Goal: Task Accomplishment & Management: Manage account settings

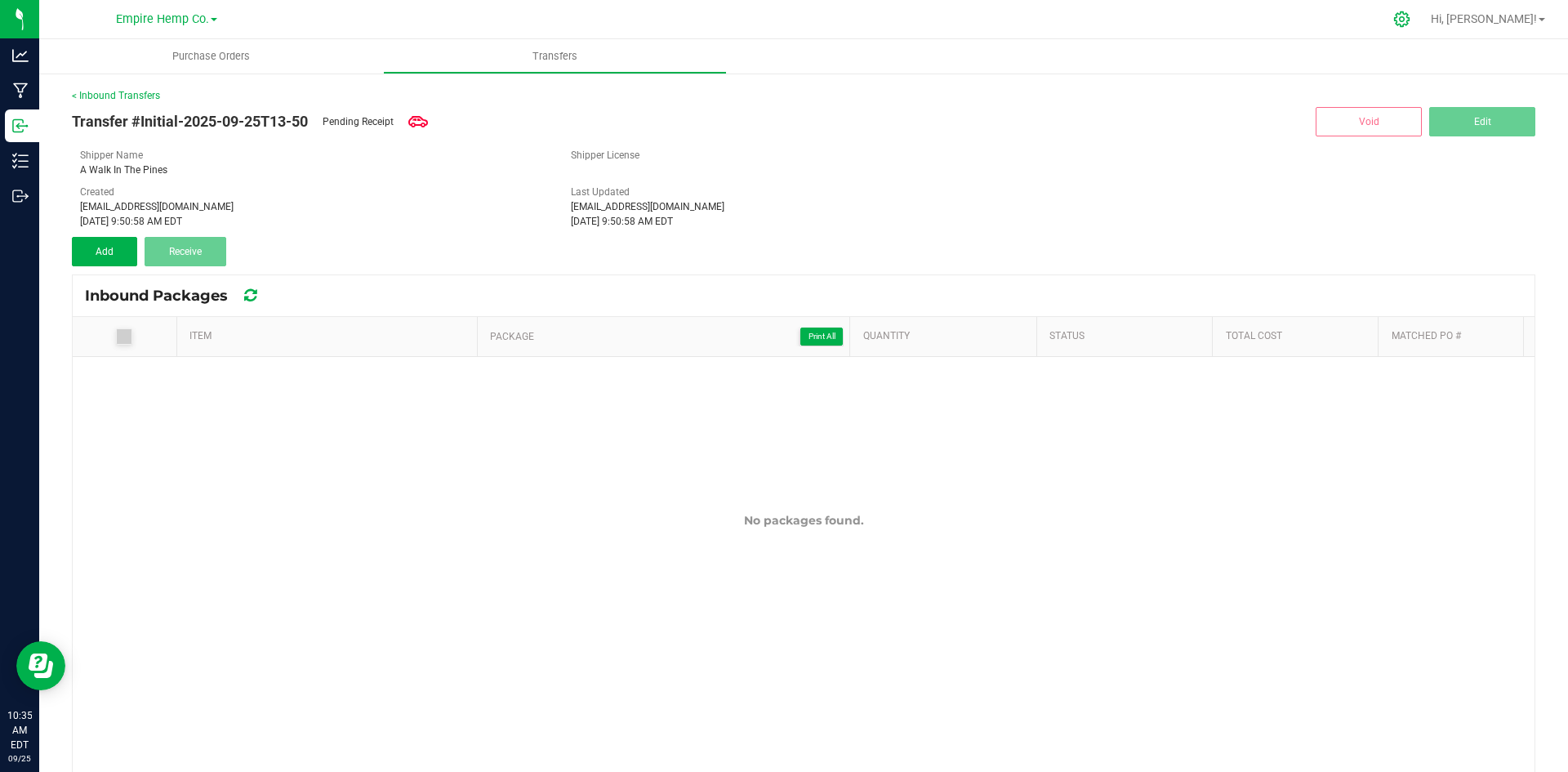
click at [1423, 27] on div at bounding box center [1402, 19] width 40 height 36
click at [1410, 20] on icon at bounding box center [1402, 19] width 17 height 17
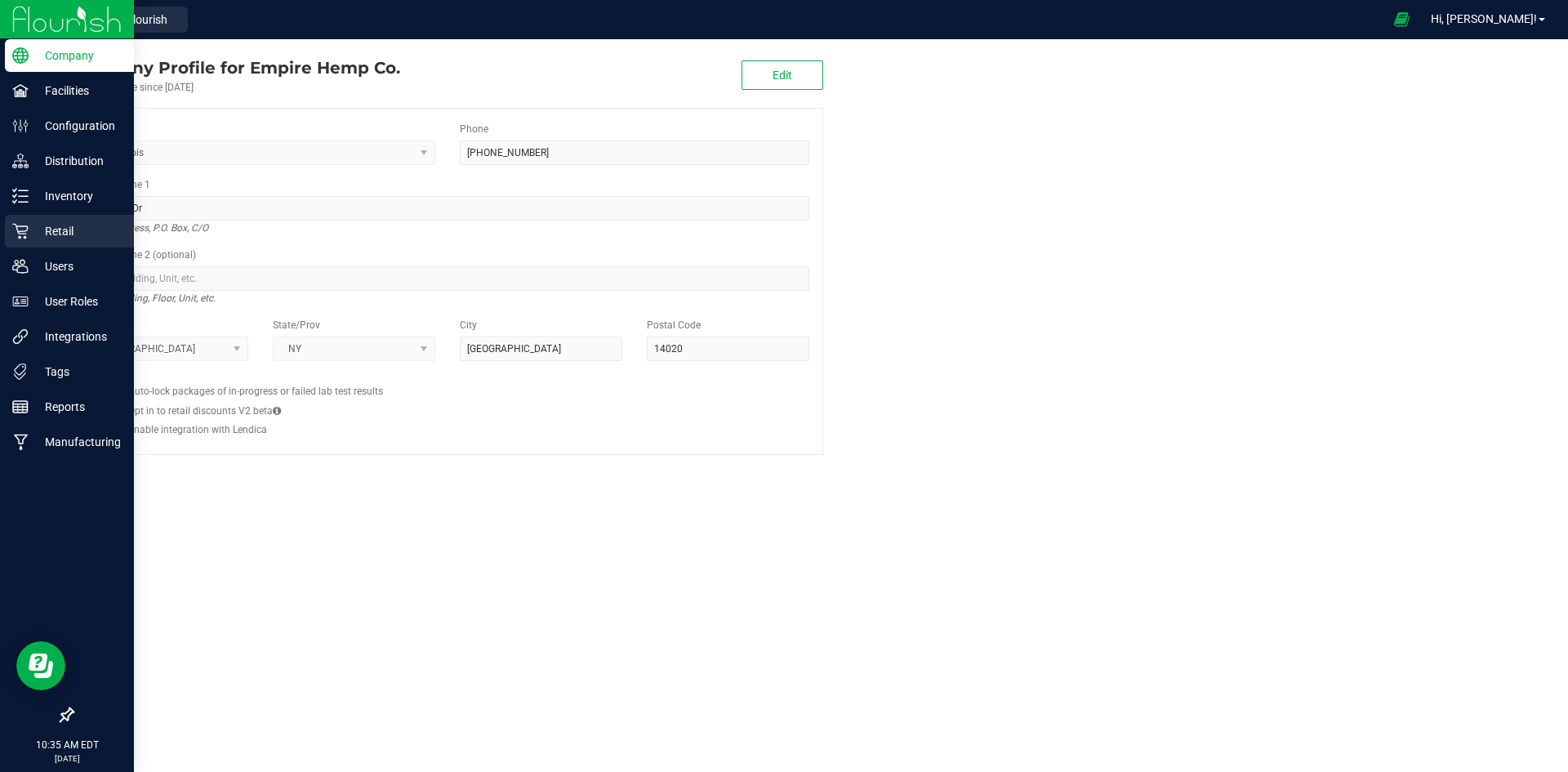
click at [86, 230] on p "Retail" at bounding box center [78, 231] width 98 height 19
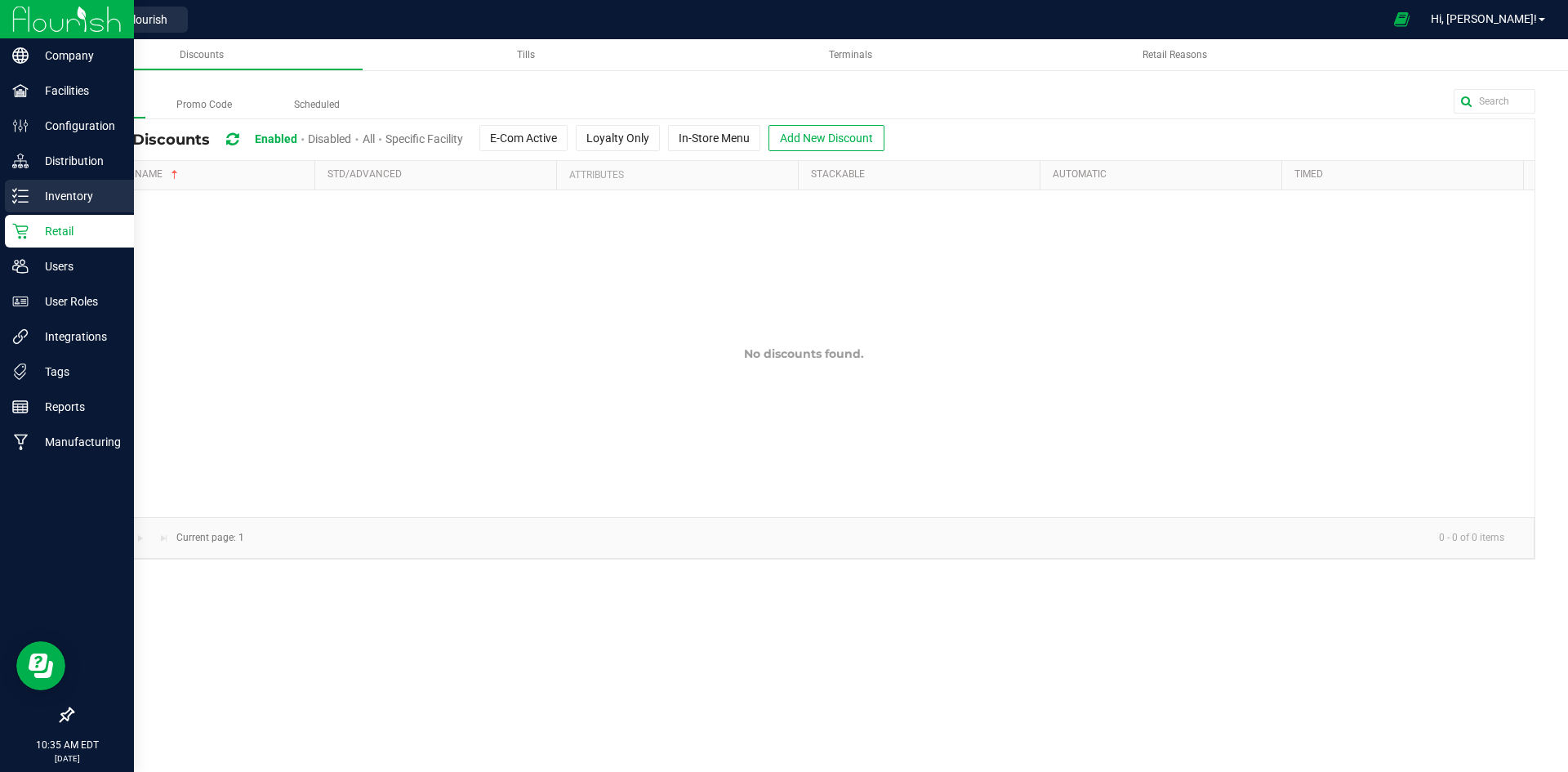
click at [22, 199] on icon at bounding box center [20, 195] width 16 height 16
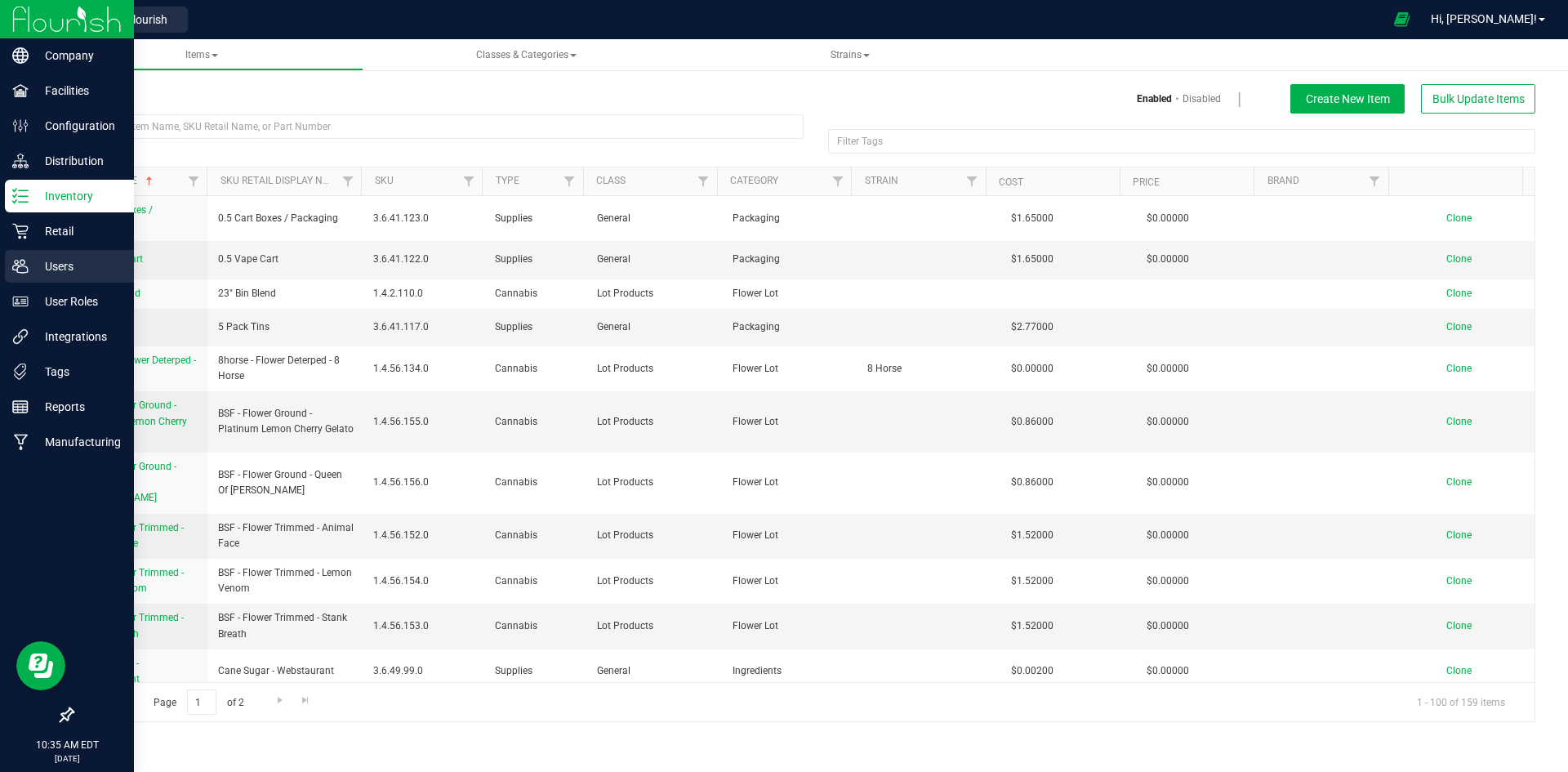
click at [66, 277] on div "Users" at bounding box center [69, 266] width 129 height 33
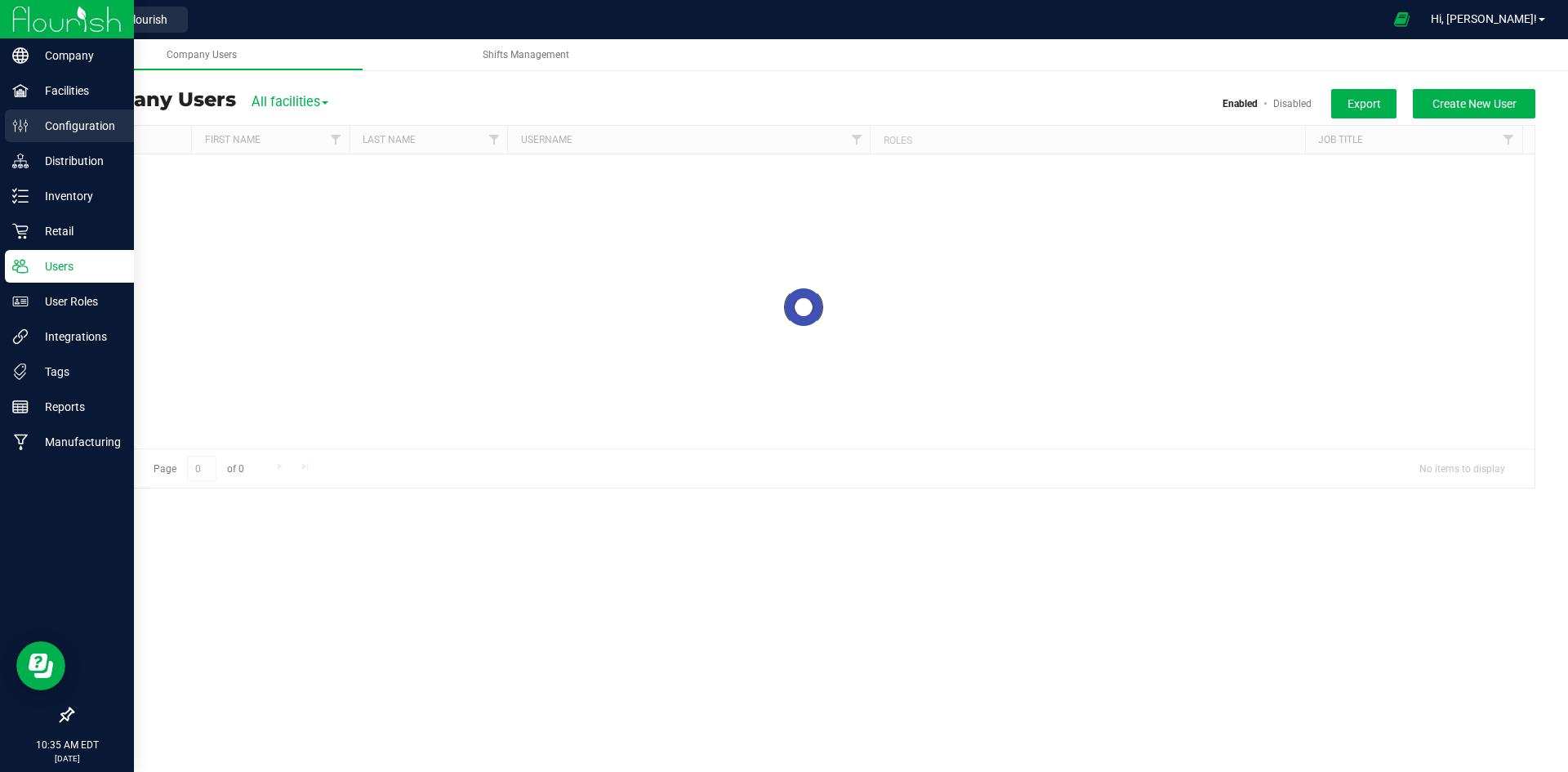
click at [91, 134] on p "Configuration" at bounding box center [78, 126] width 98 height 19
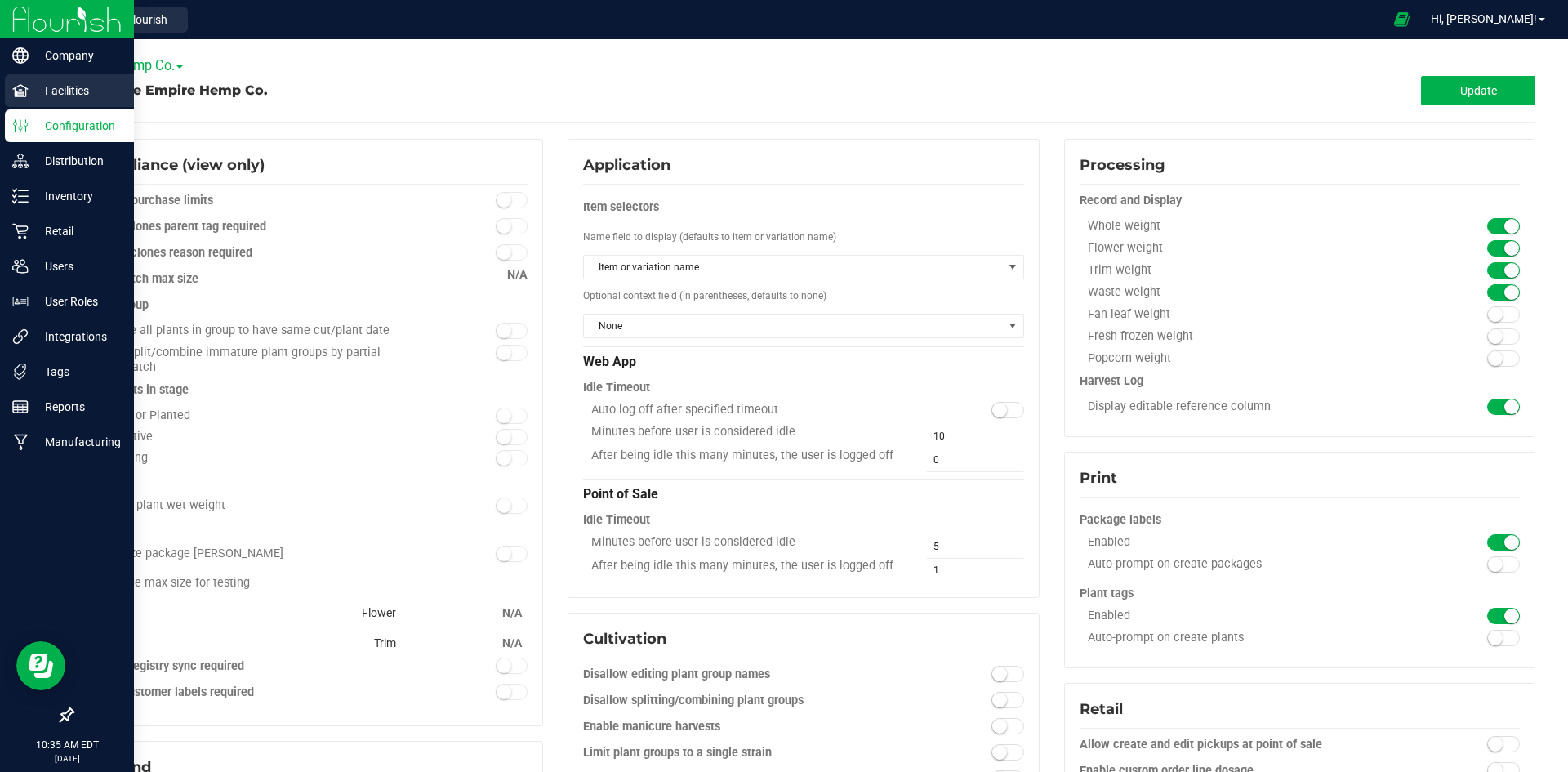
click at [59, 89] on p "Facilities" at bounding box center [78, 90] width 98 height 19
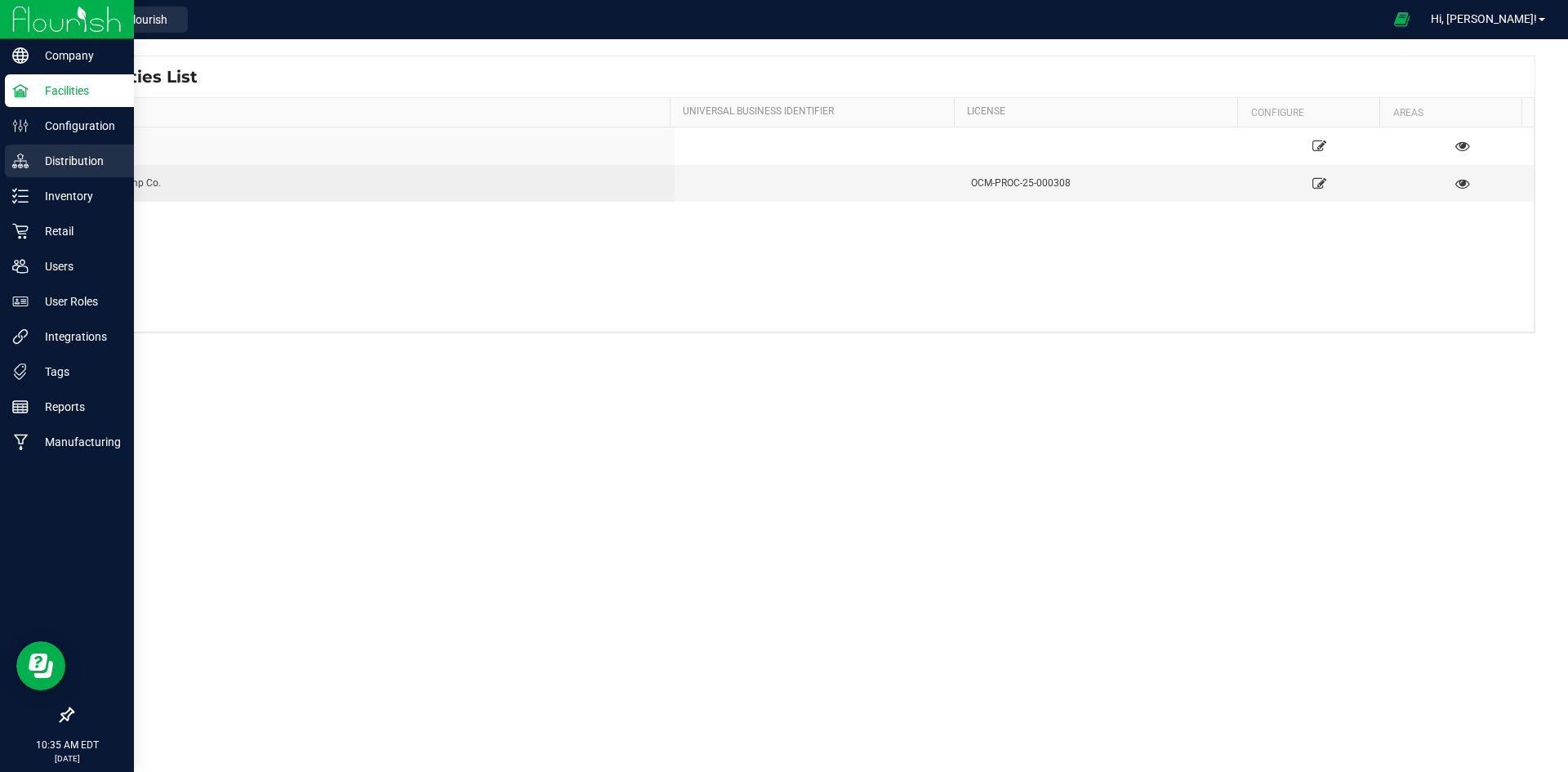
click at [19, 158] on icon at bounding box center [20, 161] width 16 height 16
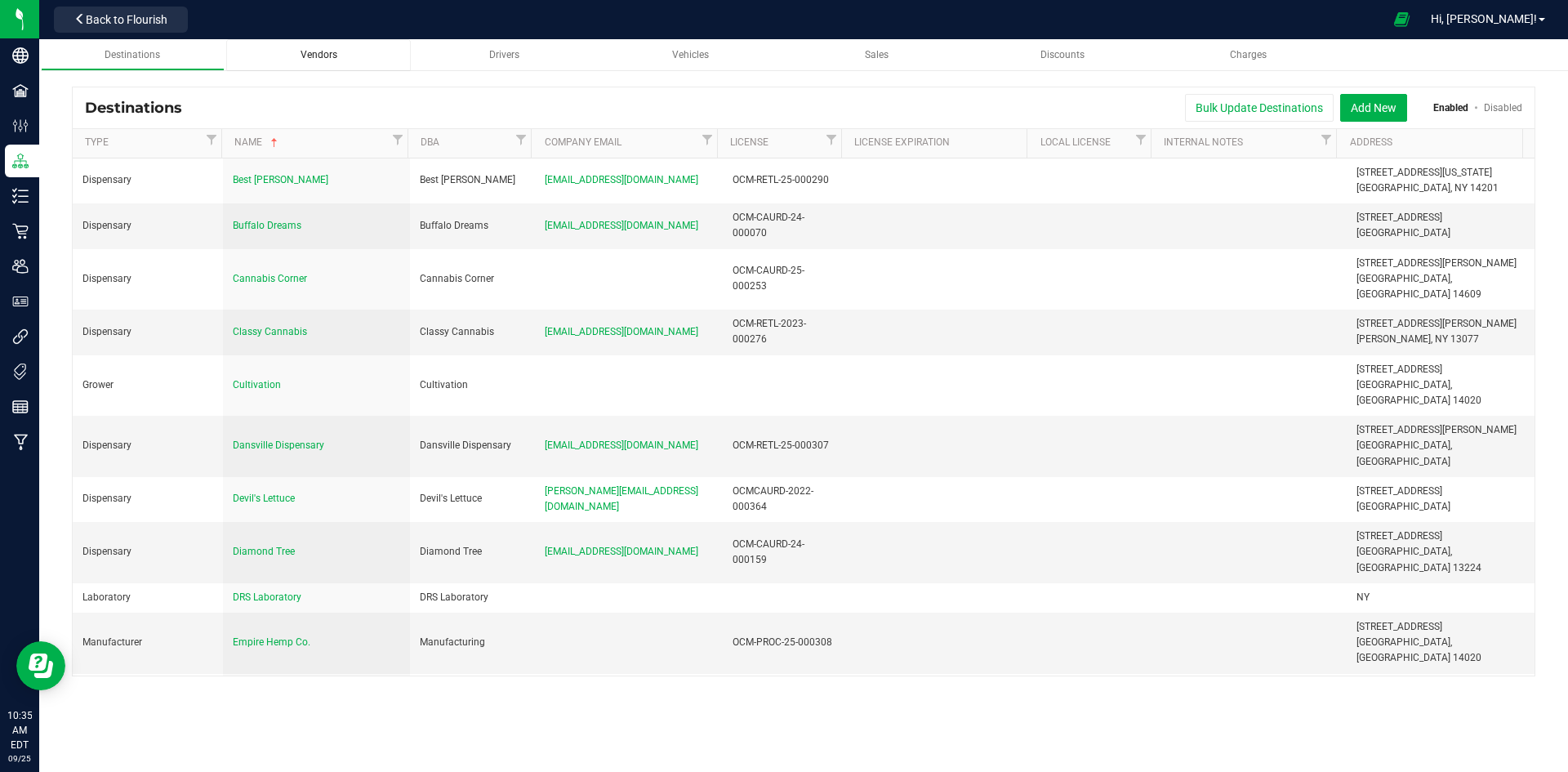
click at [353, 50] on div "Vendors" at bounding box center [318, 55] width 159 height 13
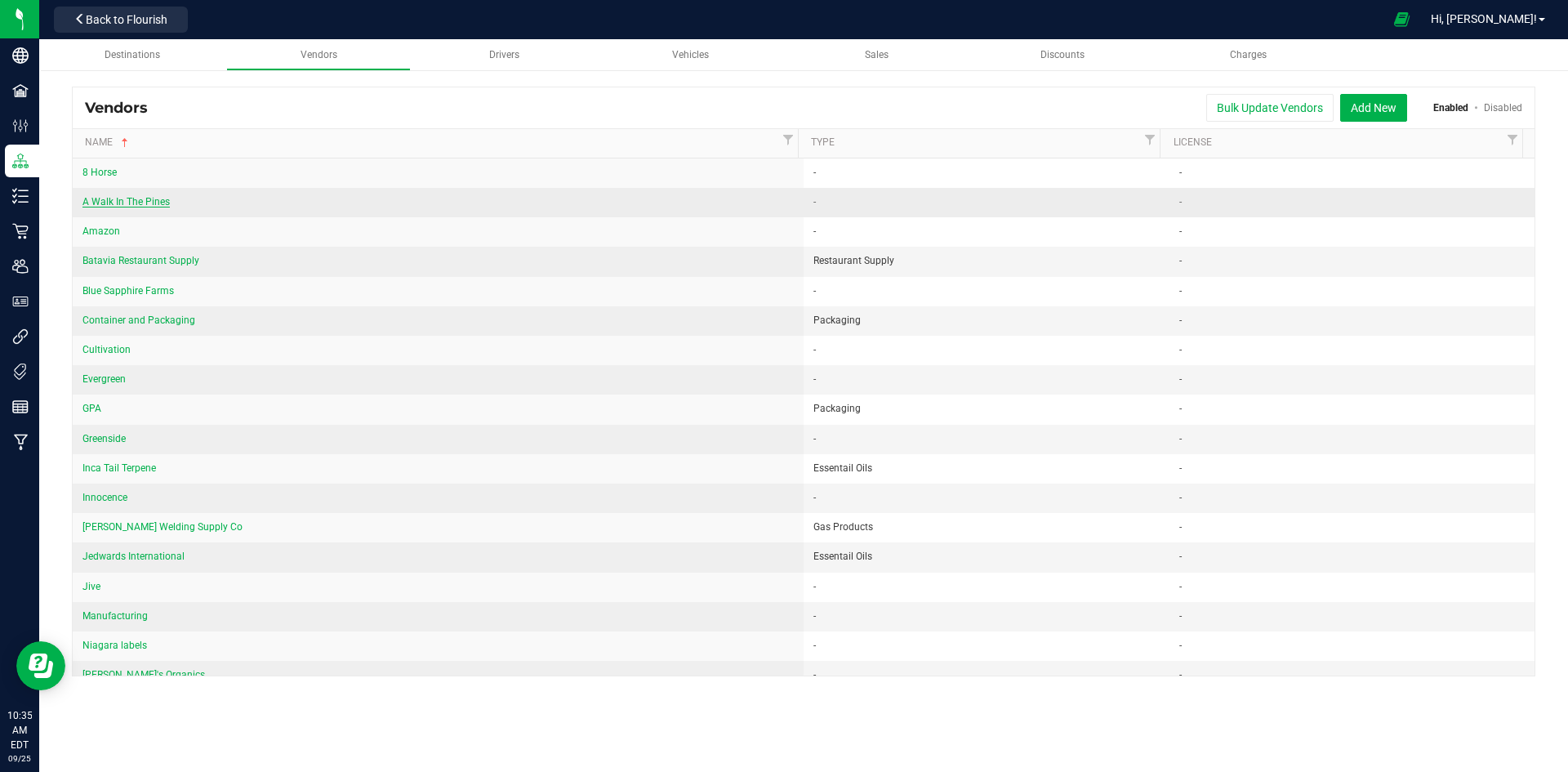
click at [100, 201] on span "A Walk In The Pines" at bounding box center [126, 202] width 87 height 12
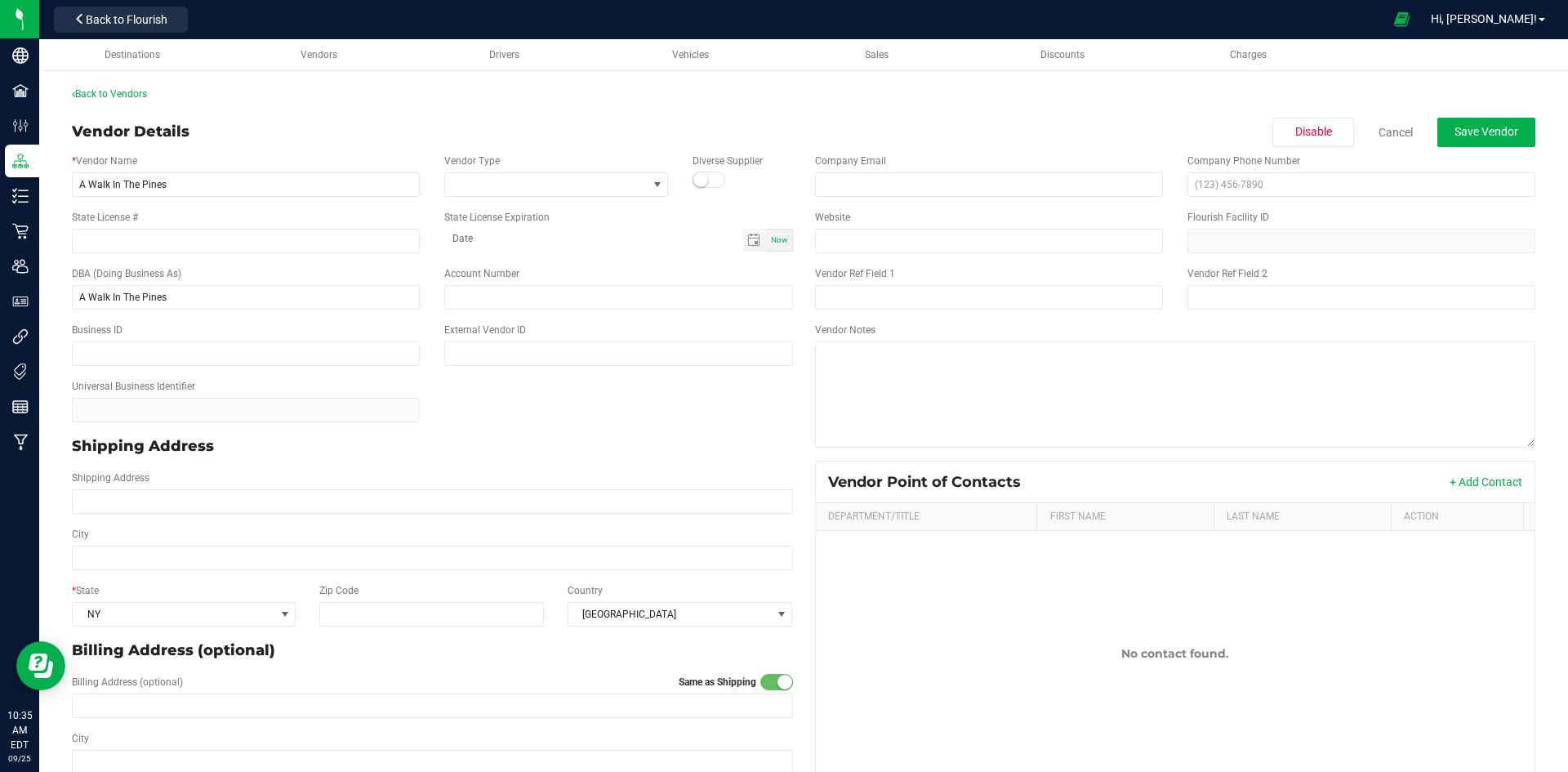
scroll to position [82, 0]
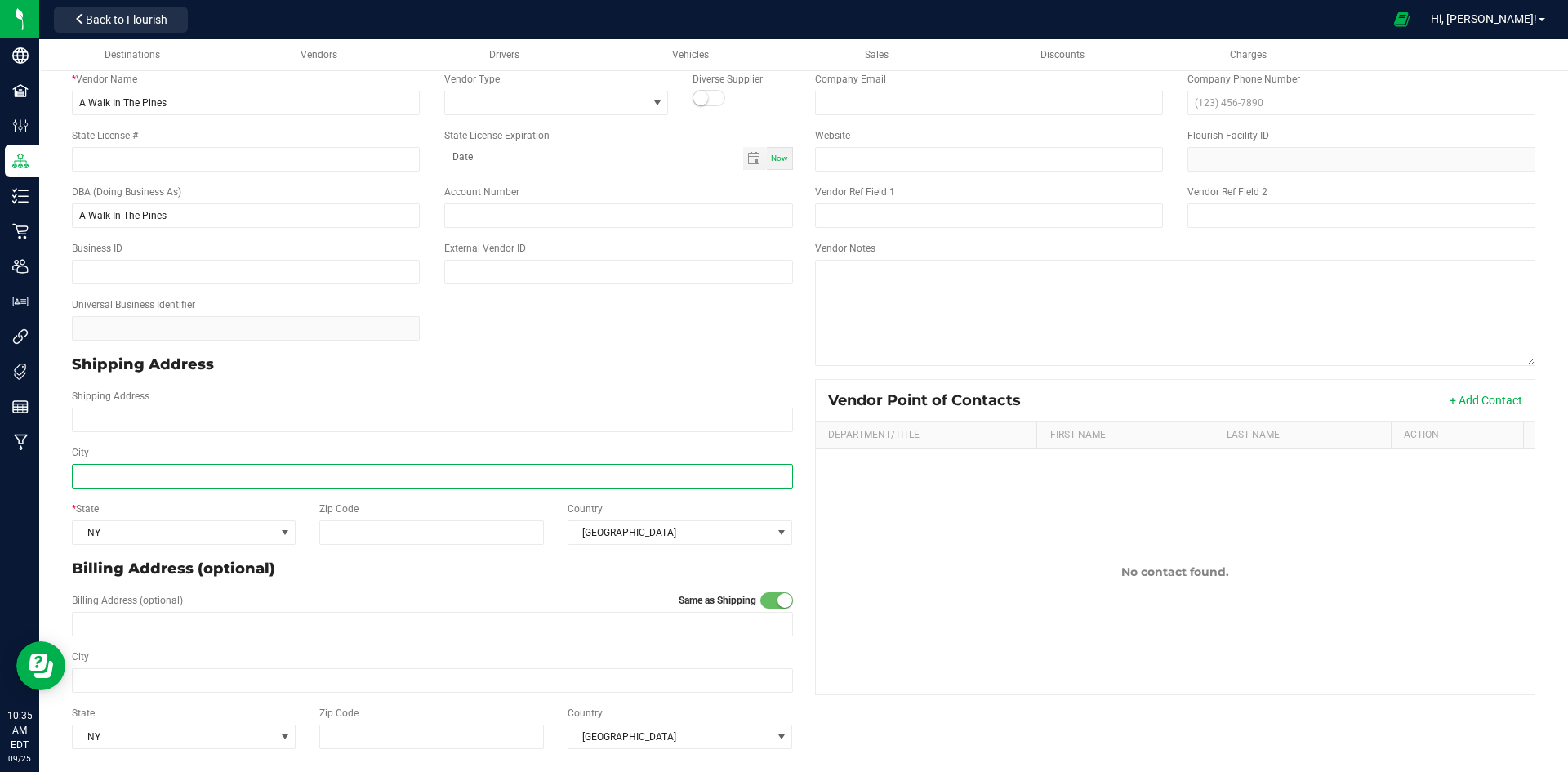
click at [355, 480] on input "City" at bounding box center [433, 475] width 721 height 24
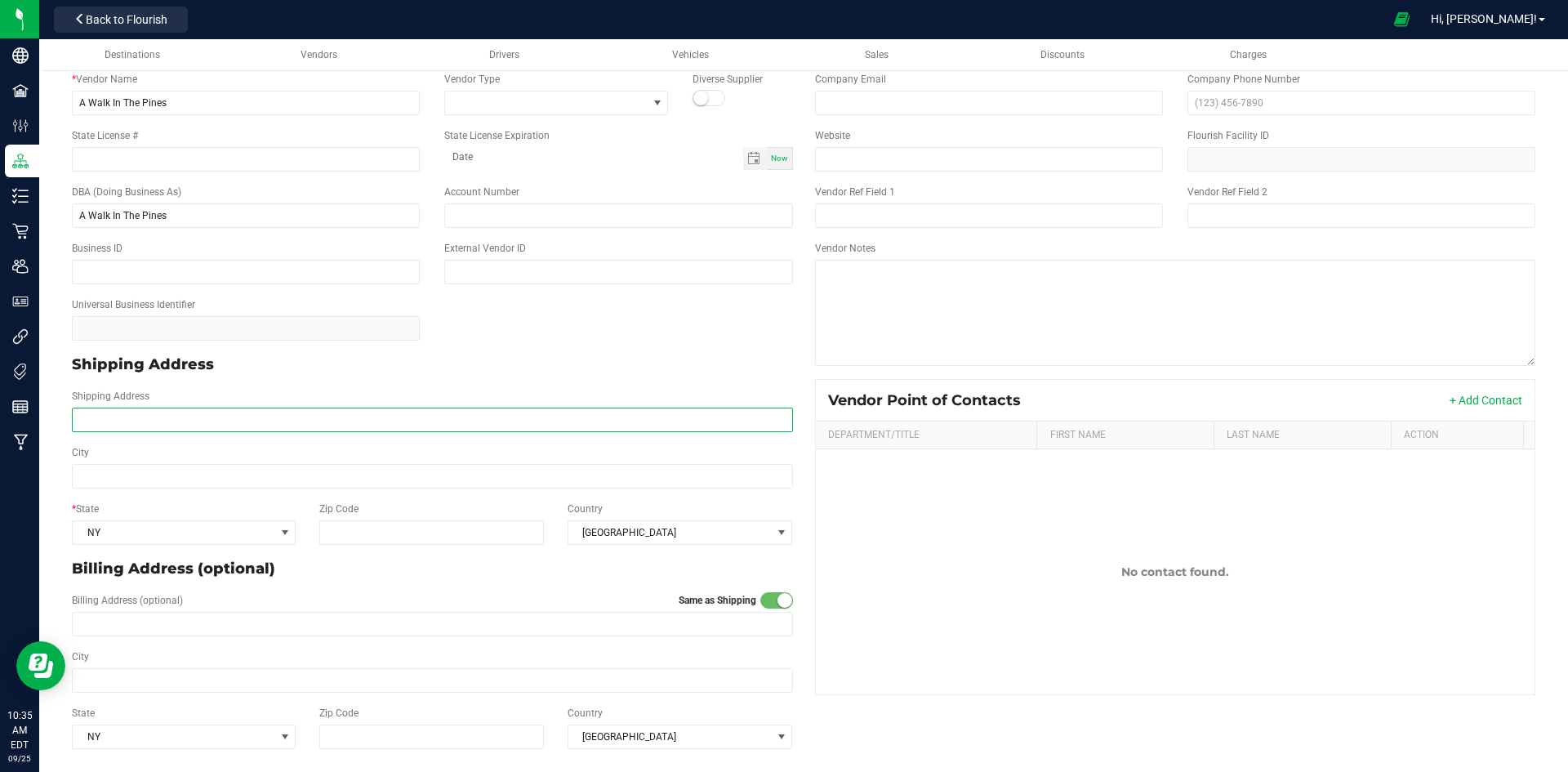
click at [367, 420] on input "Shipping Address" at bounding box center [433, 419] width 721 height 24
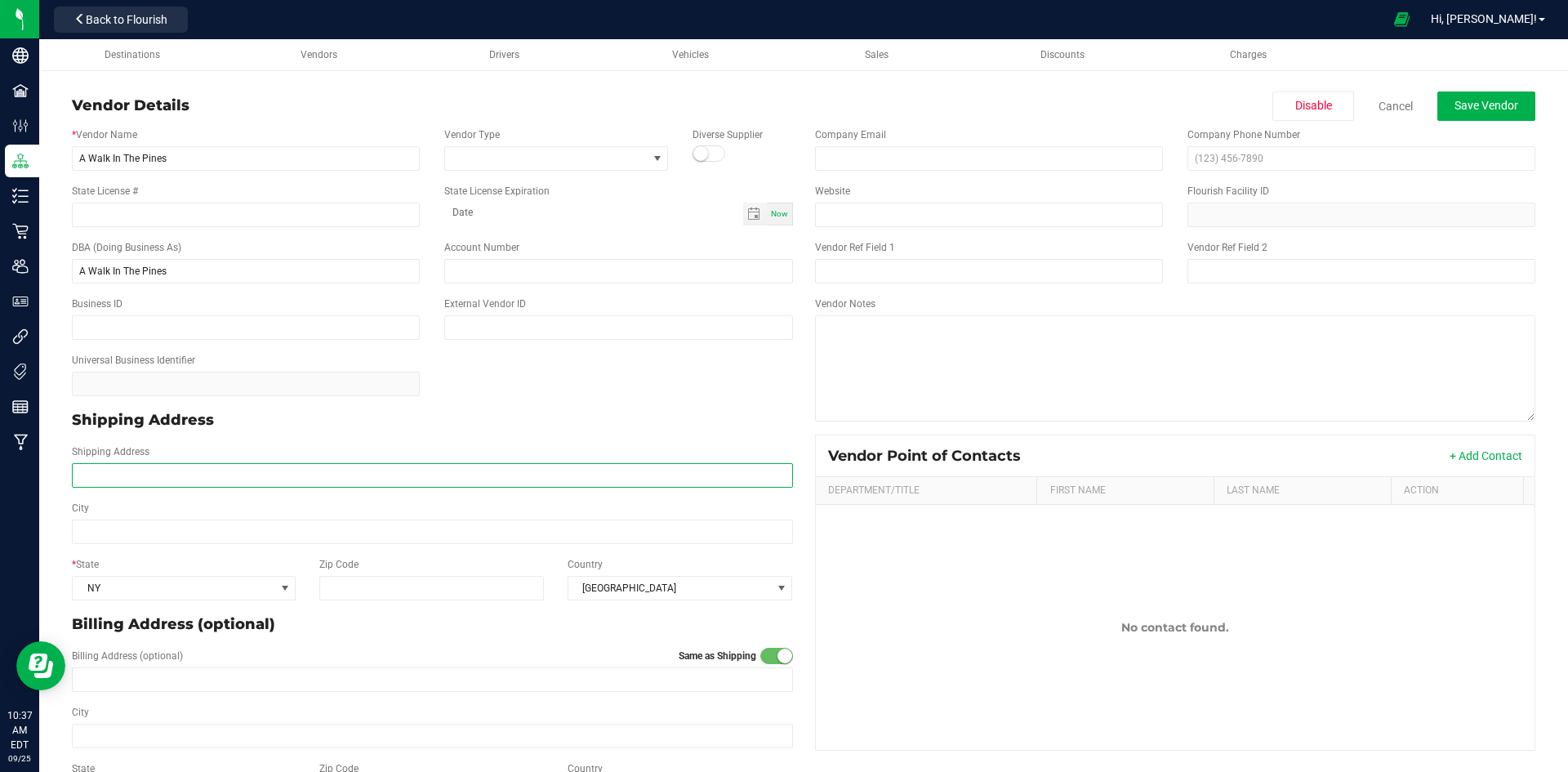
scroll to position [0, 0]
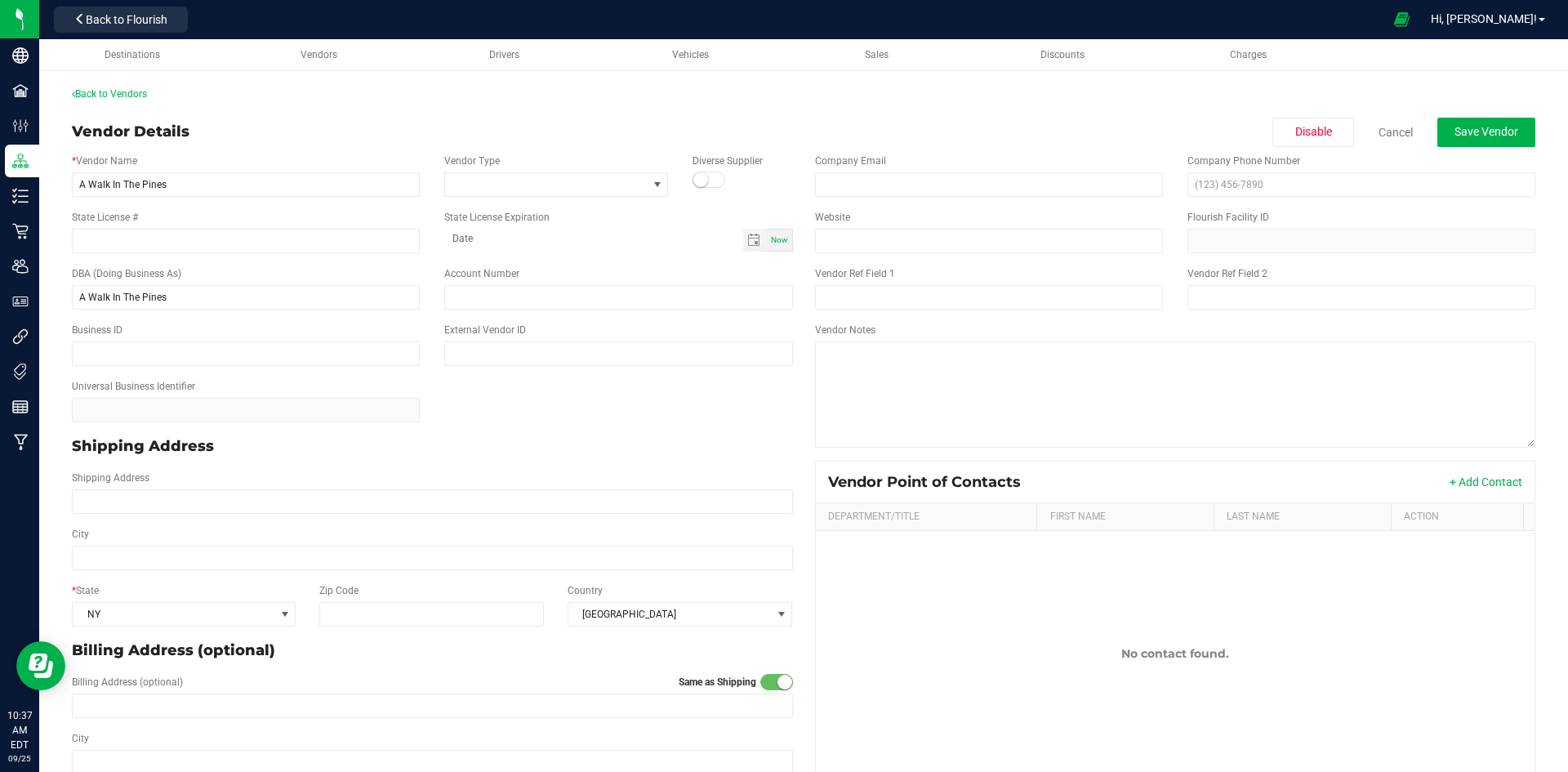
click at [729, 417] on div "Universal Business Identifier" at bounding box center [433, 400] width 746 height 57
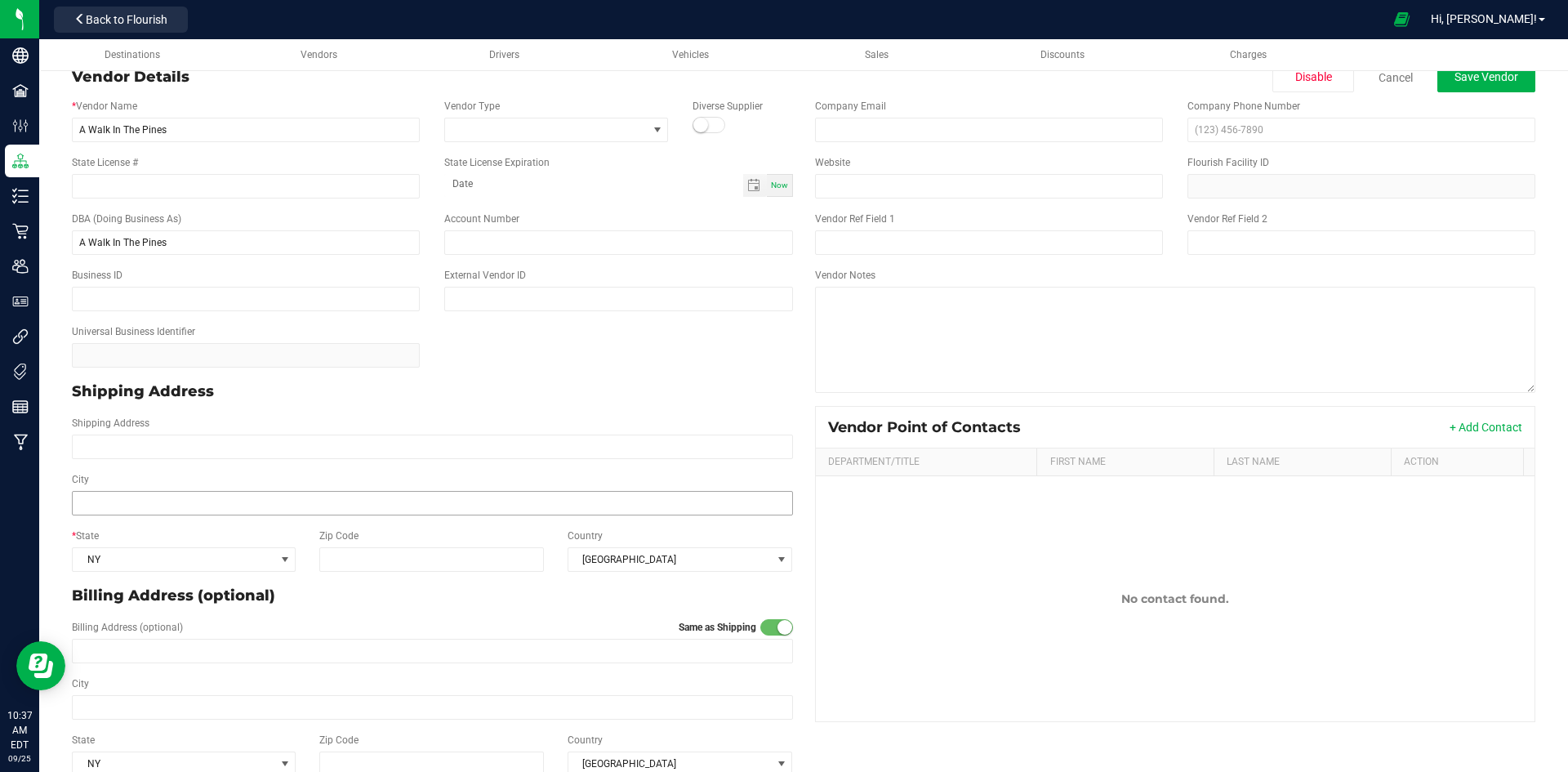
scroll to position [82, 0]
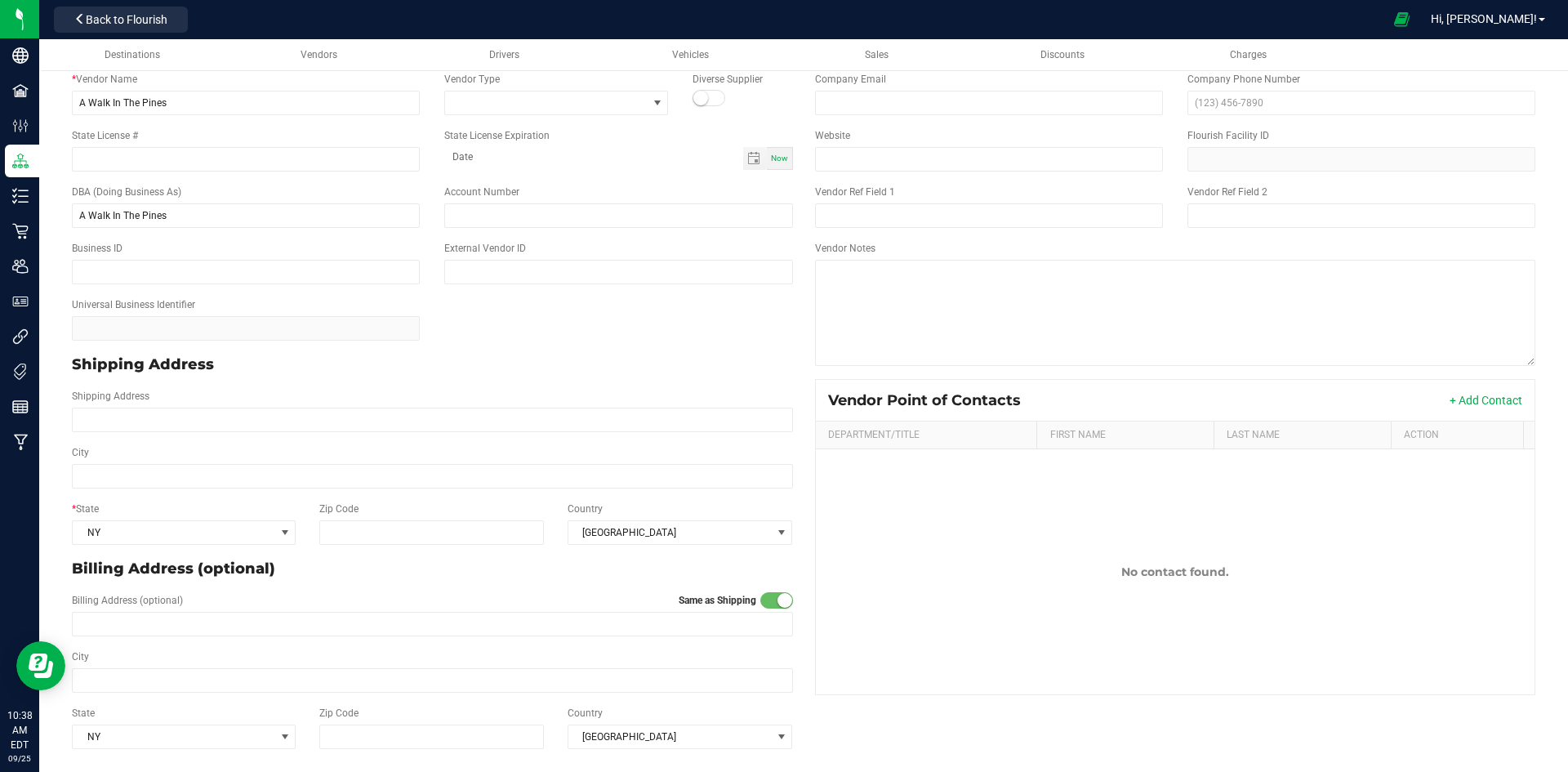
click at [99, 144] on div "State License #" at bounding box center [245, 149] width 372 height 43
click at [99, 145] on div "State License #" at bounding box center [245, 149] width 372 height 43
click at [97, 150] on input "State License #" at bounding box center [246, 159] width 348 height 24
type input "OCM-AUCC-000186"
click at [144, 415] on input "Shipping Address" at bounding box center [433, 419] width 721 height 24
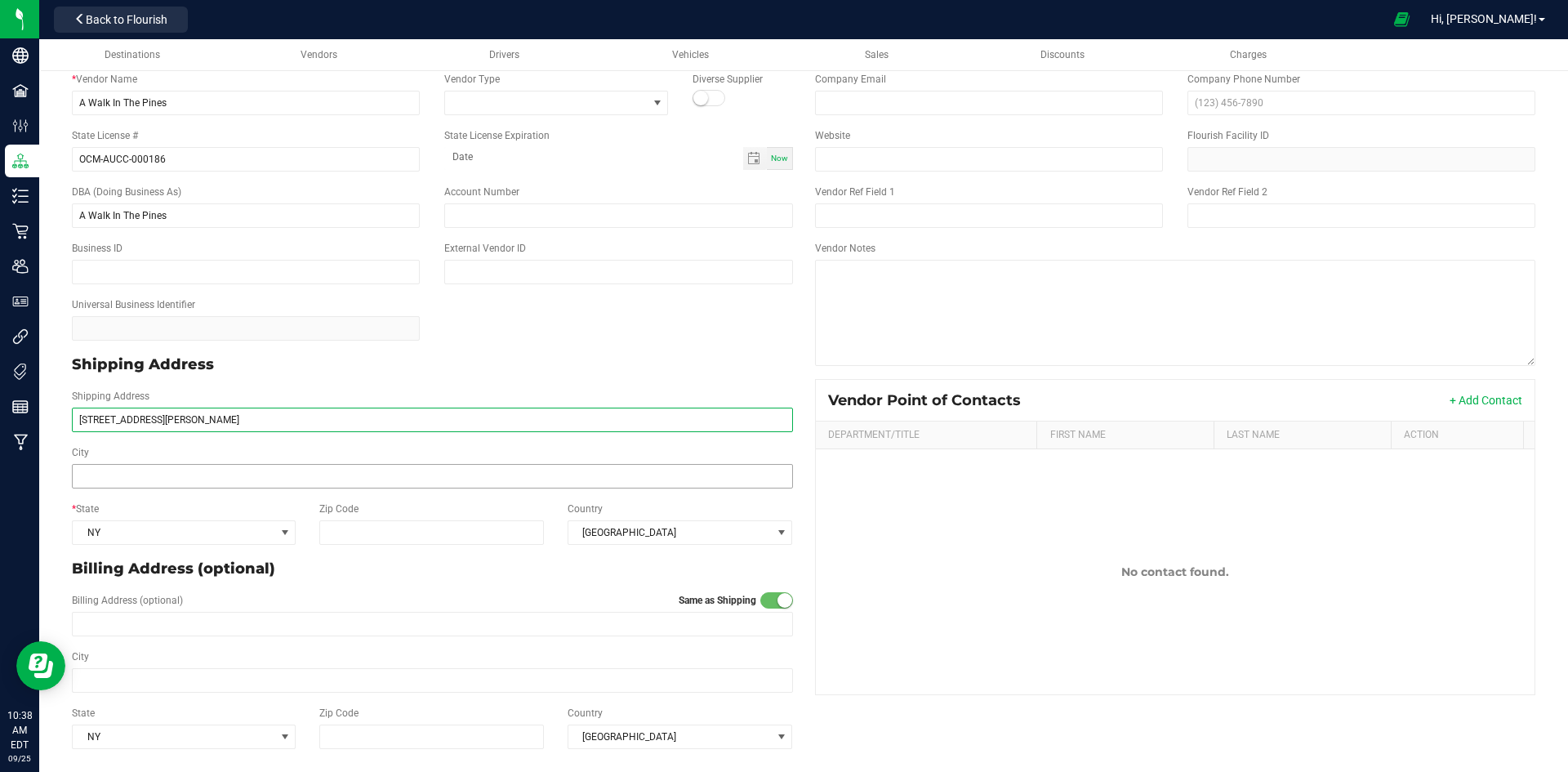
type input "[STREET_ADDRESS][PERSON_NAME]"
click at [148, 480] on input "City" at bounding box center [433, 475] width 721 height 24
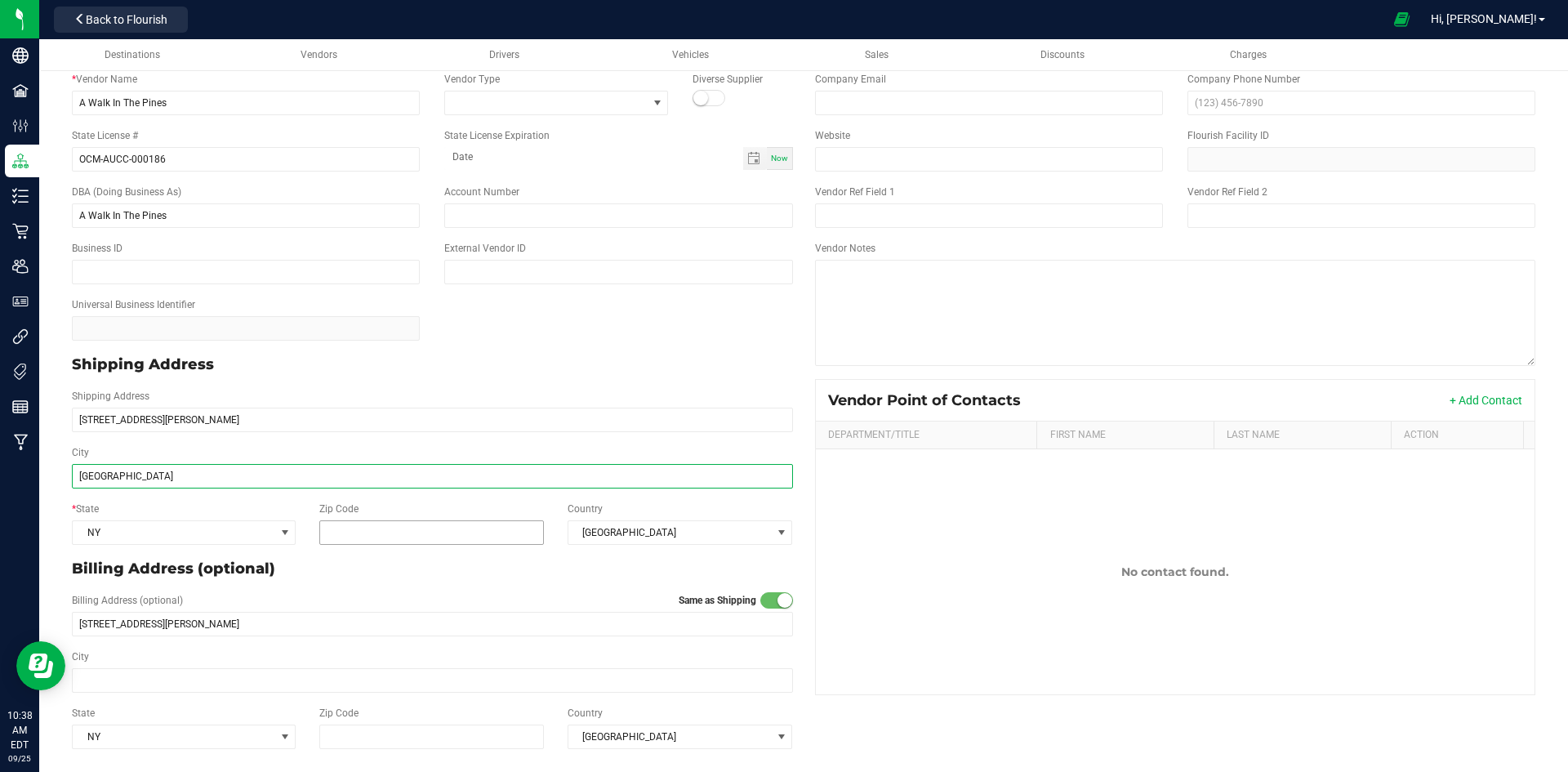
type input "[GEOGRAPHIC_DATA]"
click at [349, 534] on input "Zip Code" at bounding box center [432, 532] width 225 height 24
type input "1"
type input "14456"
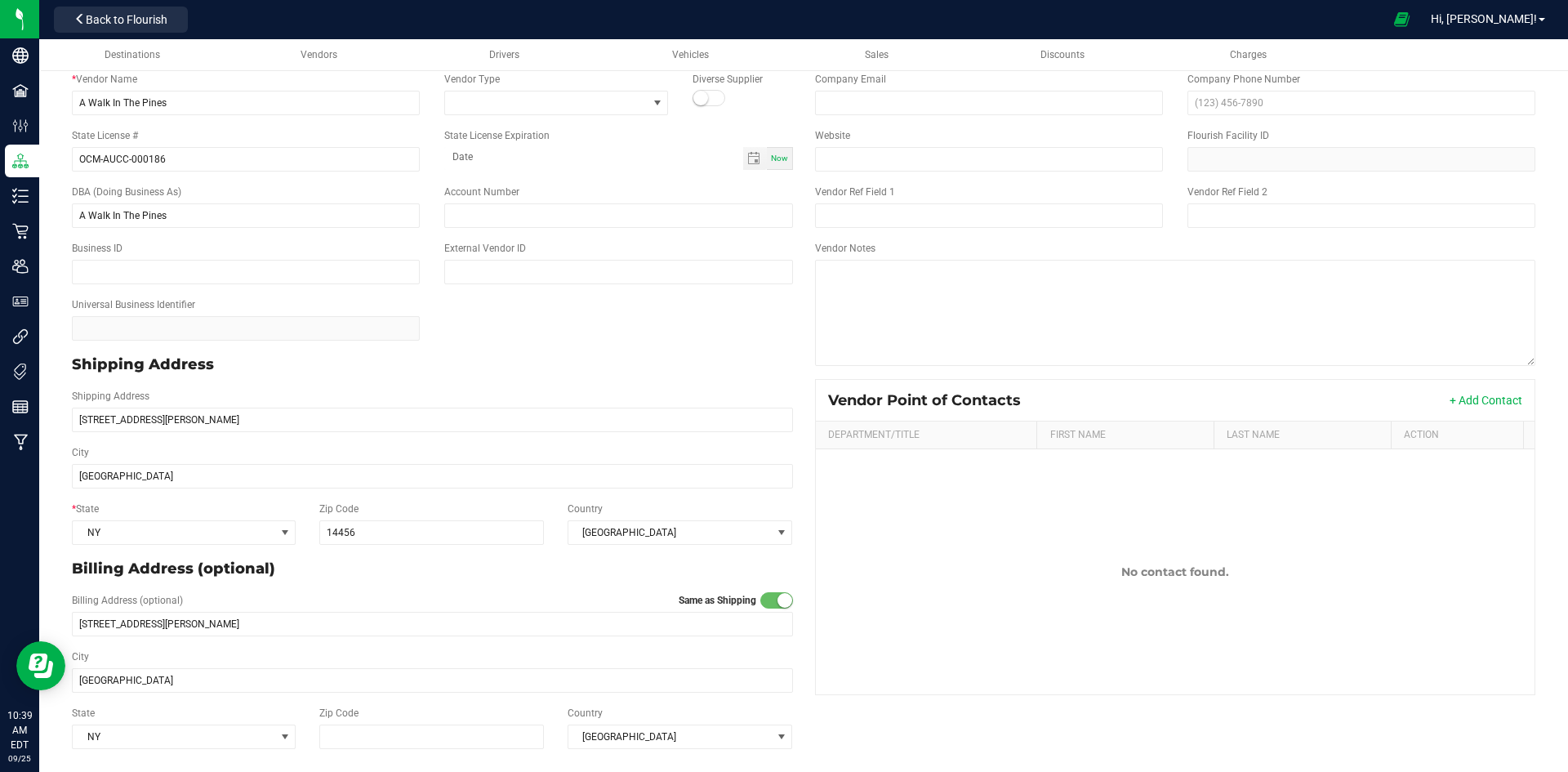
type input "14456"
click at [366, 588] on div "Billing Address (optional) Same as Shipping [STREET_ADDRESS][PERSON_NAME]" at bounding box center [433, 614] width 746 height 57
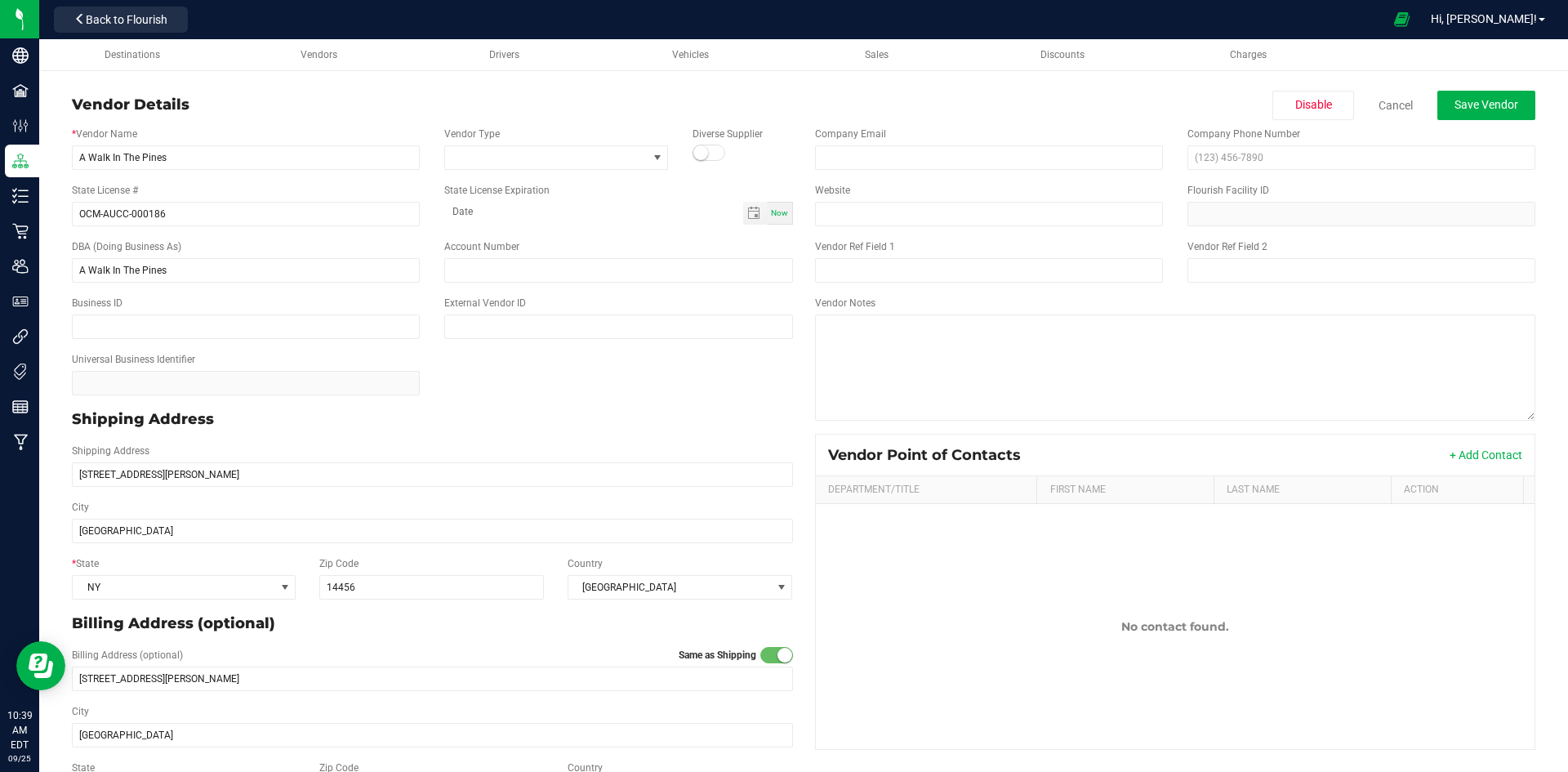
scroll to position [0, 0]
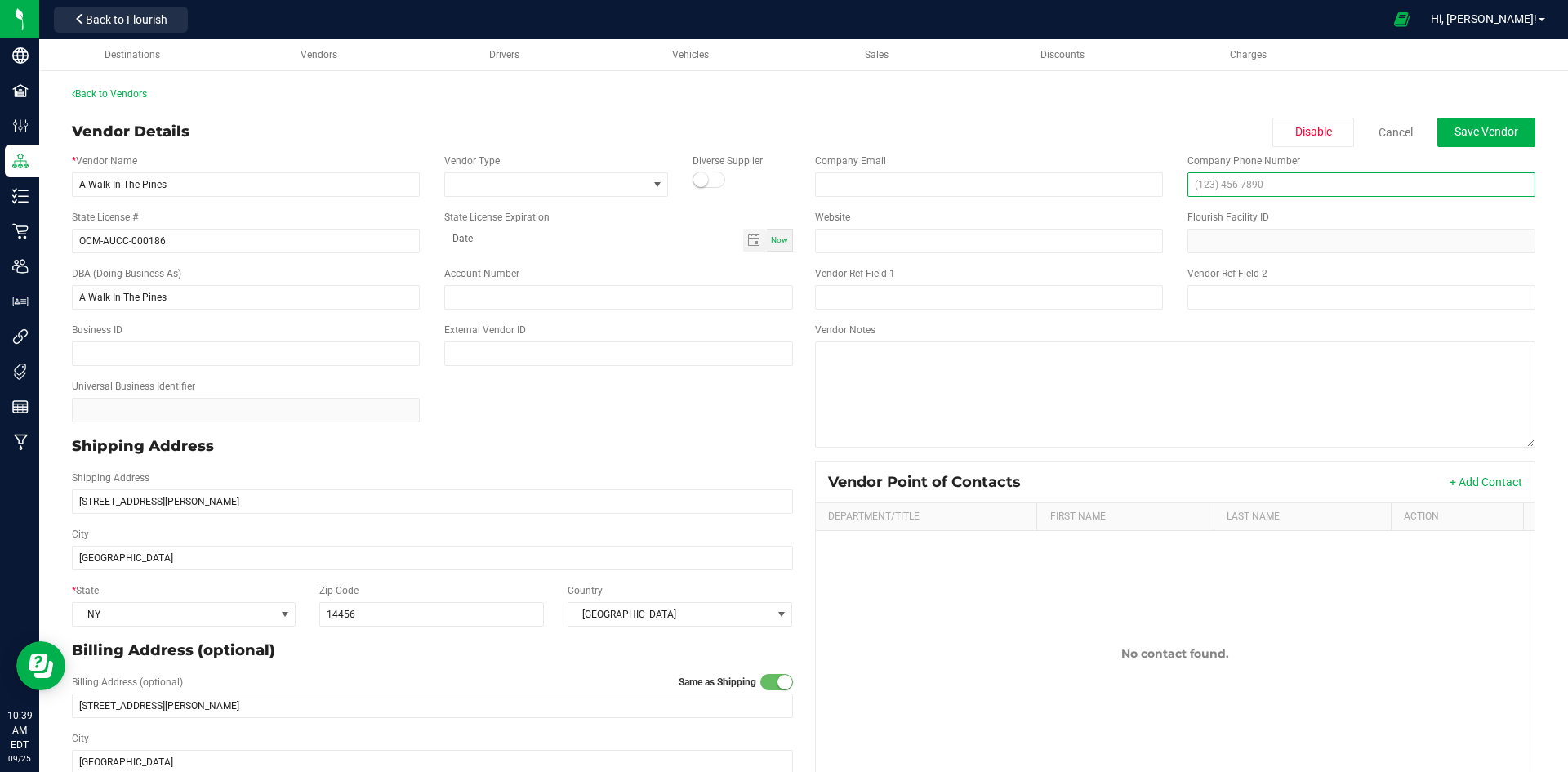
click at [1206, 181] on input "text" at bounding box center [1361, 184] width 348 height 24
type input "[PHONE_NUMBER]"
click at [1163, 125] on div "Vendor Details Disable Cancel Save Vendor" at bounding box center [804, 132] width 1463 height 30
click at [1505, 130] on span "Save Vendor" at bounding box center [1486, 132] width 63 height 13
click at [116, 24] on span "Back to Flourish" at bounding box center [126, 20] width 82 height 13
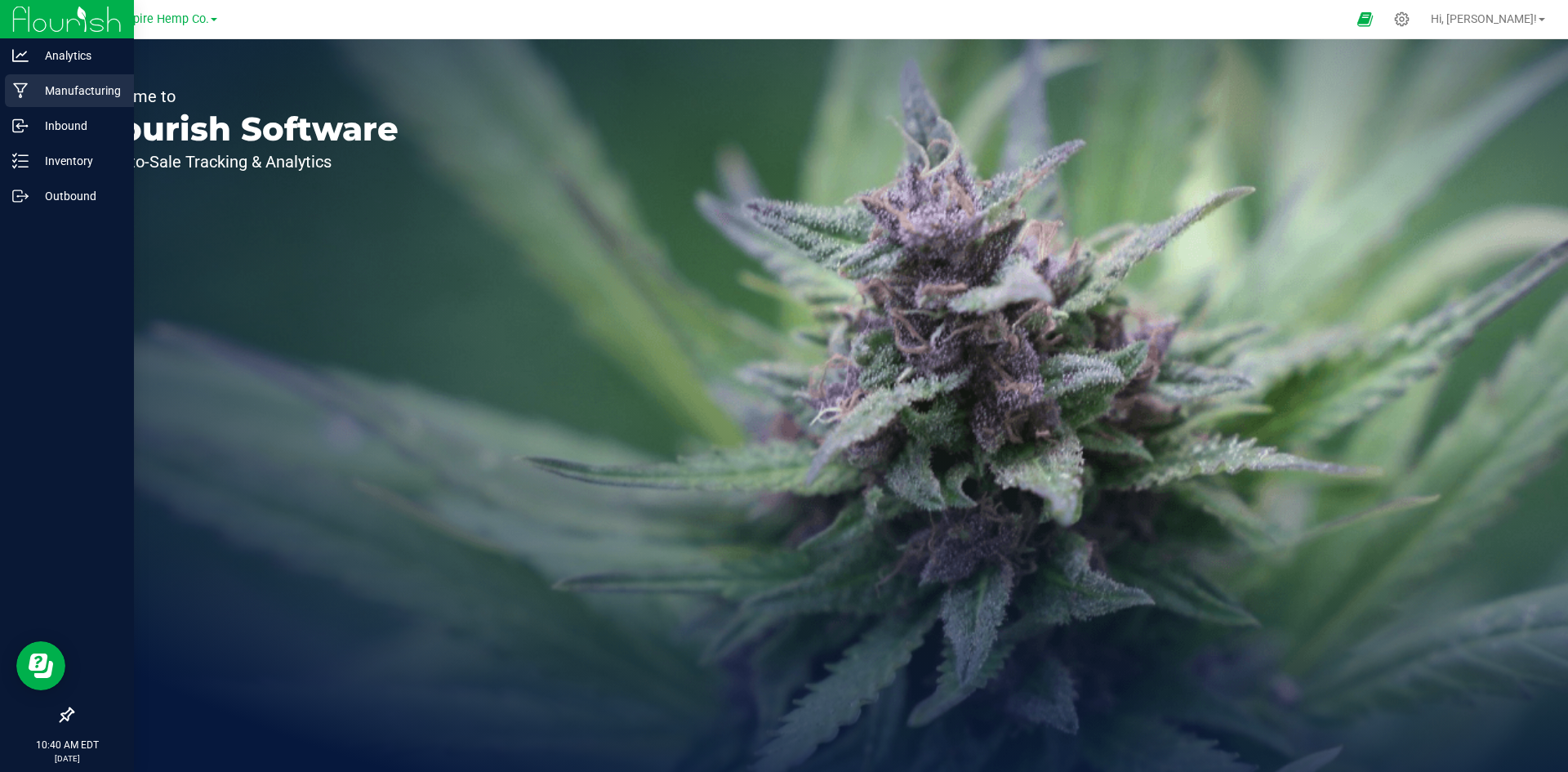
click at [73, 81] on p "Manufacturing" at bounding box center [78, 90] width 98 height 19
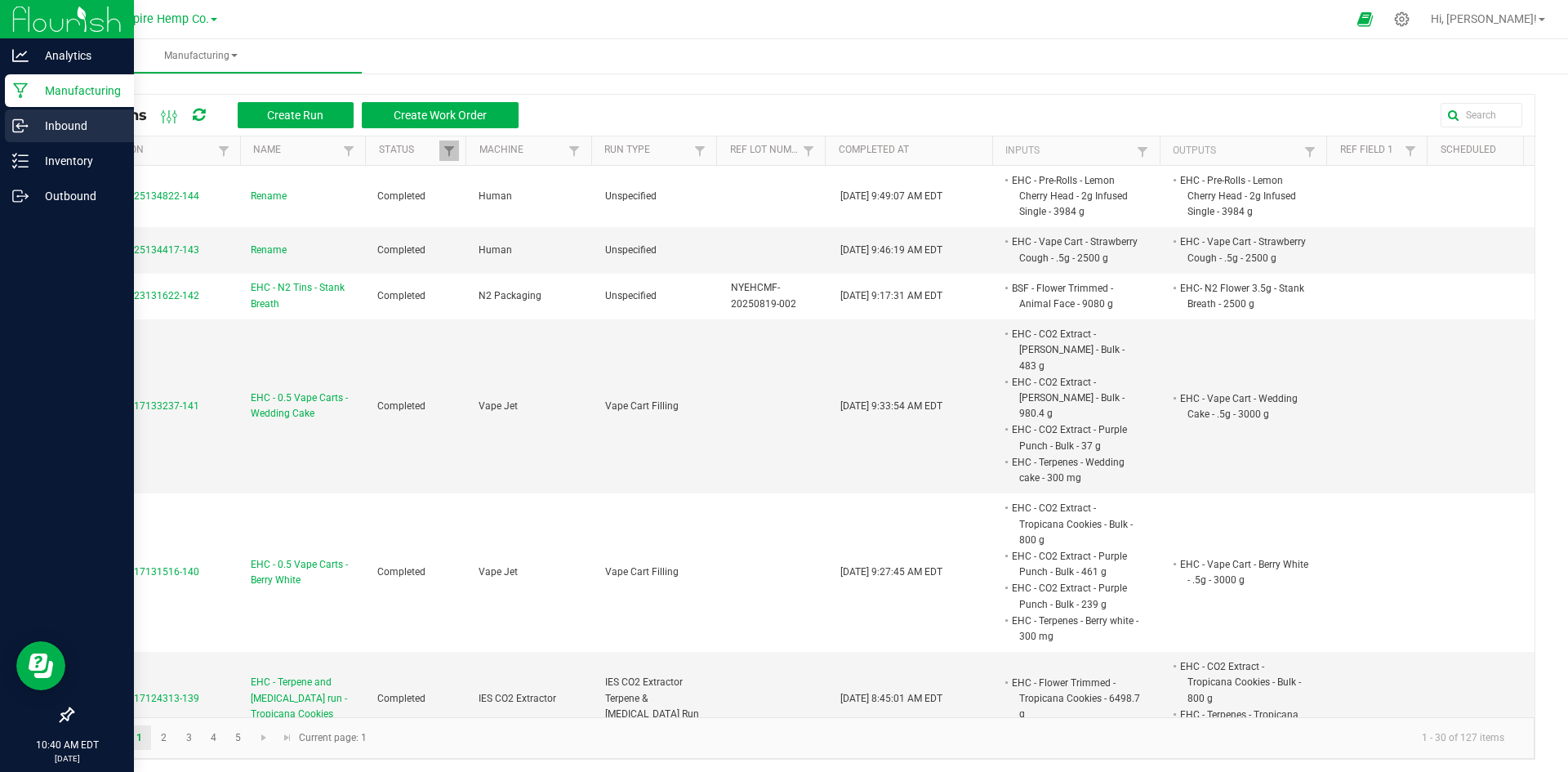
click at [19, 122] on icon at bounding box center [20, 125] width 16 height 16
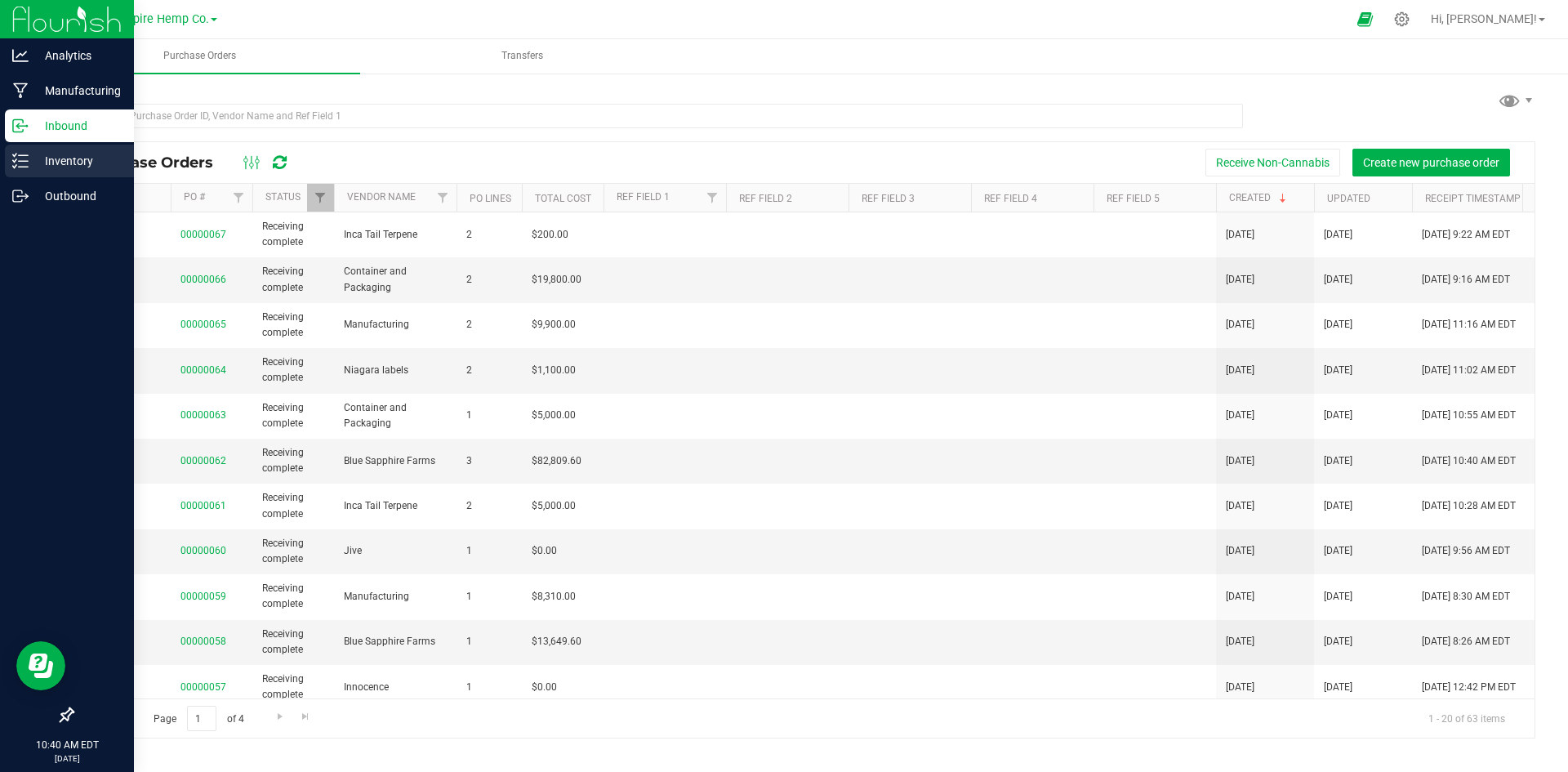
click at [76, 157] on p "Inventory" at bounding box center [78, 161] width 98 height 19
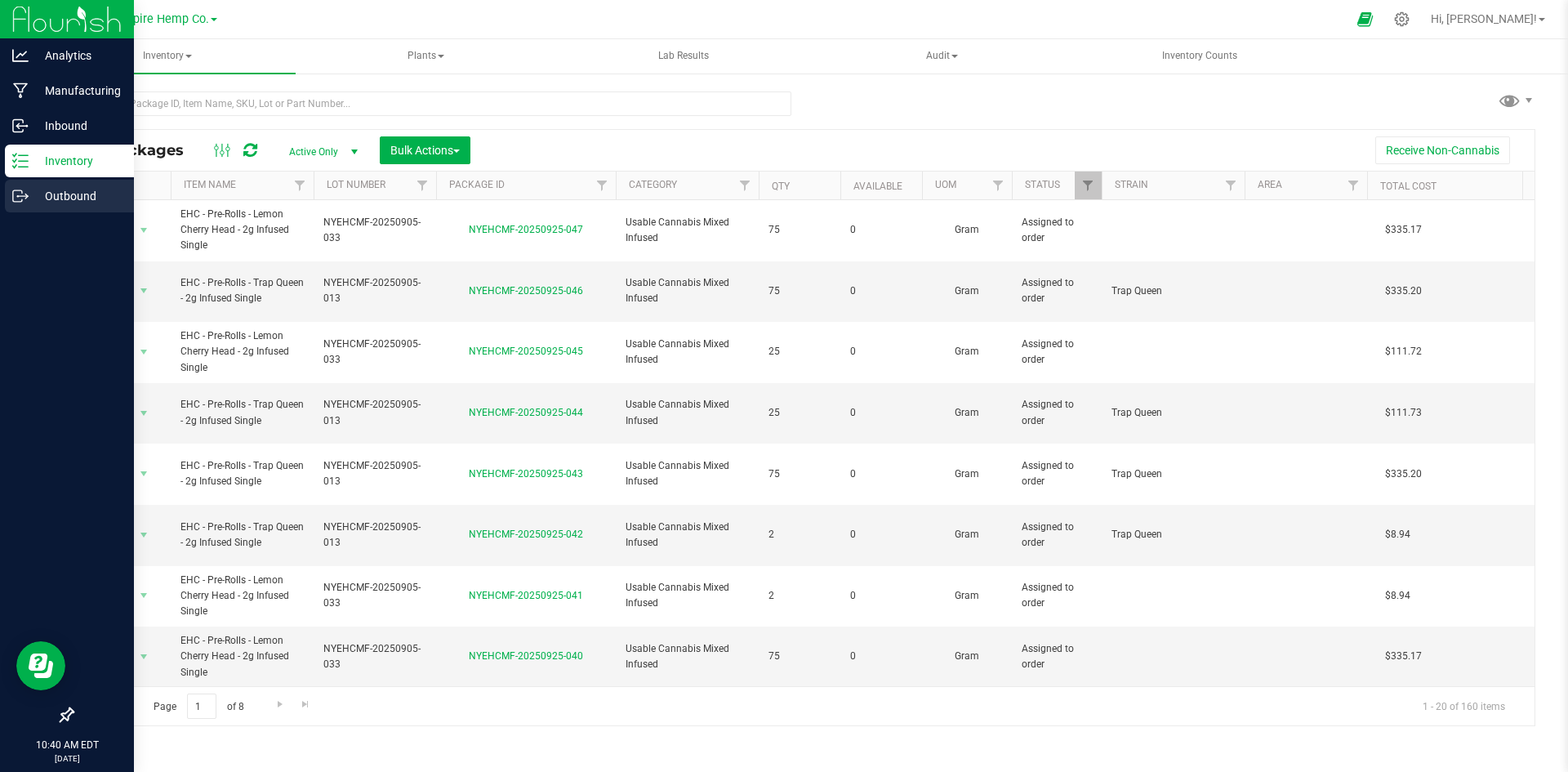
click at [87, 196] on p "Outbound" at bounding box center [78, 196] width 98 height 19
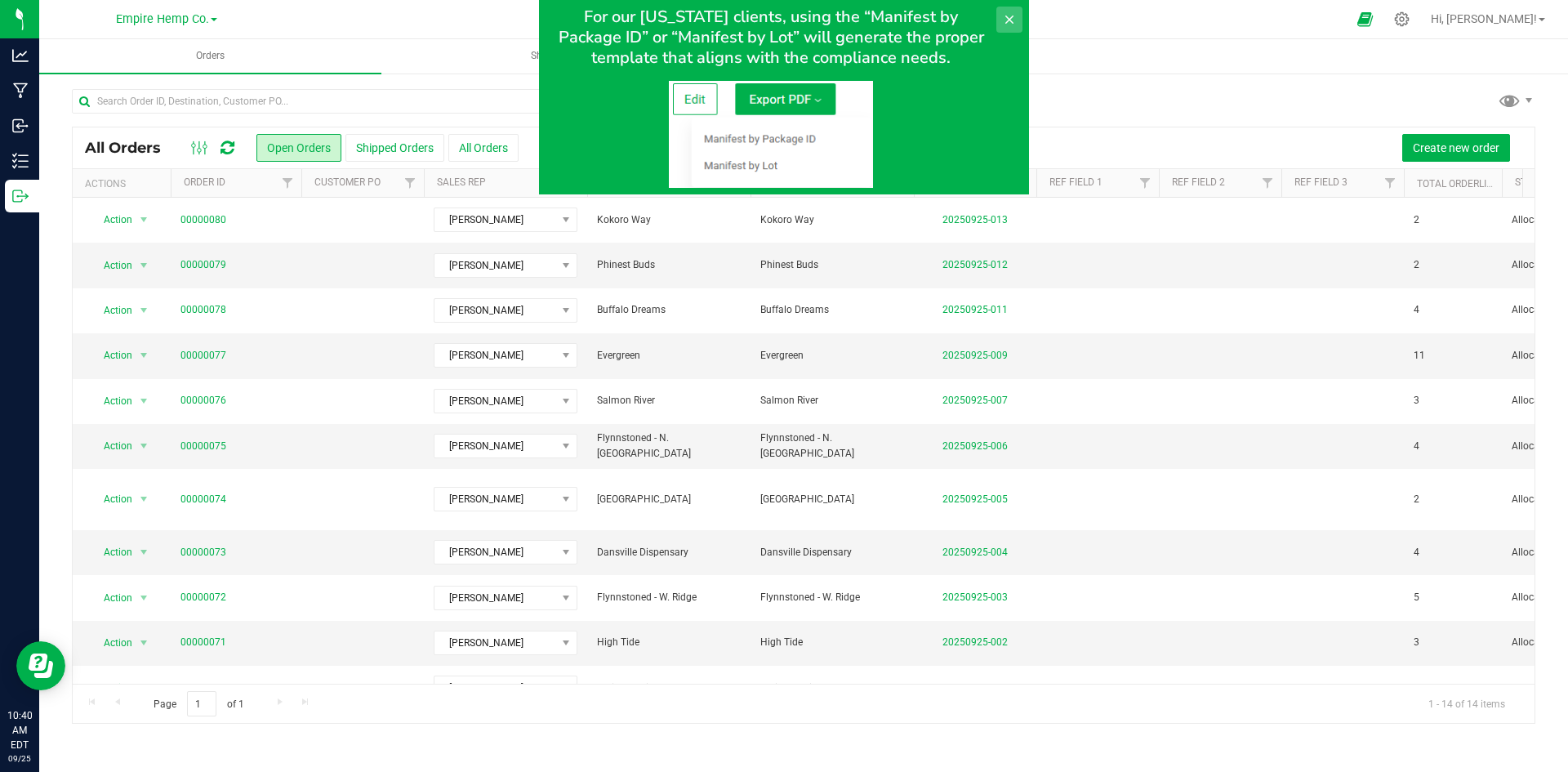
click at [1008, 14] on icon at bounding box center [1009, 20] width 13 height 13
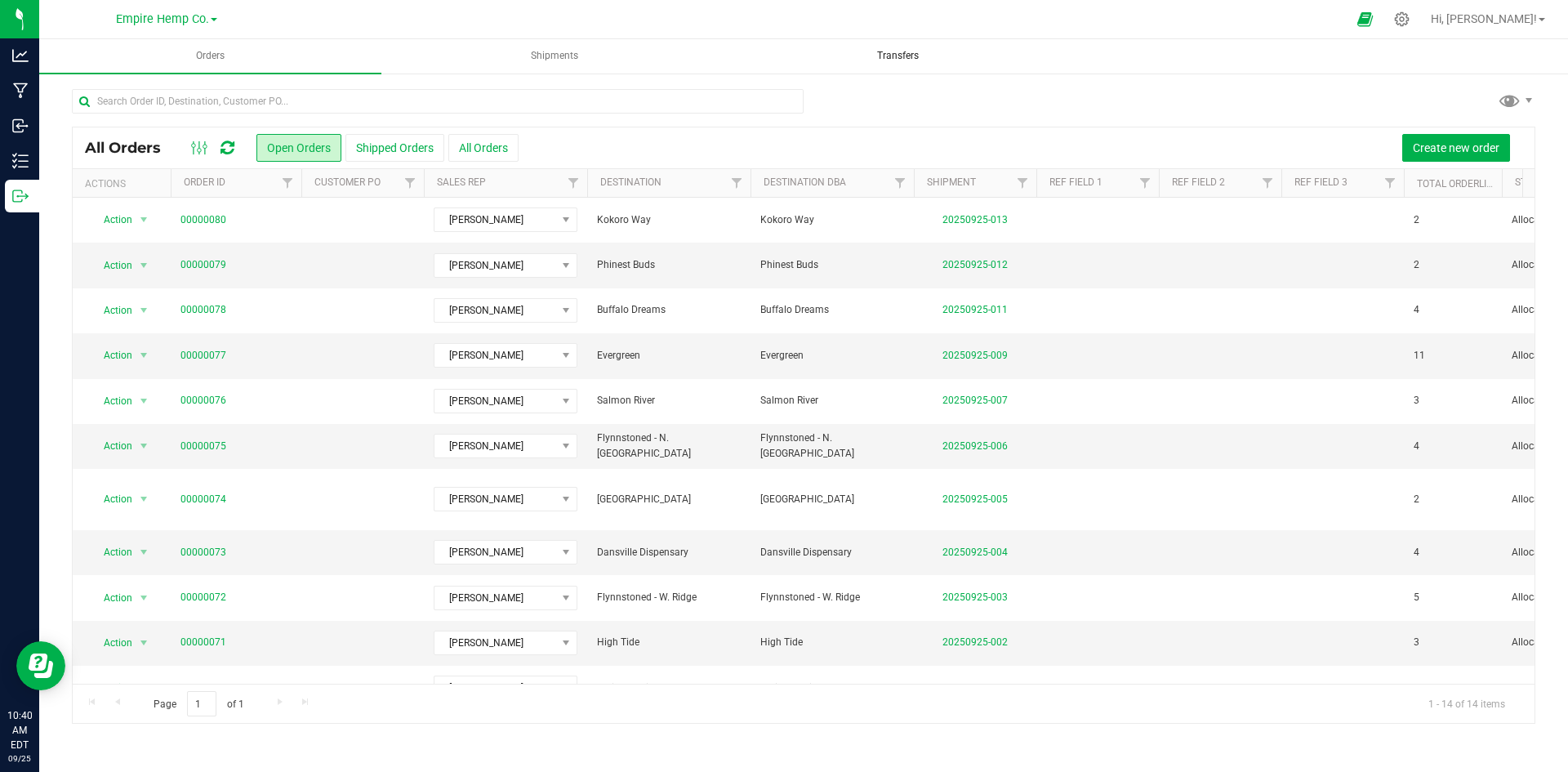
click at [884, 62] on span "Transfers" at bounding box center [897, 56] width 86 height 13
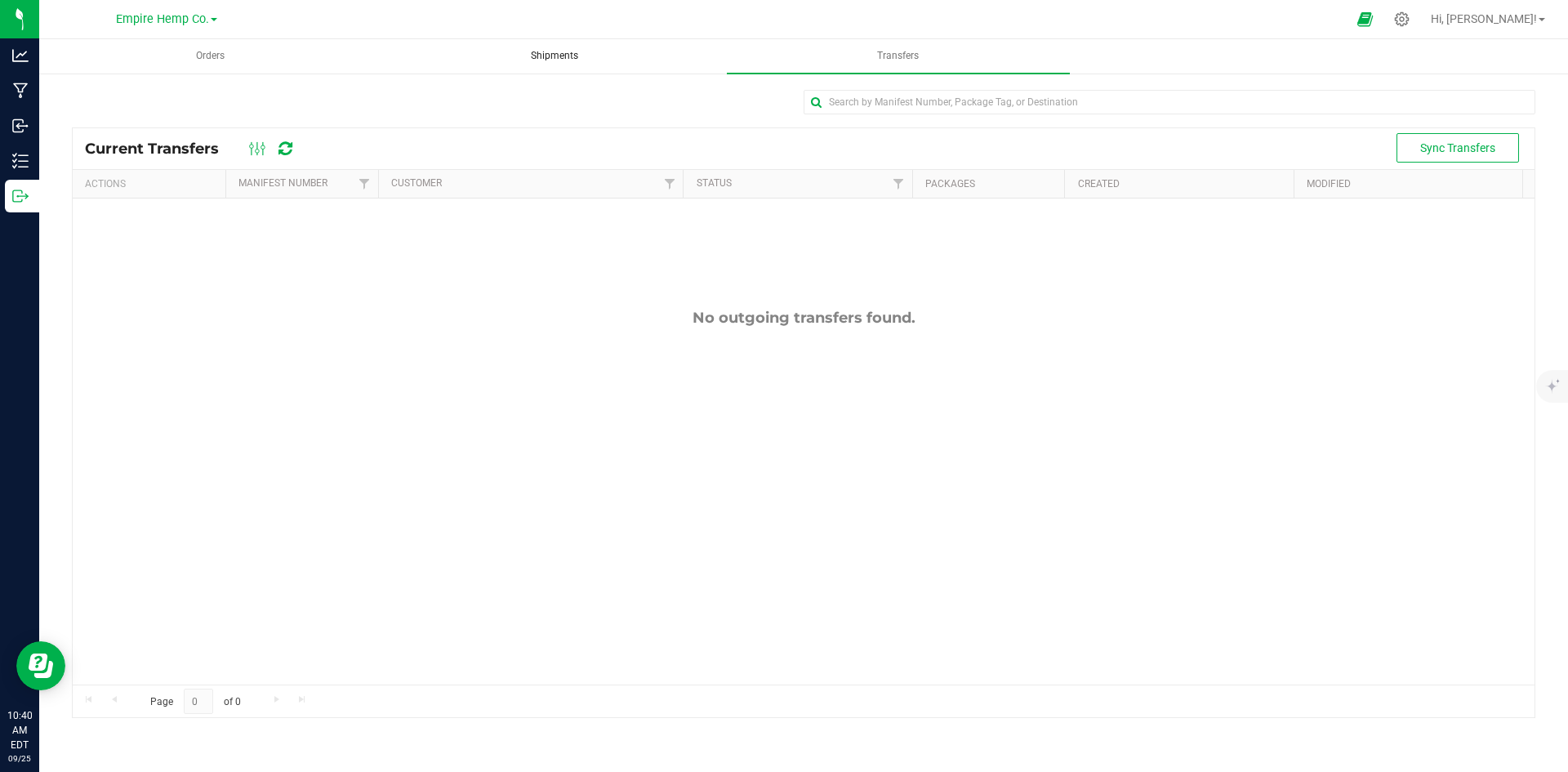
click at [583, 57] on span "Shipments" at bounding box center [554, 56] width 91 height 13
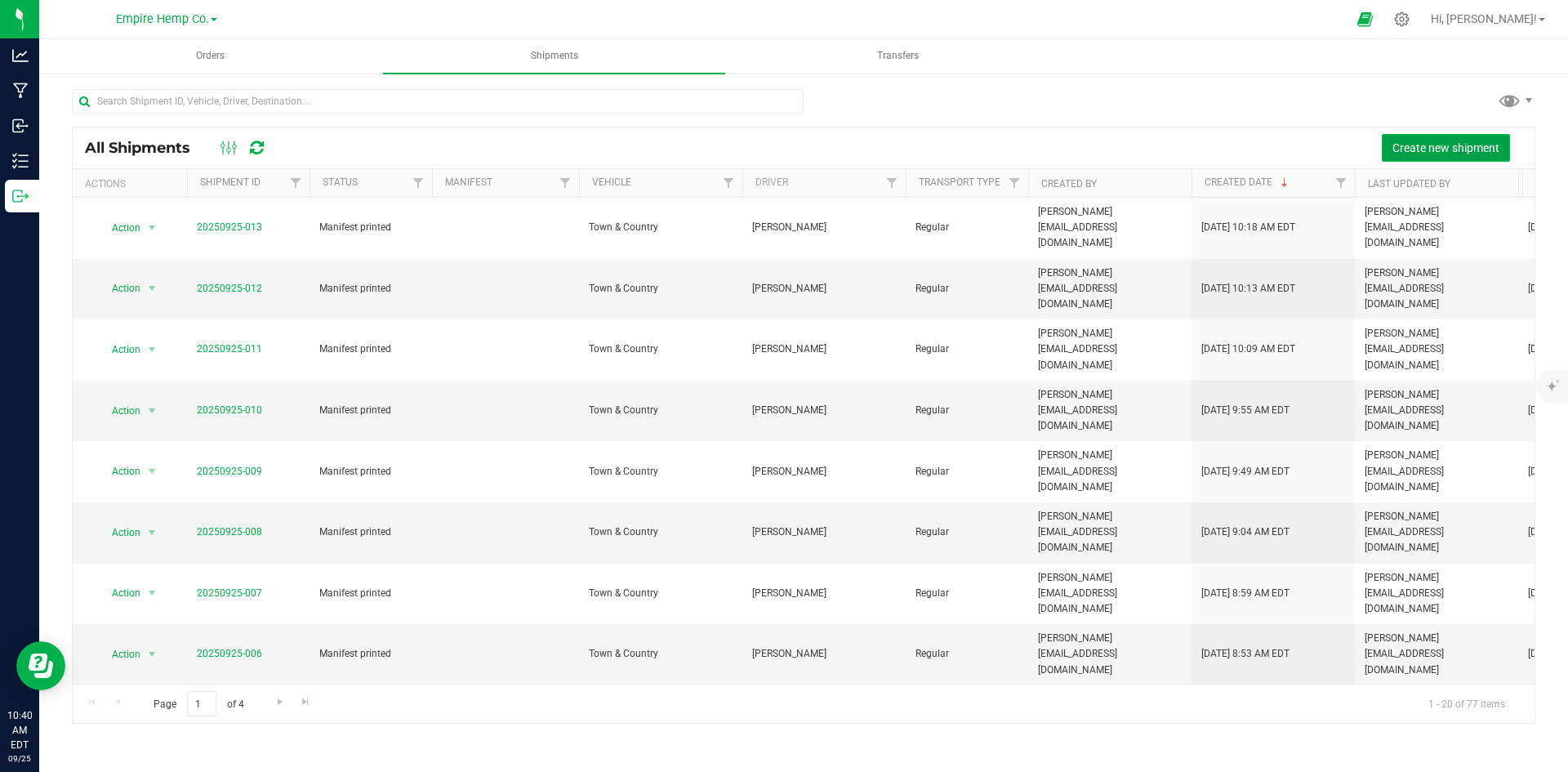
click at [1409, 141] on span "Create new shipment" at bounding box center [1445, 148] width 107 height 13
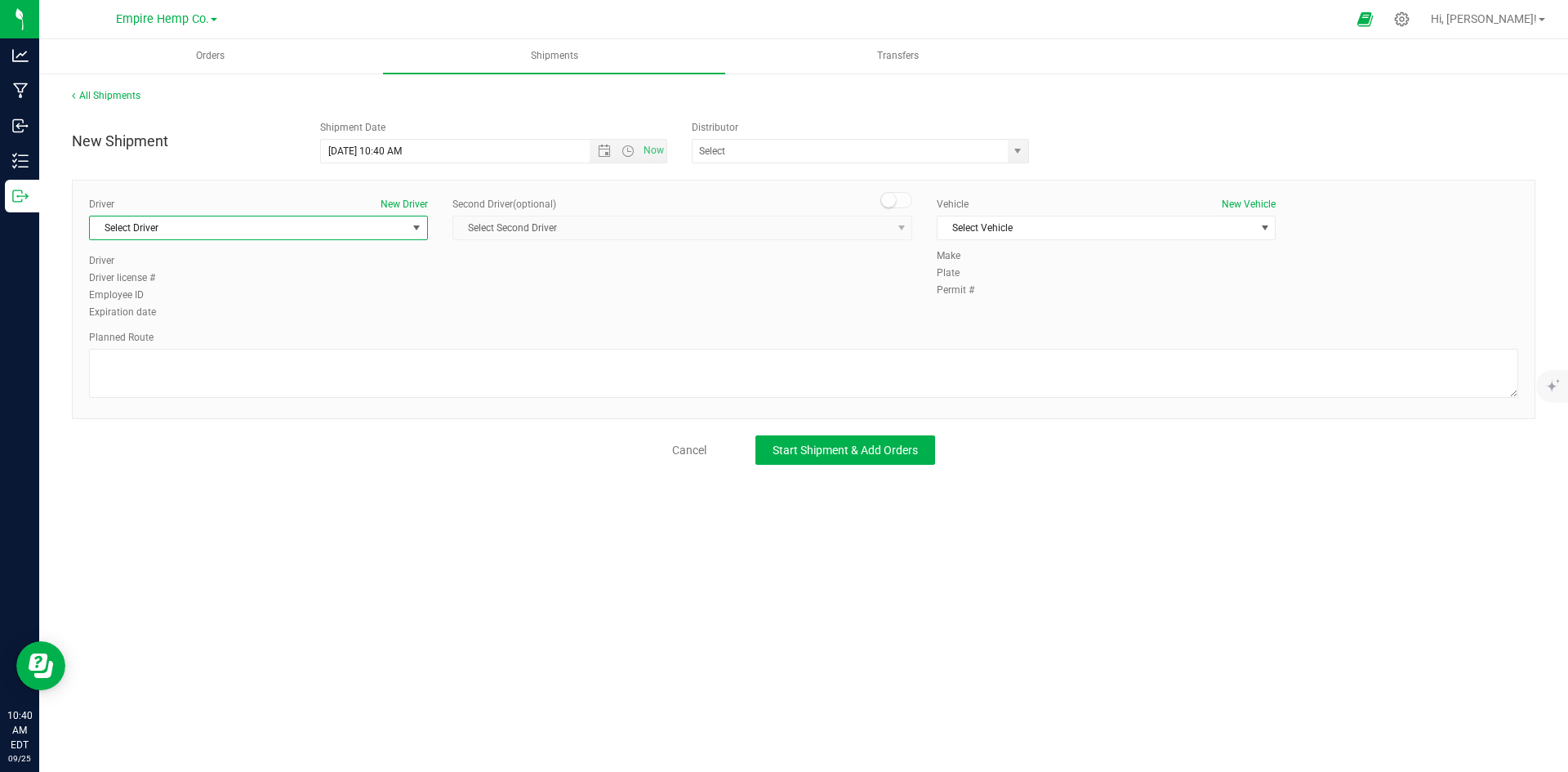
click at [301, 221] on span "Select Driver" at bounding box center [248, 228] width 317 height 23
click at [526, 355] on textarea at bounding box center [804, 373] width 1429 height 49
click at [984, 225] on span "Select Vehicle" at bounding box center [1096, 228] width 317 height 23
click at [787, 285] on div "Driver New Driver Select Driver Select Driver [PERSON_NAME] [PERSON_NAME] [PERS…" at bounding box center [804, 260] width 1454 height 125
click at [200, 383] on textarea at bounding box center [804, 373] width 1429 height 49
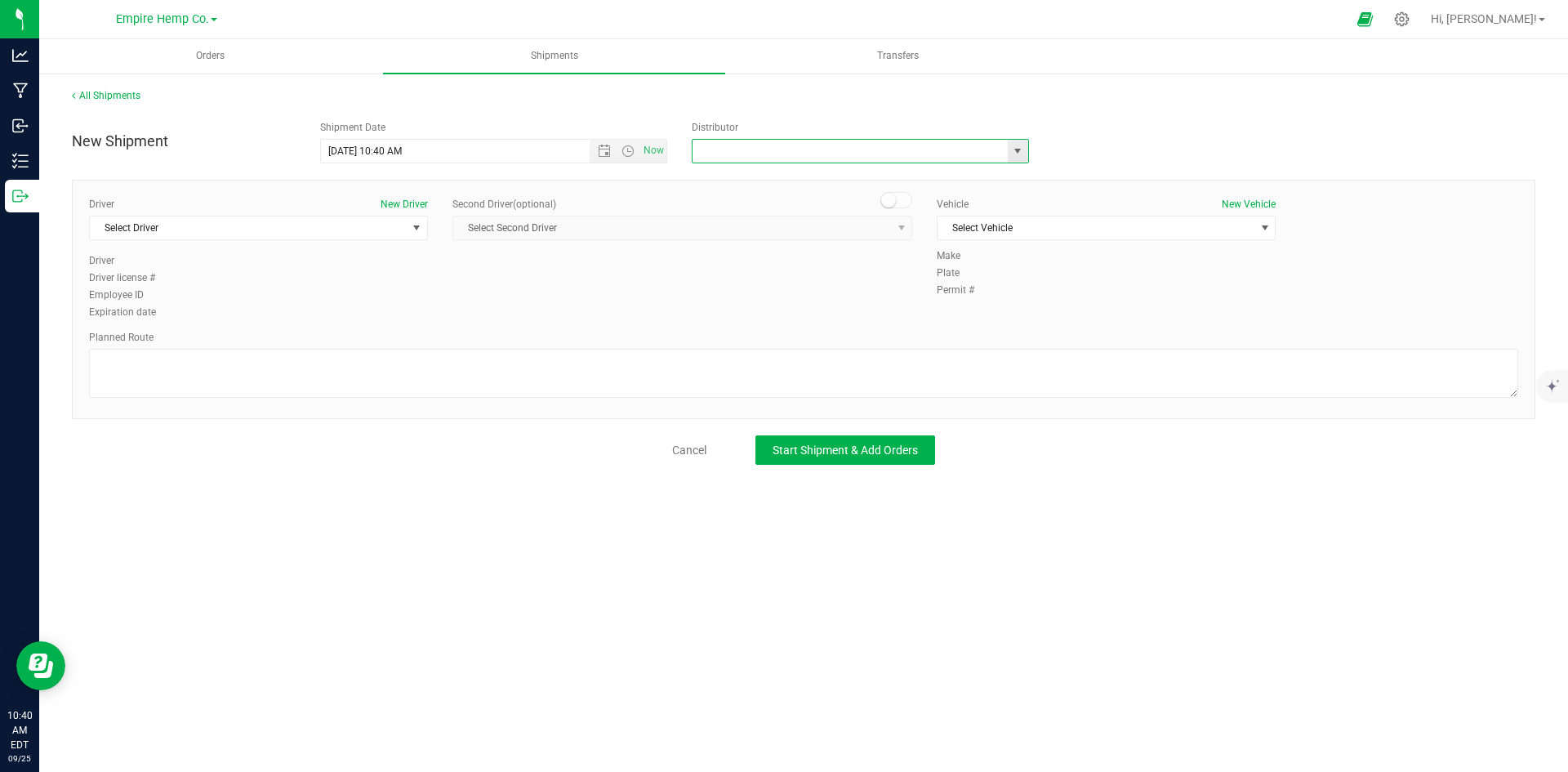
click at [774, 154] on input "text" at bounding box center [845, 151] width 306 height 23
click at [1027, 157] on span "select" at bounding box center [1017, 151] width 20 height 23
click at [912, 210] on li "Empire Hemp Co. Distribution" at bounding box center [859, 203] width 336 height 24
type input "Empire Hemp Co. Distribution"
click at [831, 446] on span "Start Shipment & Add Orders" at bounding box center [845, 450] width 145 height 13
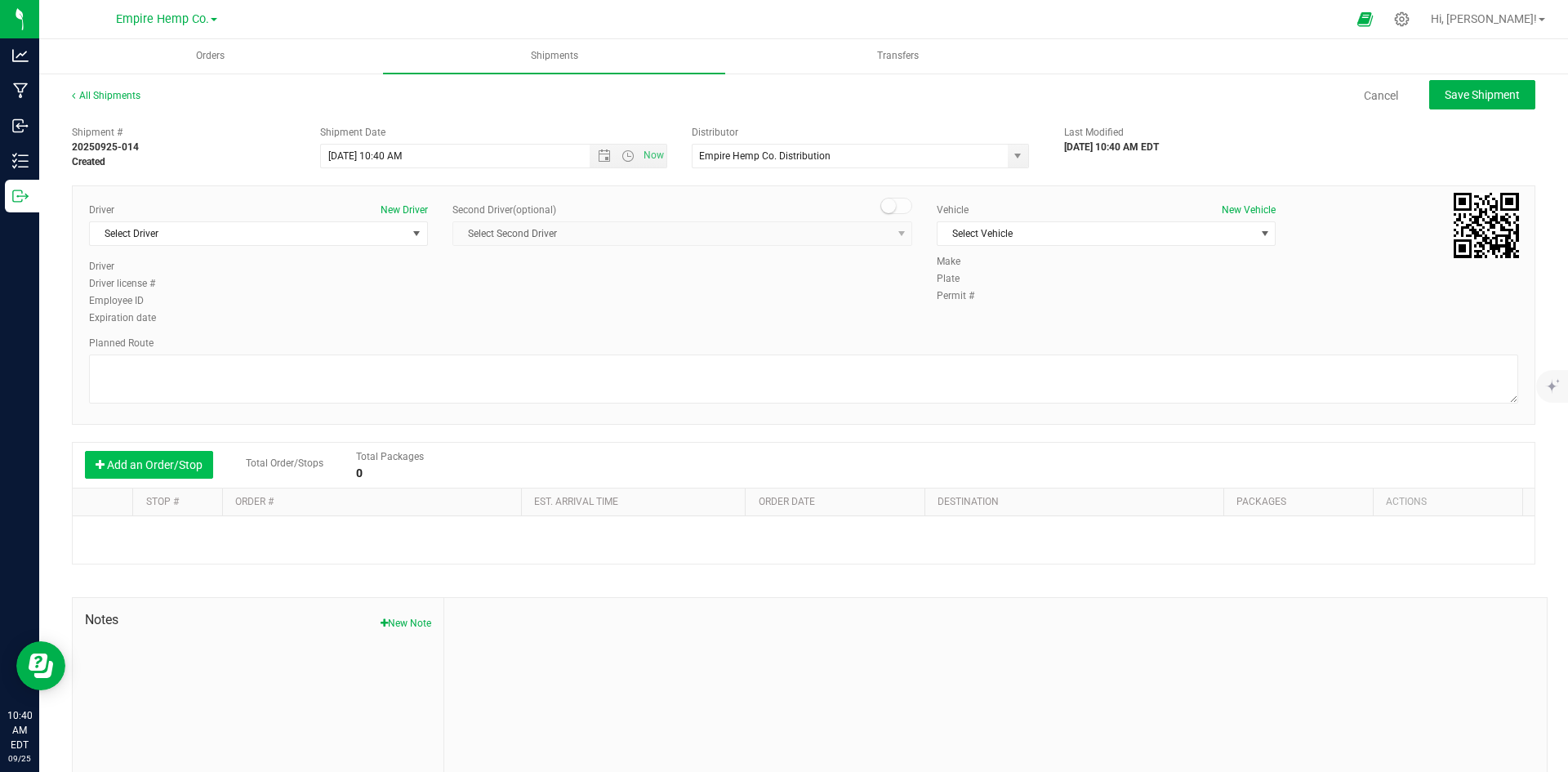
click at [168, 463] on button "Add an Order/Stop" at bounding box center [148, 464] width 128 height 28
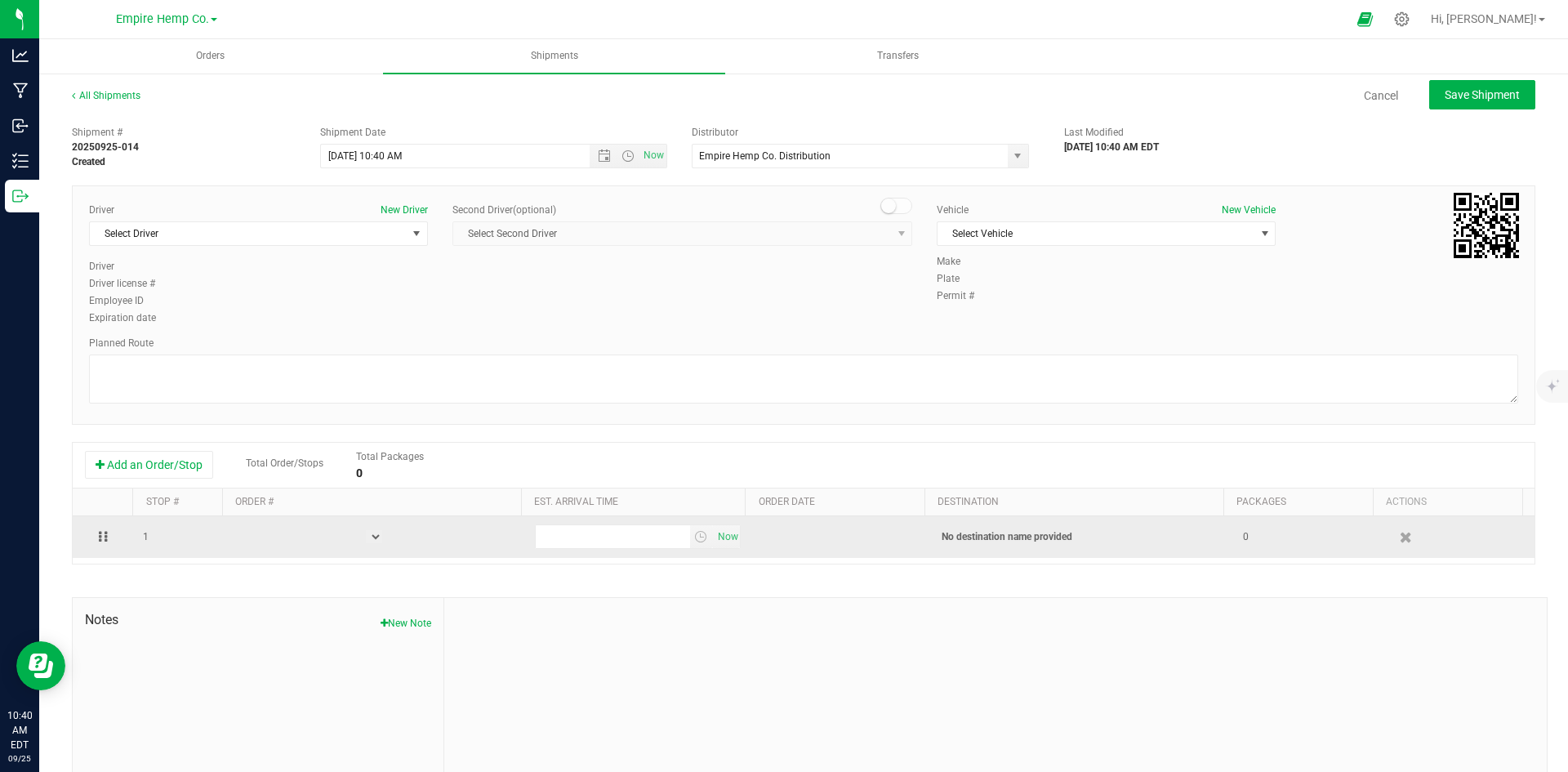
click at [1398, 538] on span at bounding box center [1458, 537] width 132 height 29
click at [1400, 535] on icon "button" at bounding box center [1406, 536] width 13 height 12
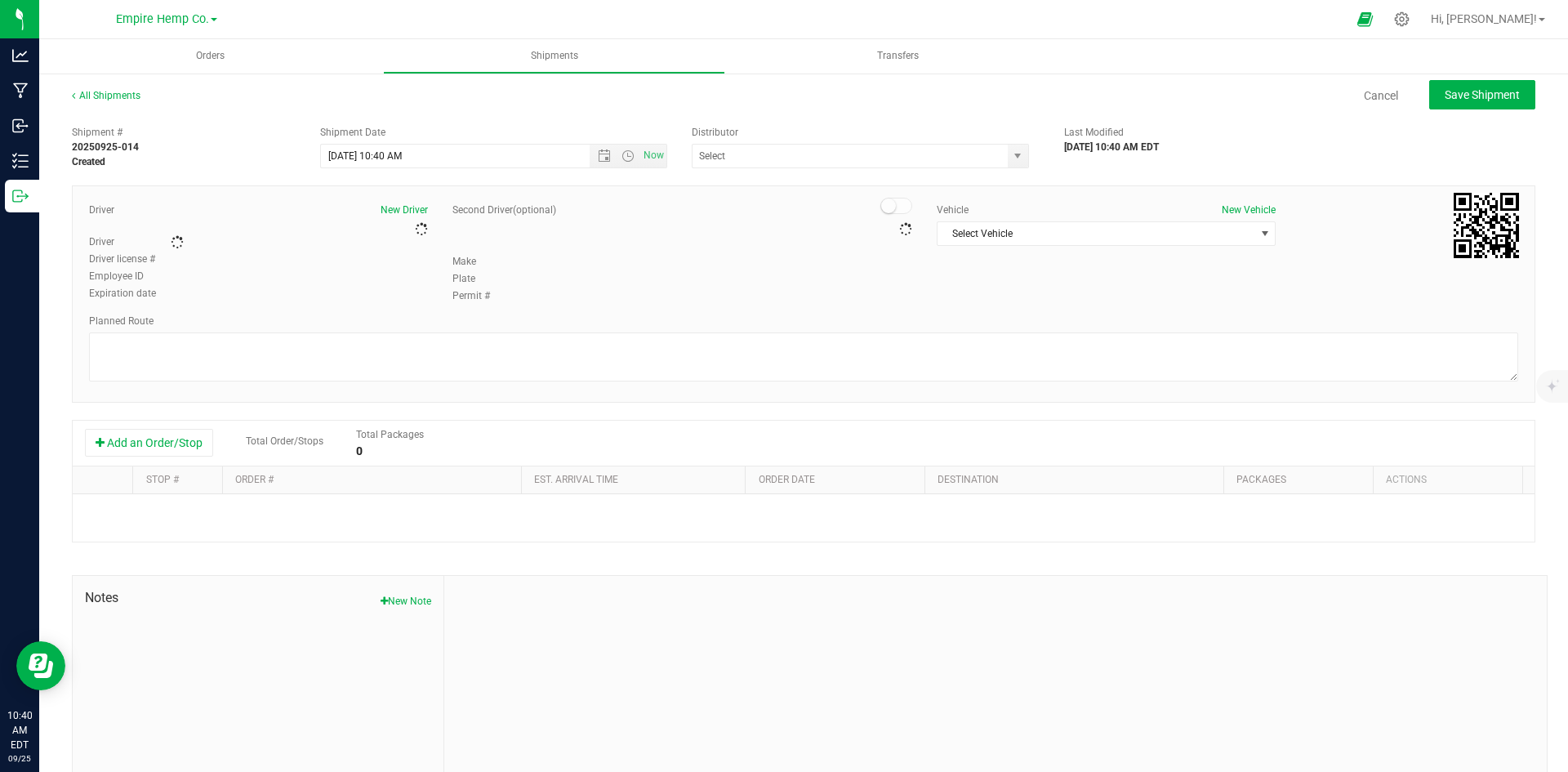
type input "Empire Hemp Co. Distribution"
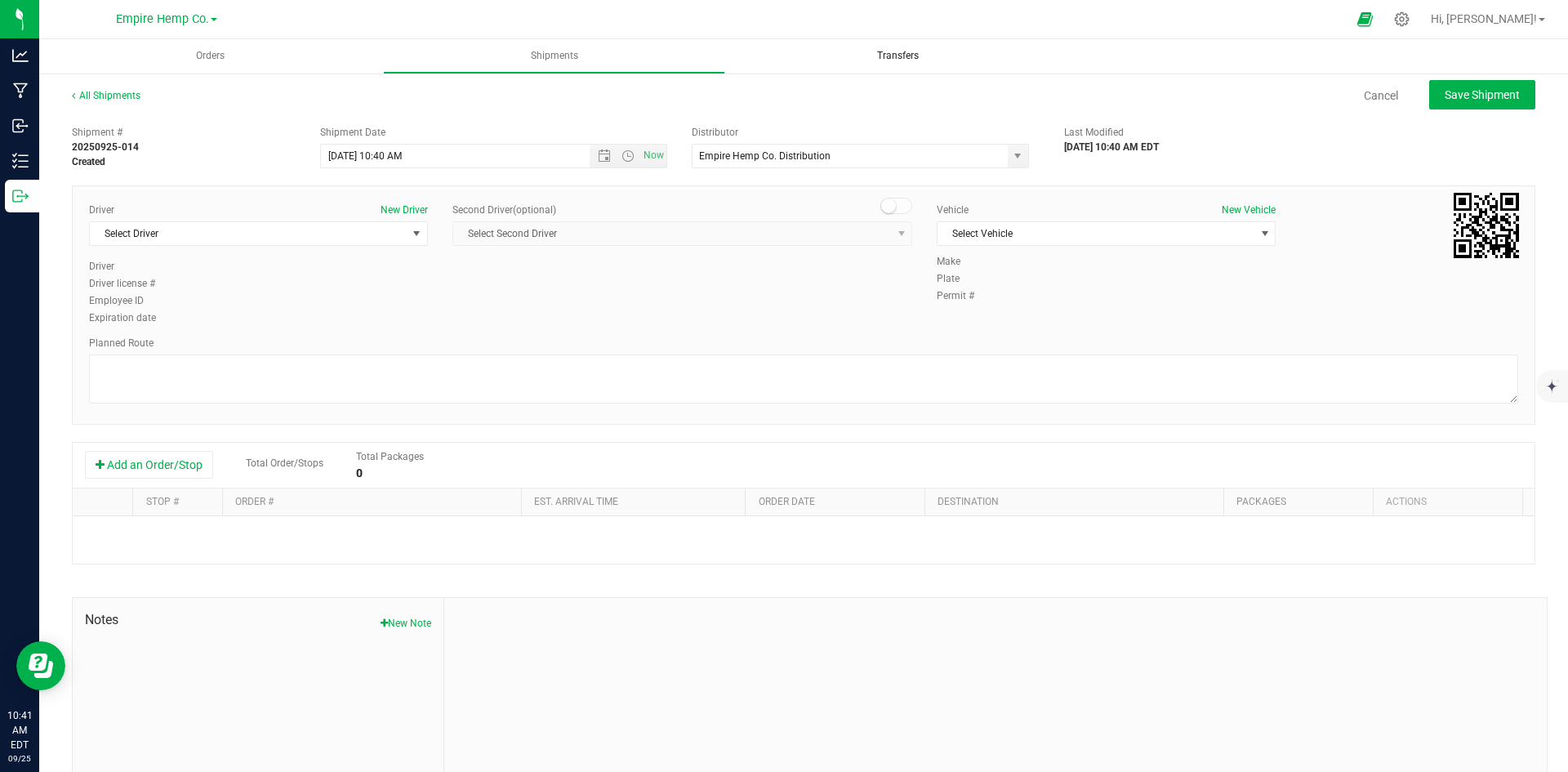
click at [925, 53] on span "Transfers" at bounding box center [897, 56] width 86 height 13
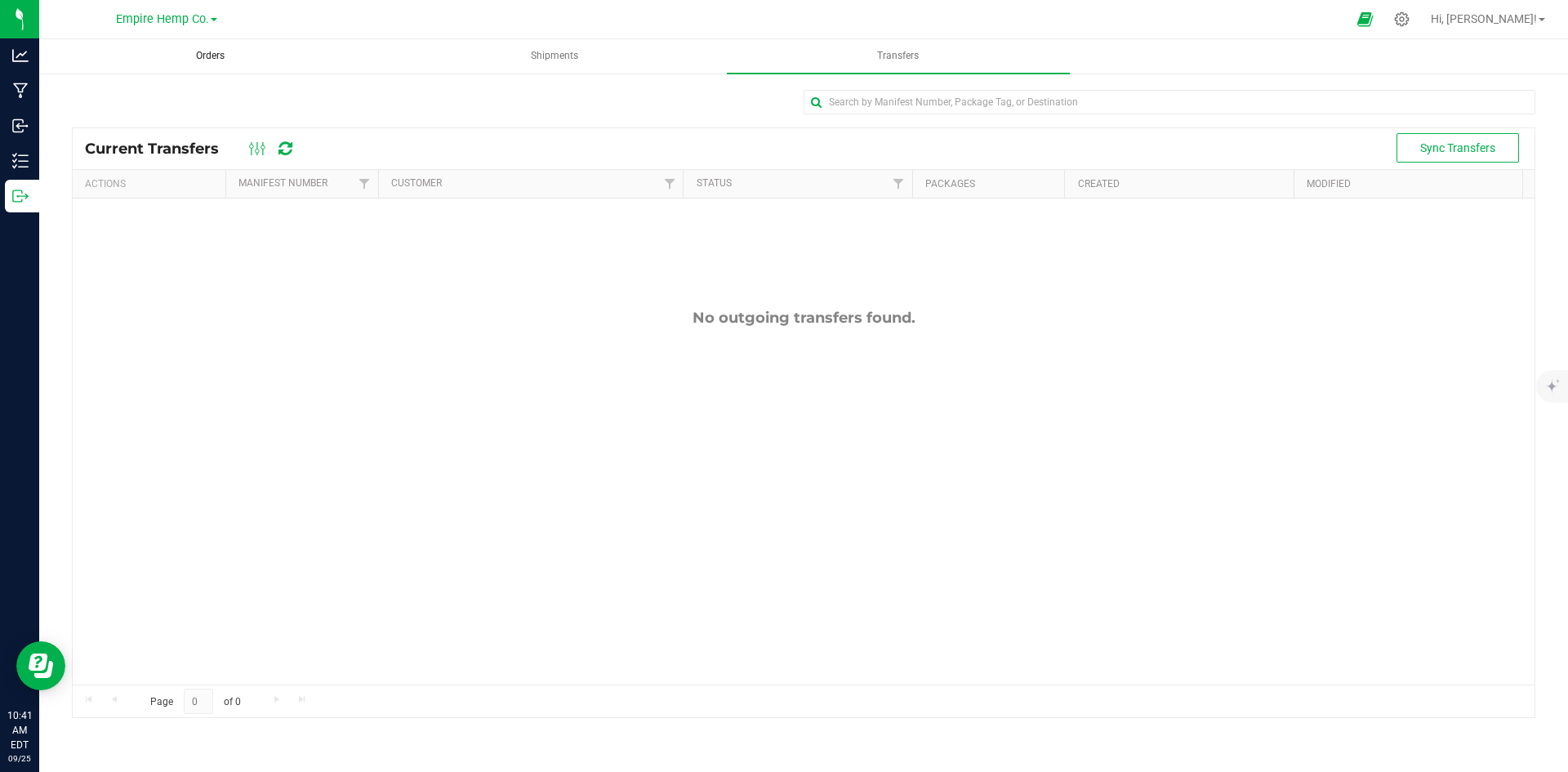
click at [199, 62] on span "Orders" at bounding box center [211, 56] width 73 height 13
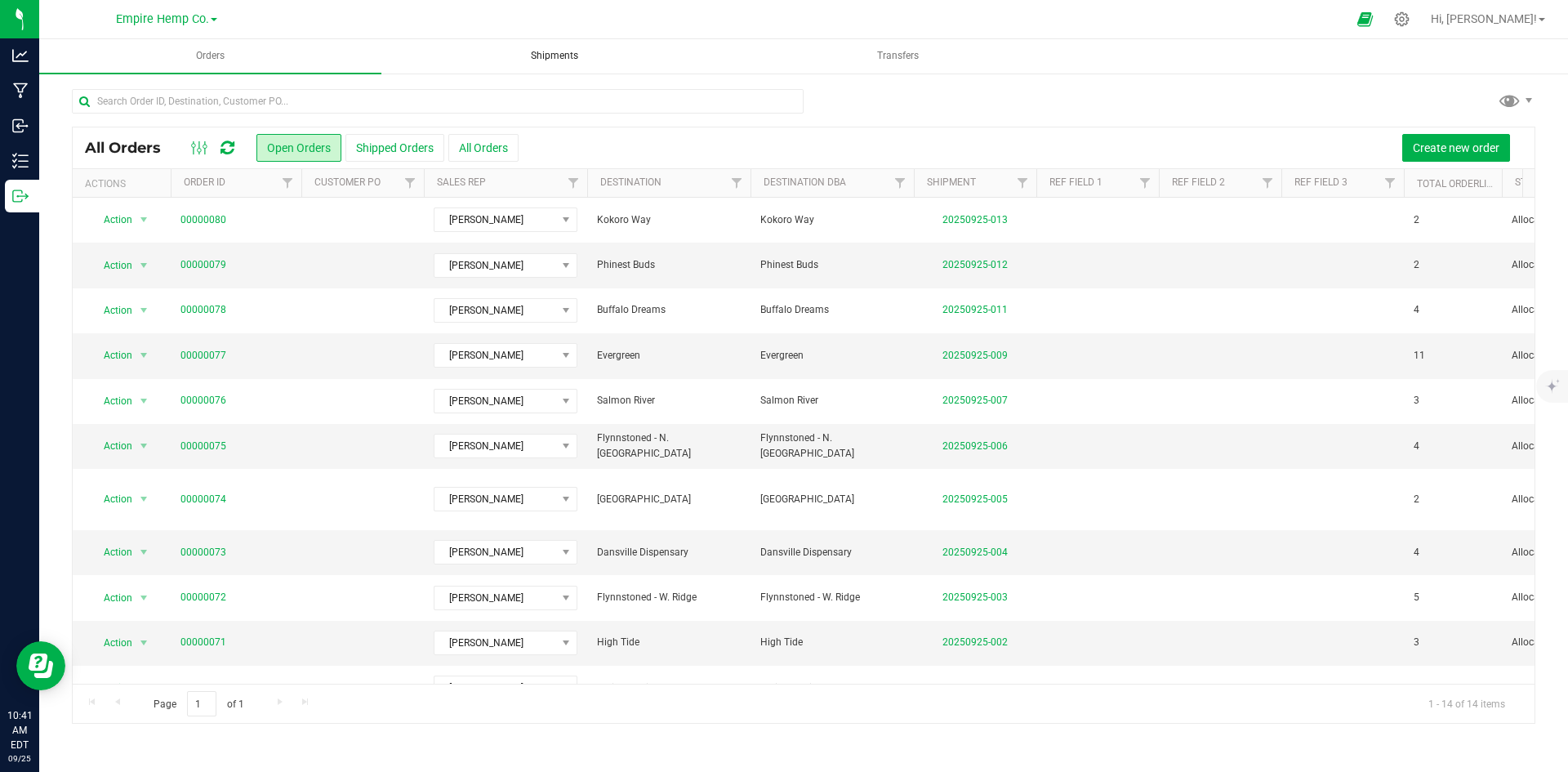
click at [510, 53] on span "Shipments" at bounding box center [554, 56] width 91 height 13
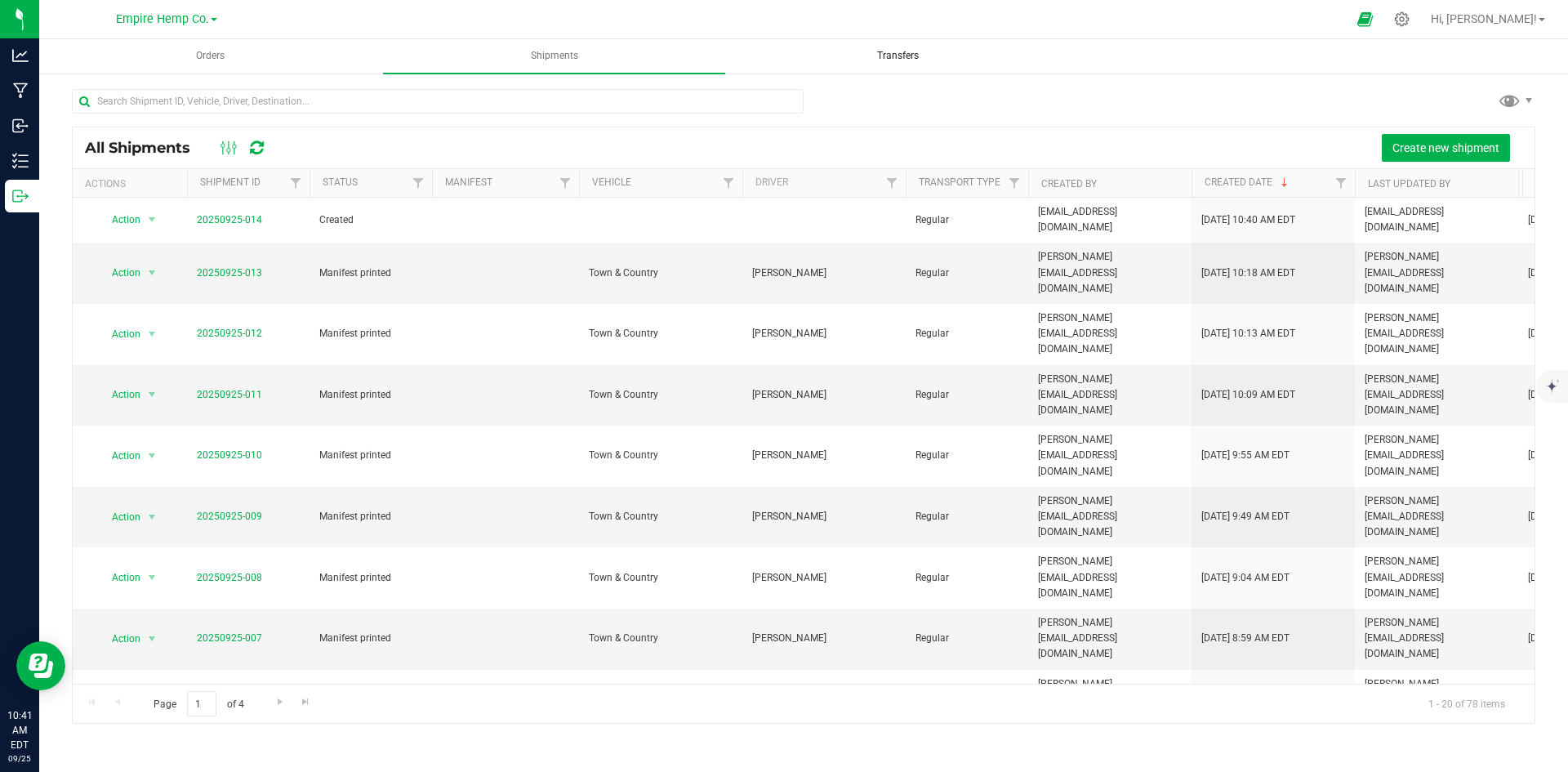
click at [879, 50] on span "Transfers" at bounding box center [897, 56] width 86 height 13
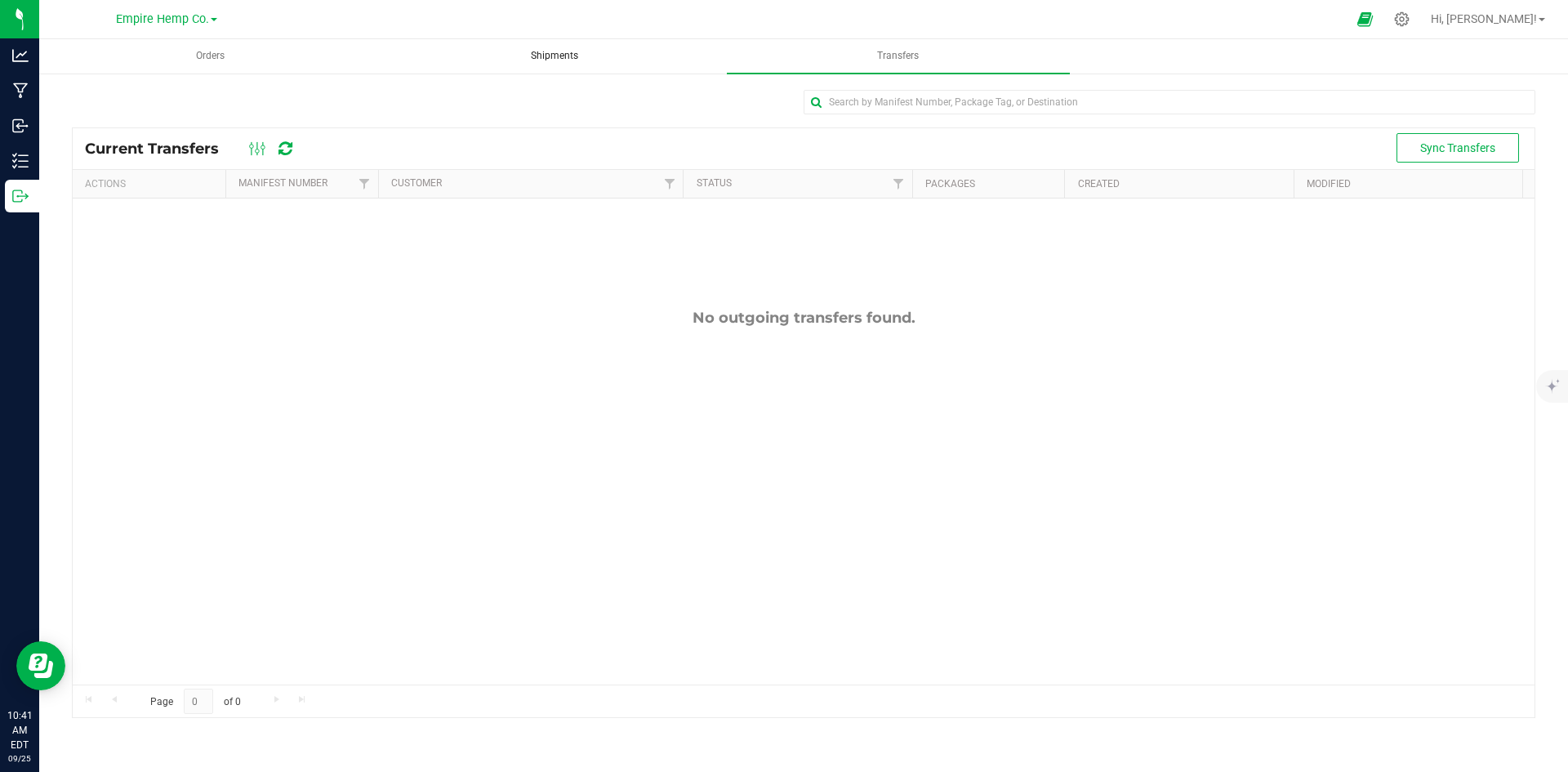
click at [567, 61] on span "Shipments" at bounding box center [554, 56] width 91 height 13
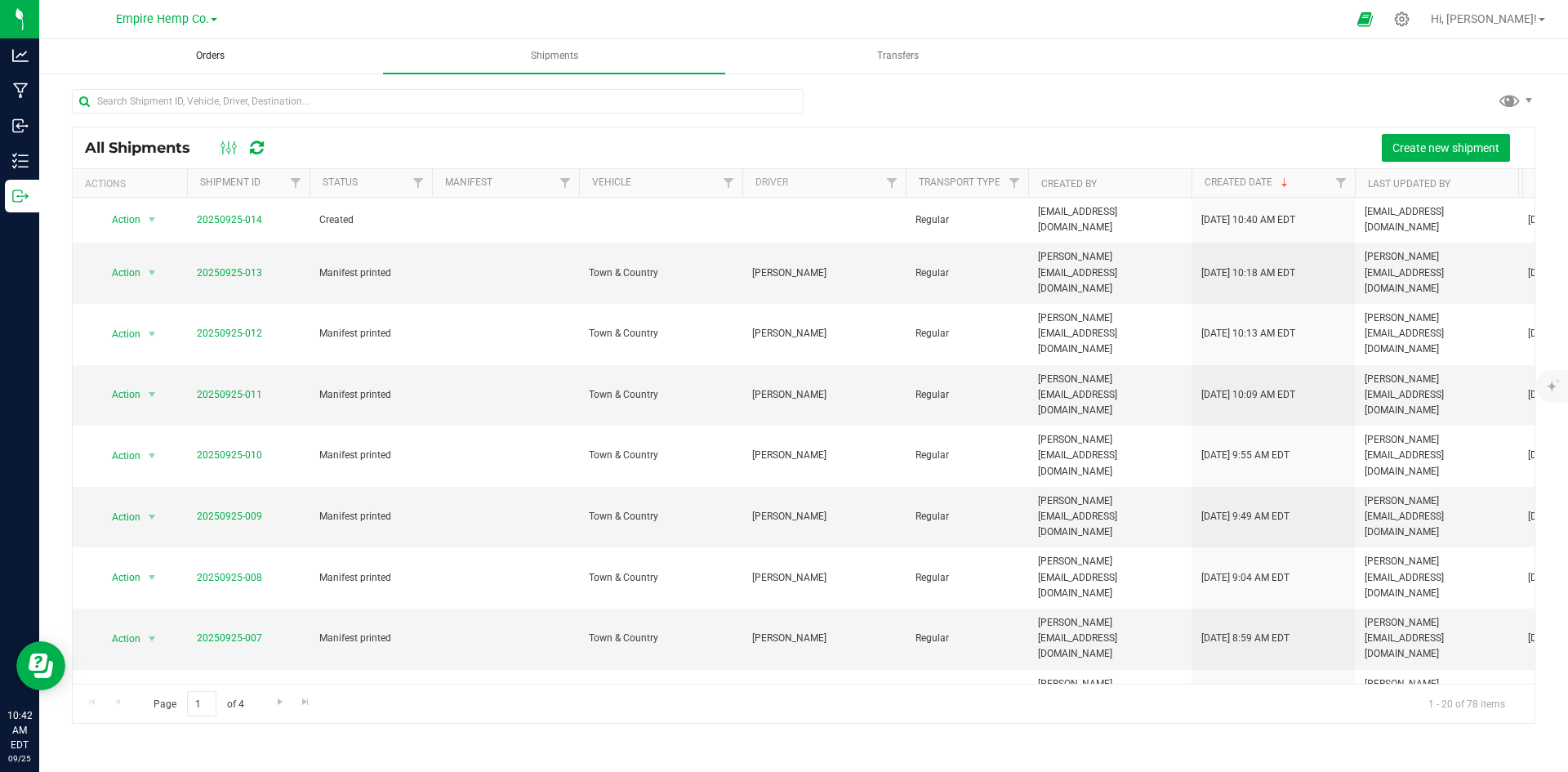
click at [234, 62] on span "Orders" at bounding box center [211, 56] width 73 height 13
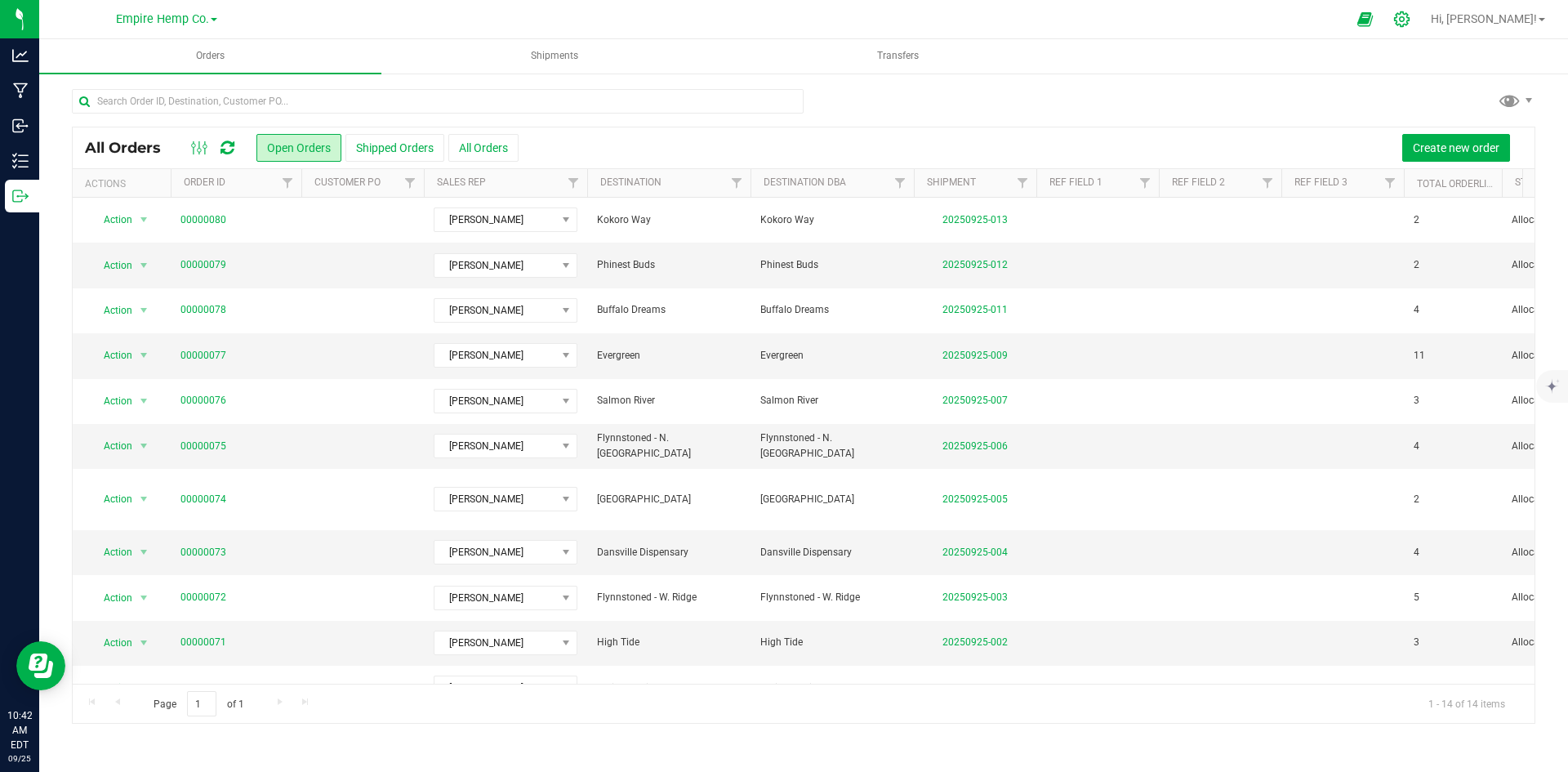
click at [1410, 24] on icon at bounding box center [1402, 19] width 17 height 17
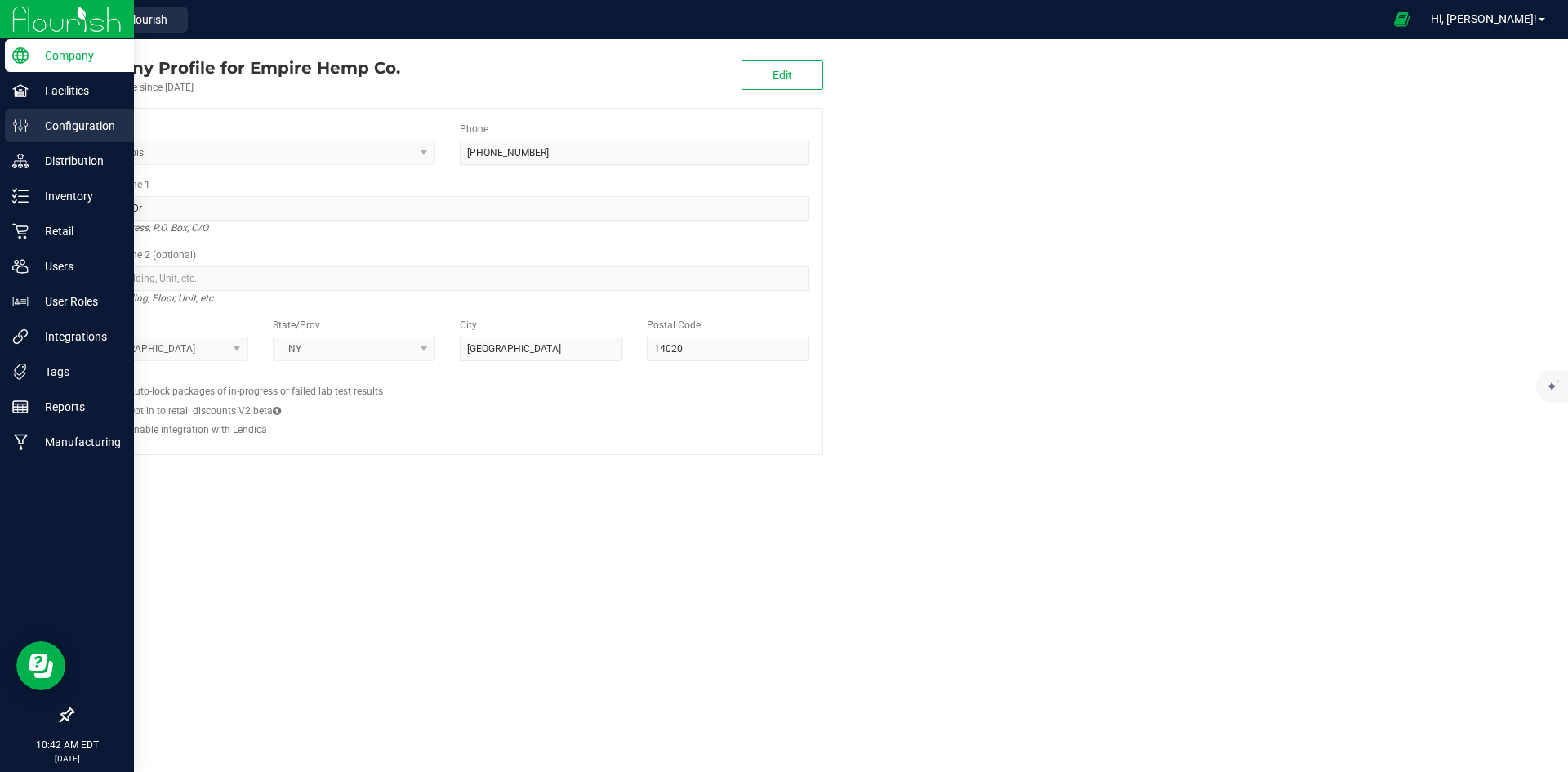
click at [13, 125] on ellipse at bounding box center [14, 123] width 3 height 3
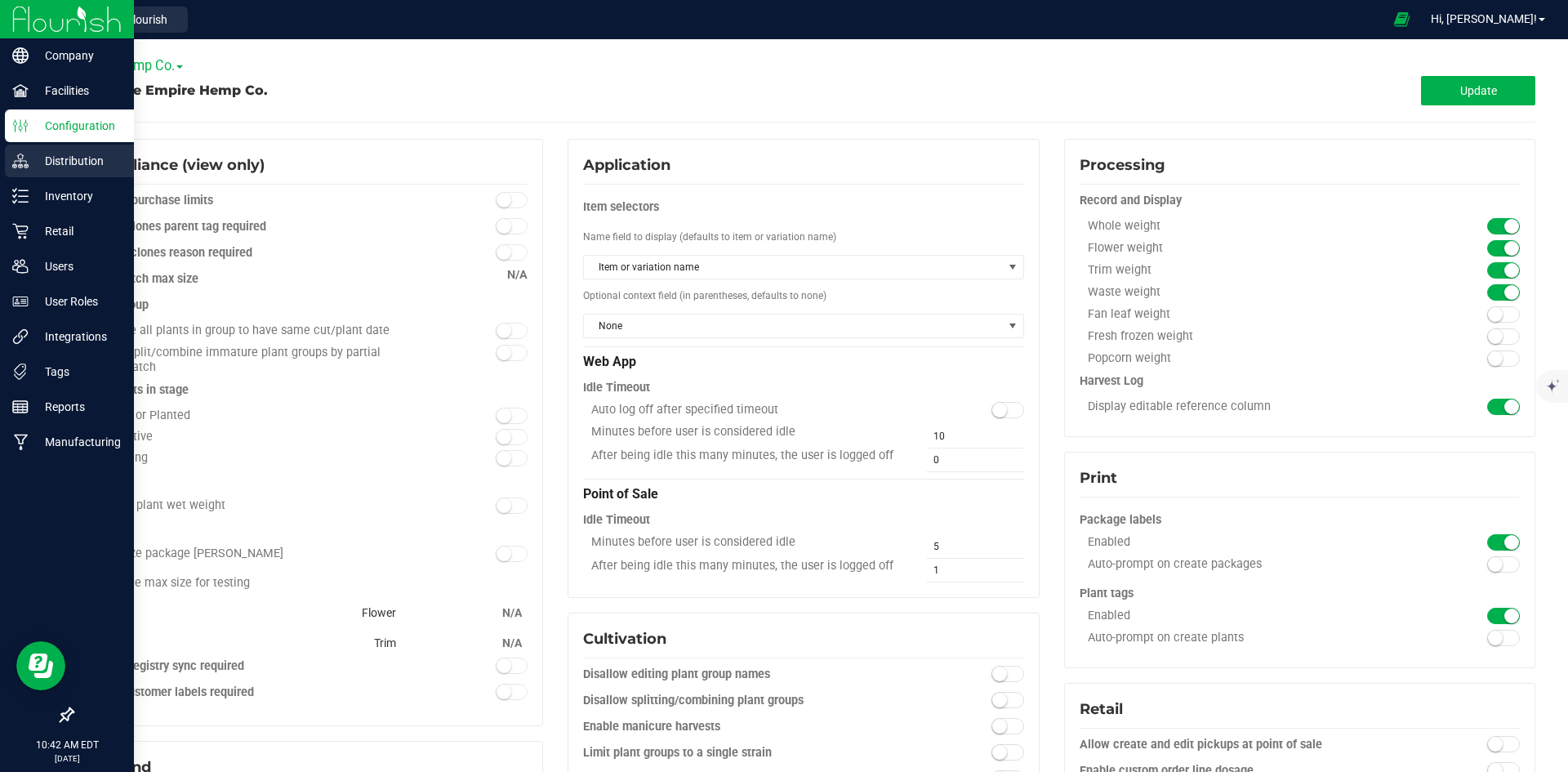
click at [96, 159] on p "Distribution" at bounding box center [78, 161] width 98 height 19
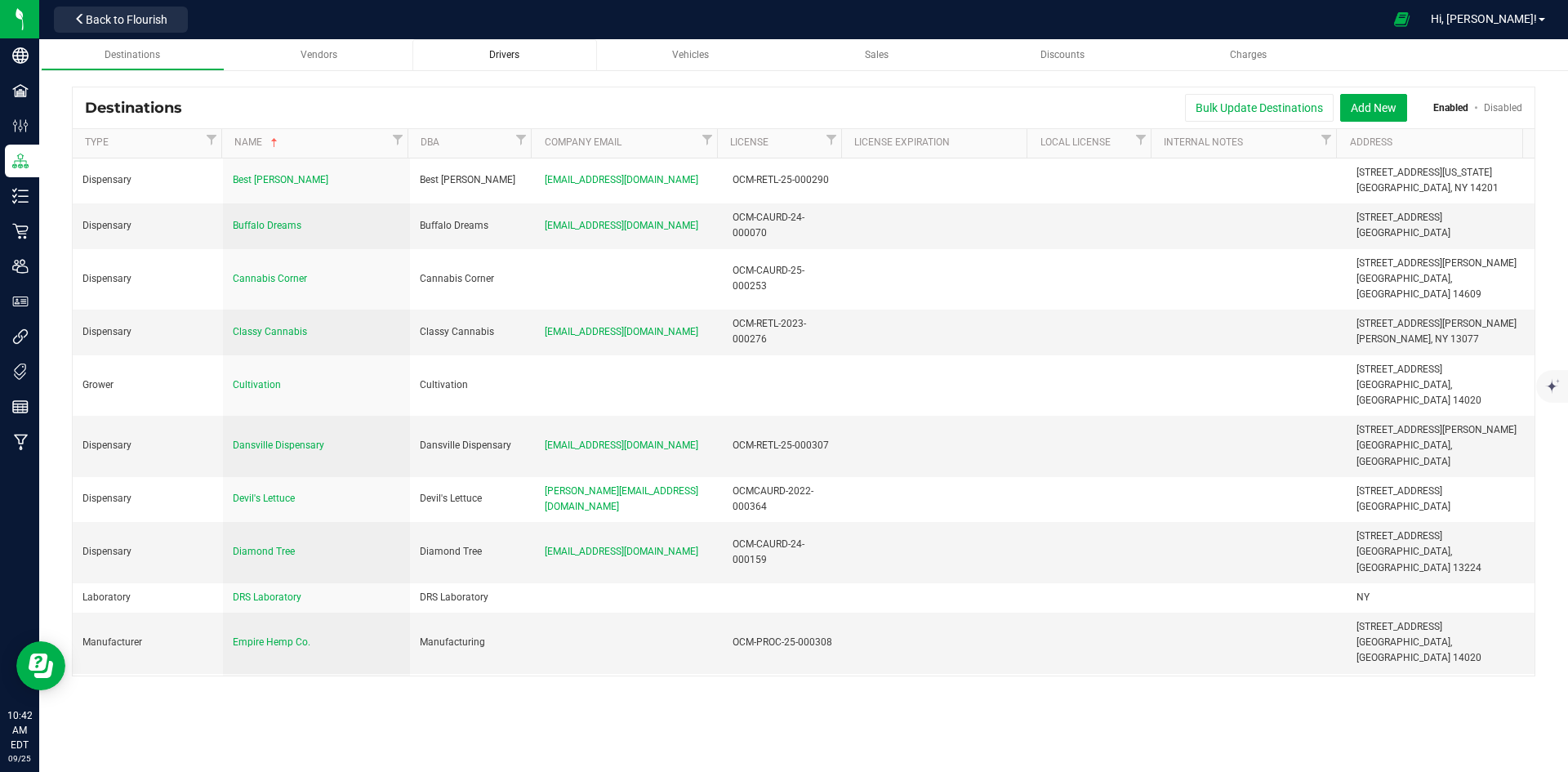
click at [525, 53] on div "Drivers" at bounding box center [505, 55] width 159 height 13
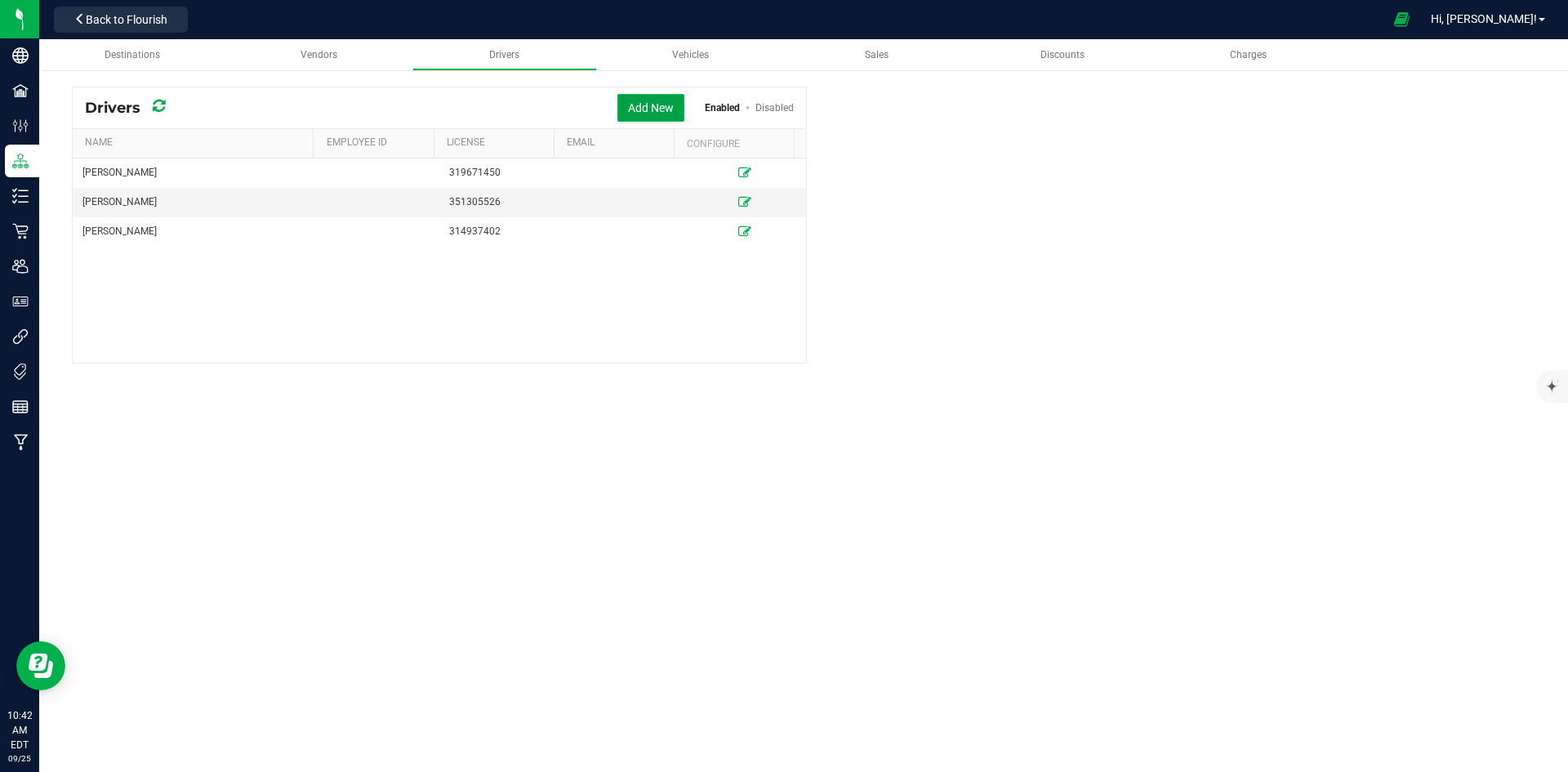
click at [667, 111] on button "Add New" at bounding box center [651, 108] width 67 height 28
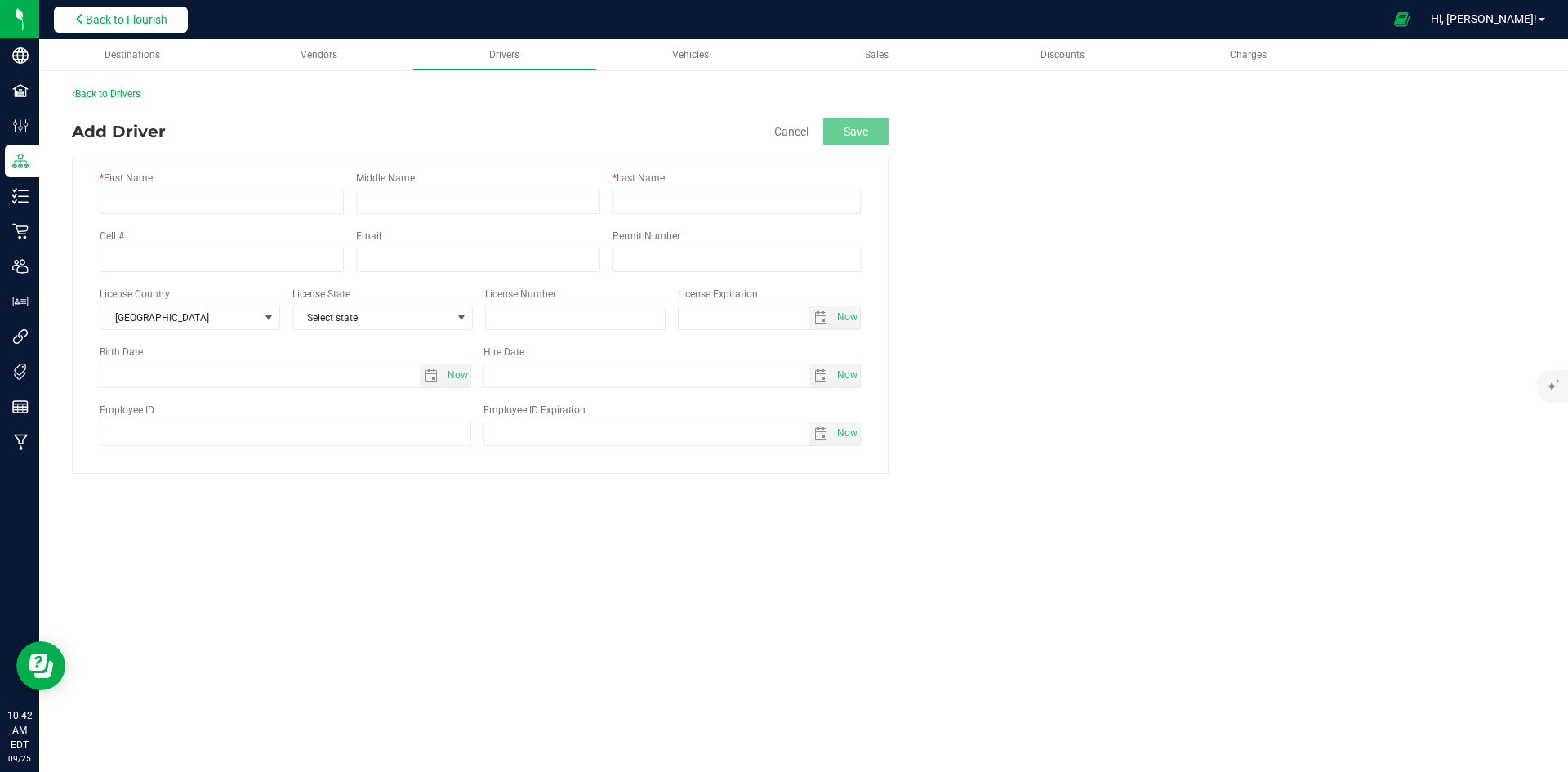
click at [176, 21] on button "Back to Flourish" at bounding box center [120, 19] width 134 height 26
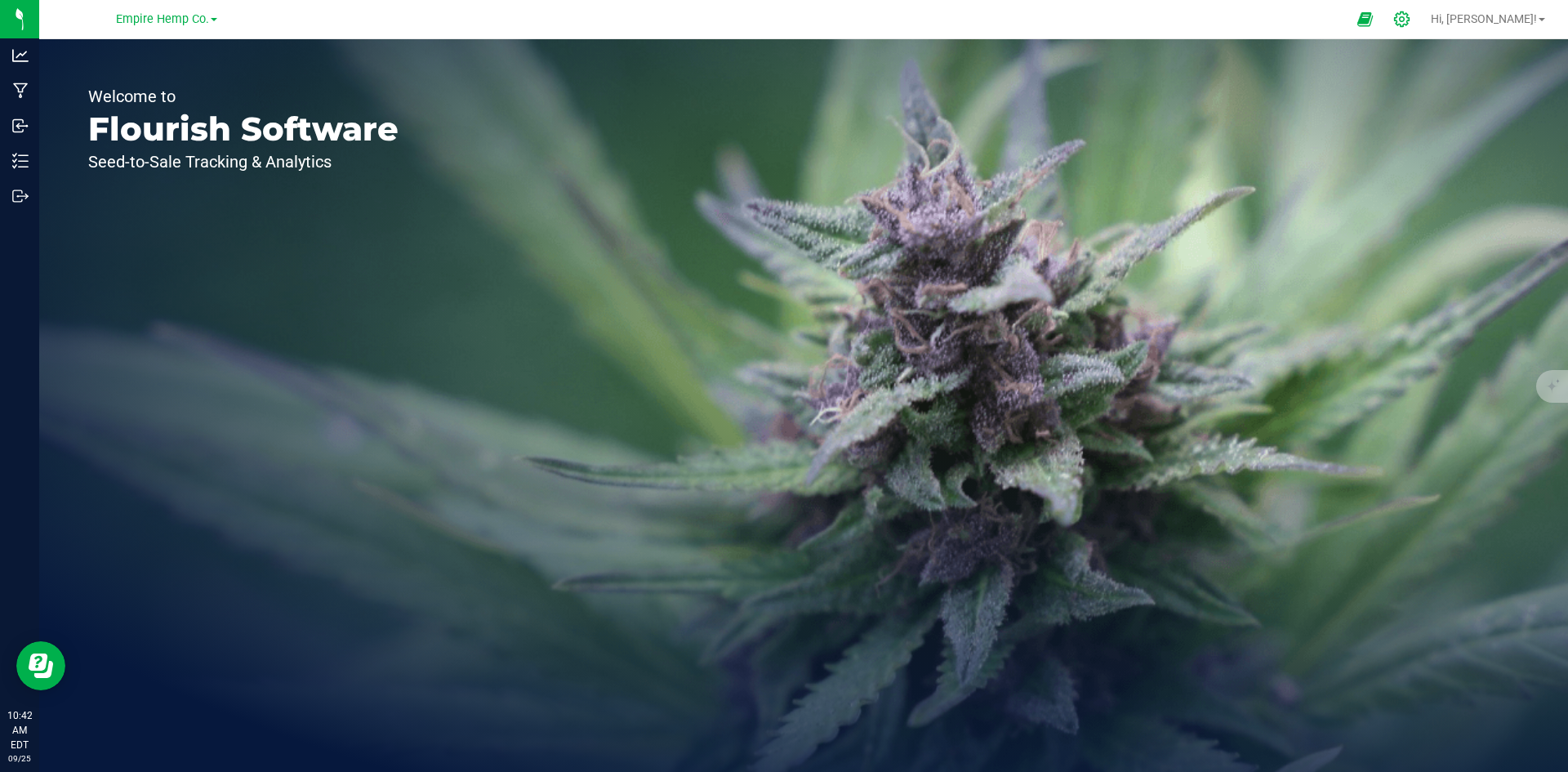
click at [1409, 19] on icon at bounding box center [1402, 19] width 15 height 15
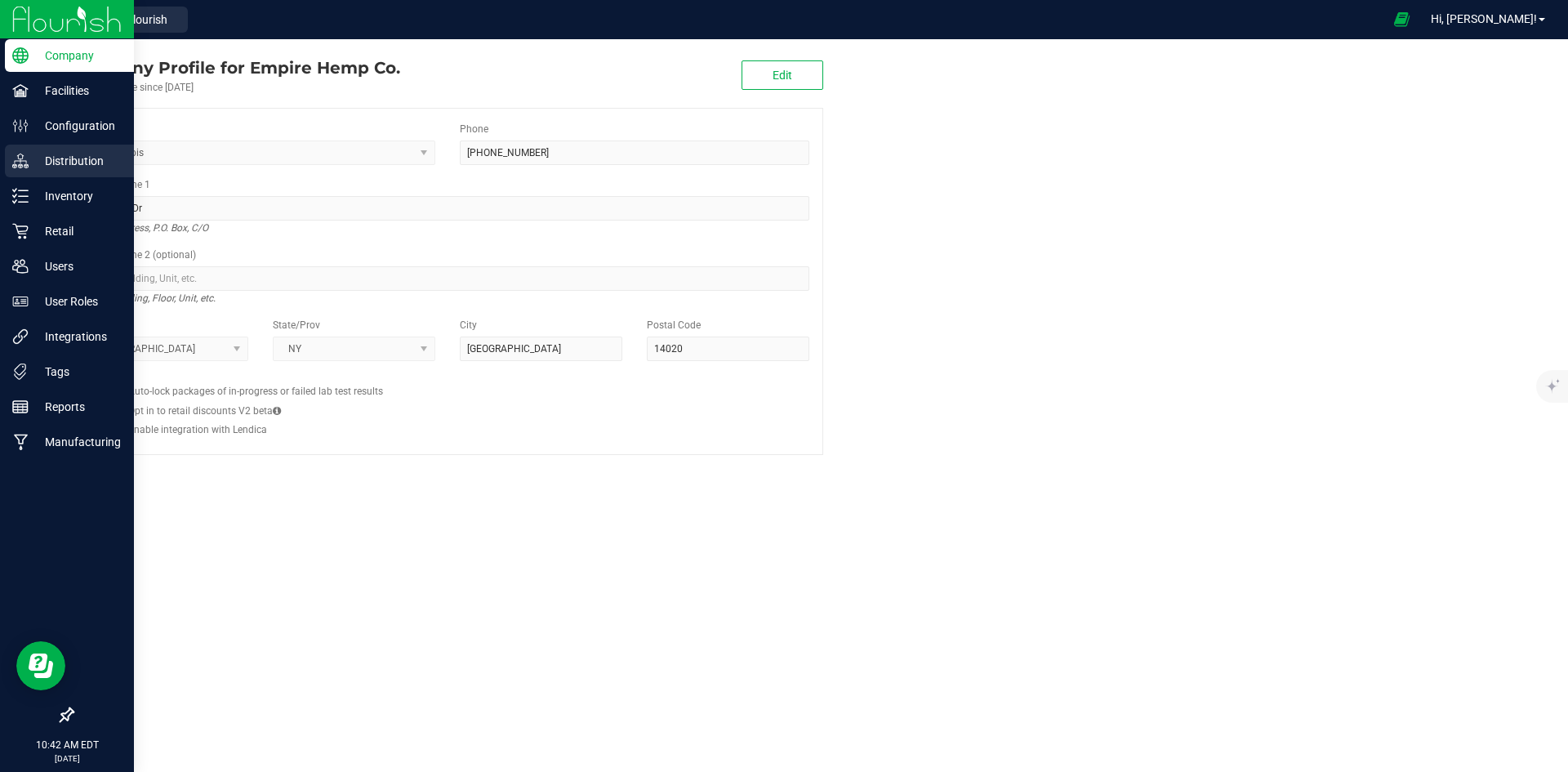
click at [31, 159] on p "Distribution" at bounding box center [78, 161] width 98 height 19
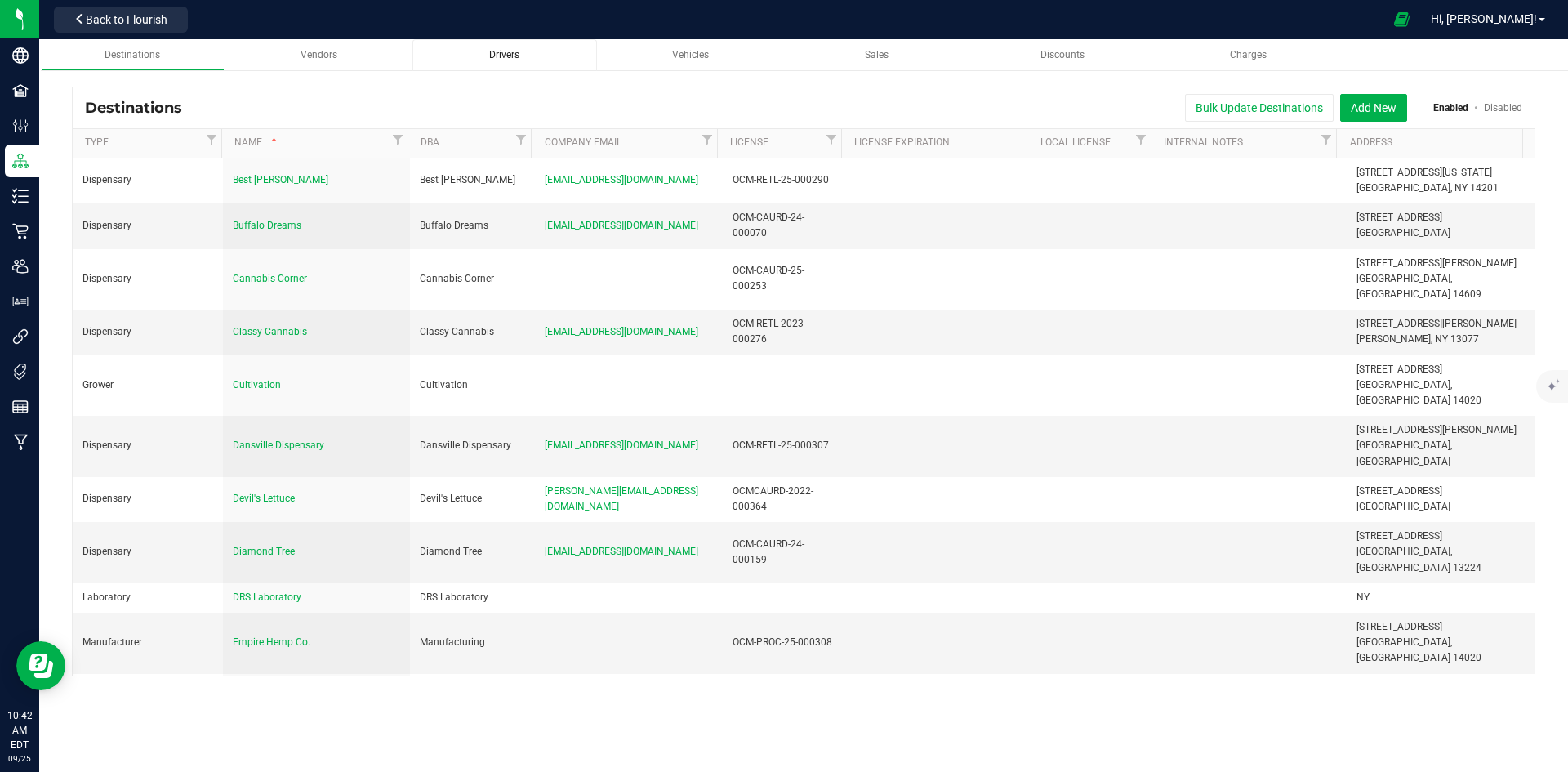
click at [502, 56] on span "Drivers" at bounding box center [504, 55] width 30 height 12
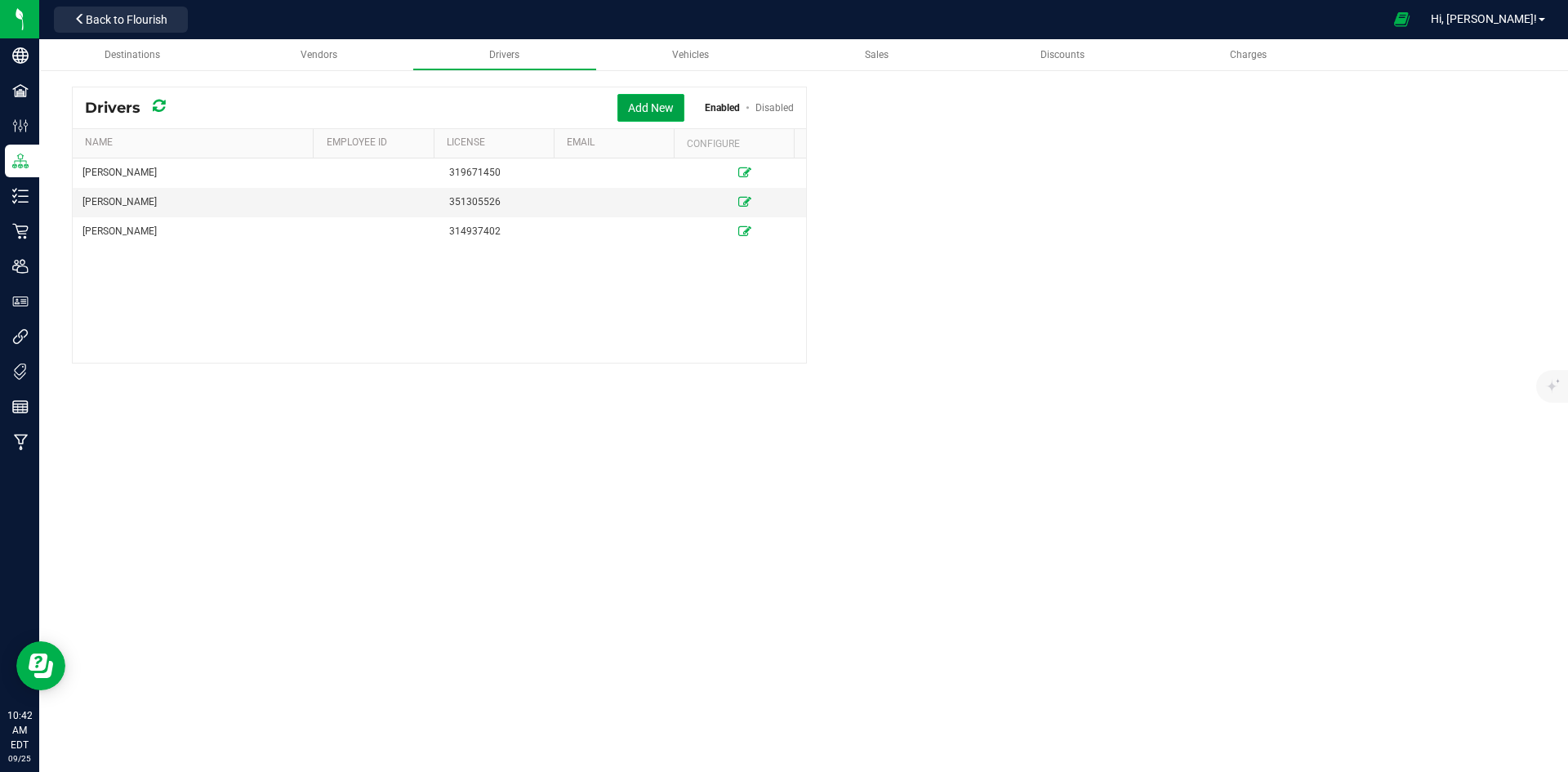
click at [659, 98] on button "Add New" at bounding box center [651, 108] width 67 height 28
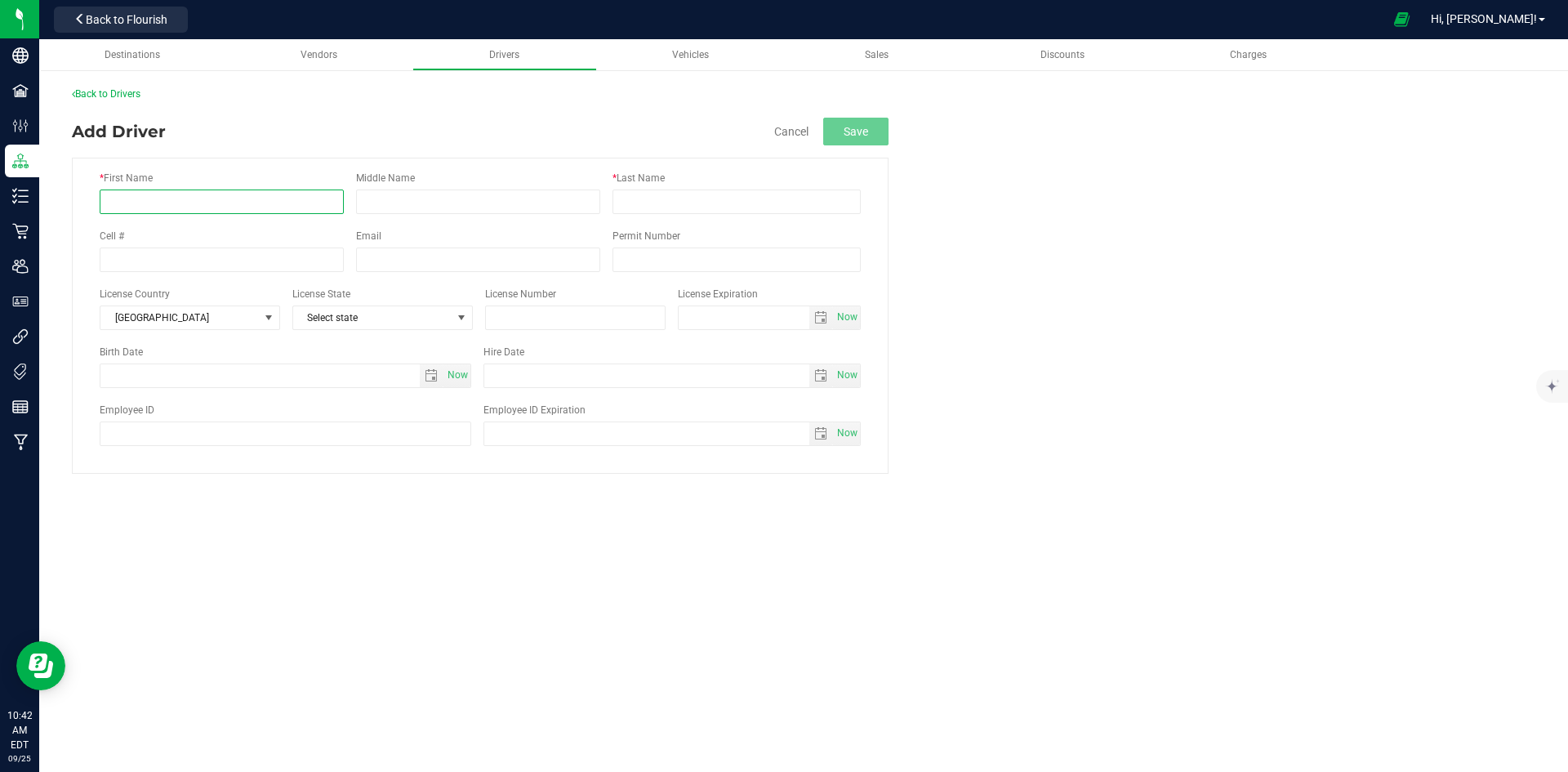
click at [329, 210] on input "* First Name" at bounding box center [222, 201] width 244 height 24
type input "[PERSON_NAME]"
click at [402, 202] on input "Middle Name" at bounding box center [478, 201] width 244 height 24
click at [624, 202] on input "* Last Name" at bounding box center [736, 201] width 248 height 24
type input "[PERSON_NAME]"
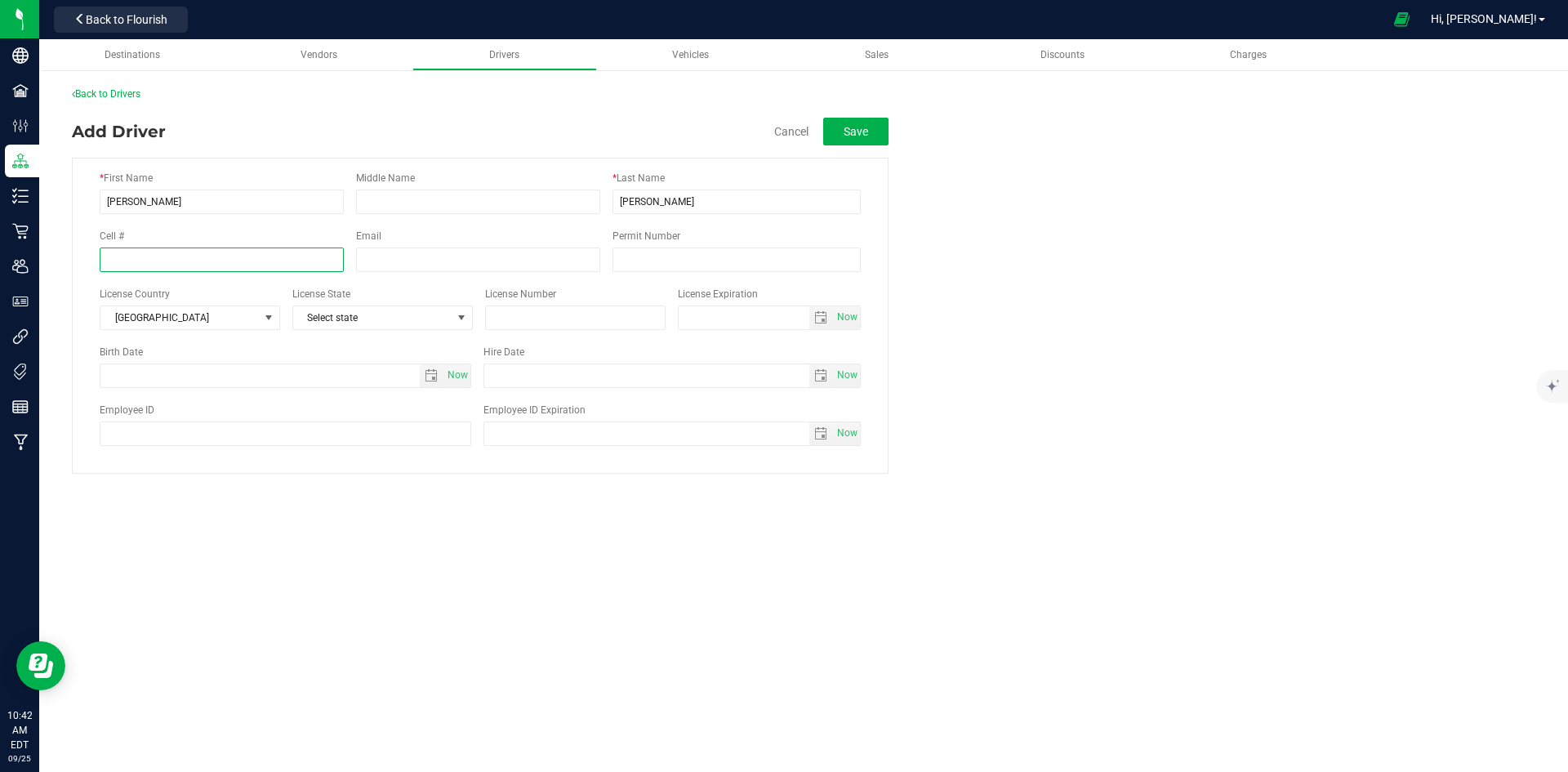
click at [304, 261] on input "tel" at bounding box center [222, 259] width 244 height 24
type input "("
click at [883, 133] on button "Save" at bounding box center [856, 131] width 65 height 28
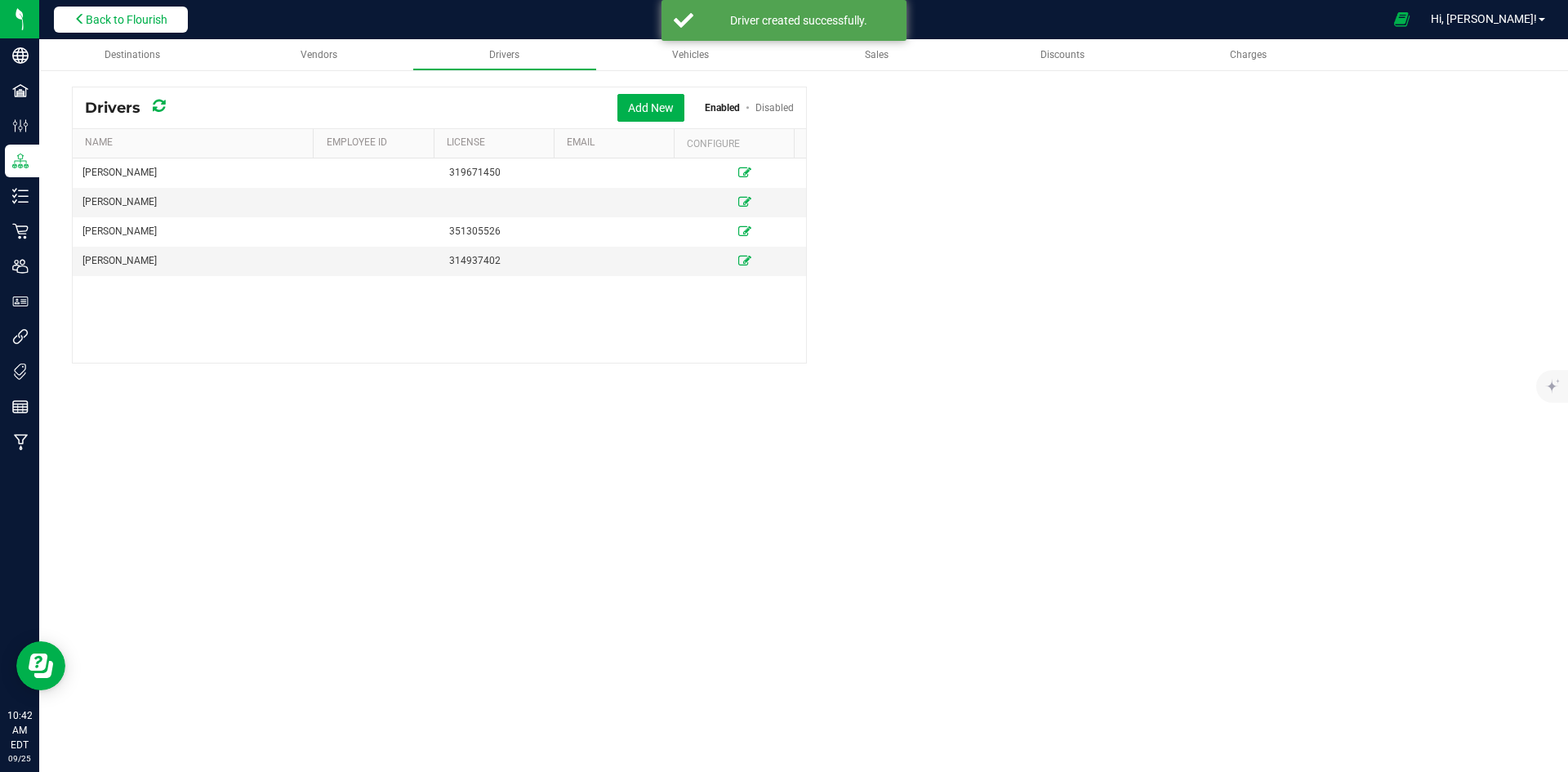
click at [110, 19] on span "Back to Flourish" at bounding box center [126, 20] width 82 height 13
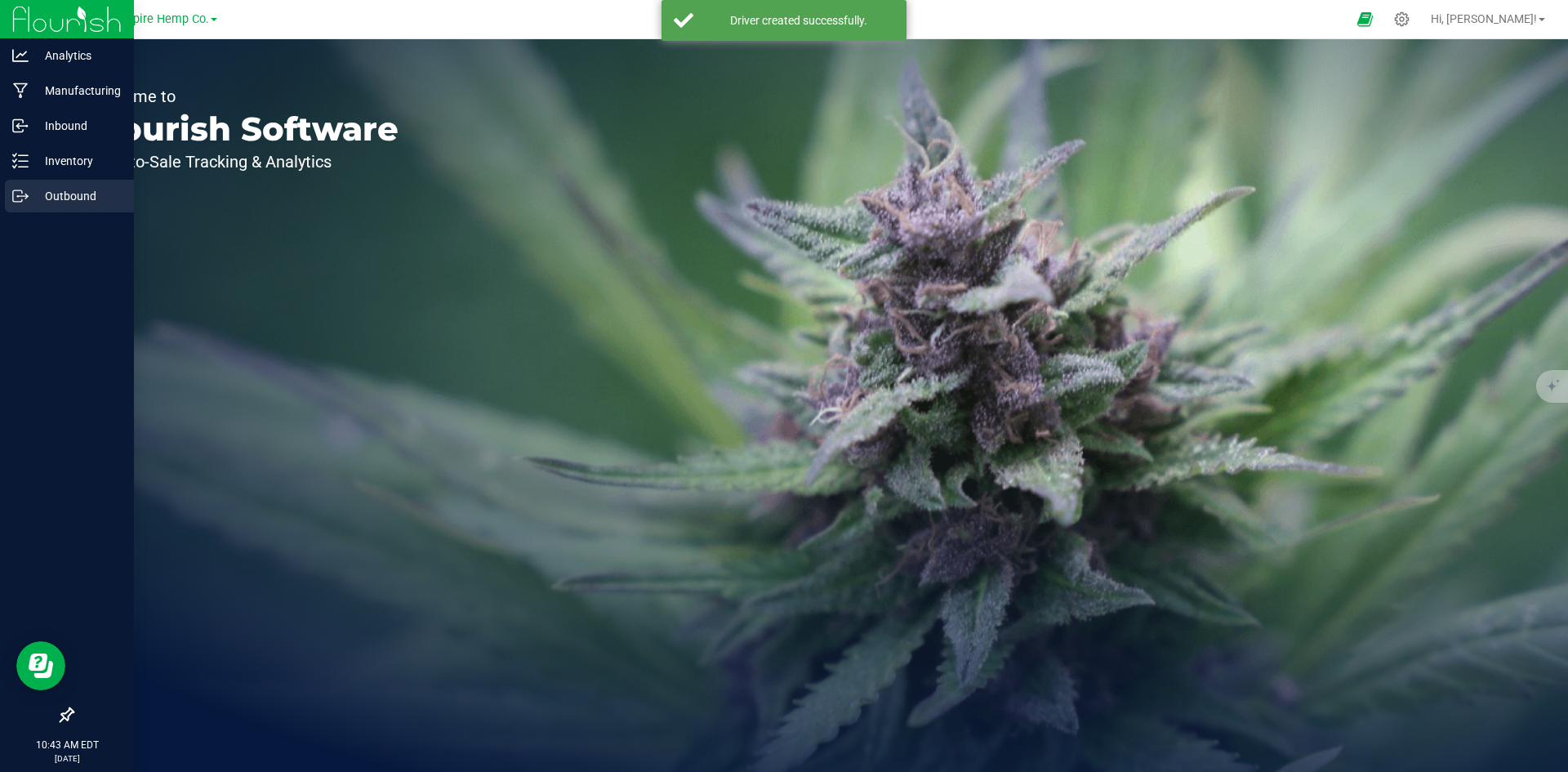
click at [57, 189] on p "Outbound" at bounding box center [78, 196] width 98 height 19
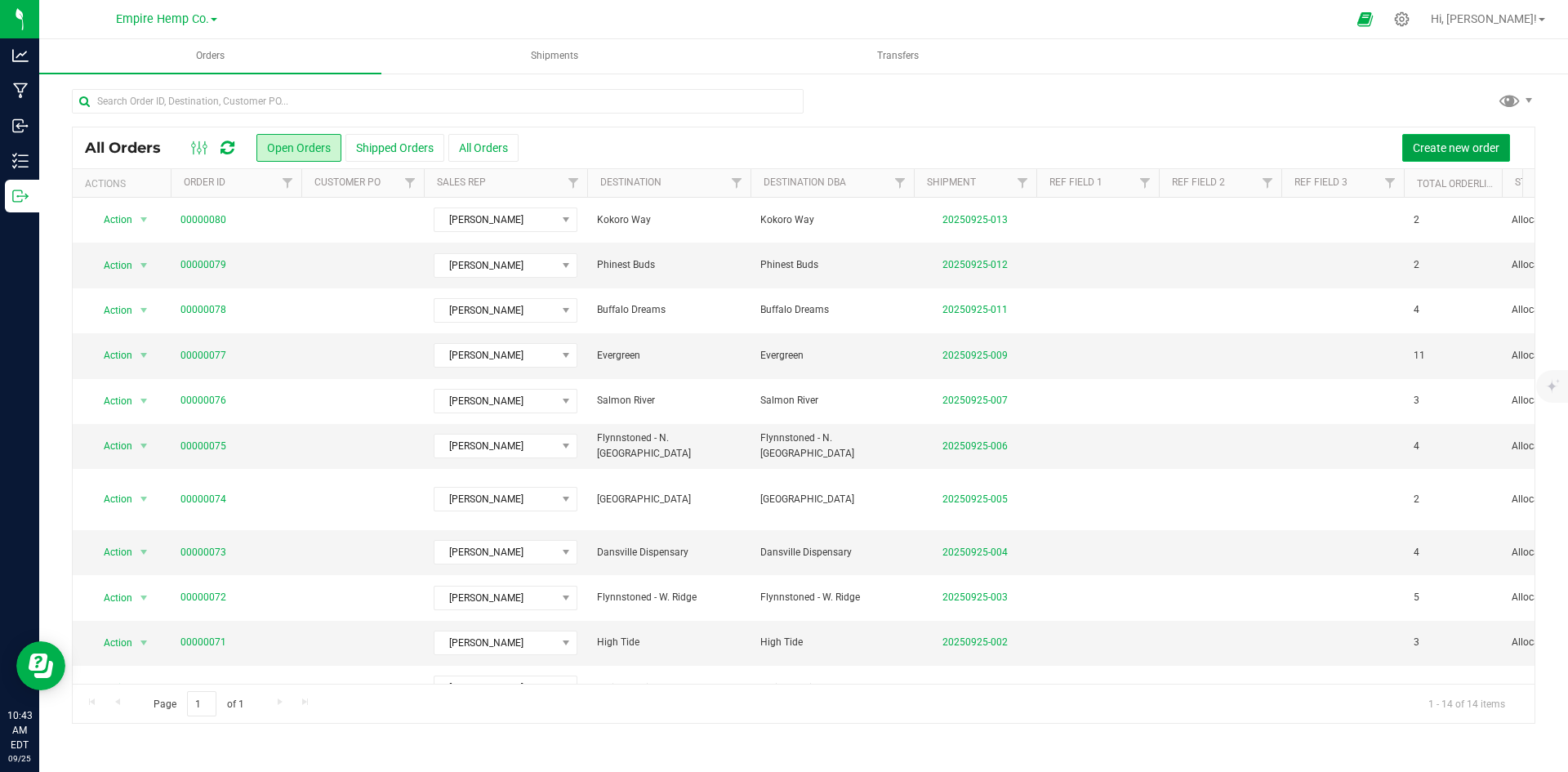
click at [1475, 137] on button "Create new order" at bounding box center [1456, 147] width 108 height 28
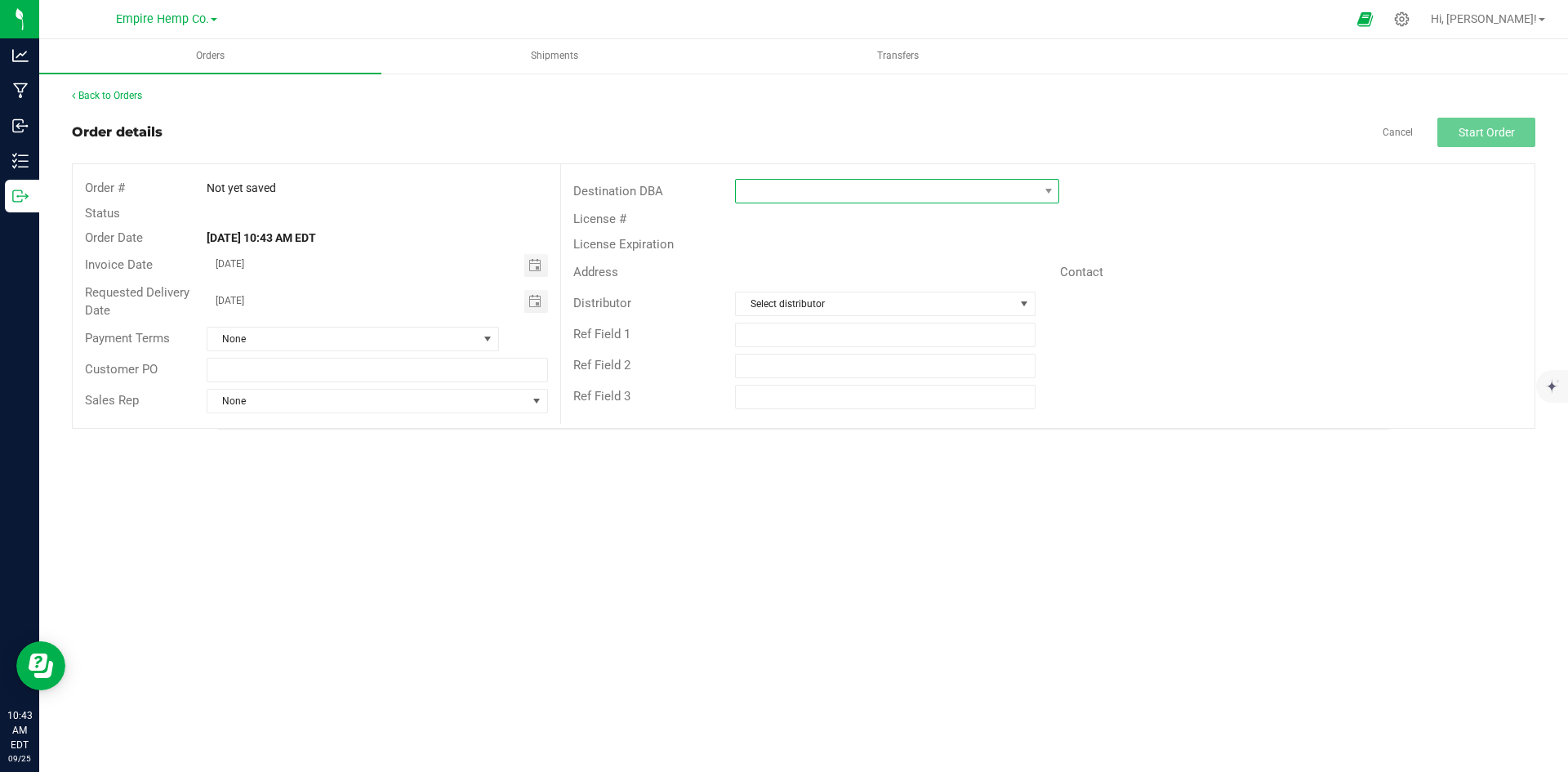
click at [806, 197] on span at bounding box center [886, 191] width 302 height 23
type input "a"
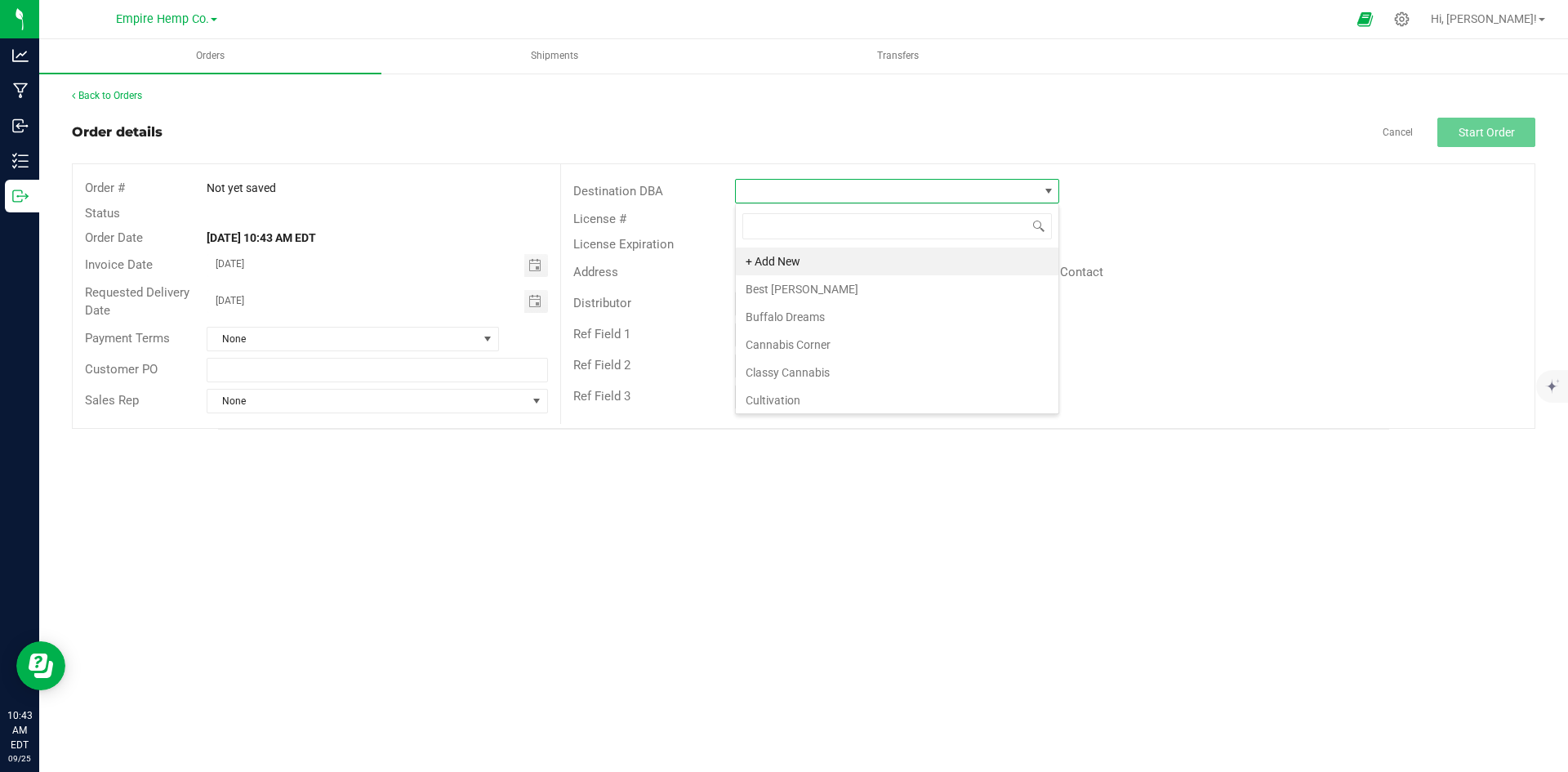
click at [717, 89] on div "Back to Orders" at bounding box center [804, 95] width 1463 height 14
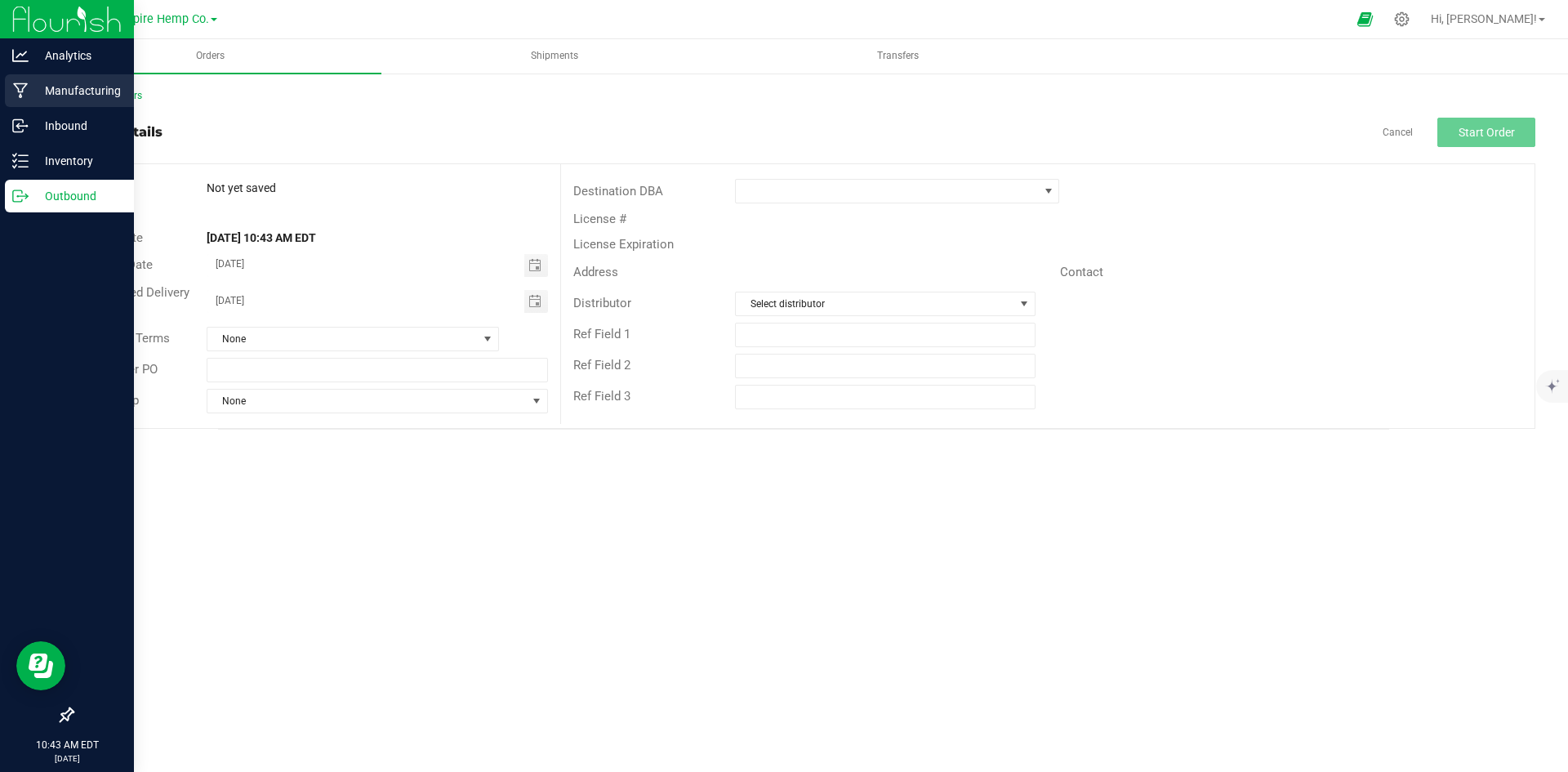
click at [25, 106] on div "Manufacturing" at bounding box center [69, 90] width 129 height 33
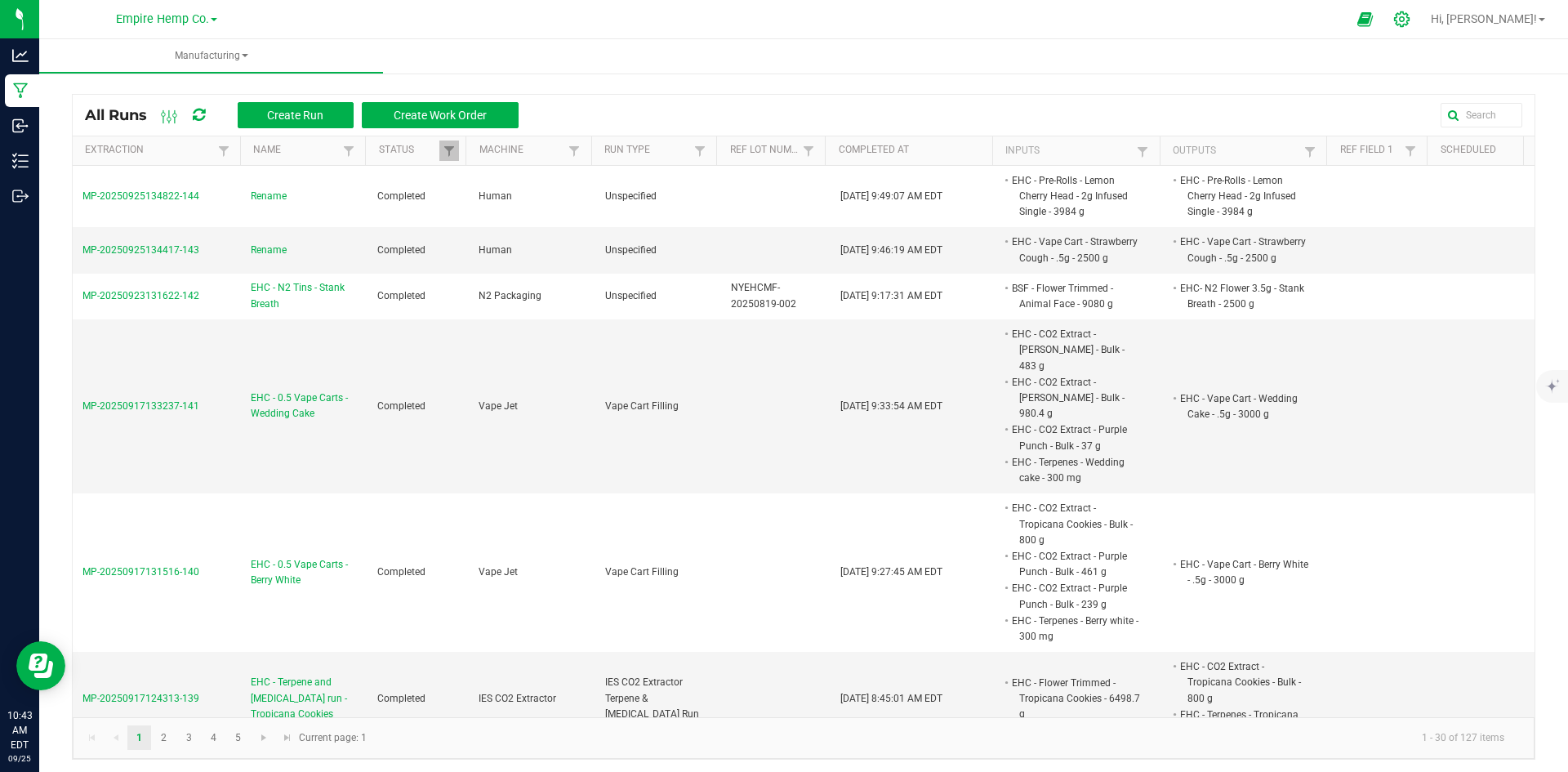
click at [1409, 18] on icon at bounding box center [1402, 19] width 15 height 15
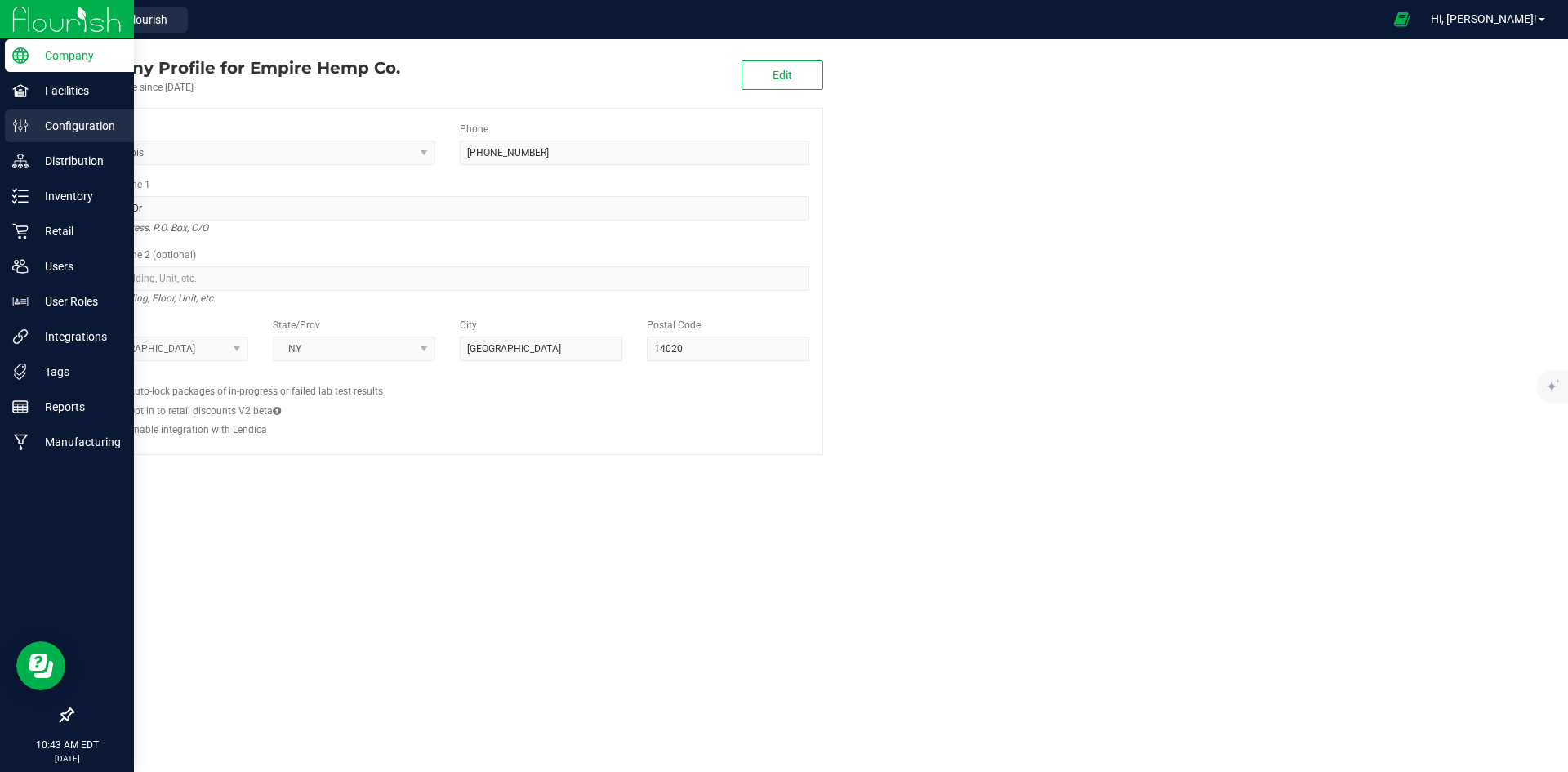
click at [62, 128] on p "Configuration" at bounding box center [78, 126] width 98 height 19
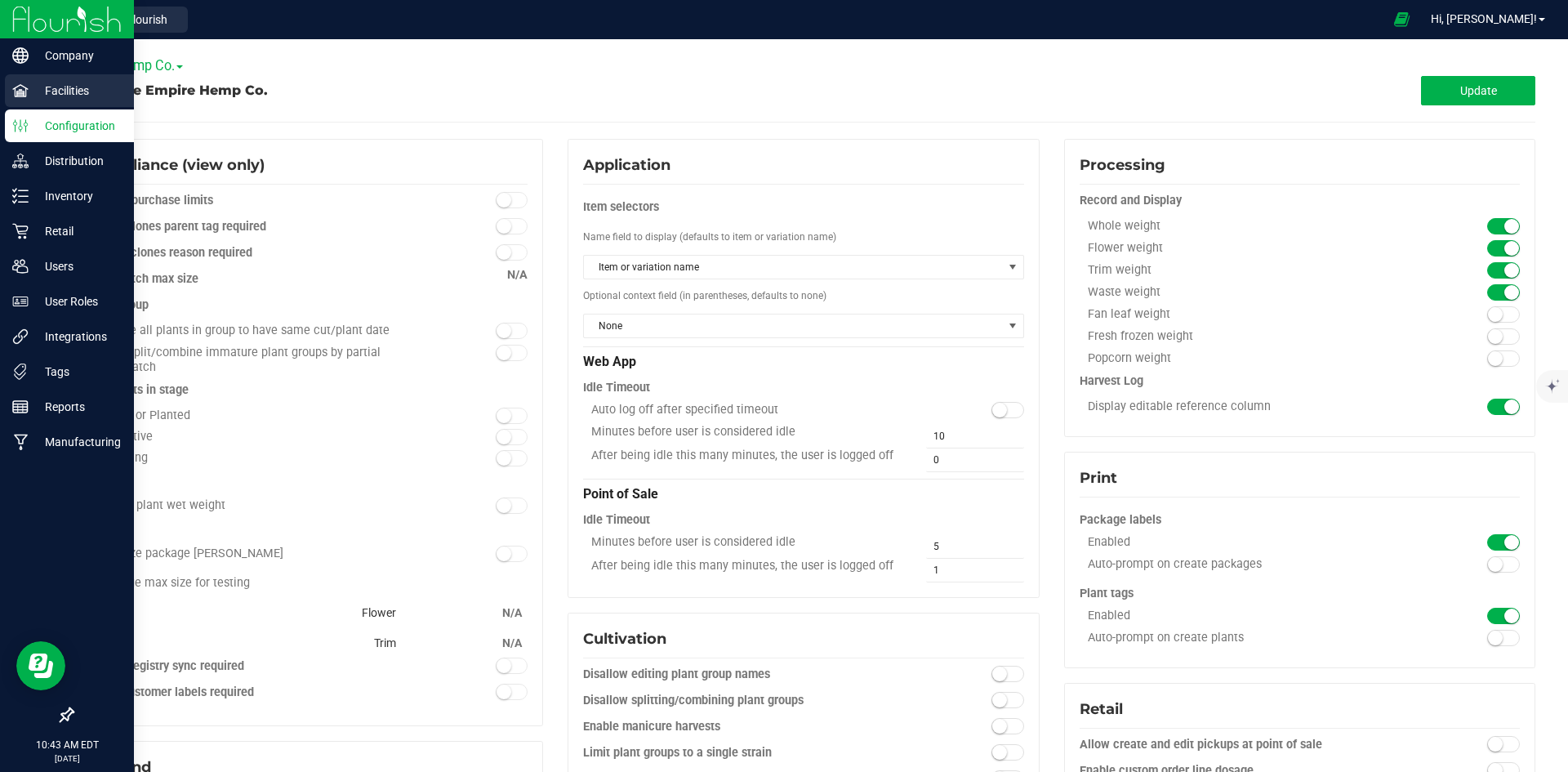
click at [62, 85] on p "Facilities" at bounding box center [78, 90] width 98 height 19
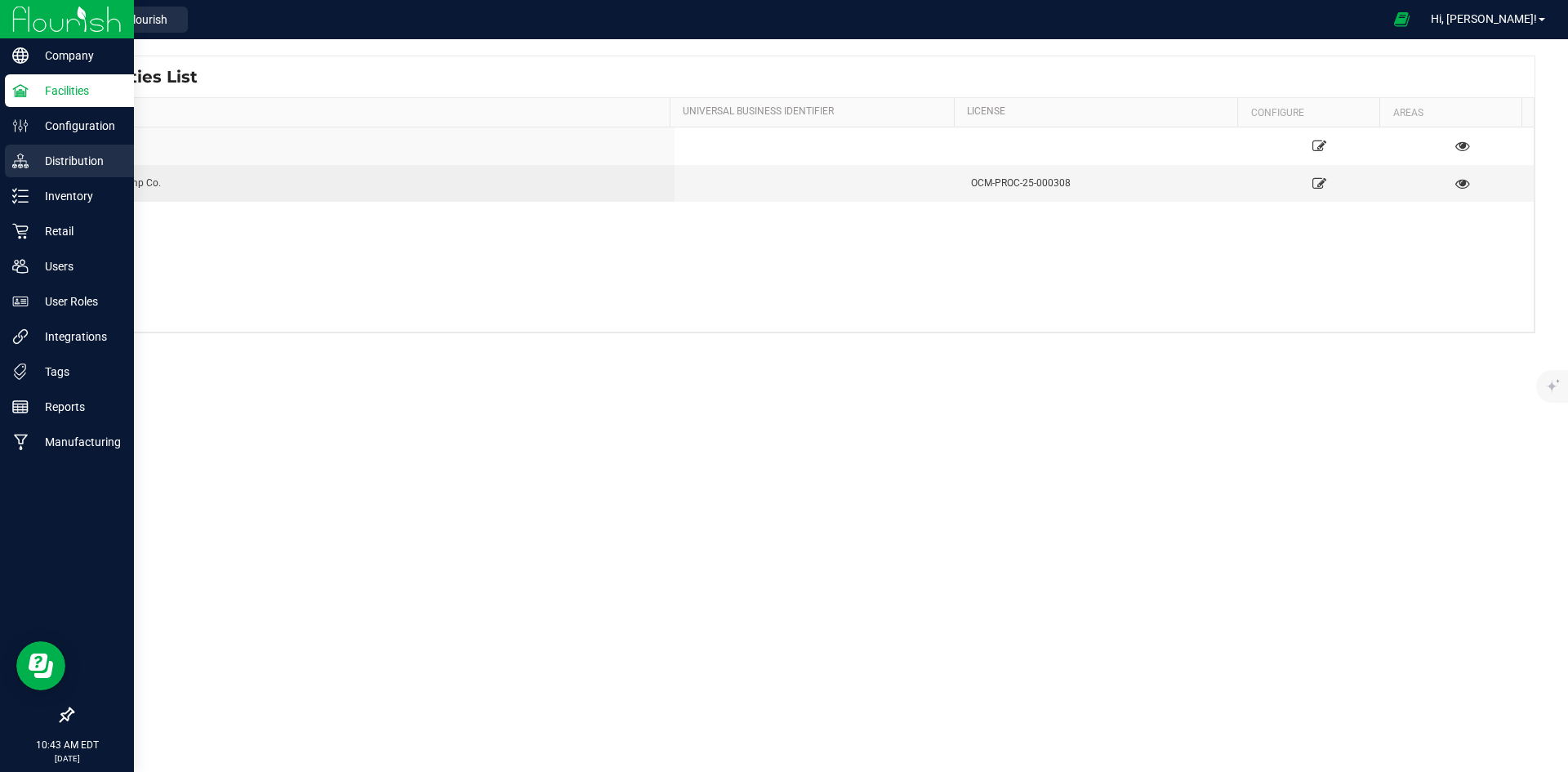
click at [24, 164] on icon at bounding box center [20, 161] width 16 height 16
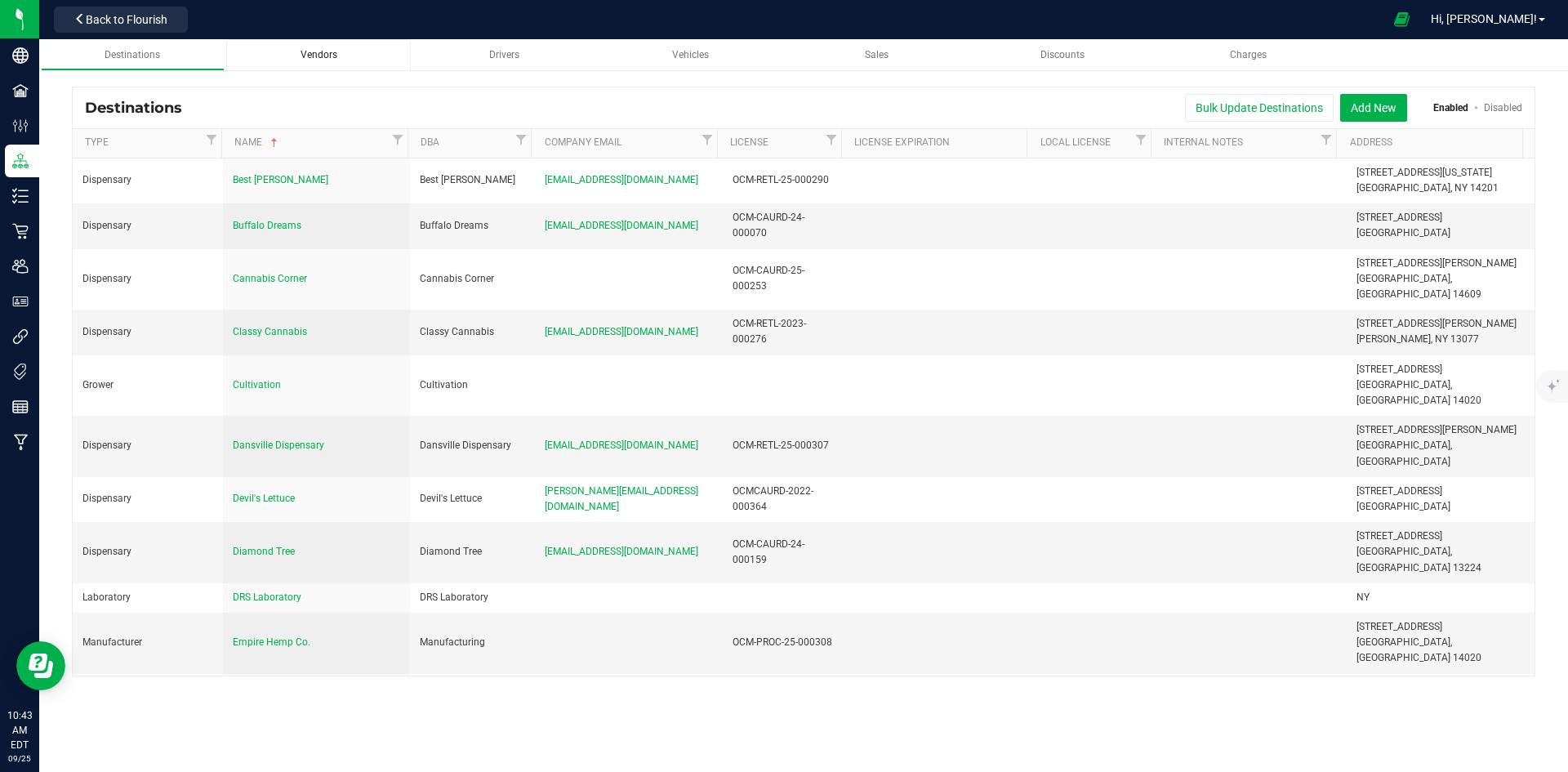
click at [368, 57] on div "Vendors" at bounding box center [318, 55] width 159 height 13
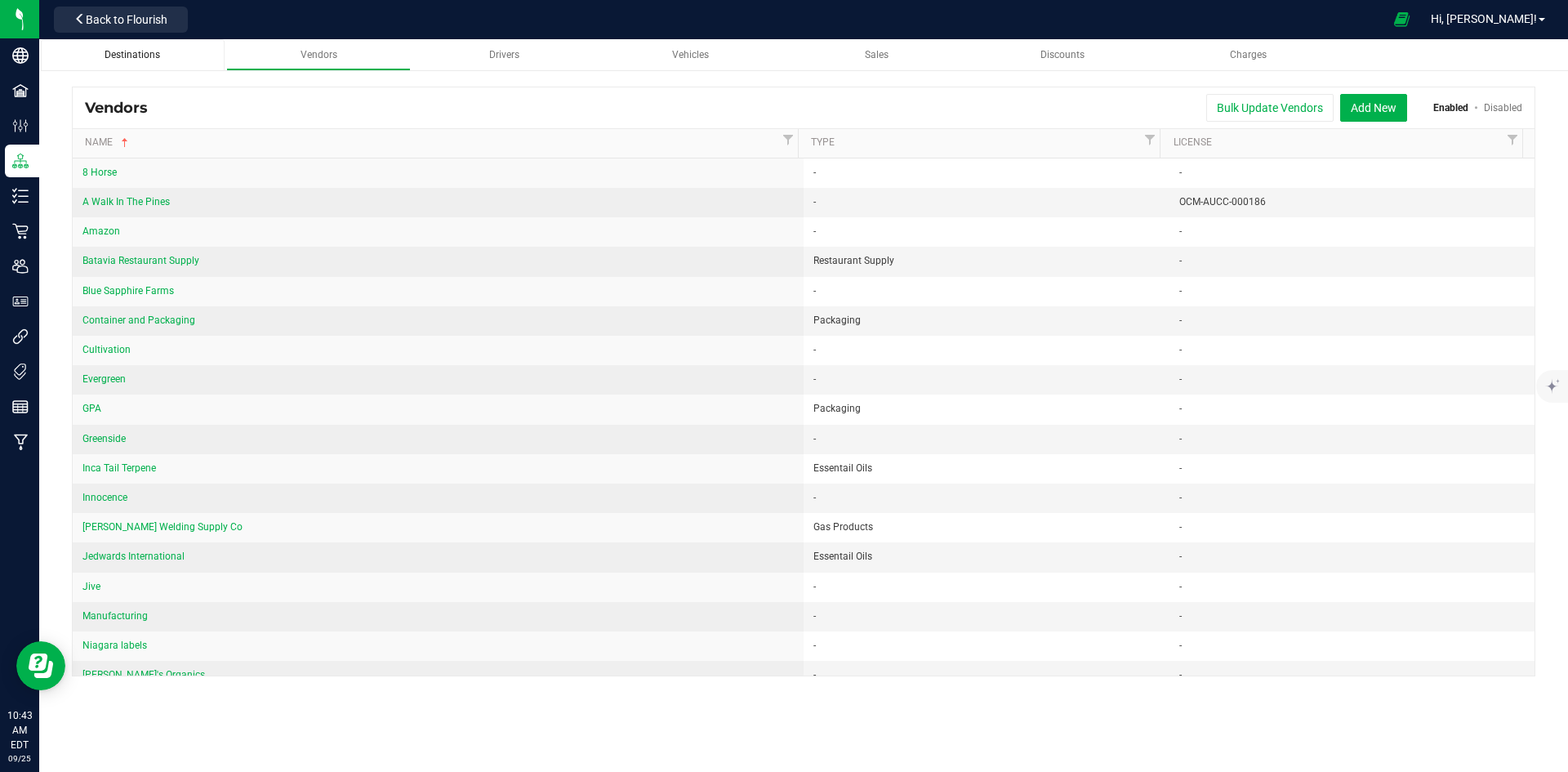
drag, startPoint x: 145, startPoint y: 52, endPoint x: 177, endPoint y: 58, distance: 32.6
click at [146, 52] on span "Destinations" at bounding box center [133, 55] width 56 height 12
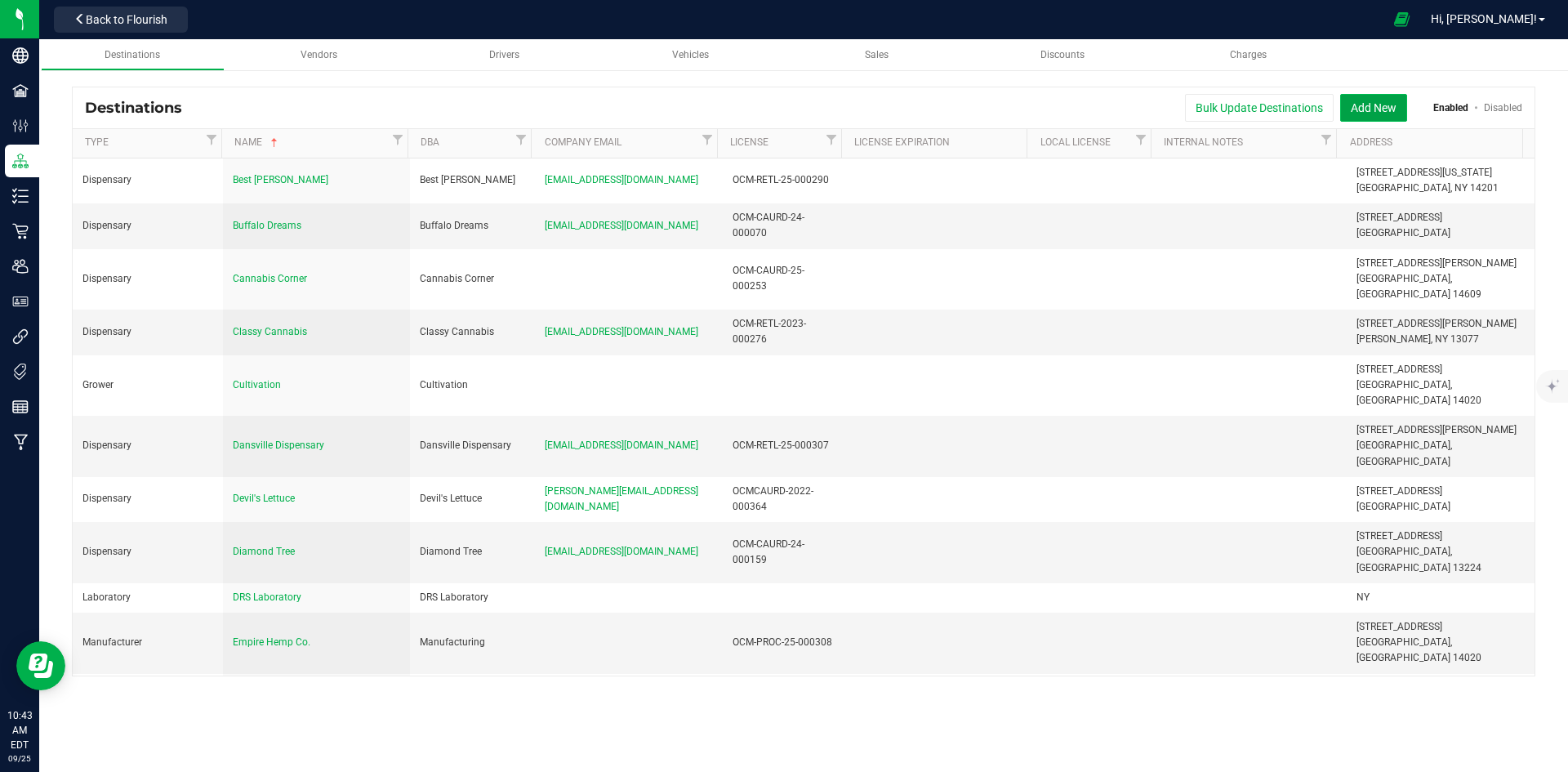
click at [1377, 111] on button "Add New" at bounding box center [1374, 108] width 67 height 28
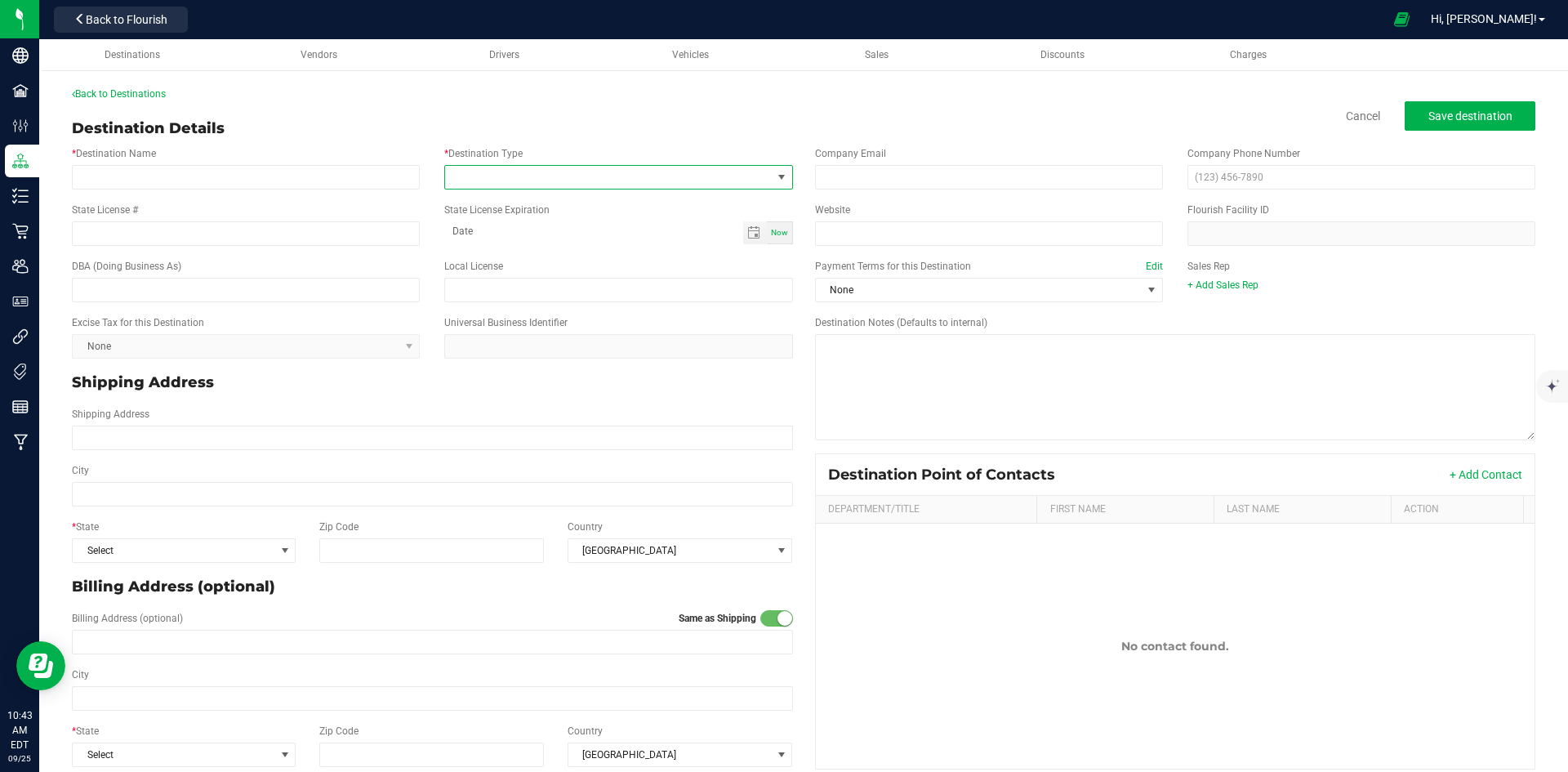
click at [587, 187] on span at bounding box center [608, 177] width 326 height 23
click at [547, 385] on li "Processor" at bounding box center [614, 382] width 344 height 28
click at [214, 187] on input "* Destination Name" at bounding box center [246, 177] width 348 height 24
click at [137, 179] on input "A Walk in THe Pines" at bounding box center [246, 177] width 348 height 24
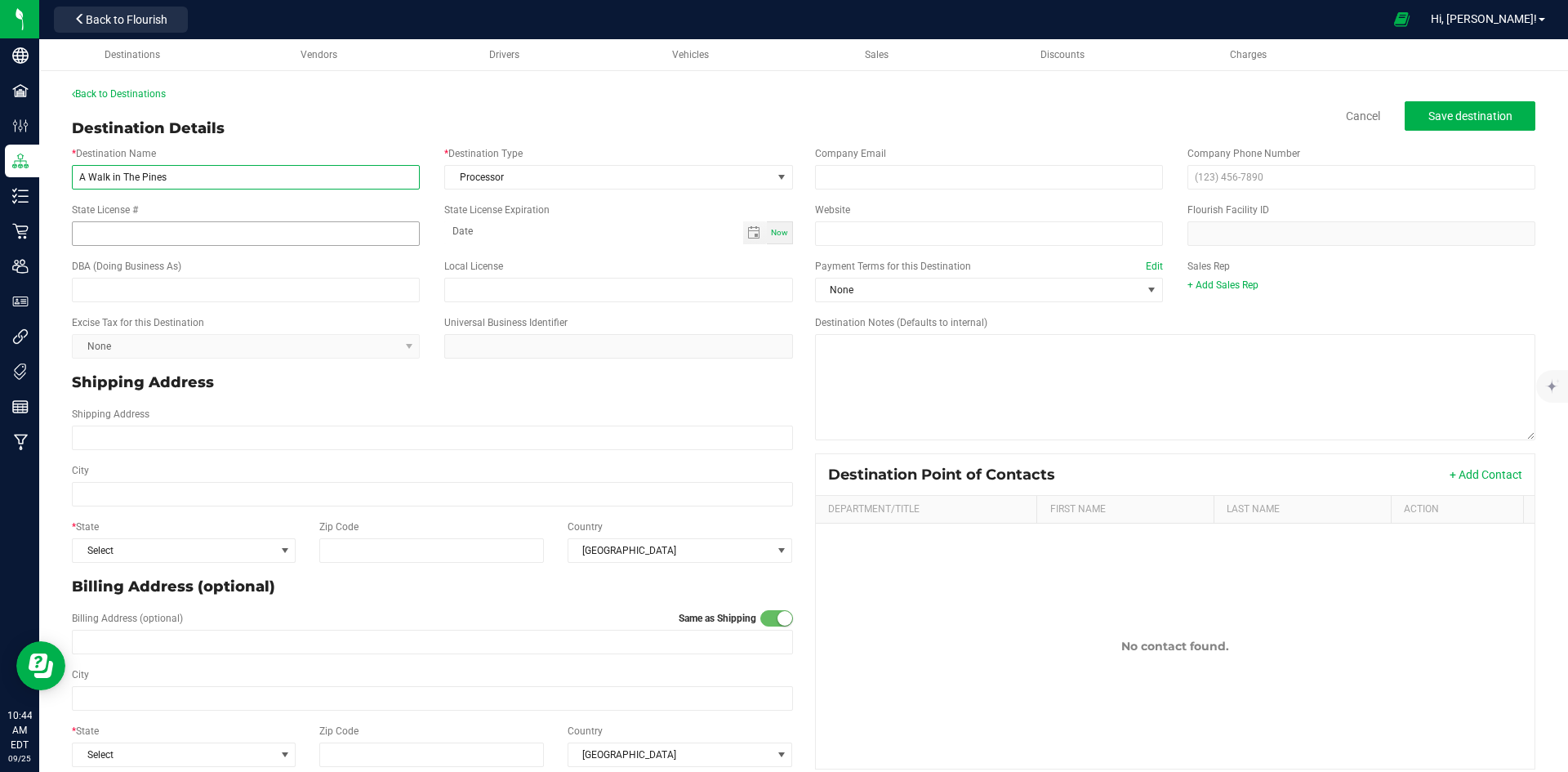
type input "A Walk in The Pines"
click at [236, 221] on input "State License #" at bounding box center [246, 233] width 348 height 24
click at [385, 212] on div "State License #" at bounding box center [245, 224] width 372 height 43
click at [372, 241] on input "State License #" at bounding box center [246, 233] width 348 height 24
click at [135, 236] on input "OCM_AUCCC-000186" at bounding box center [246, 233] width 348 height 24
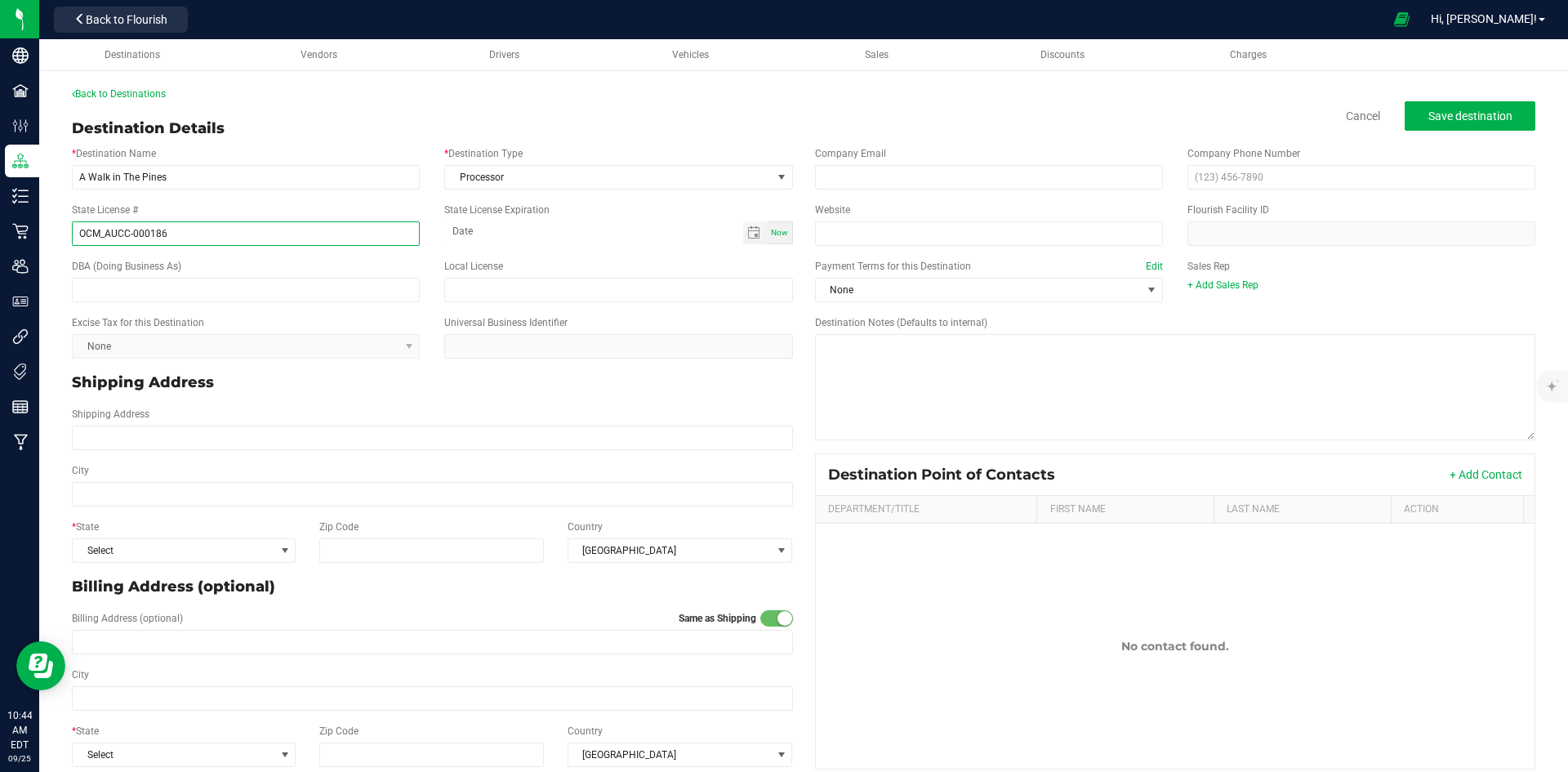
type input "OCM_AUCC-000186"
click at [1365, 189] on div "Company Email Company Phone Number" at bounding box center [1176, 167] width 746 height 57
click at [1353, 182] on input "text" at bounding box center [1361, 177] width 348 height 24
type input "[PHONE_NUMBER]"
click at [1276, 274] on div "Sales Rep + Add Sales Rep" at bounding box center [1360, 275] width 372 height 34
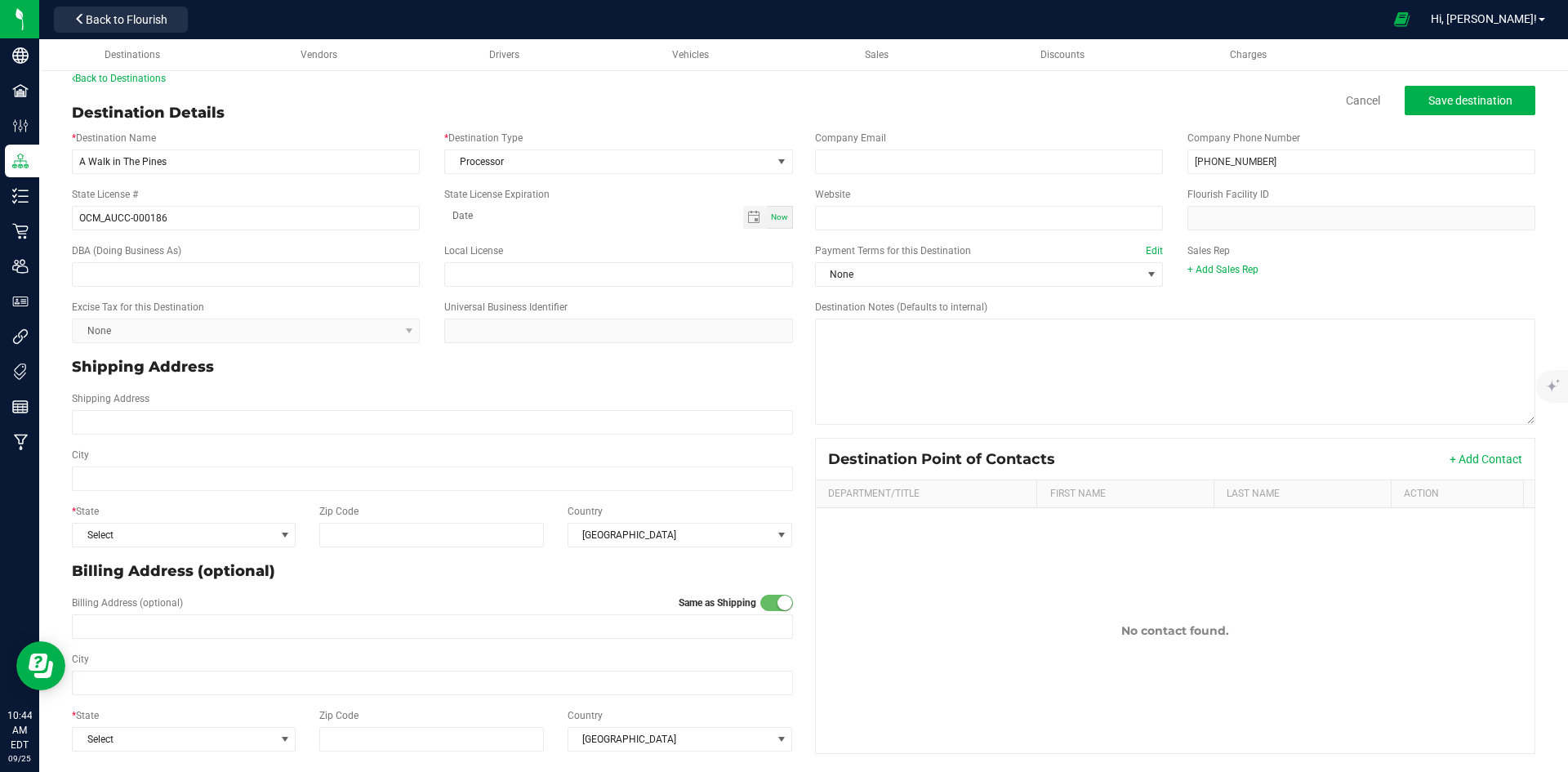
scroll to position [20, 0]
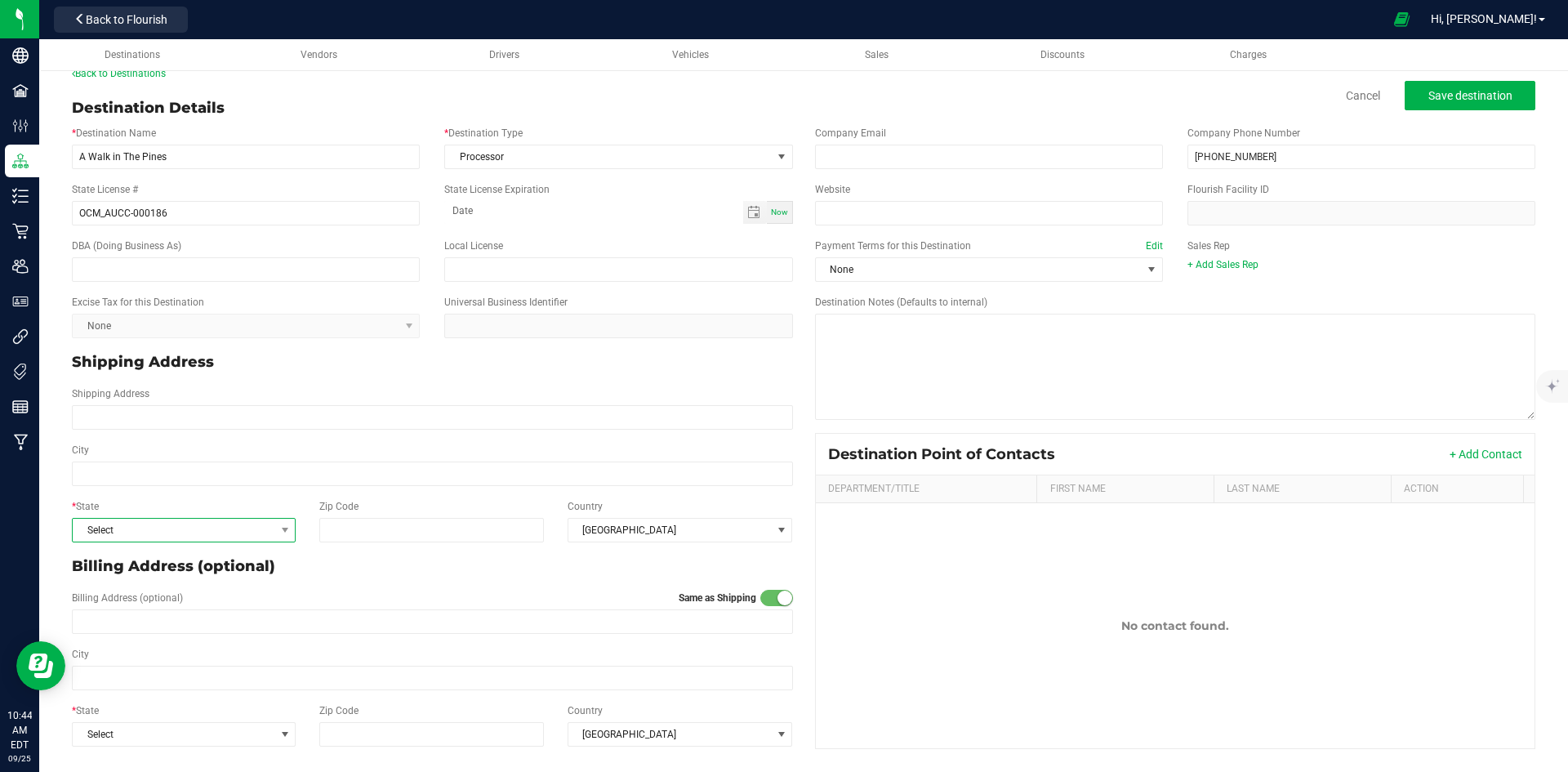
click at [211, 533] on span "Select" at bounding box center [174, 530] width 202 height 23
click at [194, 481] on li "NY" at bounding box center [183, 491] width 220 height 28
click at [383, 524] on input "Zip Code" at bounding box center [432, 530] width 225 height 24
type input "14456"
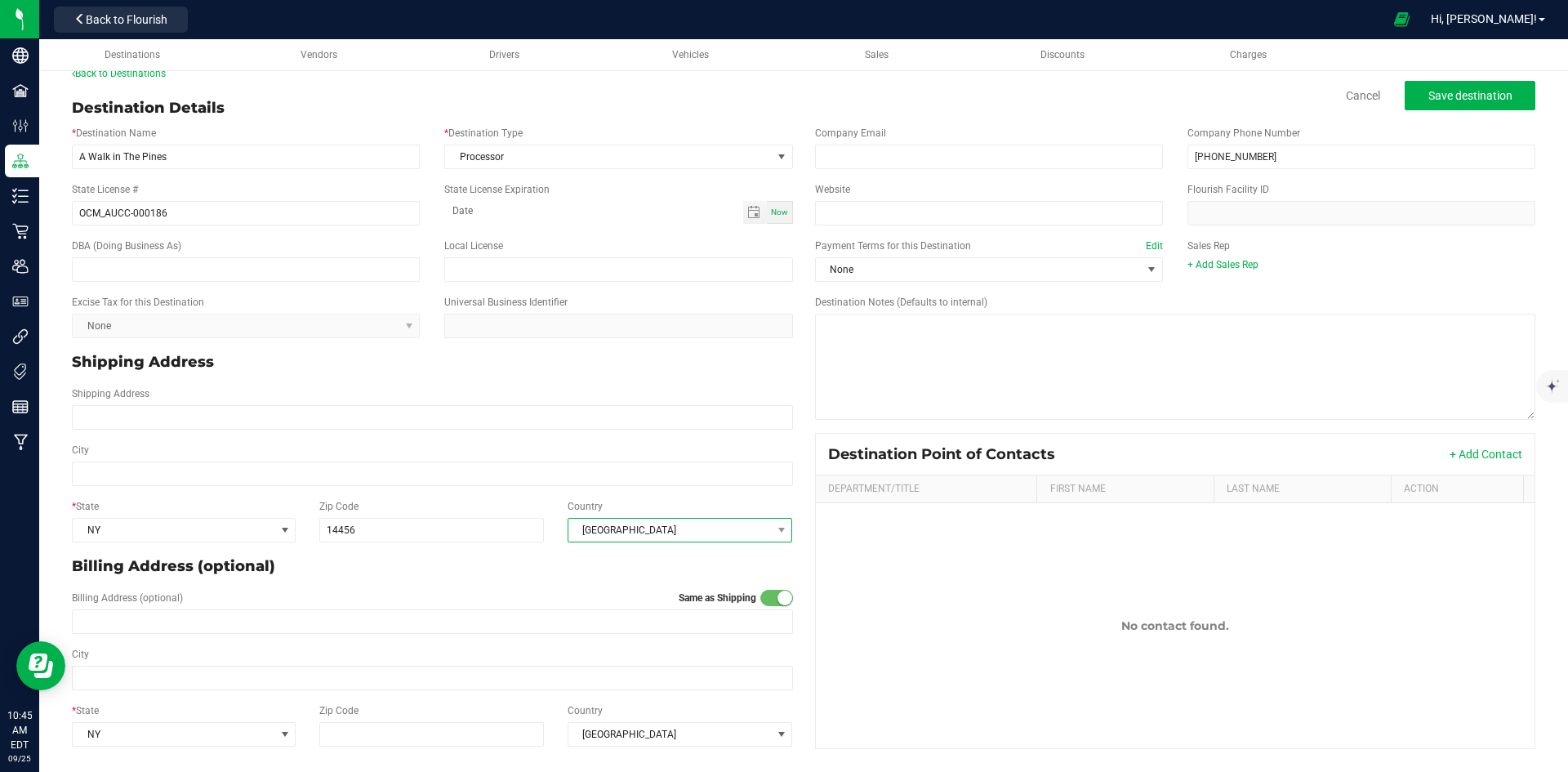
type input "14456"
click at [605, 531] on span "[GEOGRAPHIC_DATA]" at bounding box center [670, 530] width 204 height 23
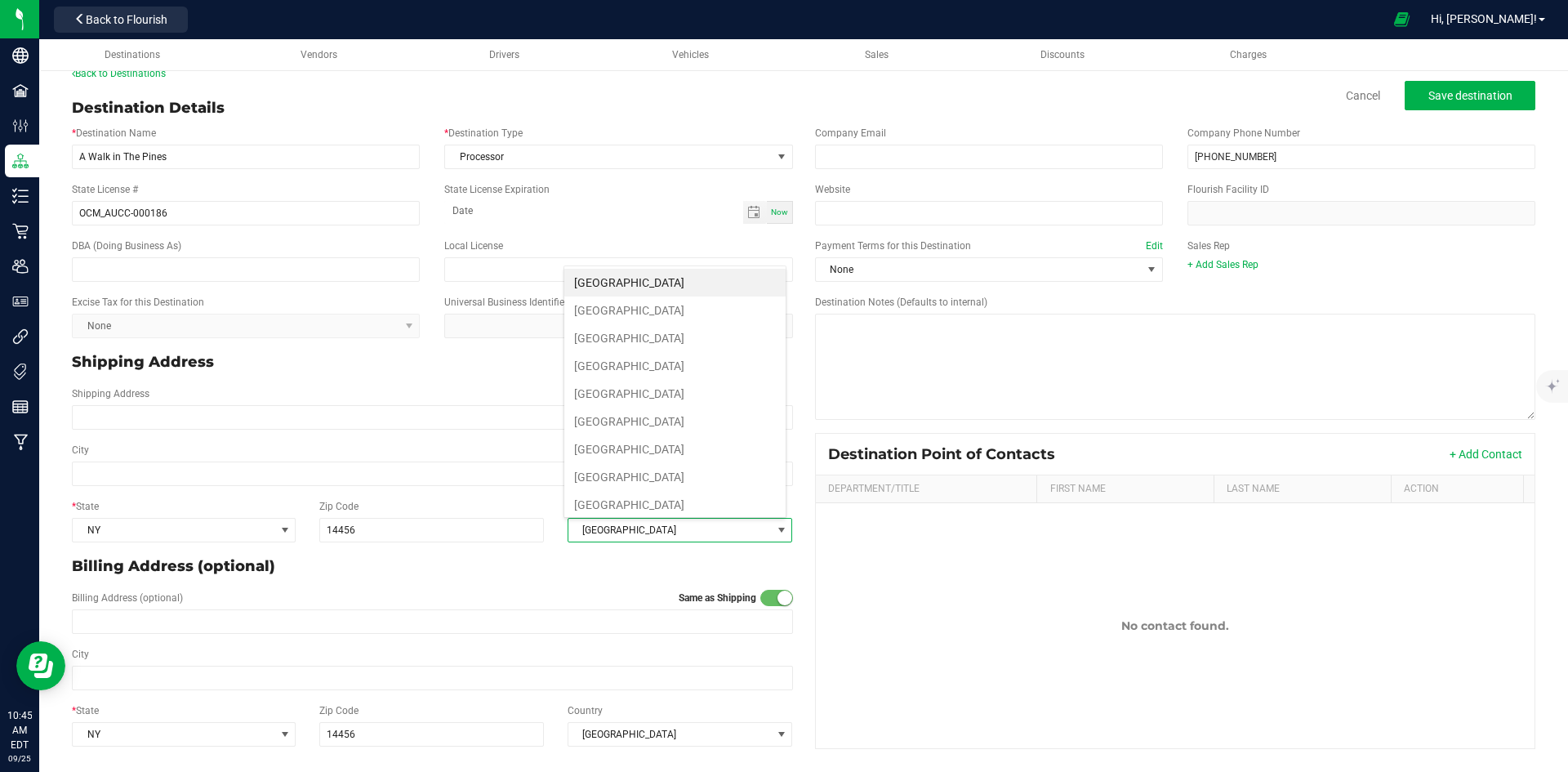
scroll to position [24, 220]
click at [394, 468] on input "City" at bounding box center [433, 473] width 721 height 24
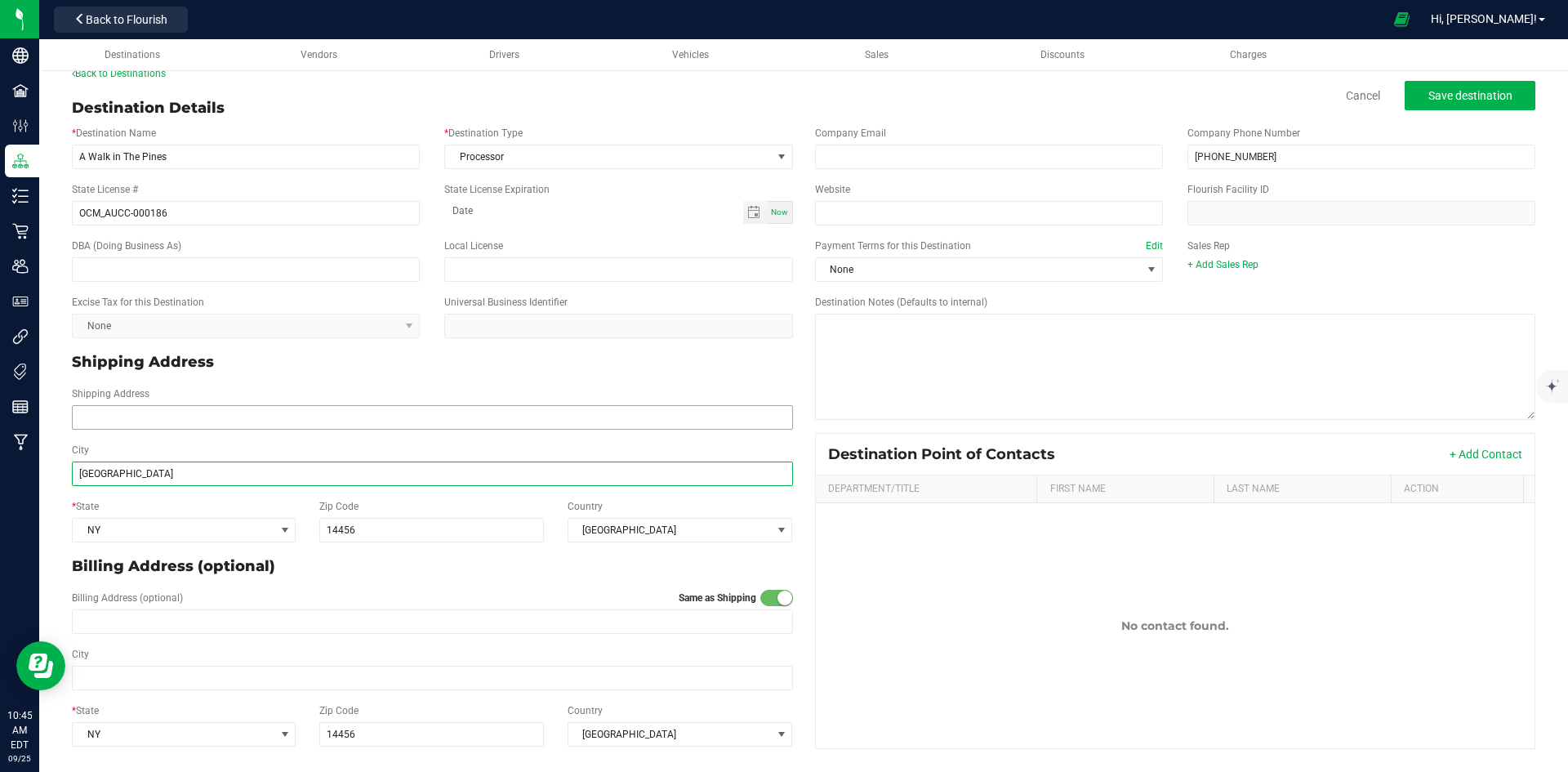
type input "[GEOGRAPHIC_DATA]"
click at [332, 407] on input "Shipping Address" at bounding box center [433, 416] width 721 height 24
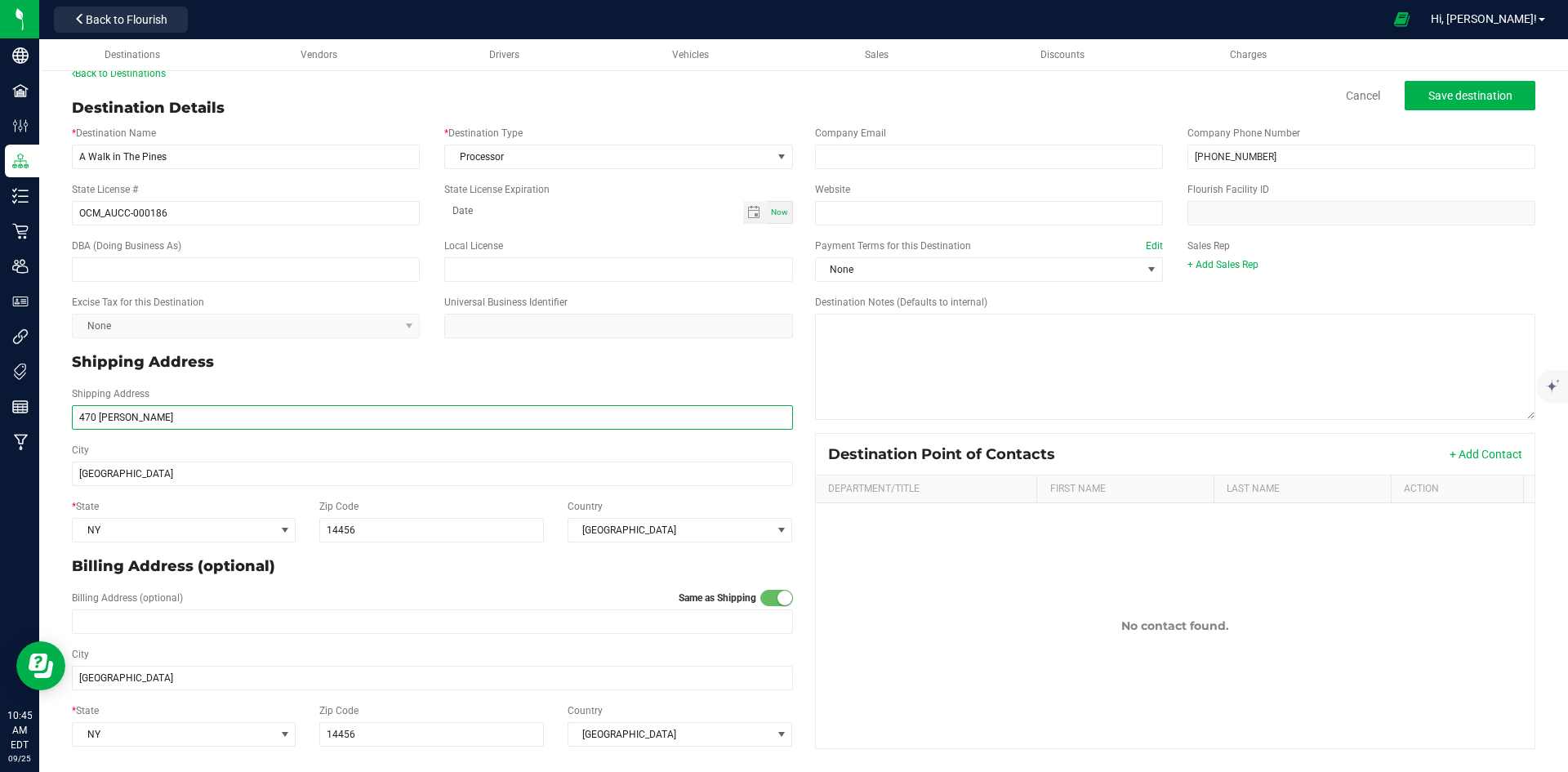
type input "[STREET_ADDRESS][PERSON_NAME]"
click at [402, 446] on div "City [GEOGRAPHIC_DATA]" at bounding box center [433, 463] width 746 height 43
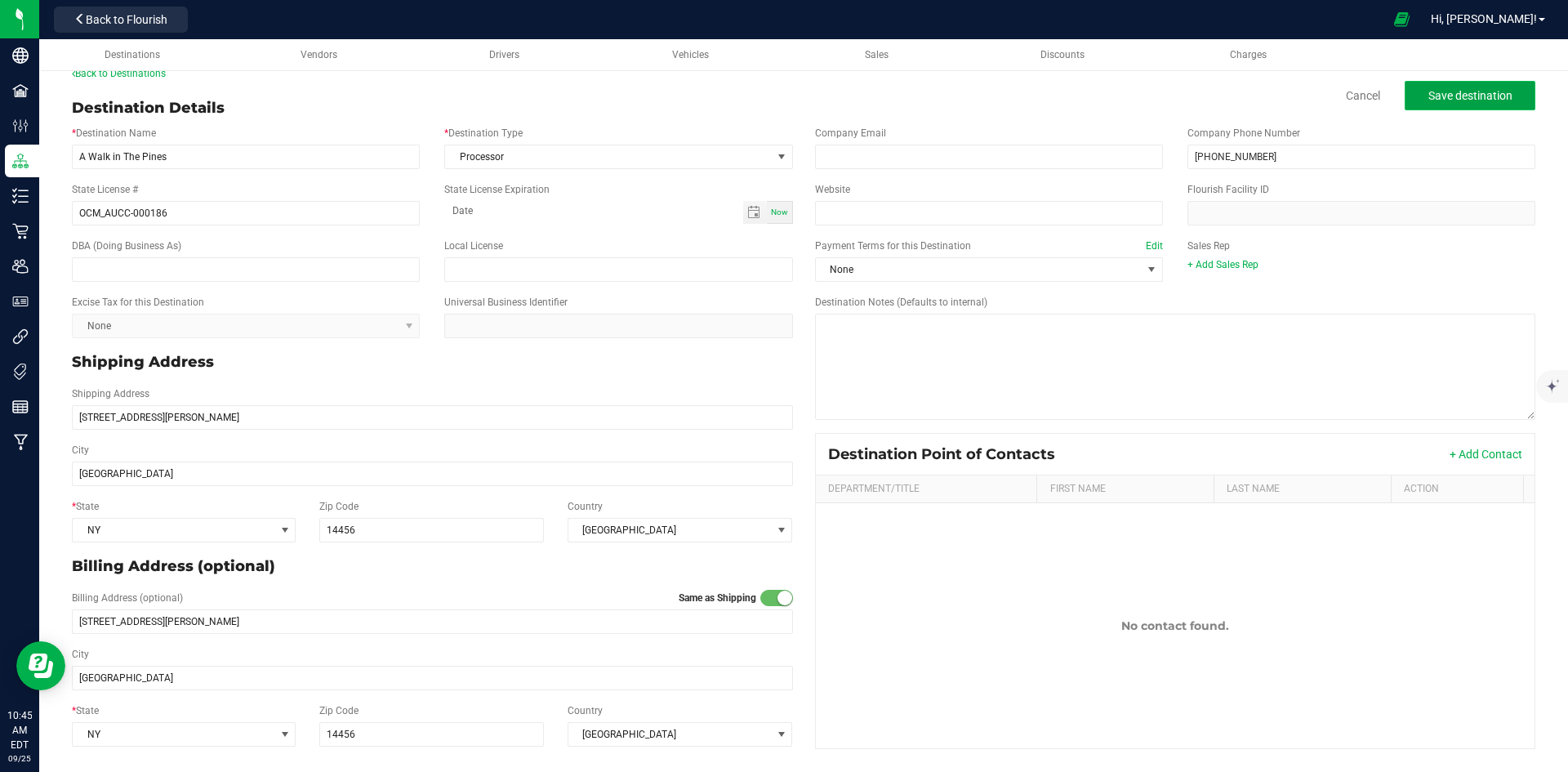
click at [1448, 86] on button "Save destination" at bounding box center [1470, 95] width 131 height 30
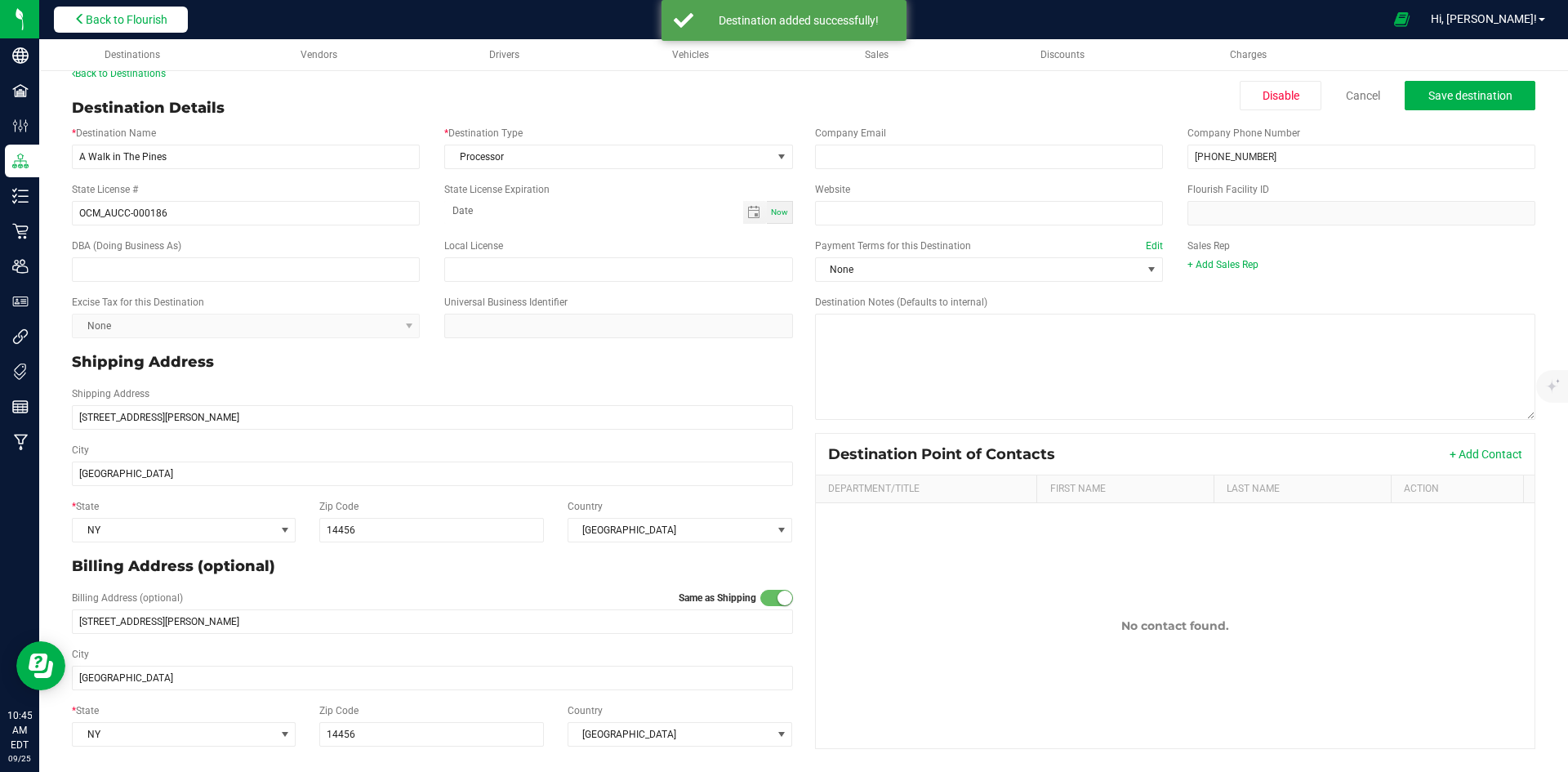
click at [167, 19] on span "Back to Flourish" at bounding box center [126, 20] width 82 height 13
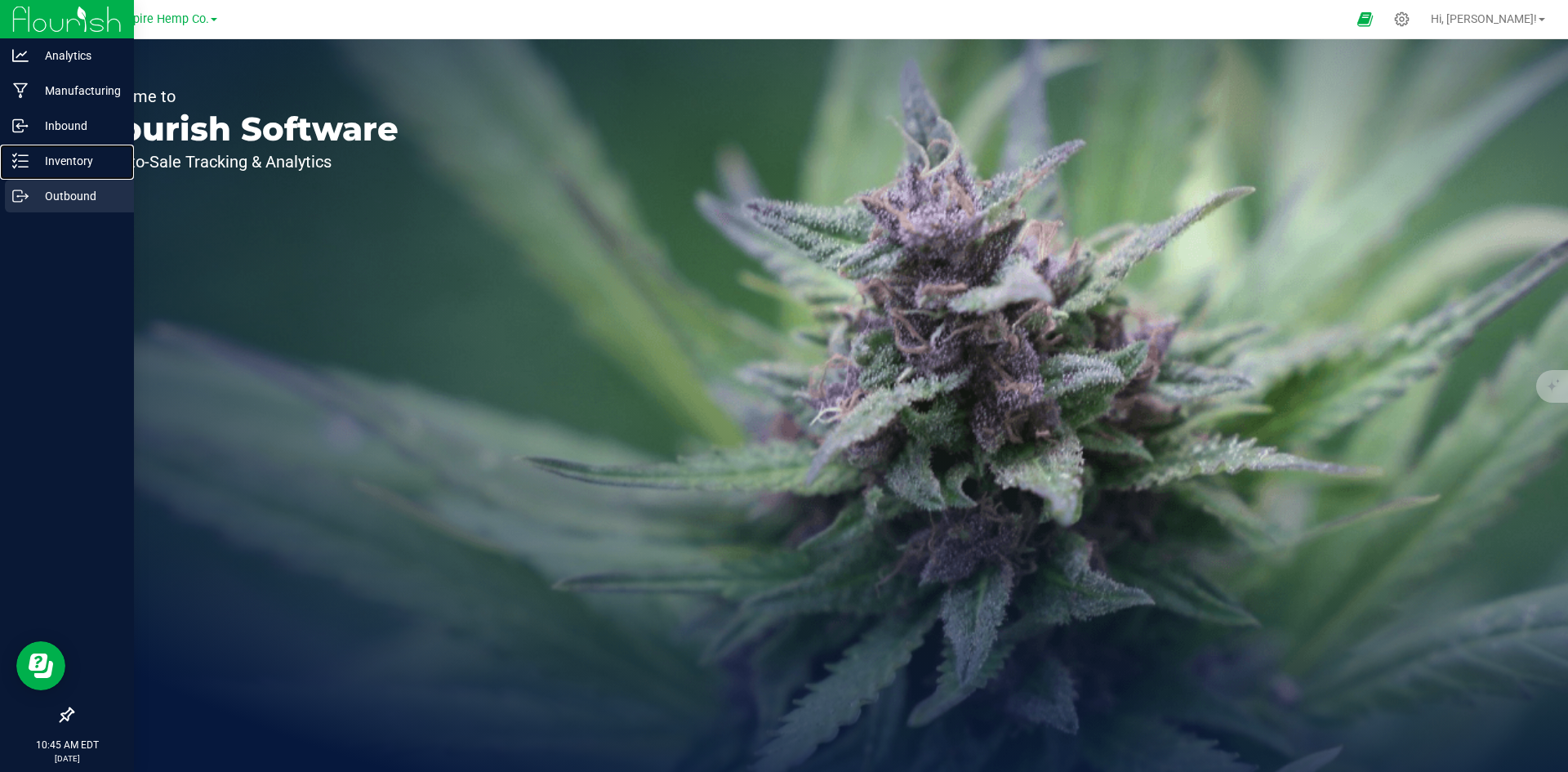
click at [40, 180] on nav "Analytics Manufacturing Inbound Inventory Outbound 10:45 AM EDT [DATE] 09/25" at bounding box center [66, 386] width 134 height 772
click at [46, 182] on div "Outbound" at bounding box center [69, 196] width 129 height 33
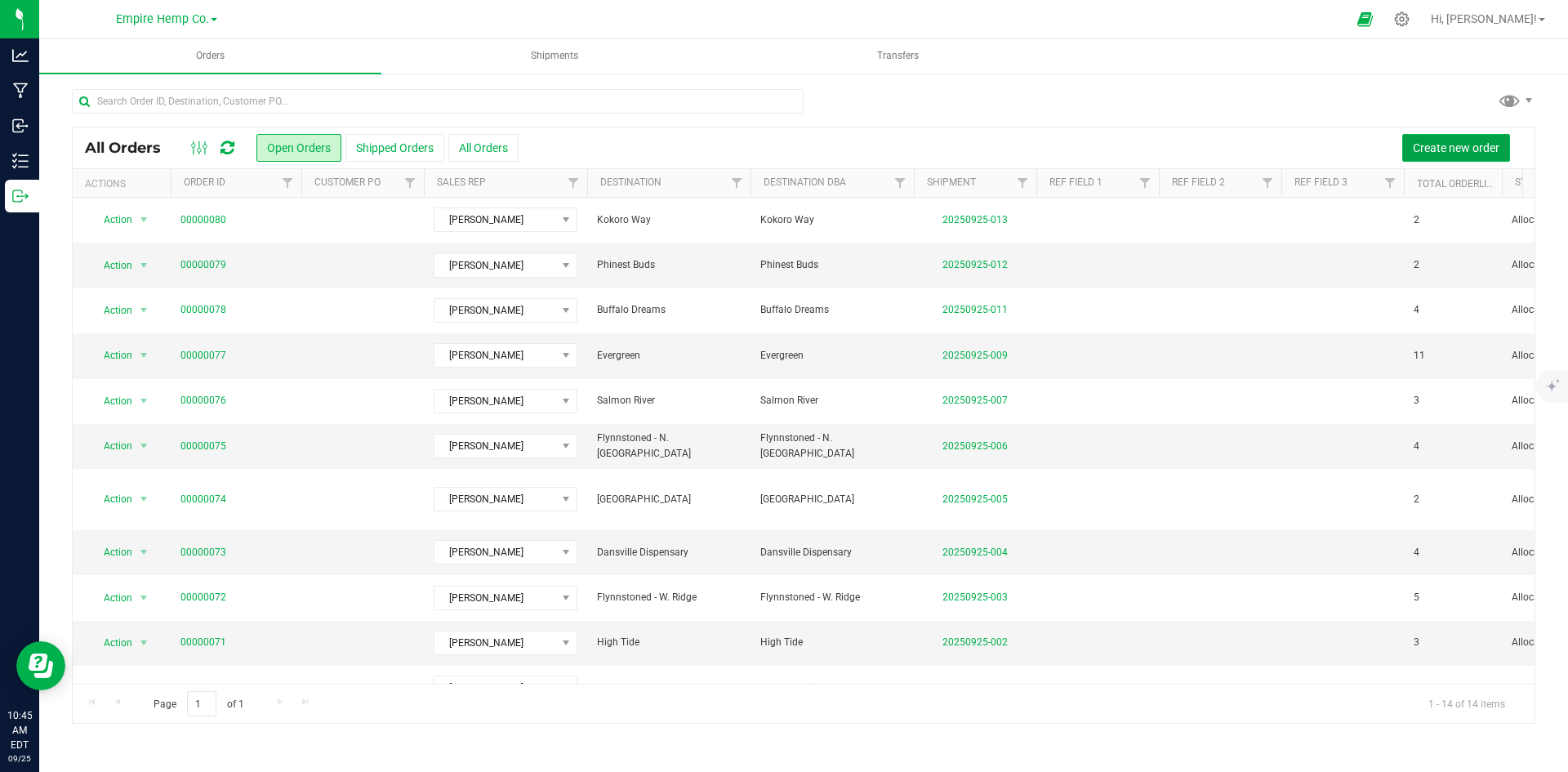
click at [1424, 141] on span "Create new order" at bounding box center [1456, 148] width 87 height 13
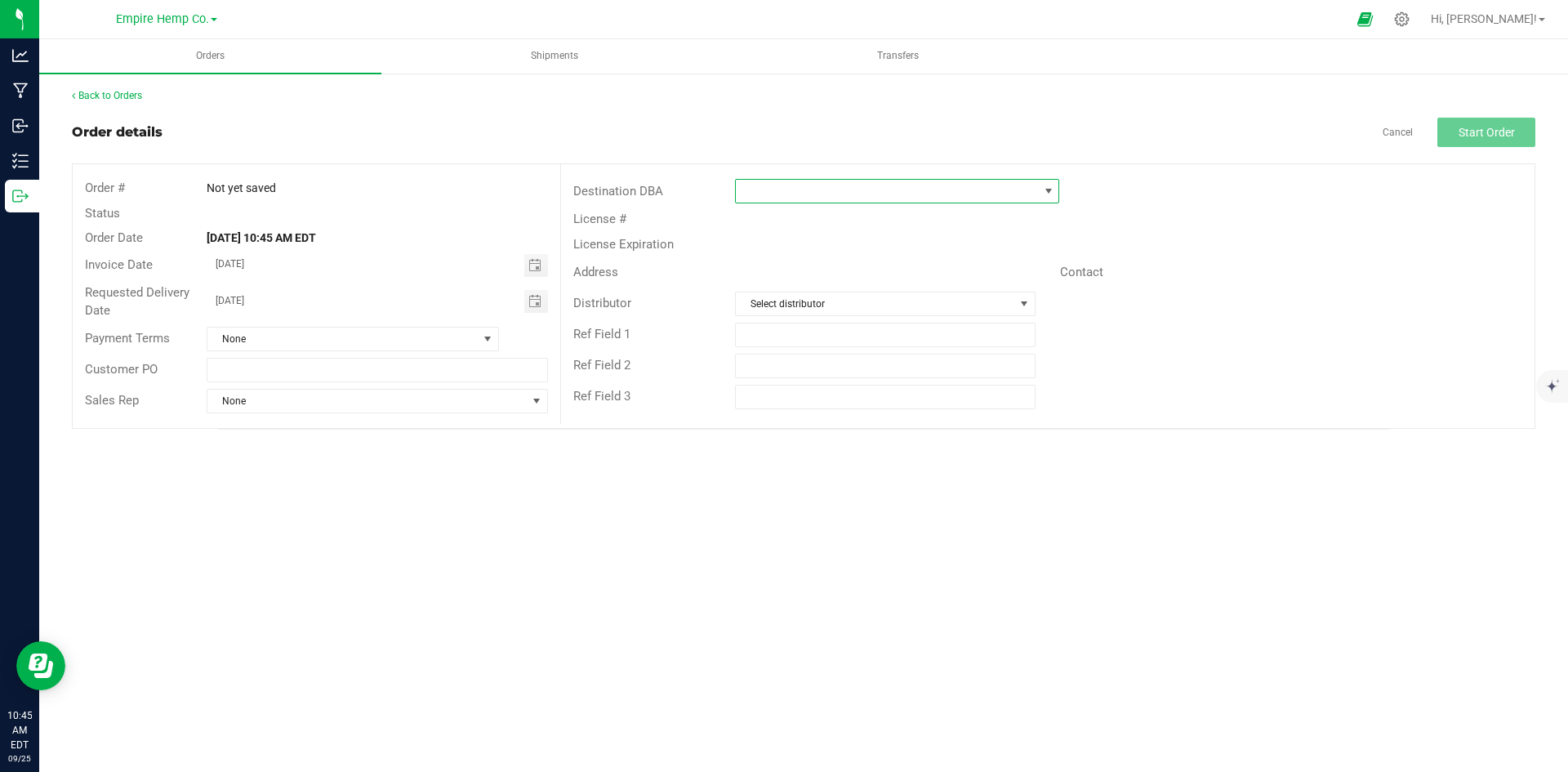
click at [757, 187] on span at bounding box center [886, 191] width 302 height 23
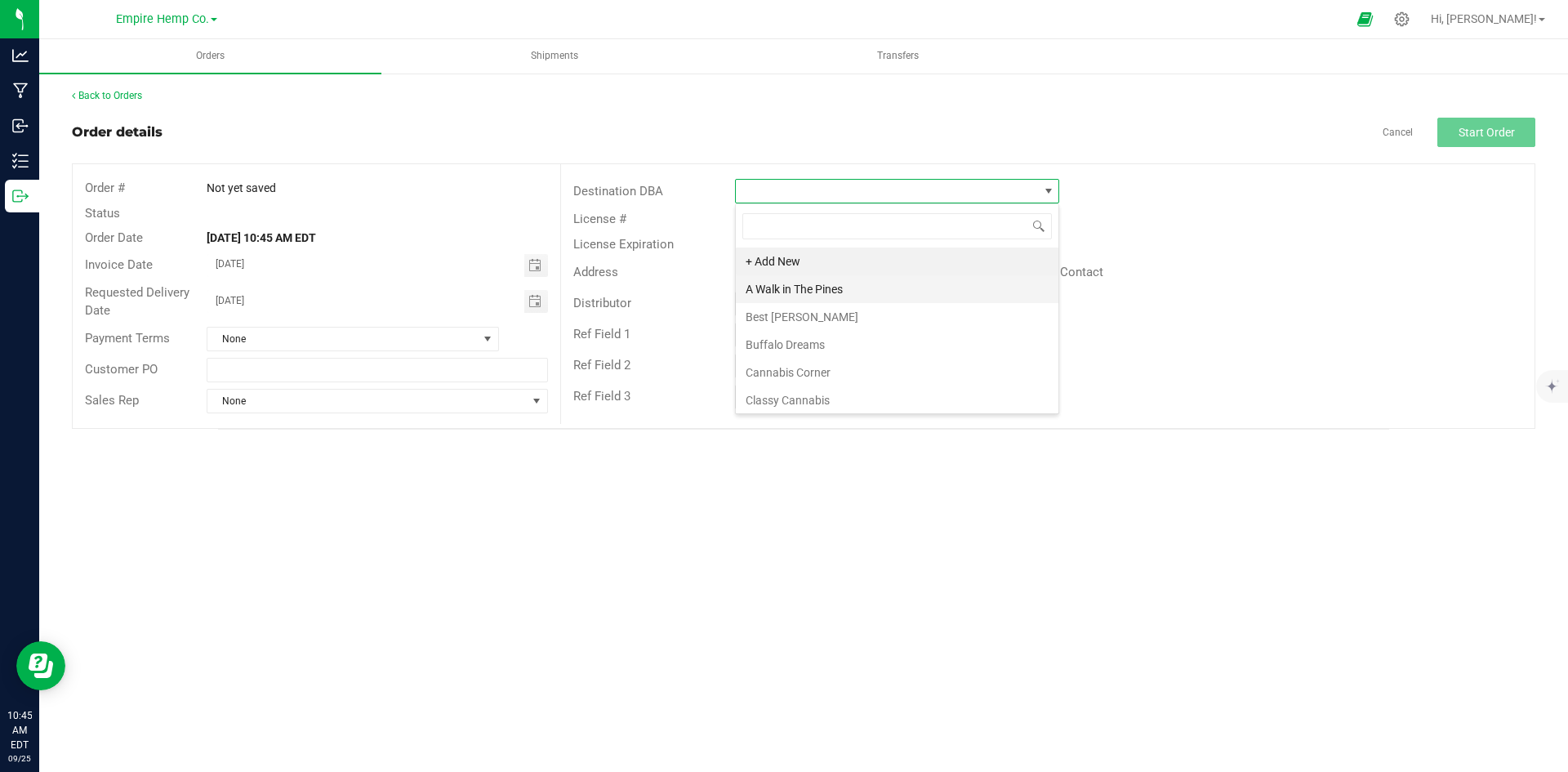
click at [807, 278] on li "A Walk in The Pines" at bounding box center [897, 288] width 323 height 28
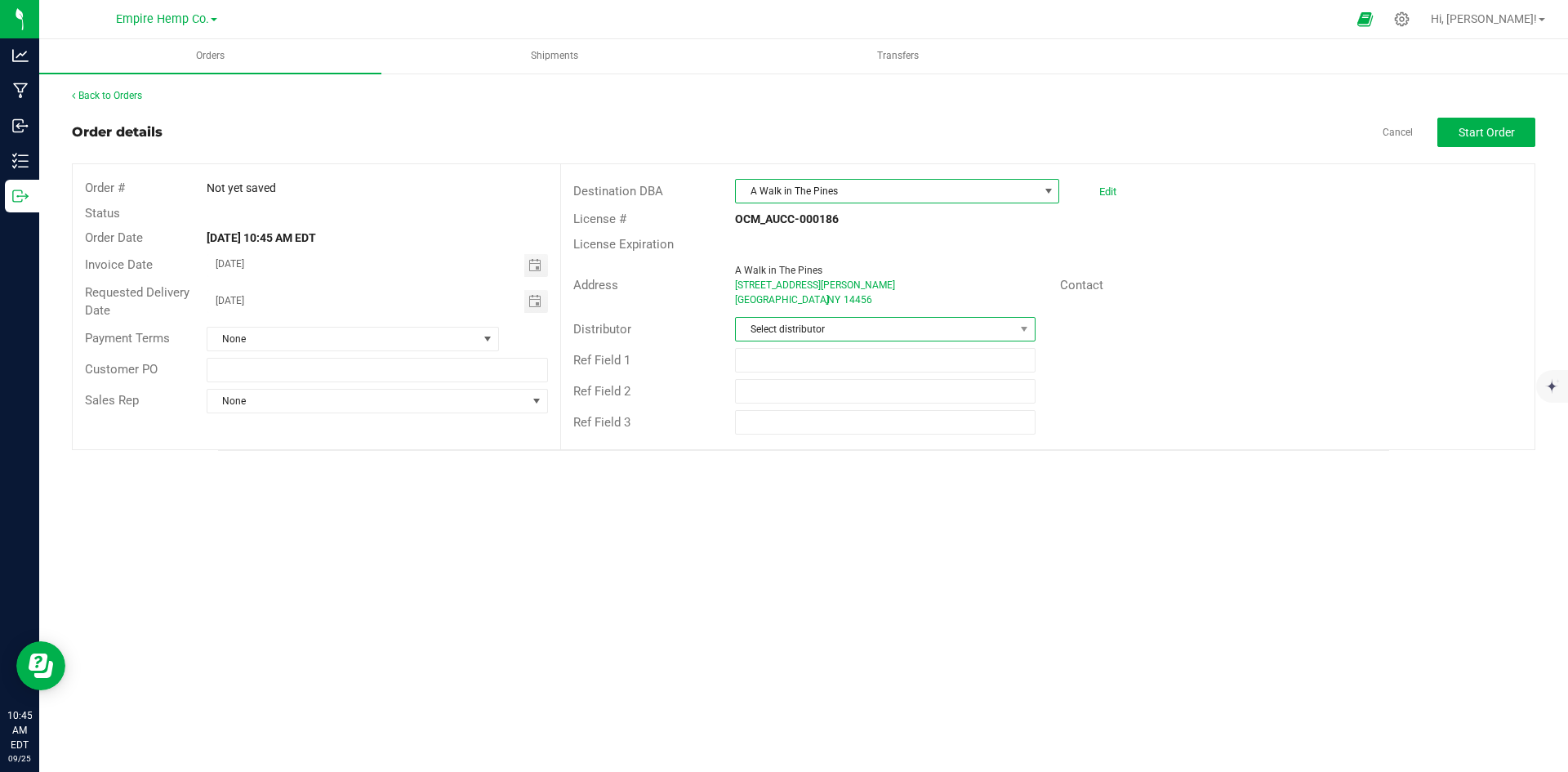
click at [819, 318] on span "Select distributor" at bounding box center [874, 329] width 278 height 23
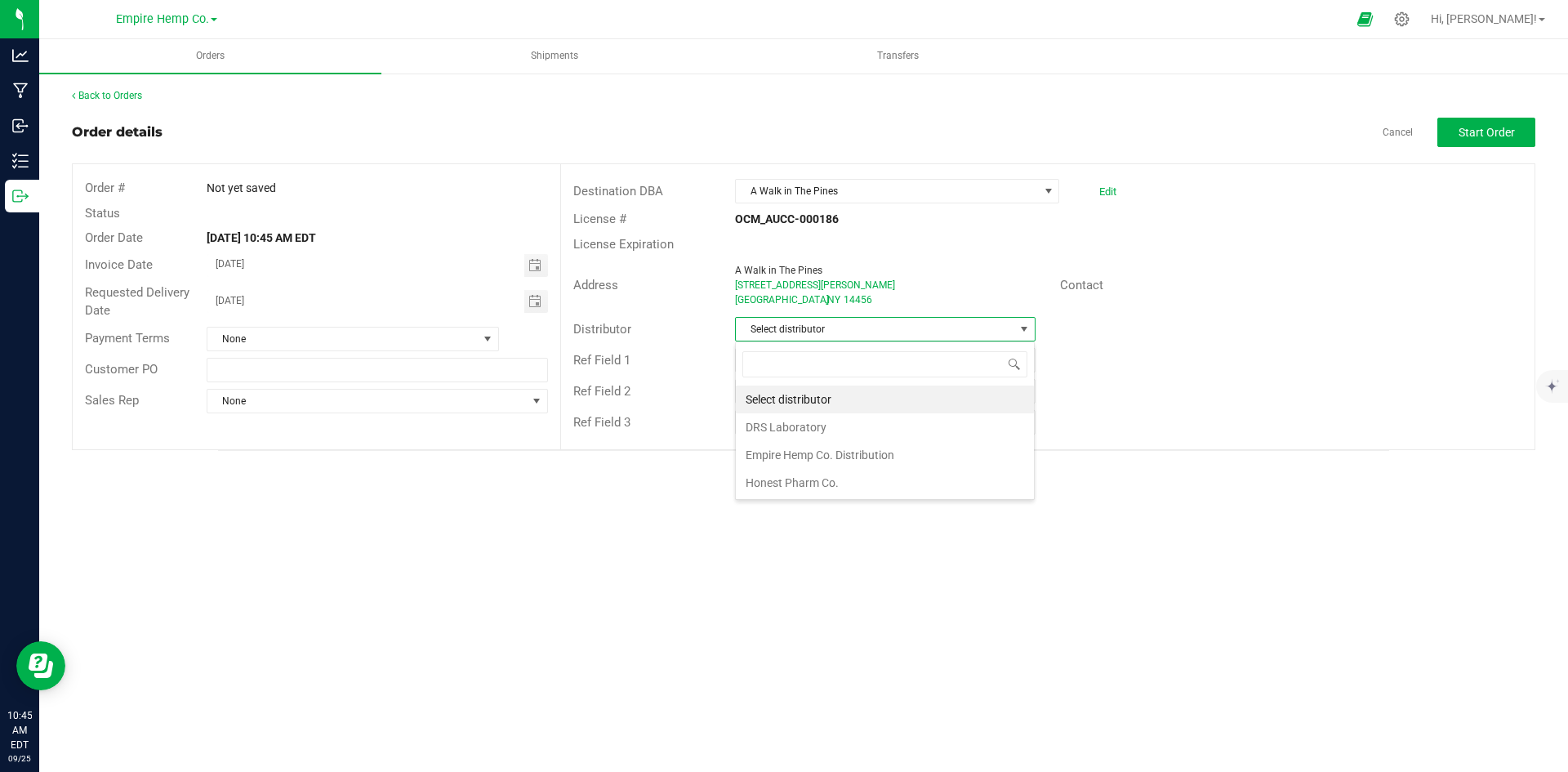
scroll to position [24, 301]
click at [875, 451] on li "Empire Hemp Co. Distribution" at bounding box center [884, 455] width 298 height 28
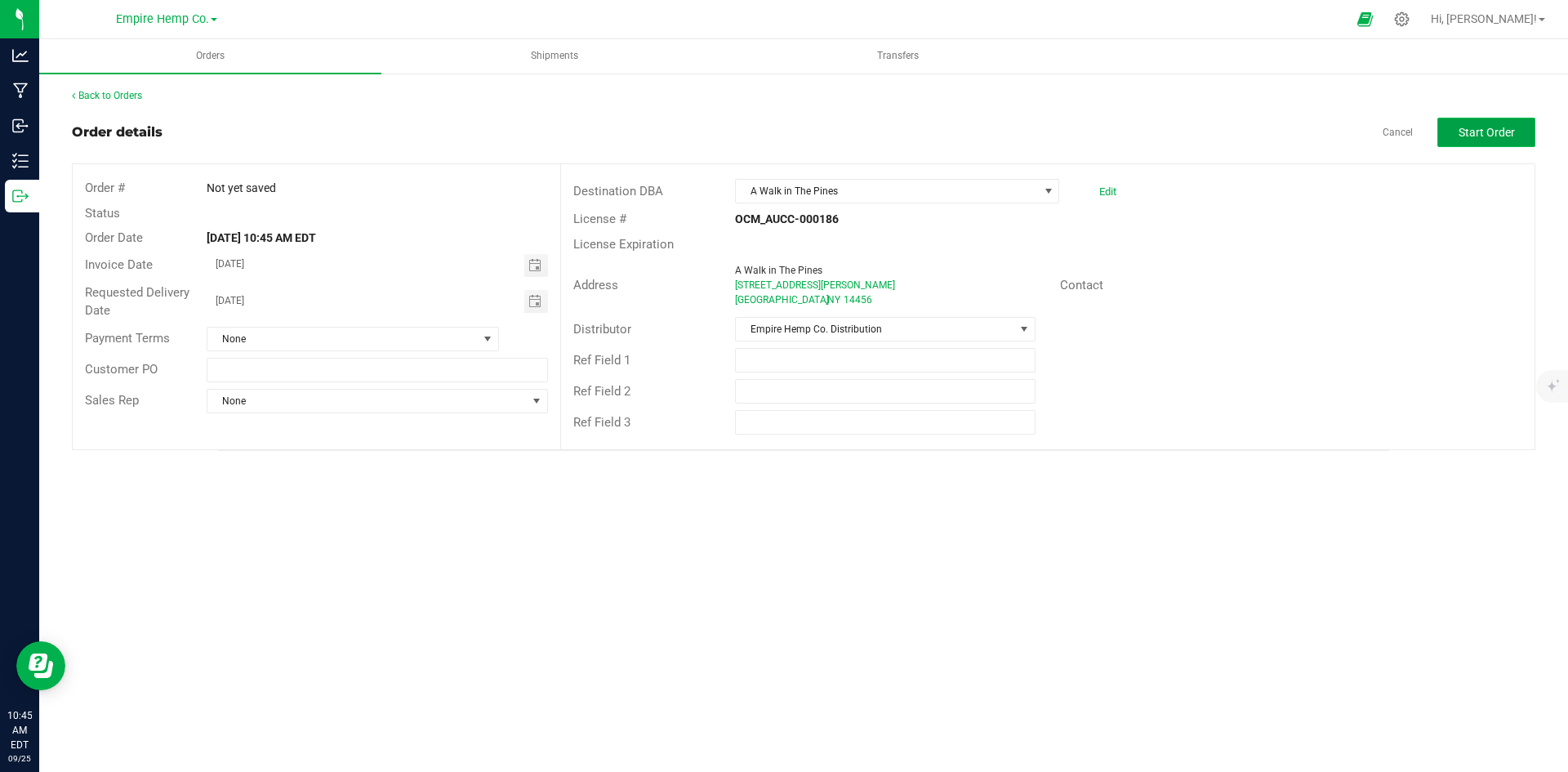
click at [1475, 142] on button "Start Order" at bounding box center [1486, 132] width 98 height 30
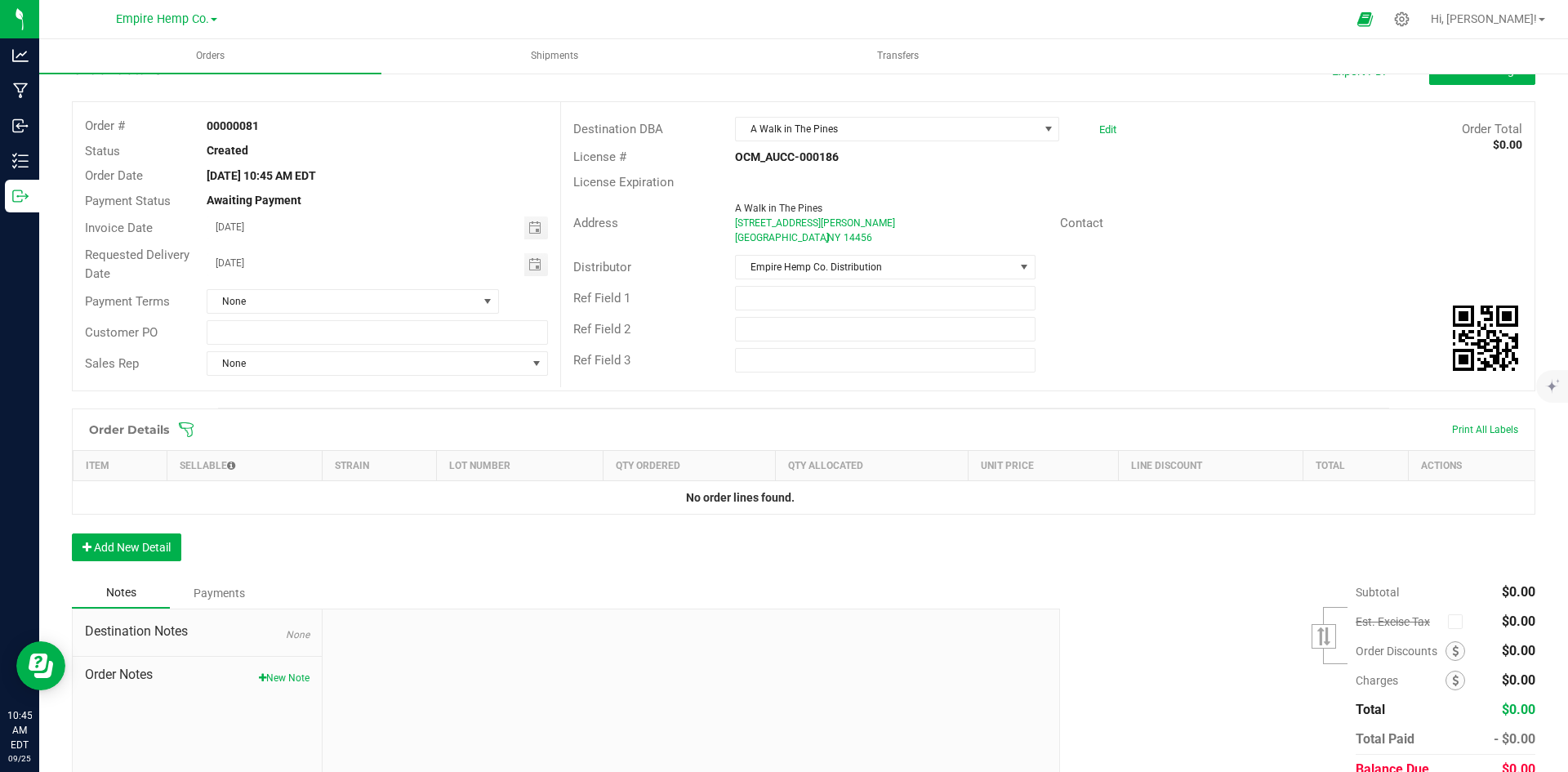
scroll to position [136, 0]
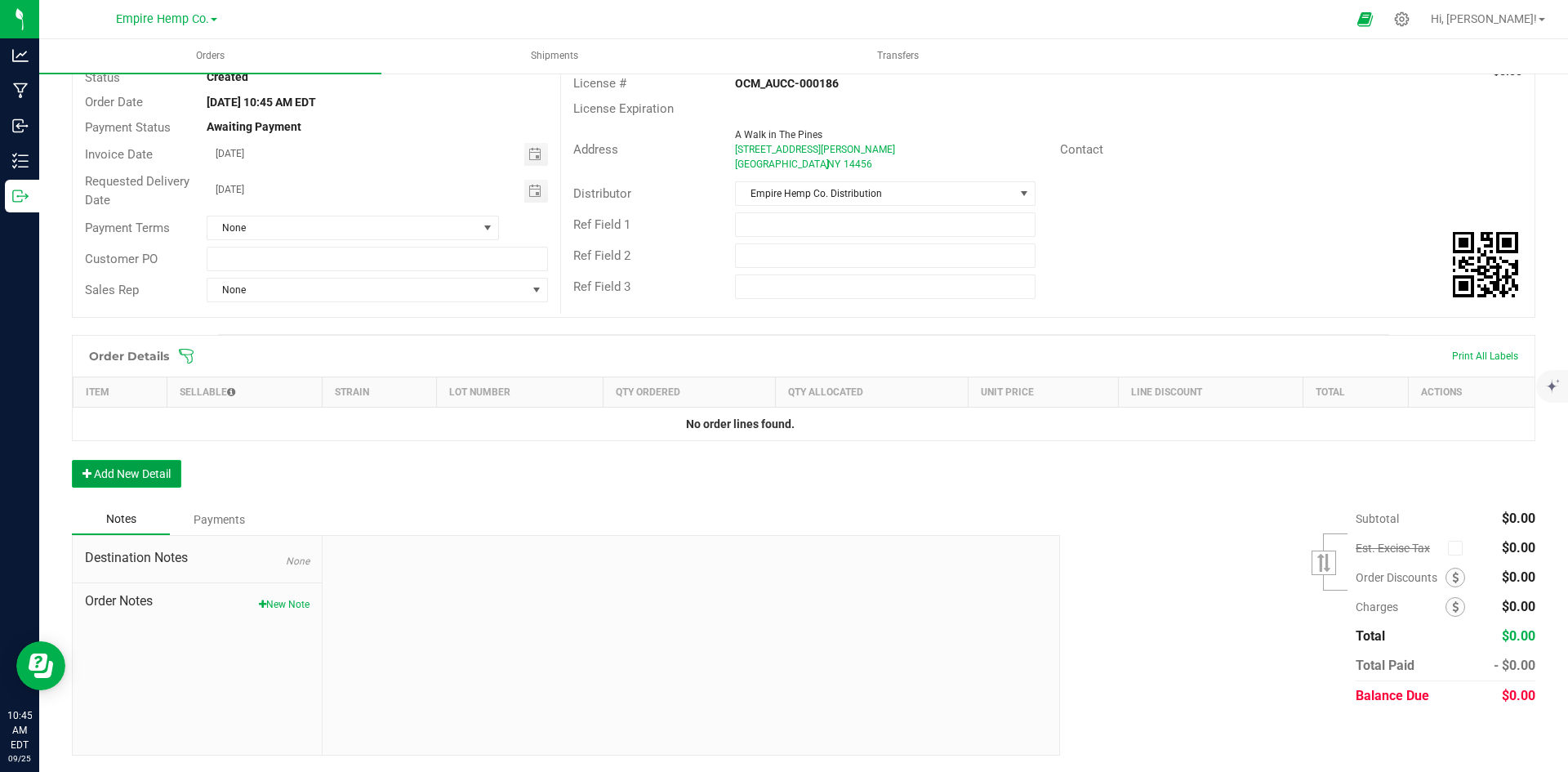
click at [96, 475] on button "Add New Detail" at bounding box center [127, 473] width 110 height 28
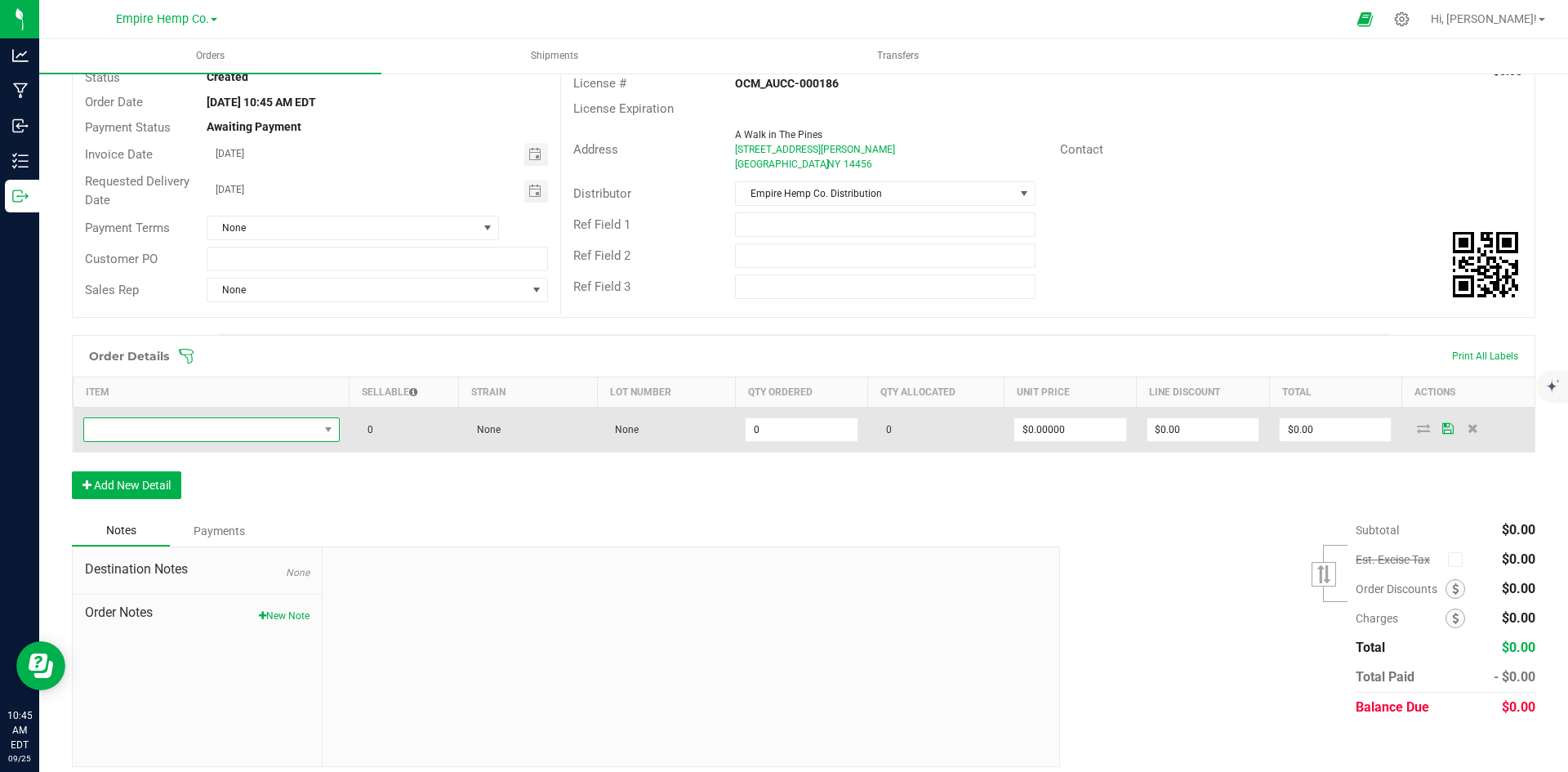
click at [264, 433] on span "NO DATA FOUND" at bounding box center [201, 430] width 235 height 23
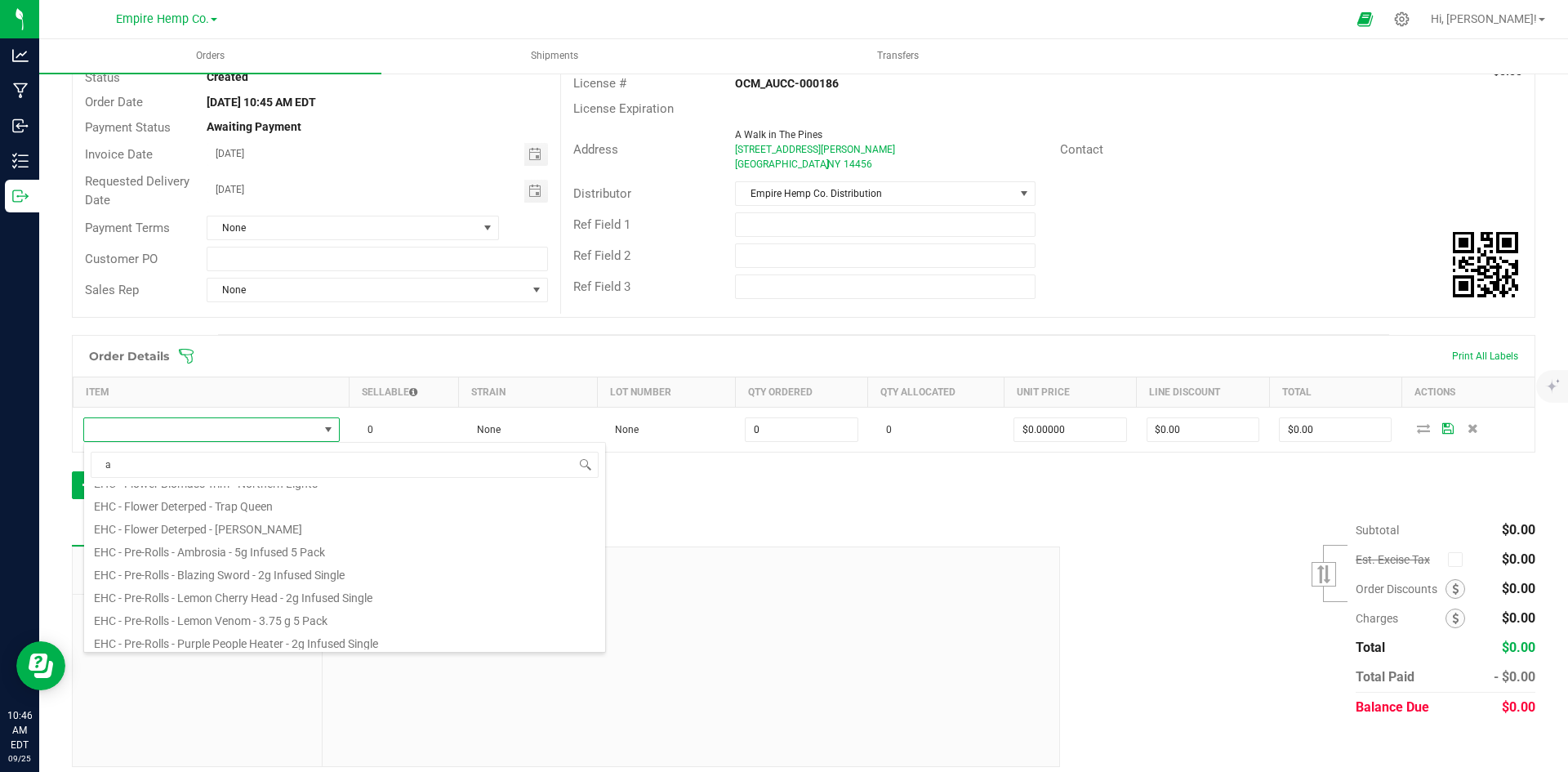
scroll to position [0, 0]
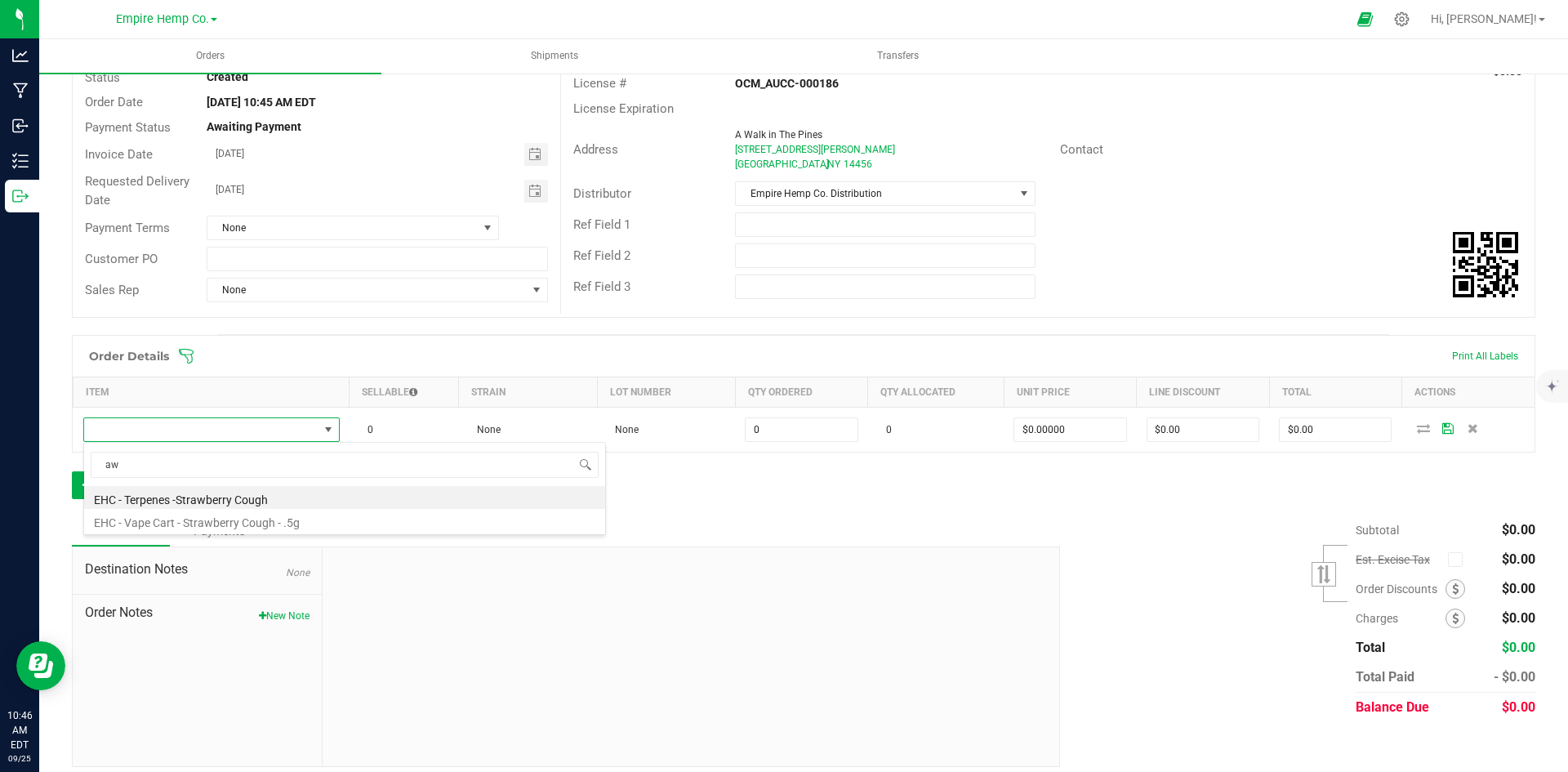
type input "a"
type input "runt"
click at [244, 499] on li "[PERSON_NAME] Bio" at bounding box center [344, 497] width 521 height 23
type input "0.0000 g"
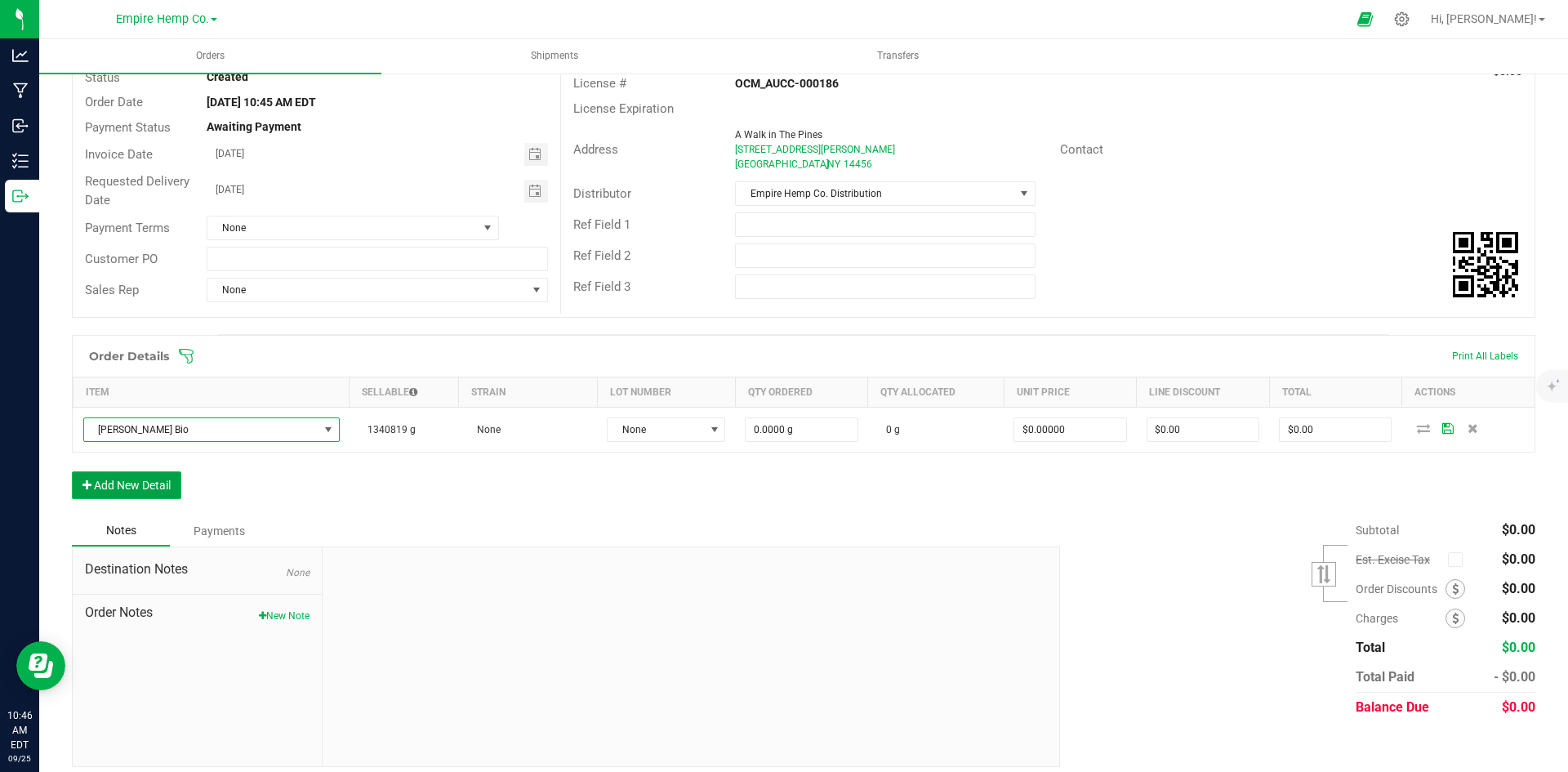
click at [156, 494] on button "Add New Detail" at bounding box center [127, 485] width 110 height 28
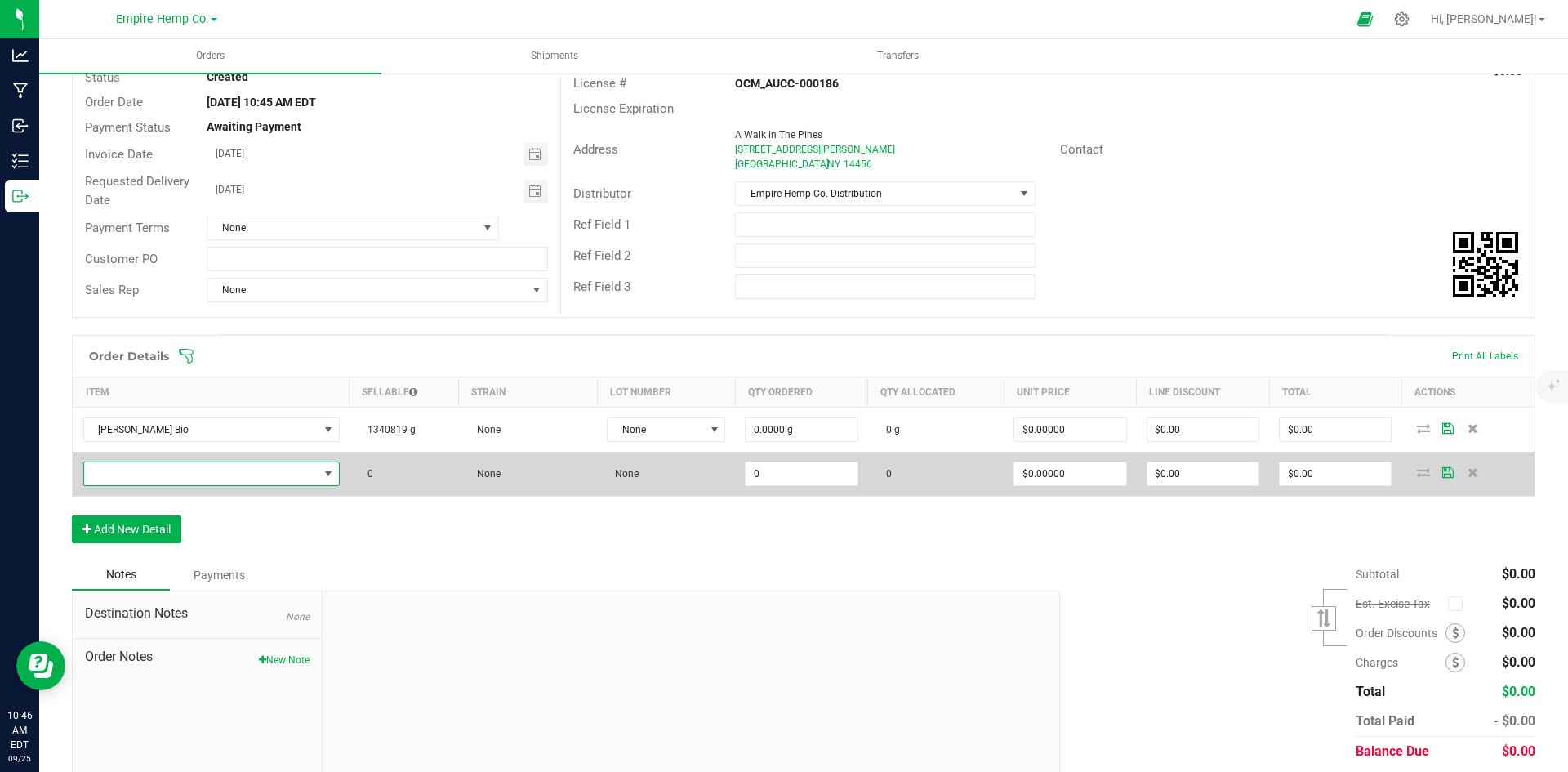
click at [162, 469] on span "NO DATA FOUND" at bounding box center [201, 474] width 235 height 23
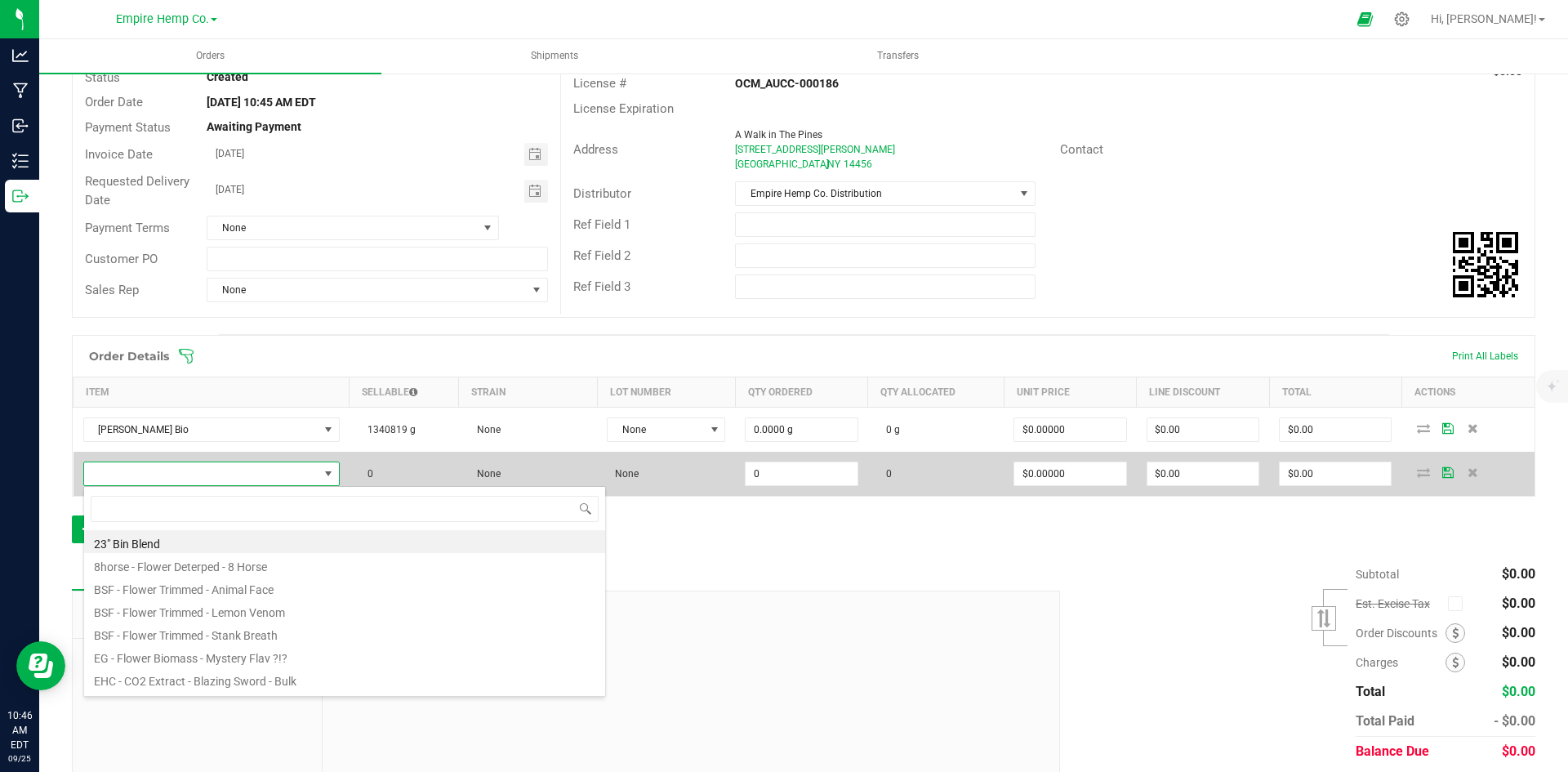
scroll to position [24, 252]
type input "Gela"
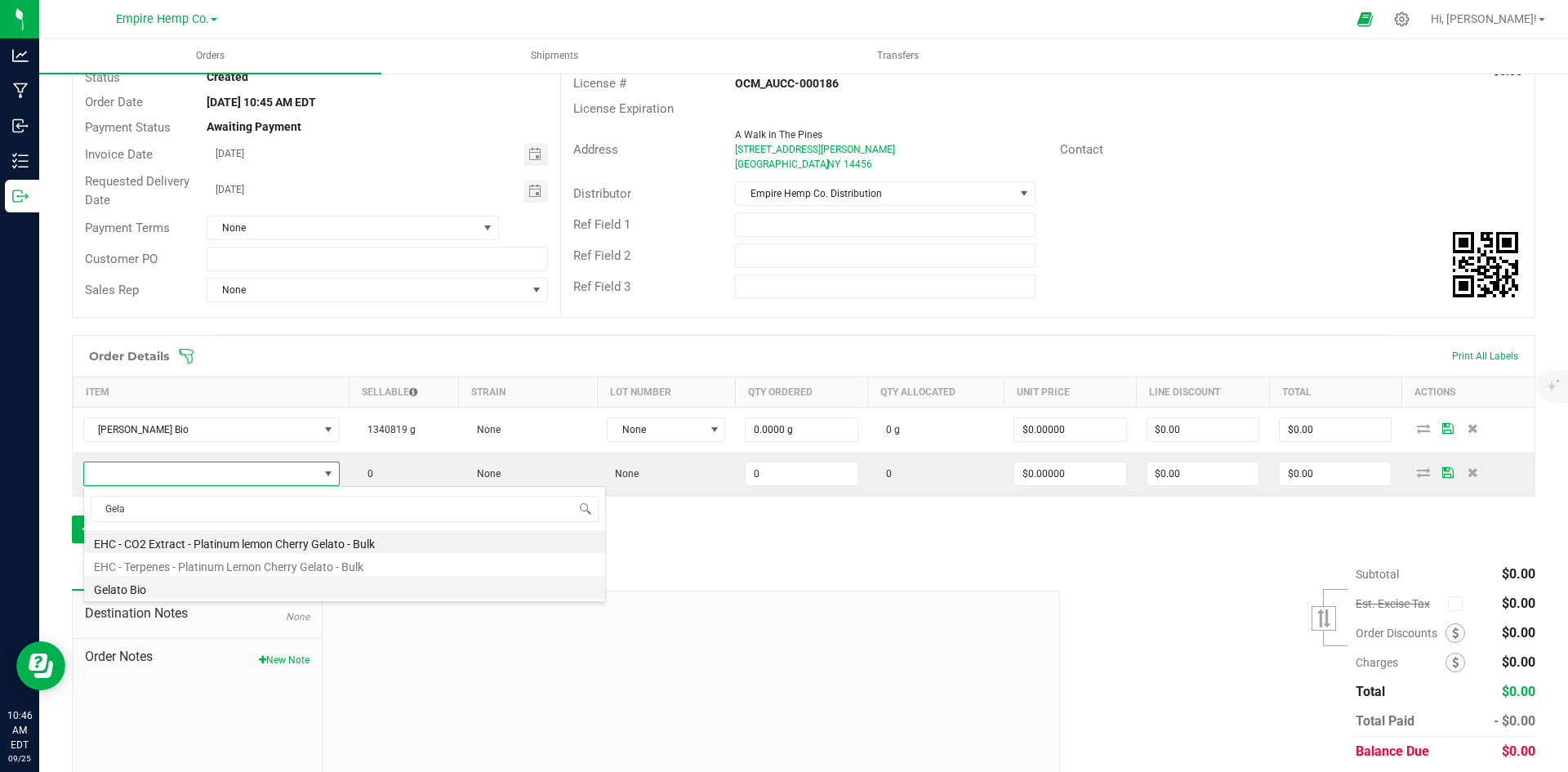
click at [162, 588] on li "Gelato Bio" at bounding box center [344, 587] width 521 height 23
type input "0.0000 g"
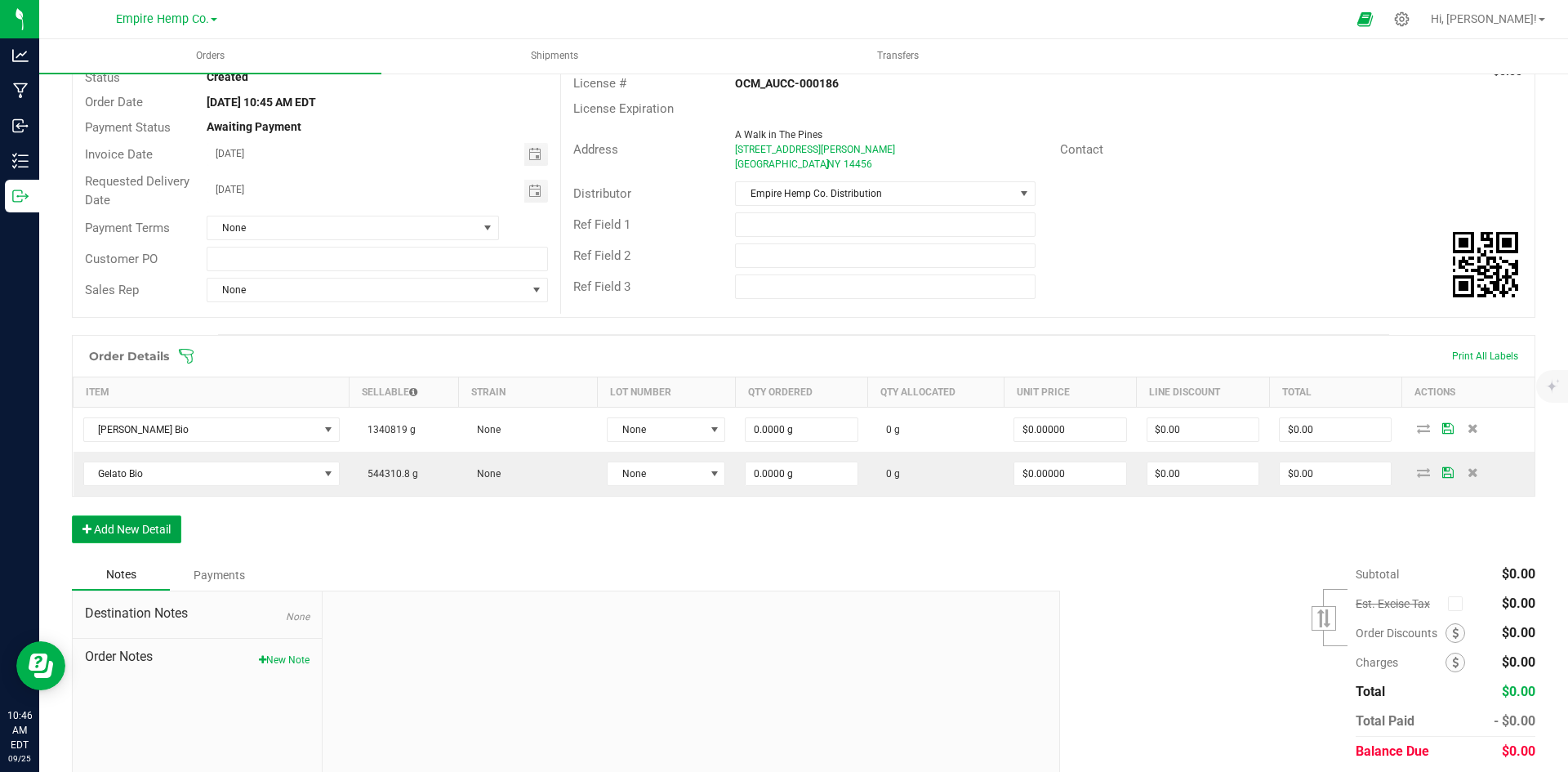
click at [134, 532] on button "Add New Detail" at bounding box center [127, 529] width 110 height 28
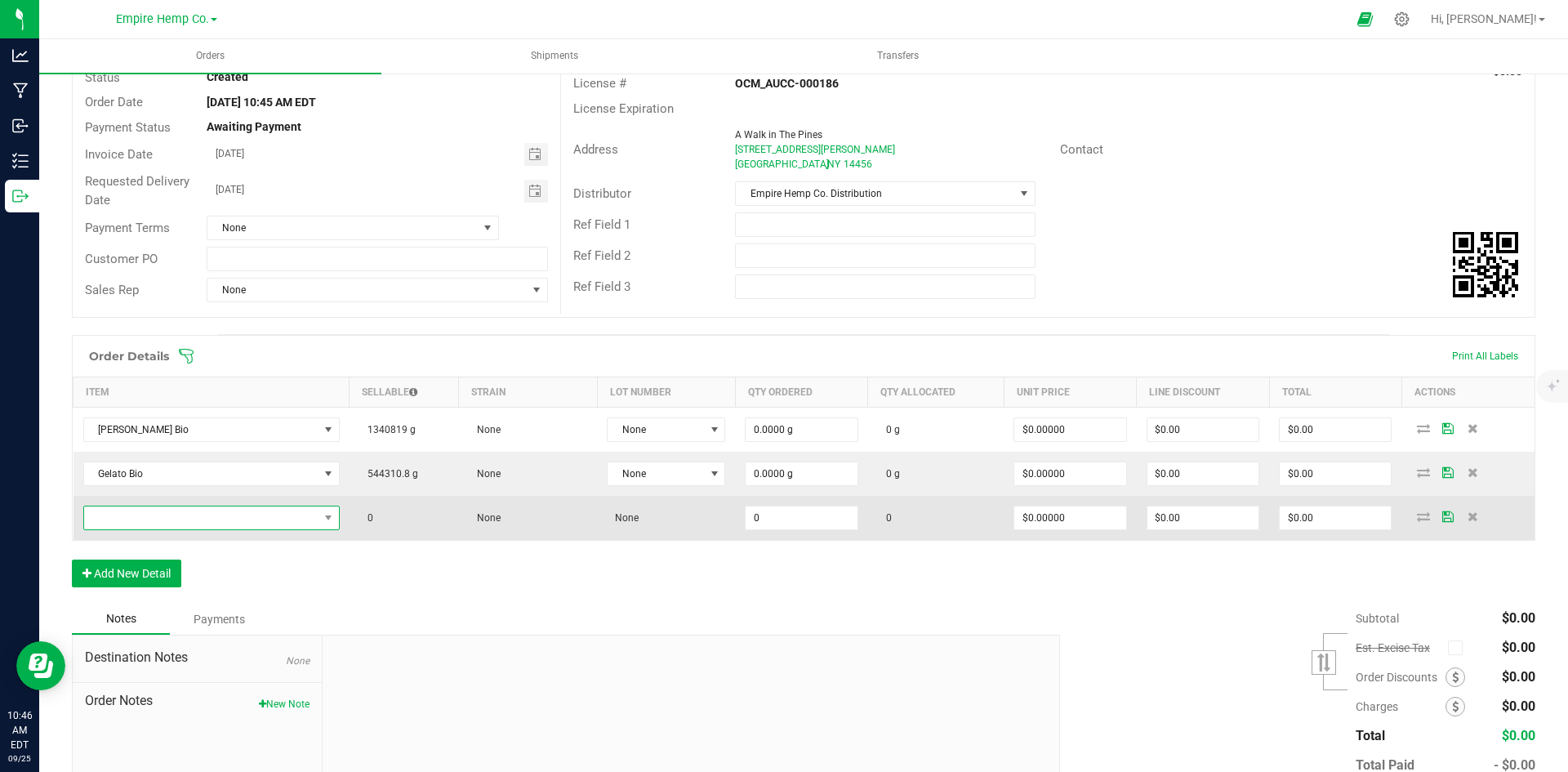
click at [148, 522] on span "NO DATA FOUND" at bounding box center [201, 518] width 235 height 23
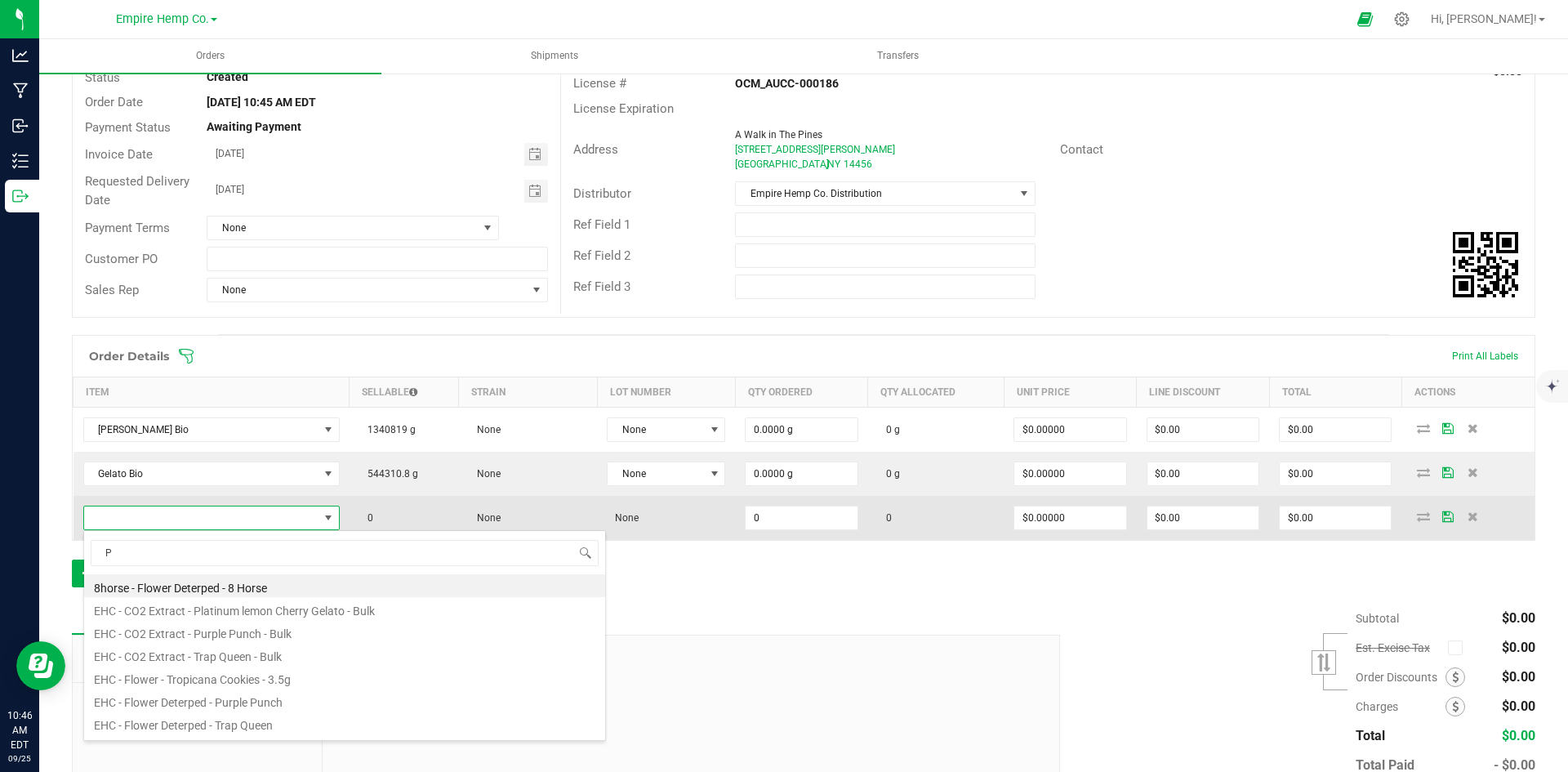
type input "Pb"
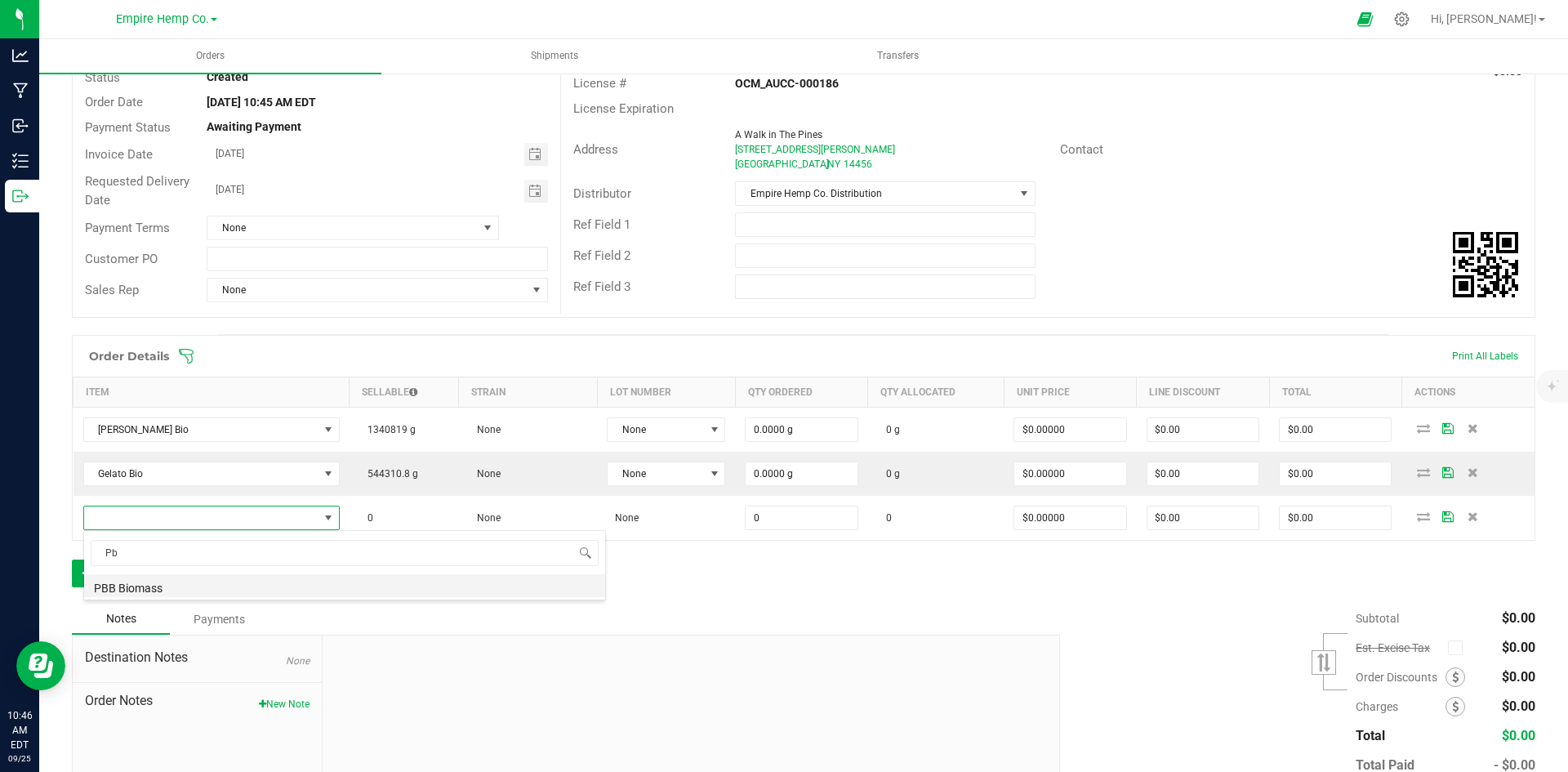
click at [492, 582] on li "PBB Biomass" at bounding box center [344, 585] width 521 height 23
type input "0.0000 g"
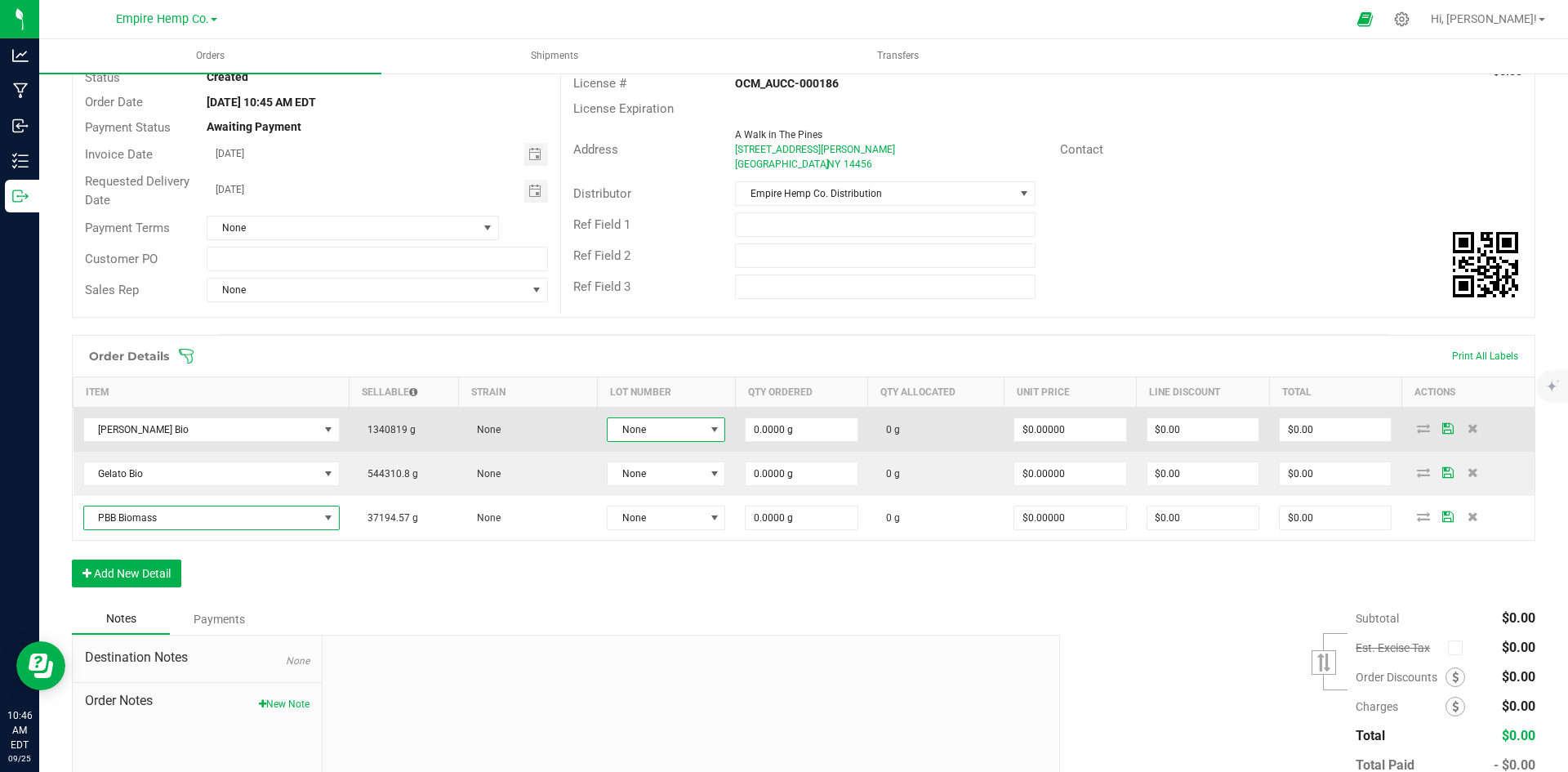
click at [714, 426] on span at bounding box center [714, 430] width 13 height 13
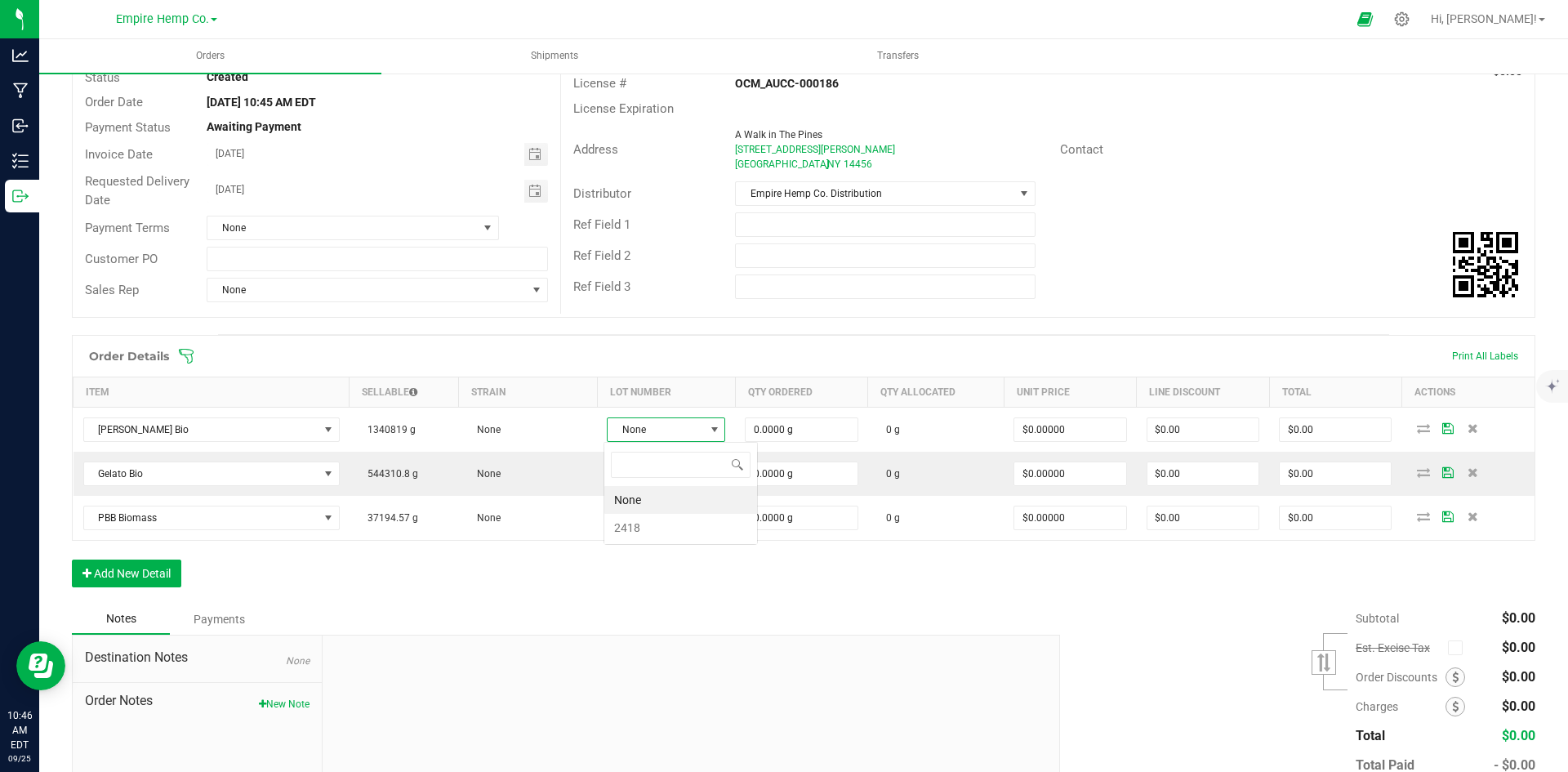
scroll to position [24, 116]
click at [650, 522] on li "2418" at bounding box center [681, 527] width 153 height 28
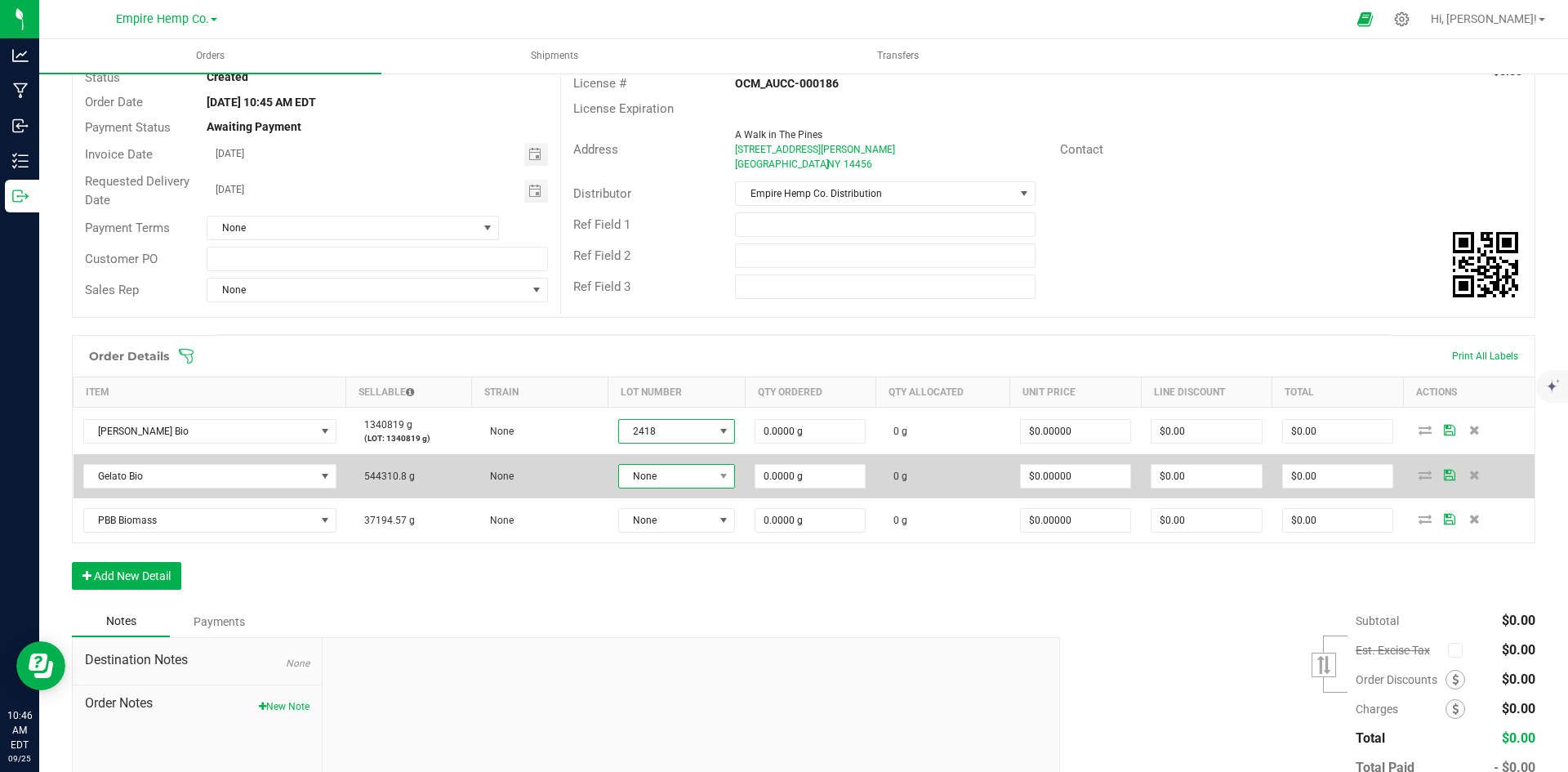
click at [671, 475] on span "None" at bounding box center [666, 476] width 95 height 23
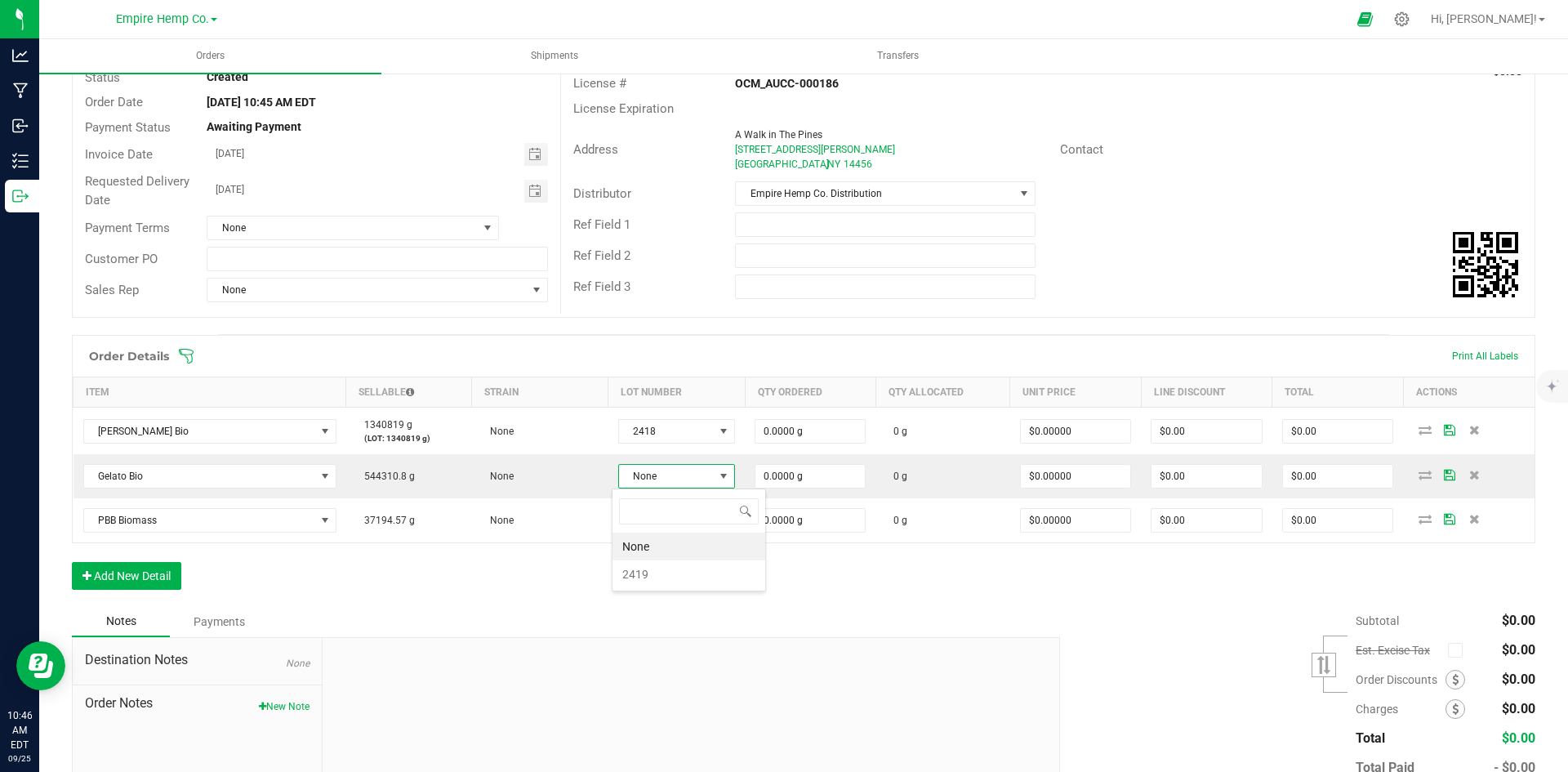
scroll to position [24, 116]
click at [644, 566] on li "2419" at bounding box center [688, 574] width 153 height 28
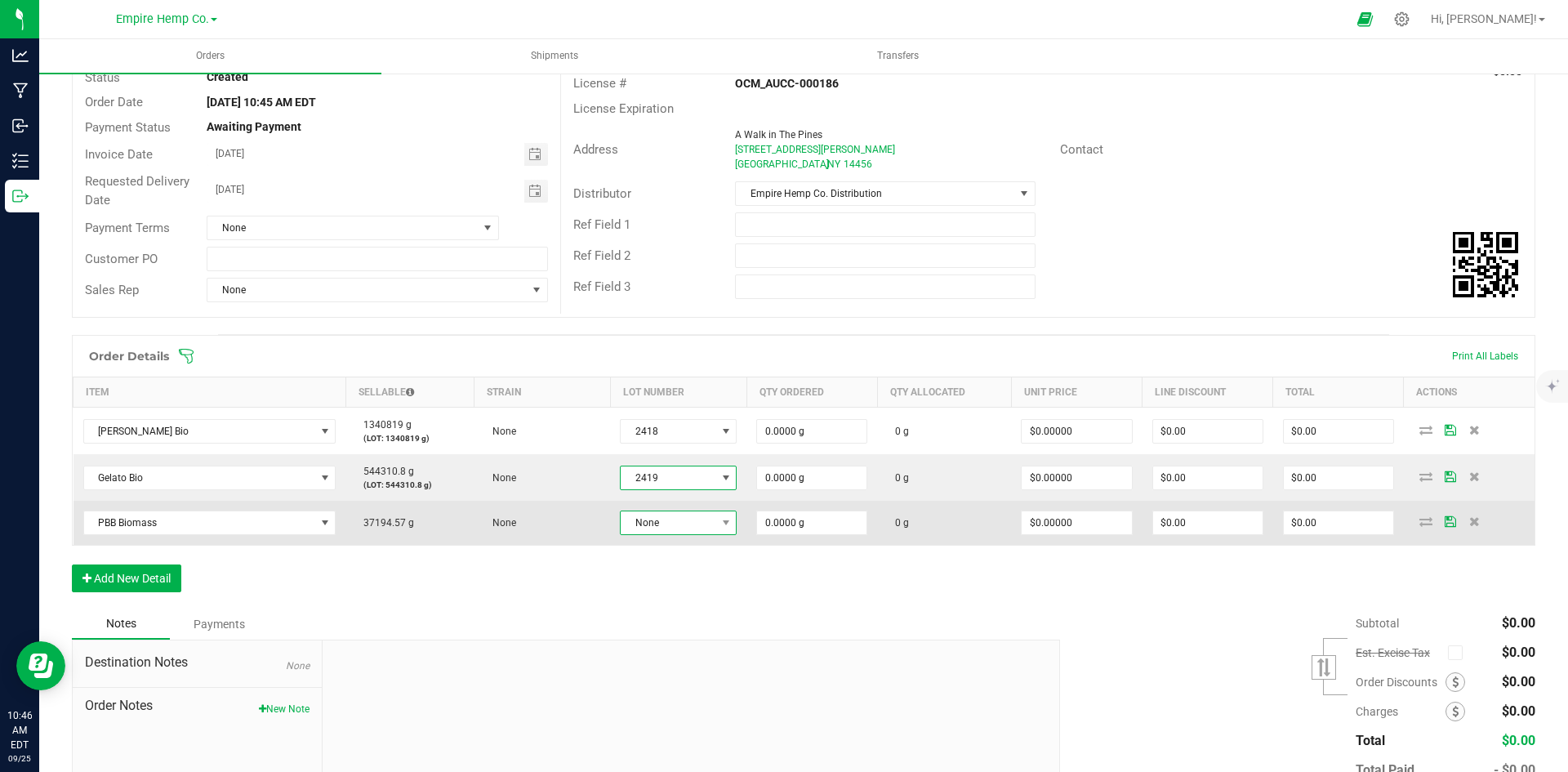
click at [660, 525] on span "None" at bounding box center [668, 523] width 95 height 23
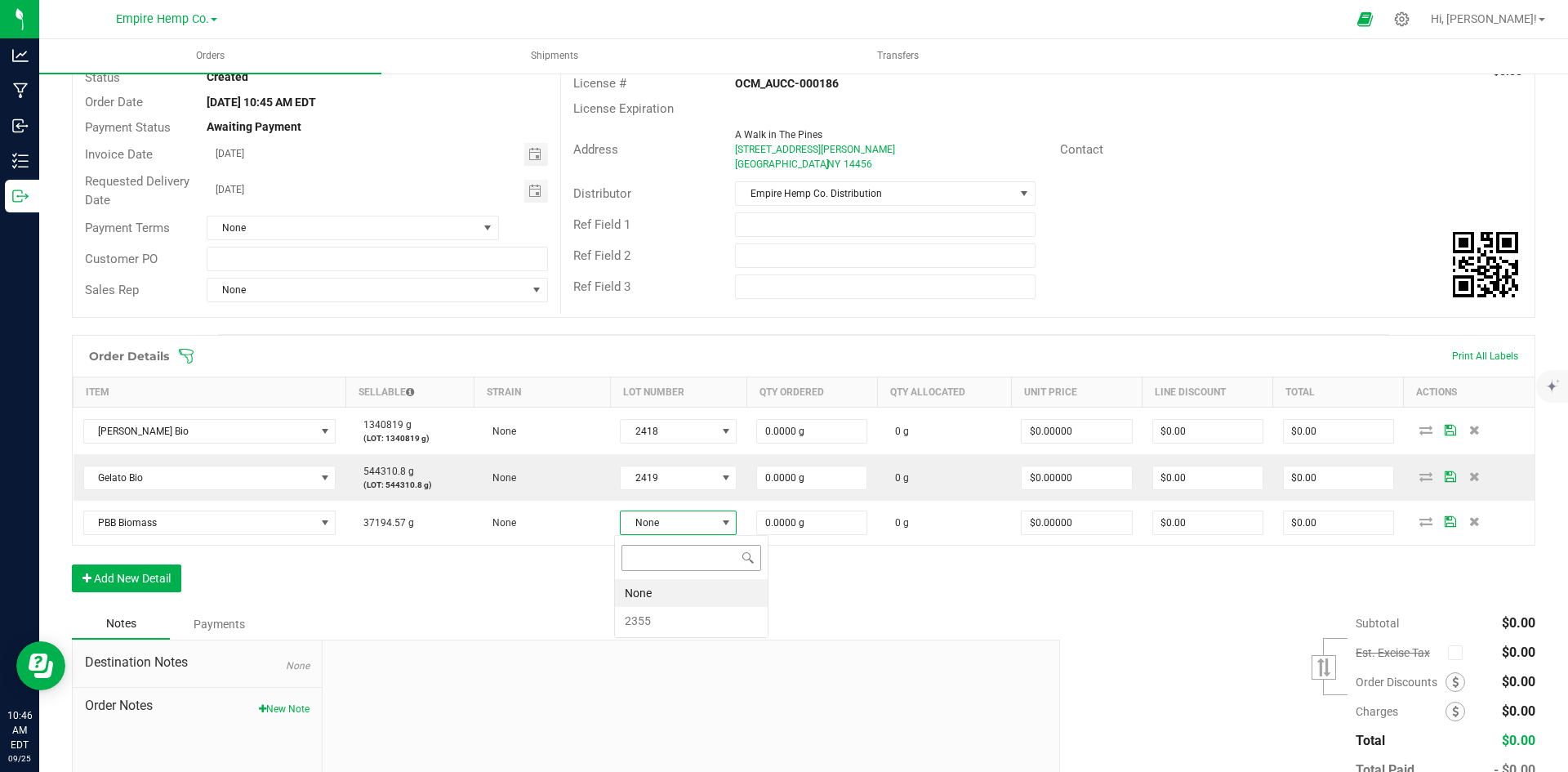
scroll to position [24, 115]
click at [656, 610] on li "2355" at bounding box center [691, 620] width 153 height 28
click at [672, 570] on div "Order Details Print All Labels Item Sellable Strain Lot Number Qty Ordered Qty …" at bounding box center [804, 472] width 1463 height 276
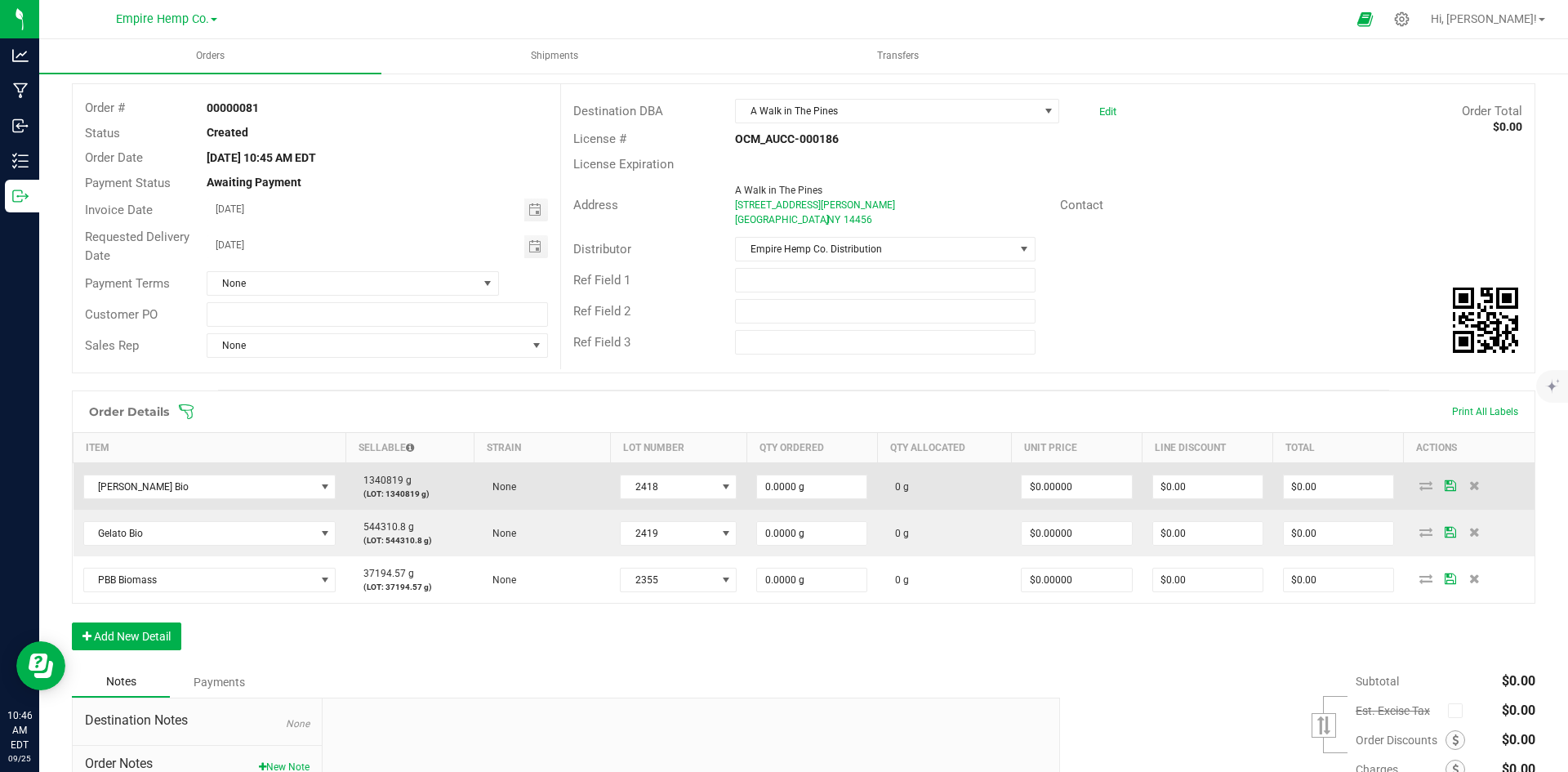
scroll to position [79, 0]
type input "0"
click at [1332, 486] on input "0" at bounding box center [1338, 487] width 110 height 23
type input "0"
type input "$0.00"
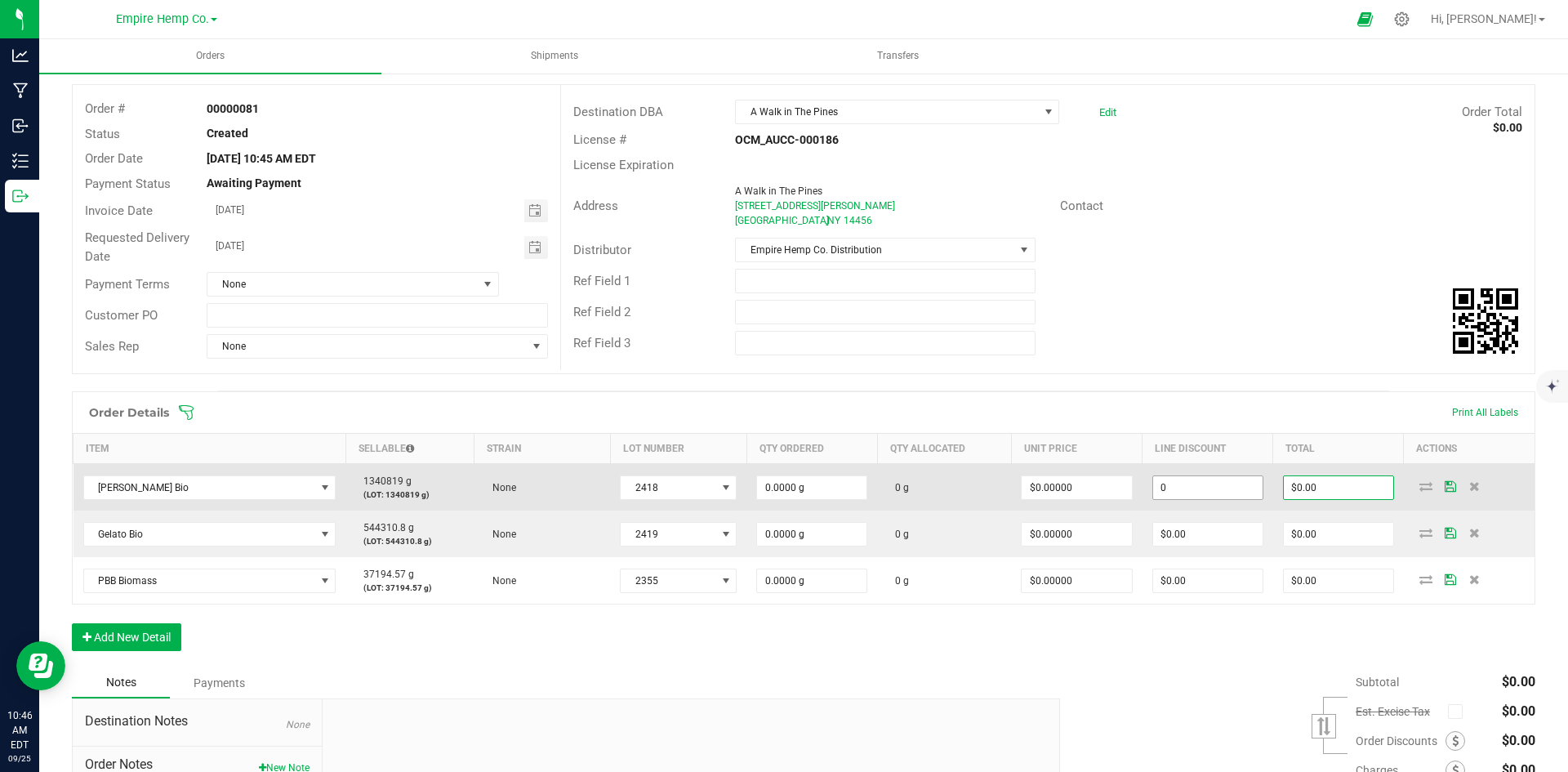
click at [1190, 488] on input "0" at bounding box center [1207, 487] width 110 height 23
type input "0"
type input "$0.00"
click at [1098, 486] on input "0" at bounding box center [1077, 487] width 110 height 23
type input "0"
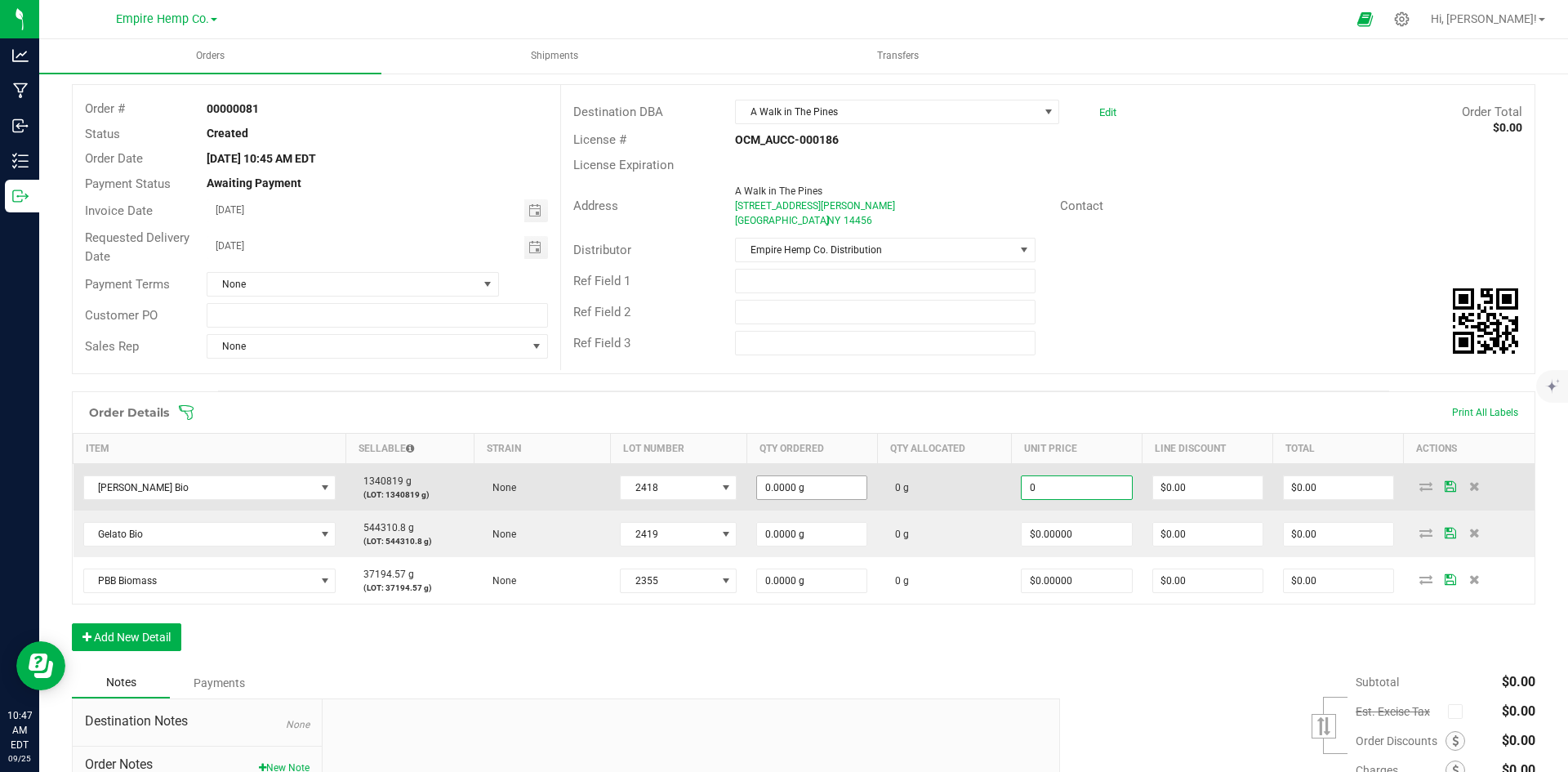
type input "$0.00000"
click at [769, 486] on input "0" at bounding box center [811, 487] width 110 height 23
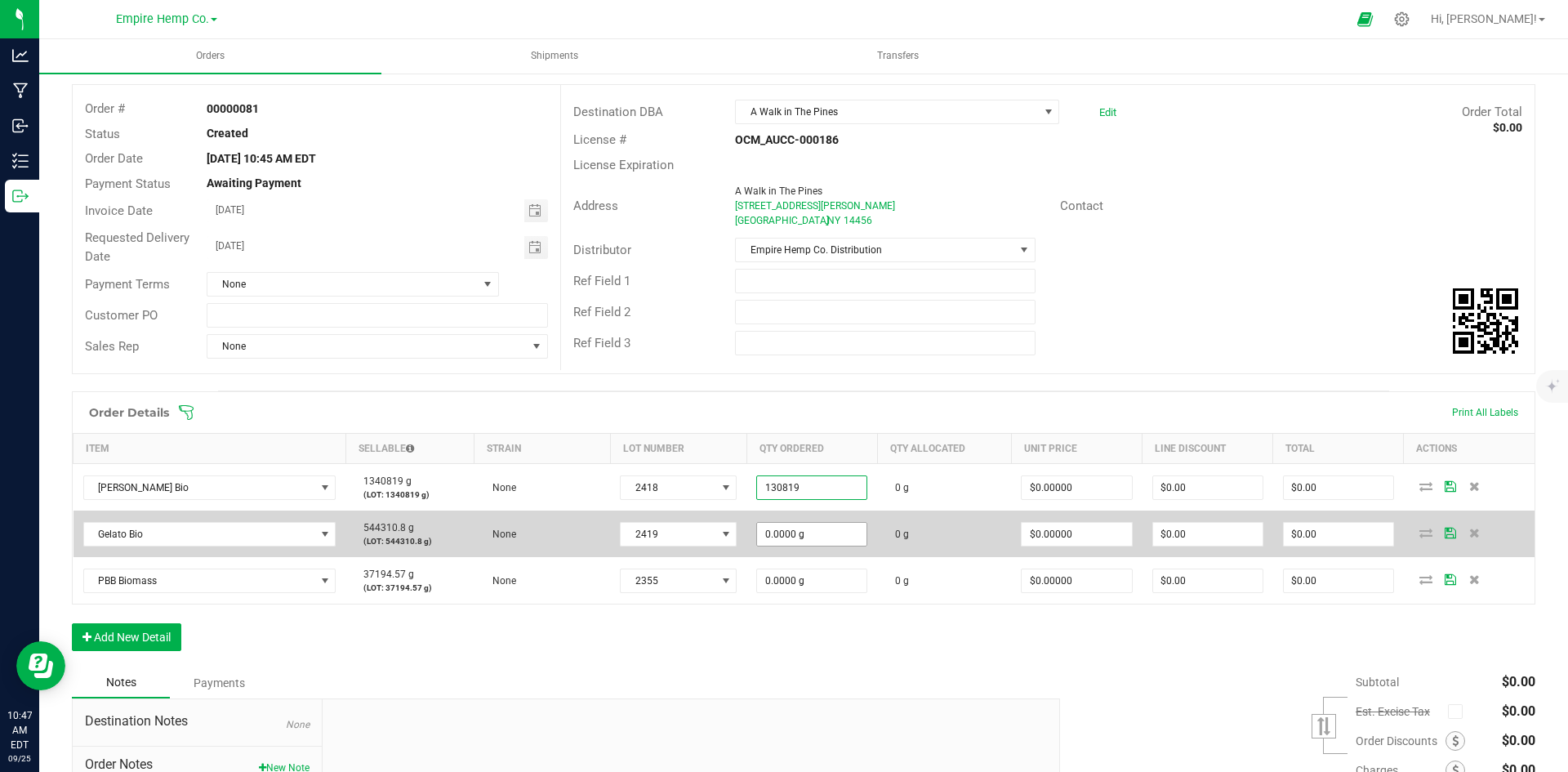
type input "130819.0000 g"
click at [784, 542] on input "0" at bounding box center [811, 535] width 110 height 23
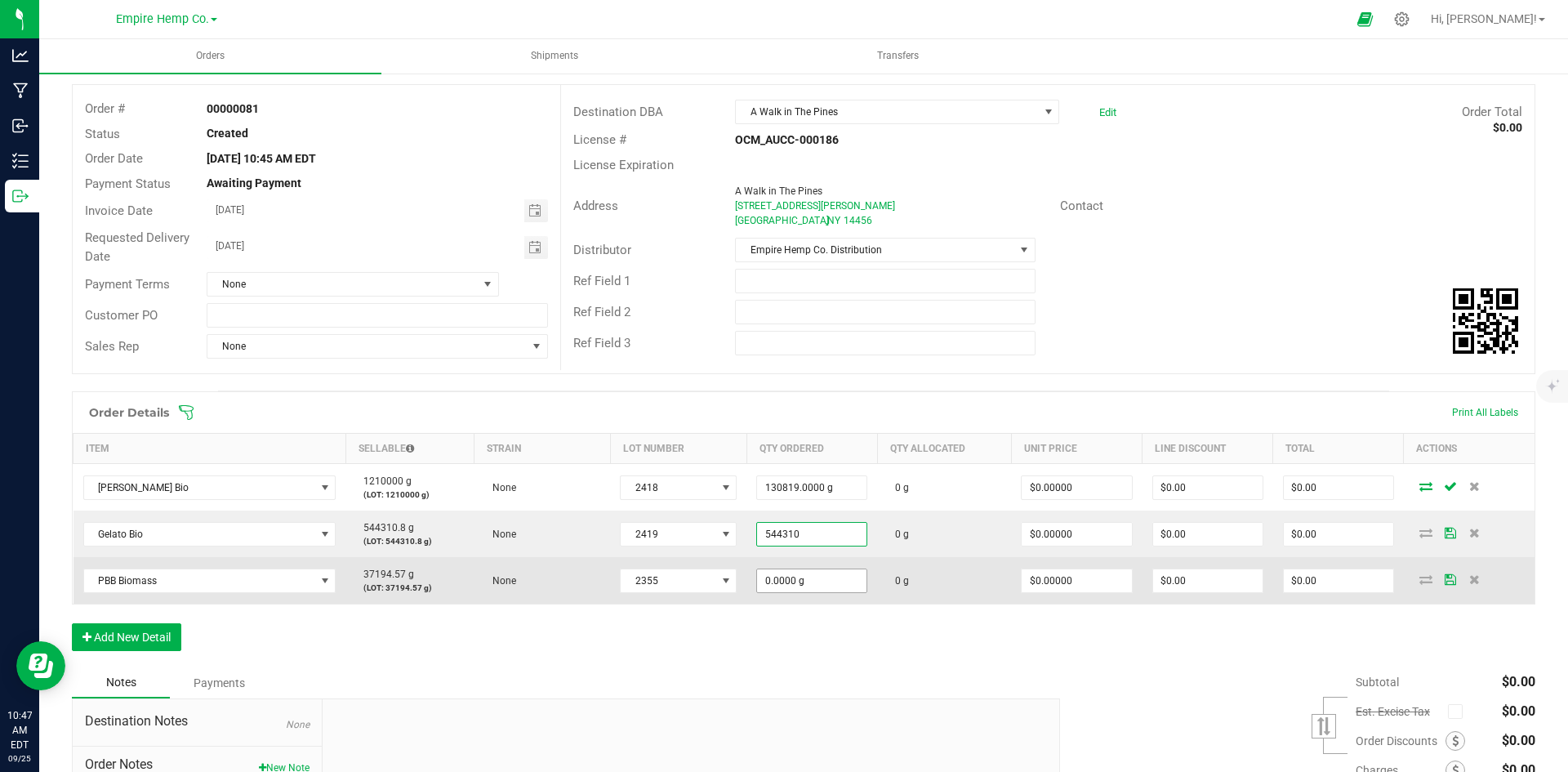
type input "544310.0000 g"
click at [774, 574] on input "0" at bounding box center [811, 581] width 110 height 23
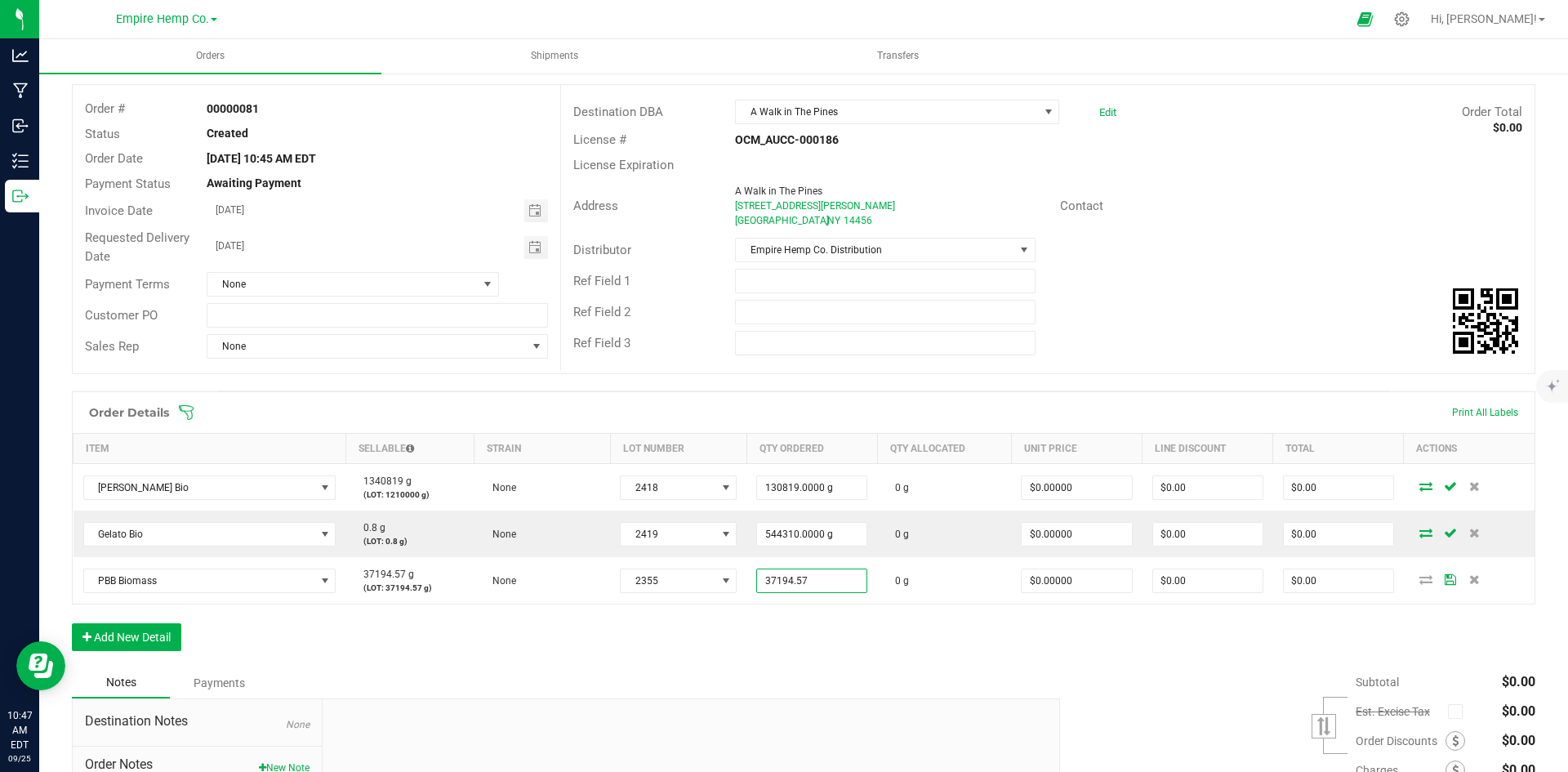
type input "37194.5700 g"
click at [798, 386] on div "Order details Export PDF Done Editing Order # 00000081 Status Created Order Dat…" at bounding box center [804, 479] width 1463 height 881
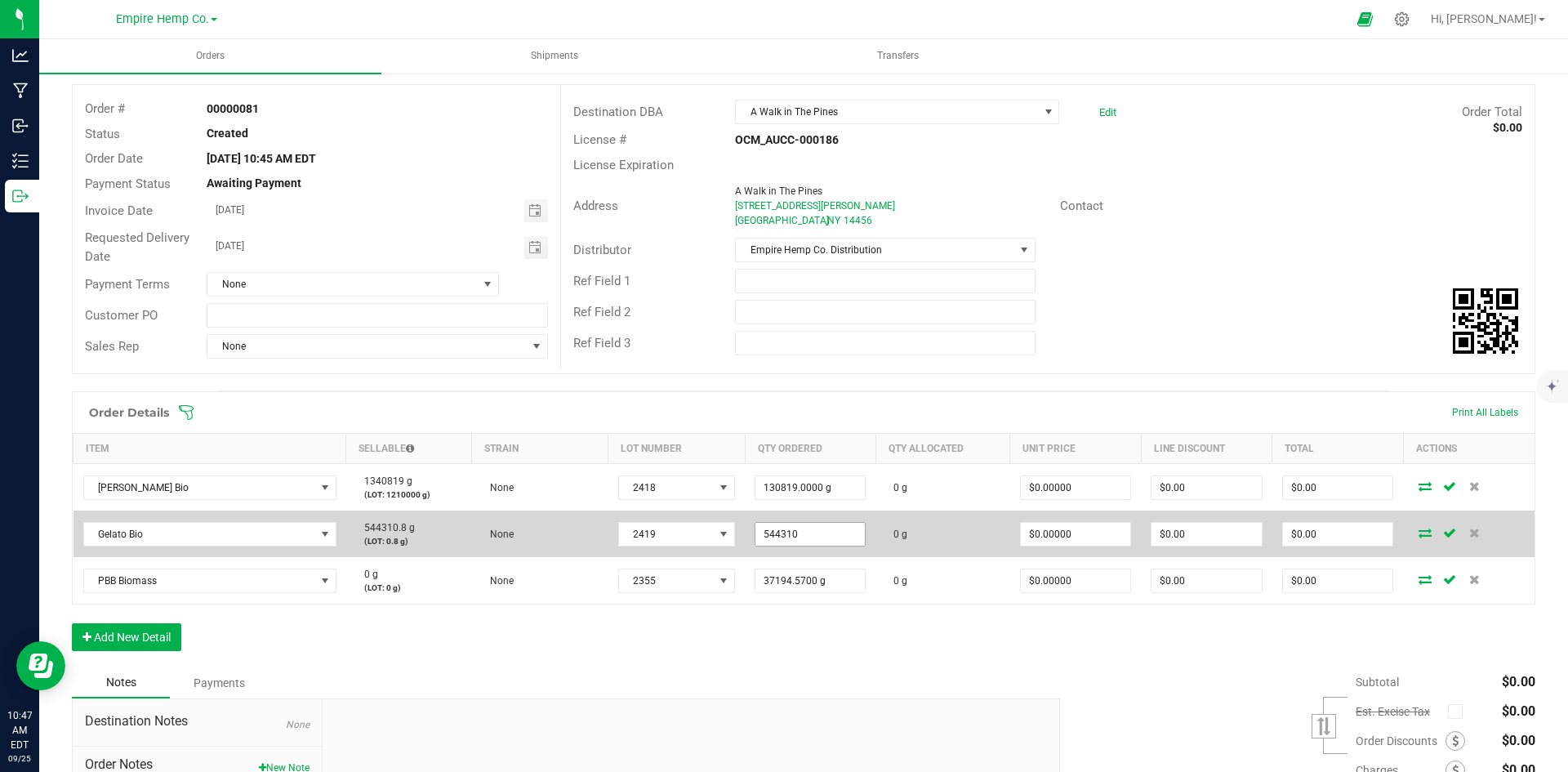
click at [793, 532] on input "544310" at bounding box center [810, 535] width 110 height 23
click at [791, 535] on input "544310" at bounding box center [810, 535] width 110 height 23
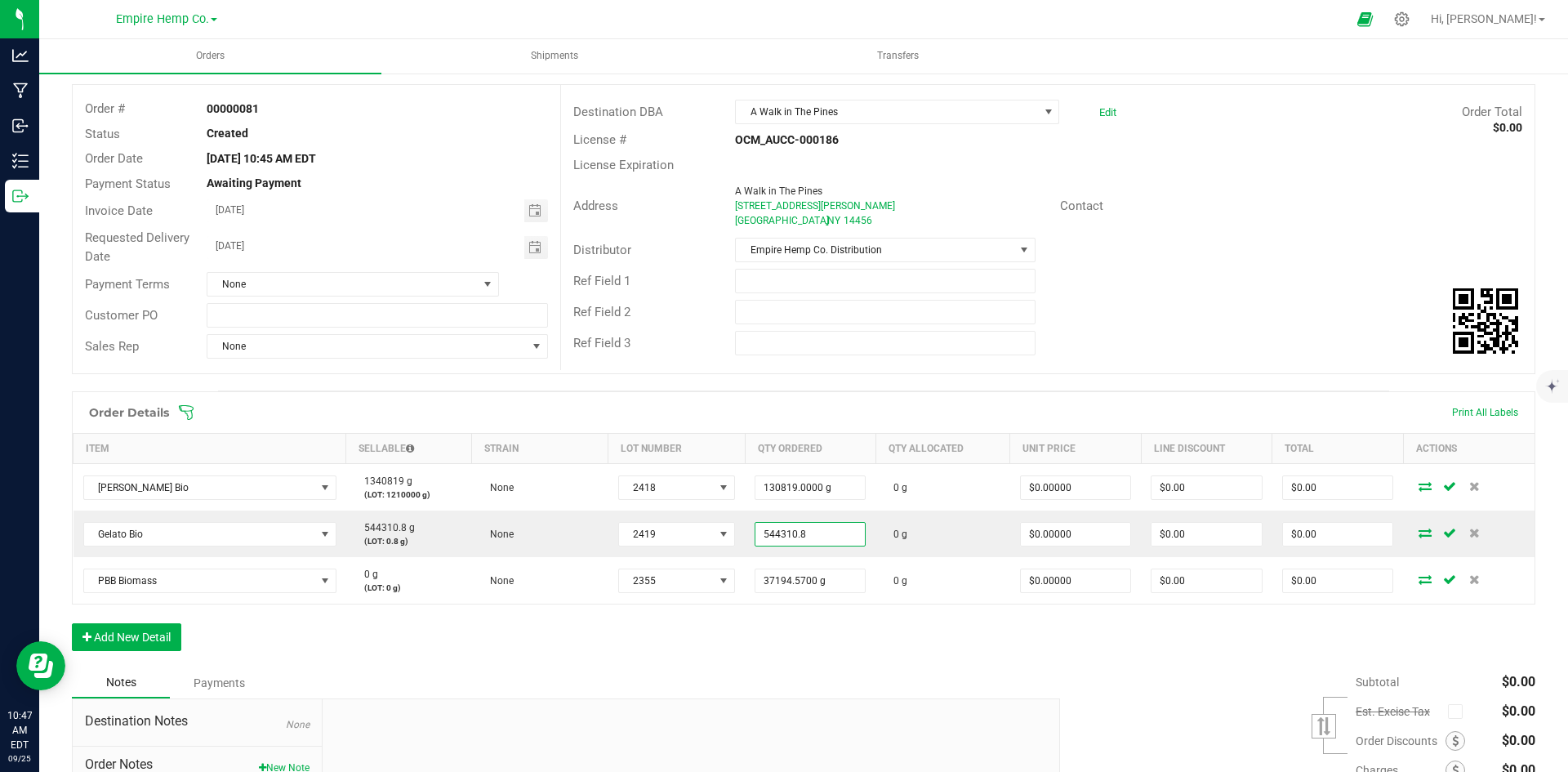
type input "544310.8000 g"
click at [809, 398] on div "Order Details Print All Labels" at bounding box center [804, 412] width 1461 height 40
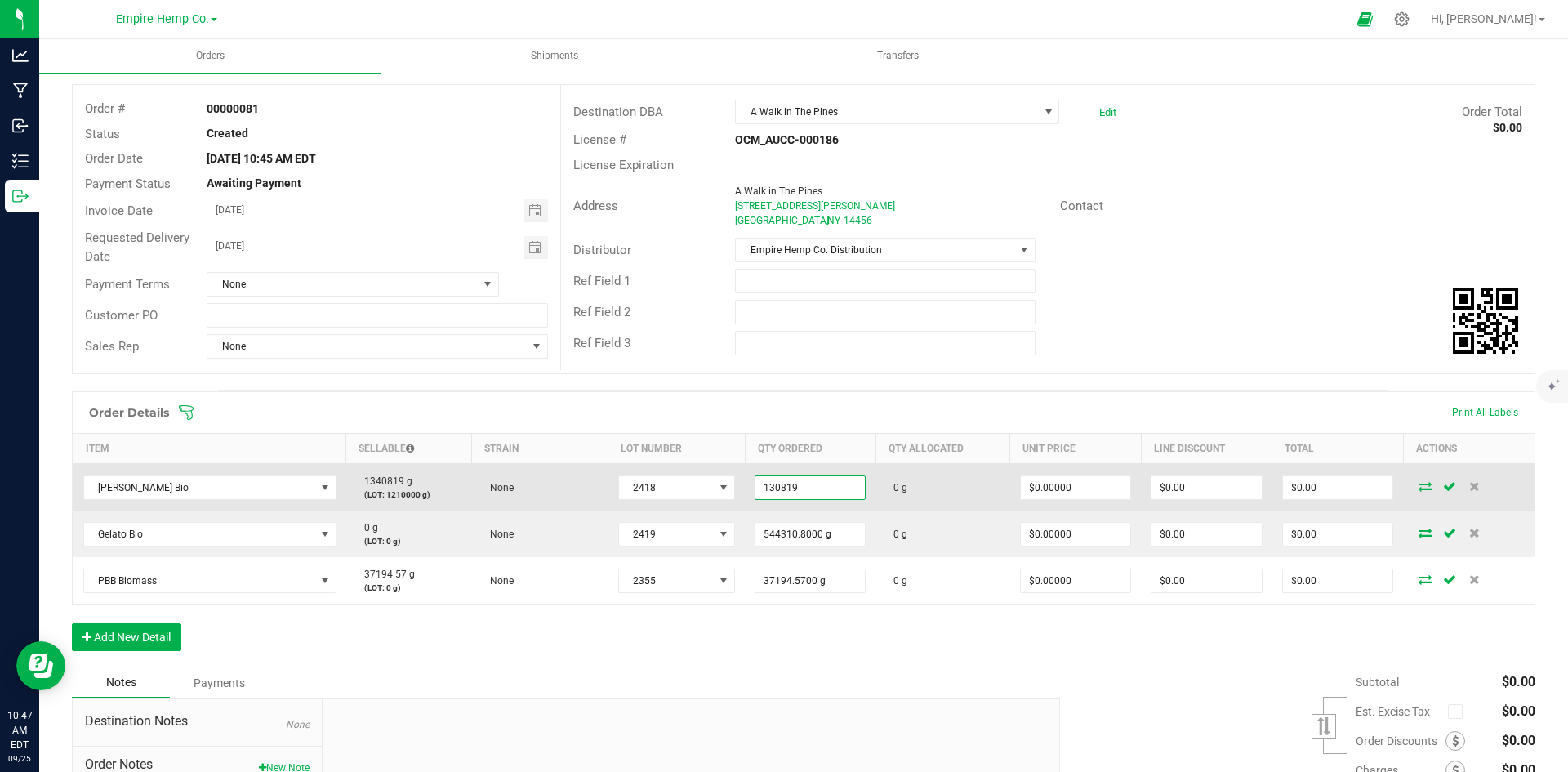
click at [822, 485] on input "130819" at bounding box center [810, 487] width 110 height 23
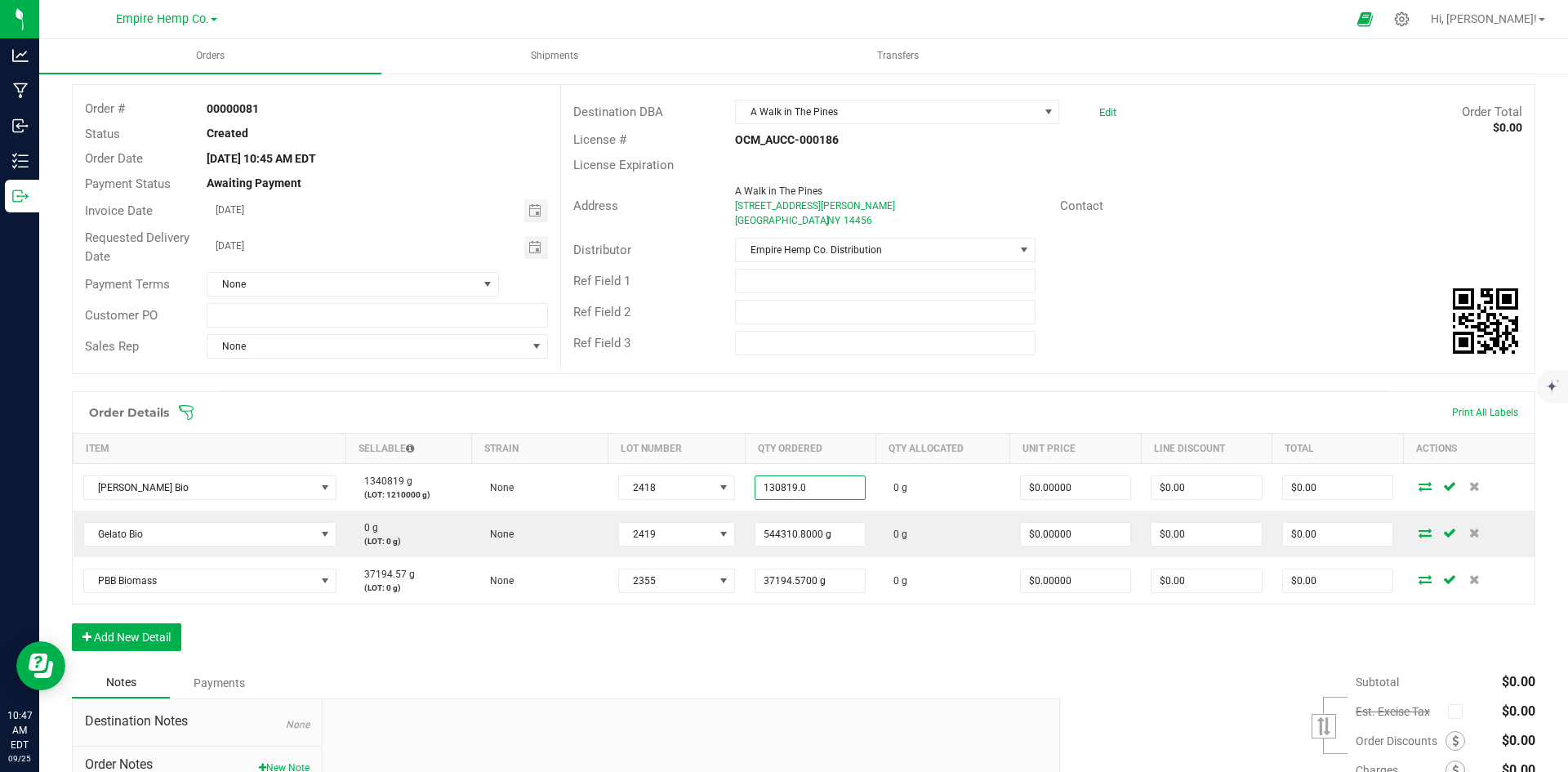
type input "130819.0000 g"
click at [781, 636] on div "Order Details Print All Labels Item Sellable Strain Lot Number Qty Ordered Qty …" at bounding box center [804, 529] width 1463 height 276
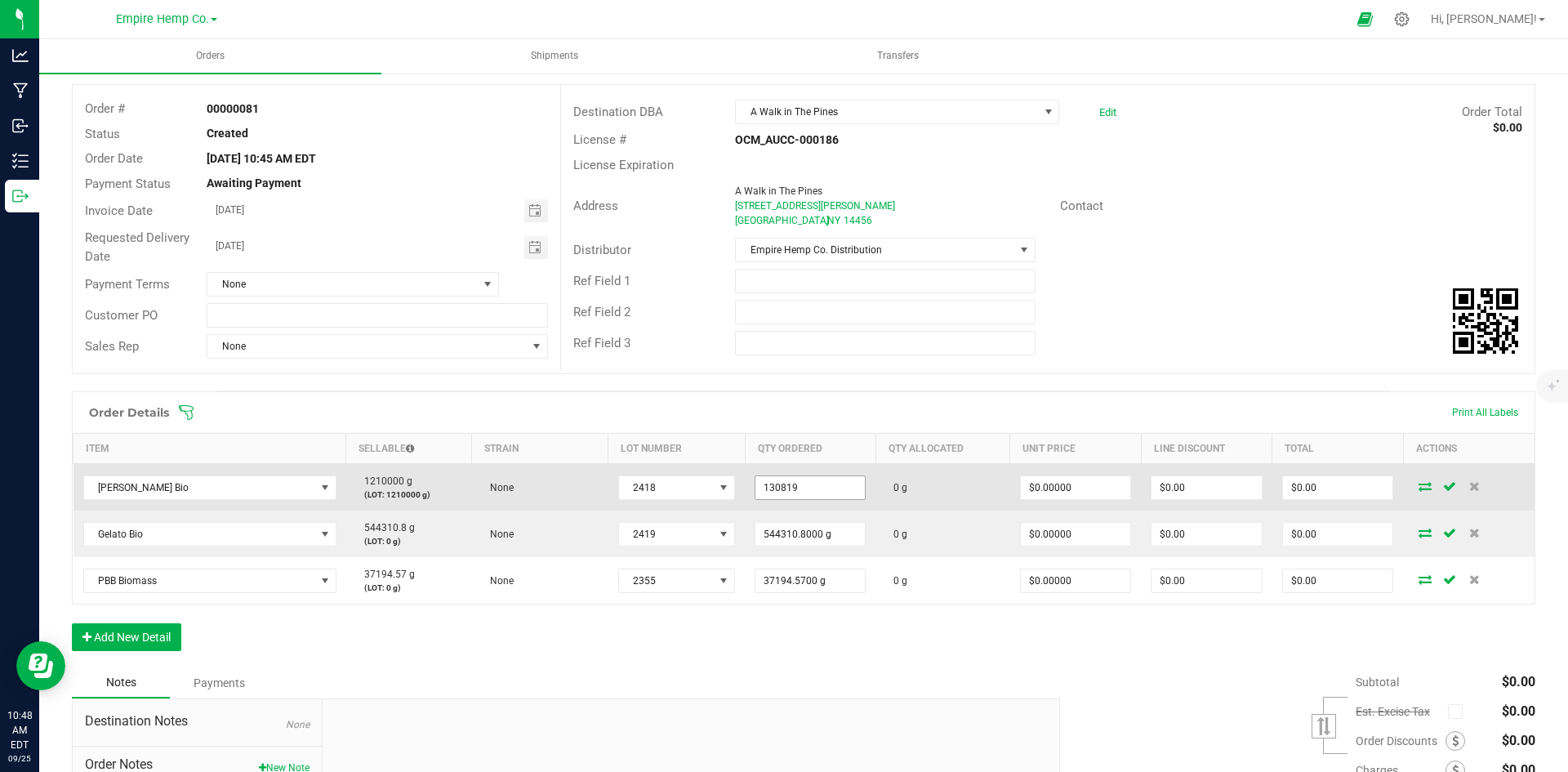
click at [768, 486] on input "130819" at bounding box center [810, 487] width 110 height 23
click at [769, 487] on input "130819" at bounding box center [810, 487] width 110 height 23
click at [802, 485] on input "130819" at bounding box center [810, 487] width 110 height 23
type input "1"
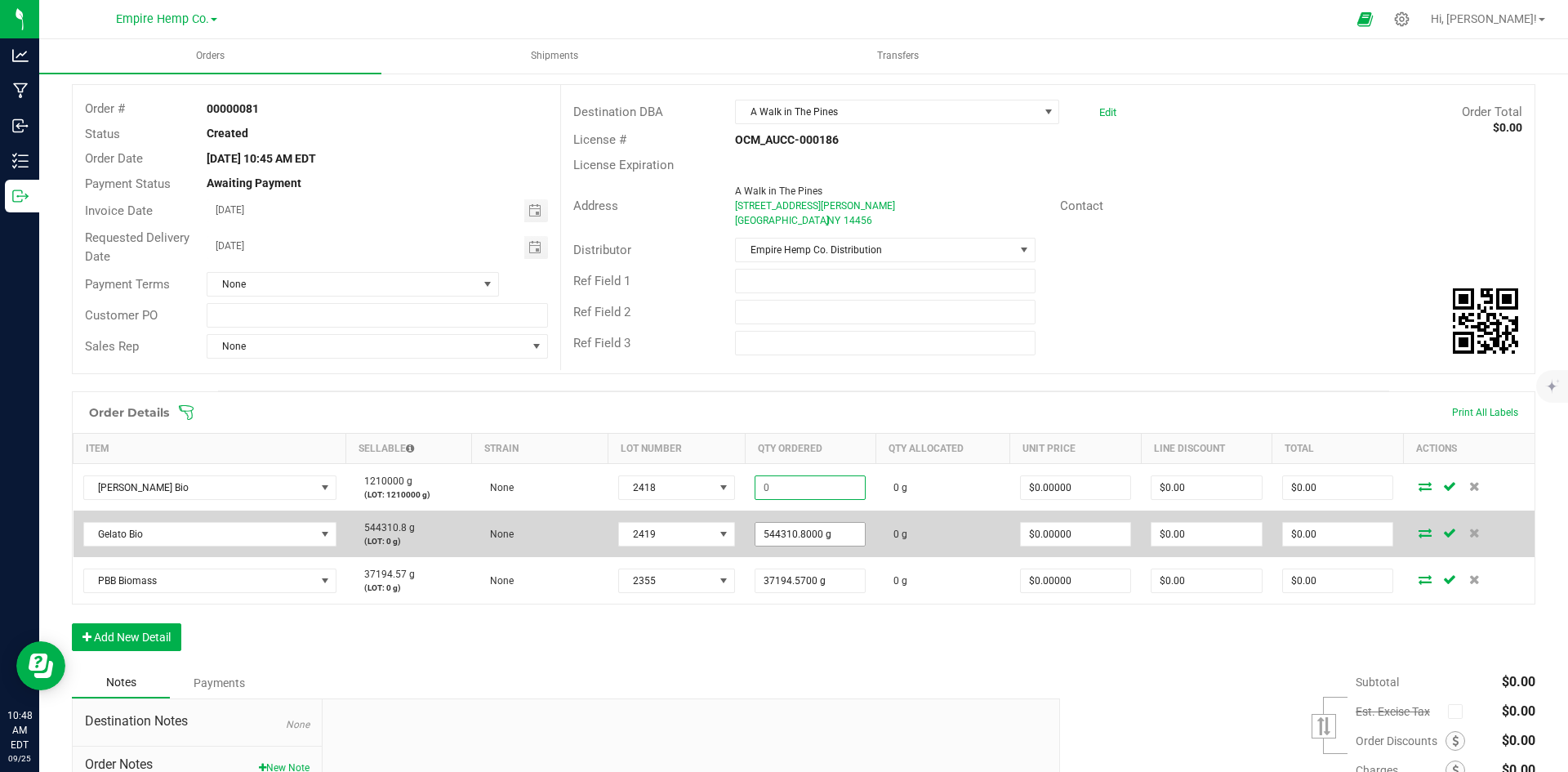
type input "544310.8"
click at [841, 533] on input "544310.8" at bounding box center [810, 535] width 110 height 23
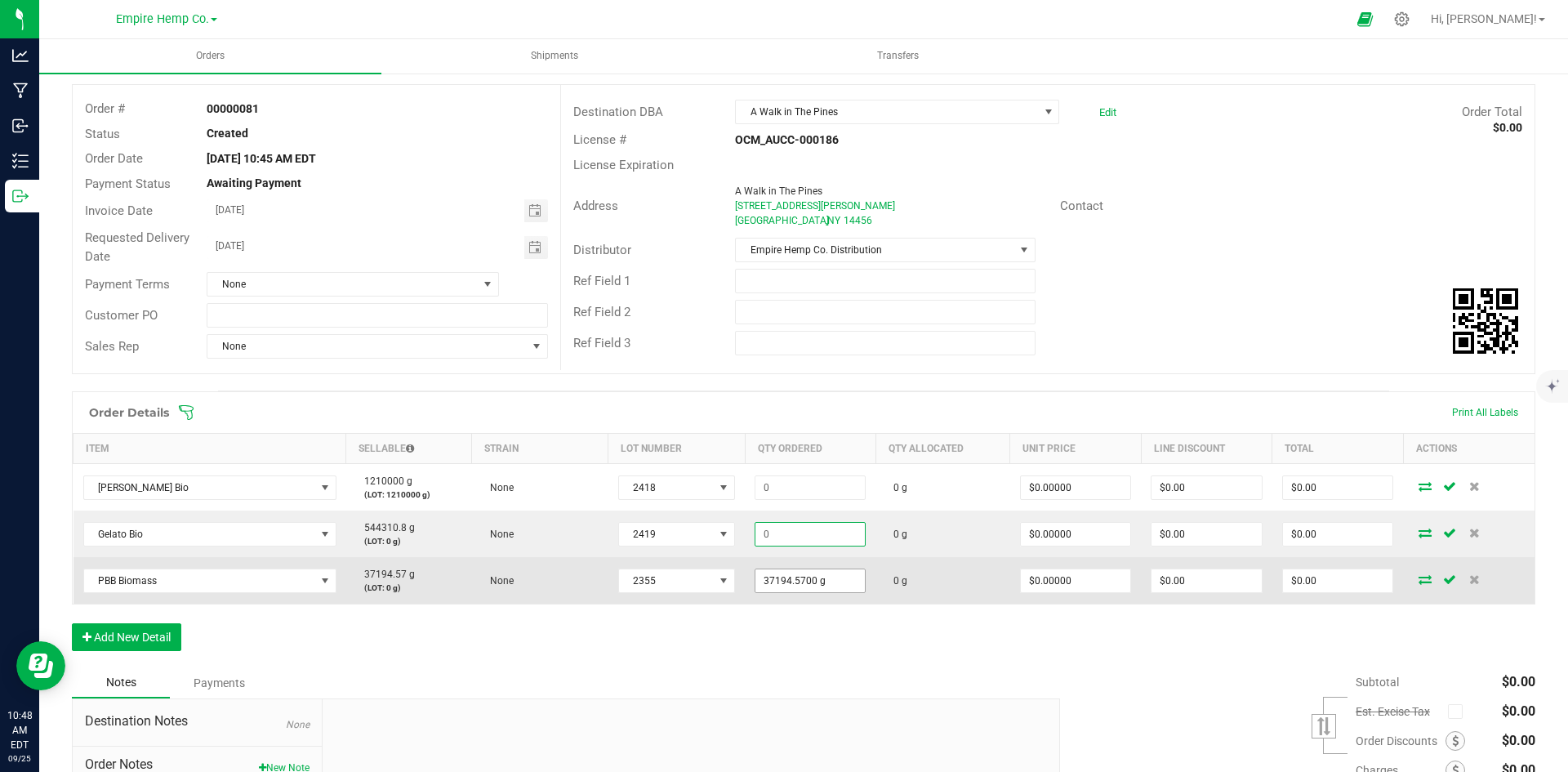
type input "37194.57"
click at [829, 586] on input "37194.57" at bounding box center [810, 581] width 110 height 23
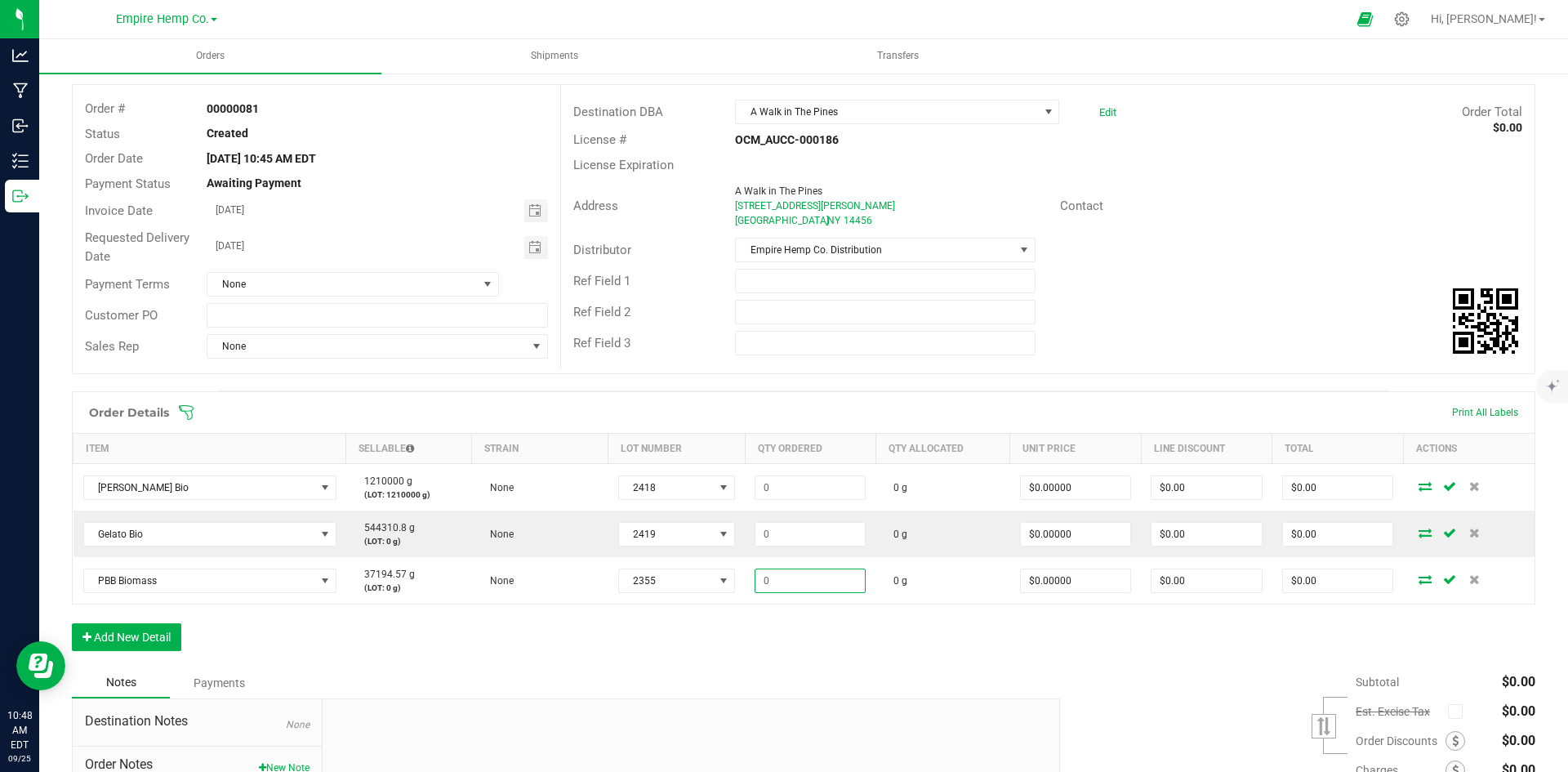
click at [731, 649] on div "Order Details Print All Labels Item Sellable Strain Lot Number Qty Ordered Qty …" at bounding box center [804, 529] width 1463 height 276
click at [747, 610] on div "Order Details Print All Labels Item Sellable Strain Lot Number Qty Ordered Qty …" at bounding box center [804, 529] width 1463 height 276
click at [552, 632] on div "Order Details Print All Labels Item Sellable Strain Lot Number Qty Ordered Qty …" at bounding box center [804, 529] width 1463 height 276
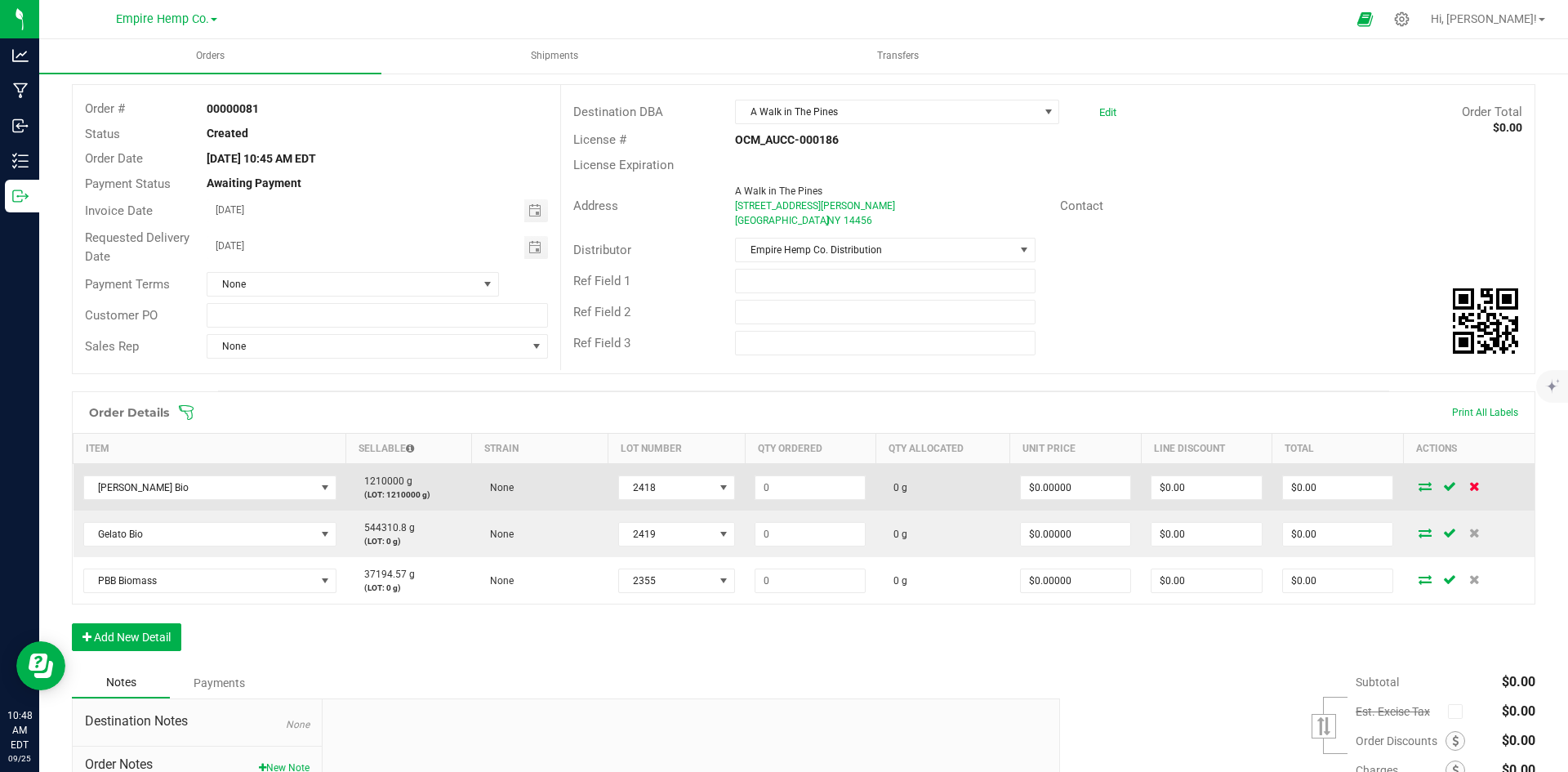
click at [1469, 481] on icon at bounding box center [1474, 486] width 11 height 10
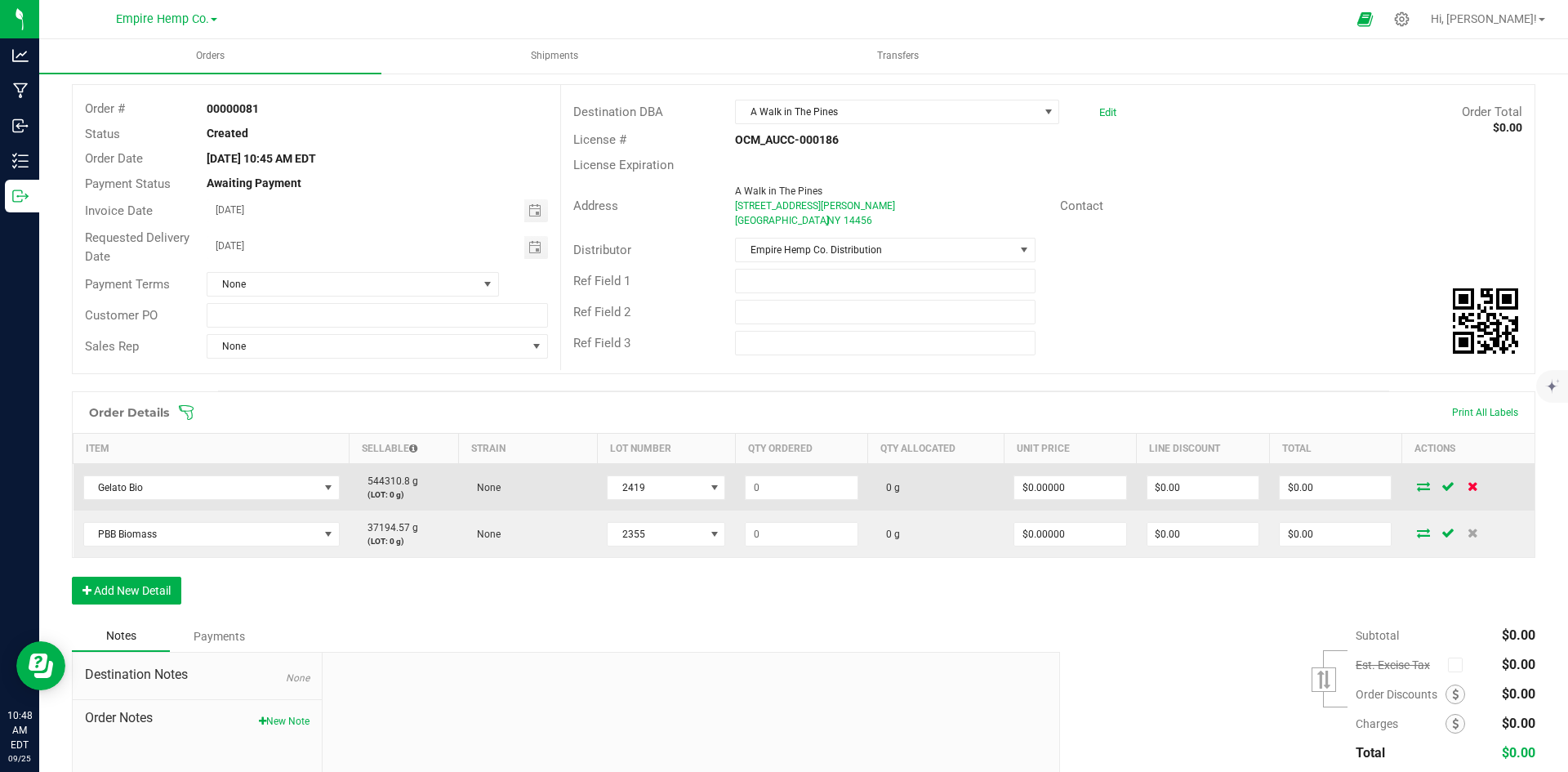
click at [1467, 486] on icon at bounding box center [1472, 486] width 11 height 10
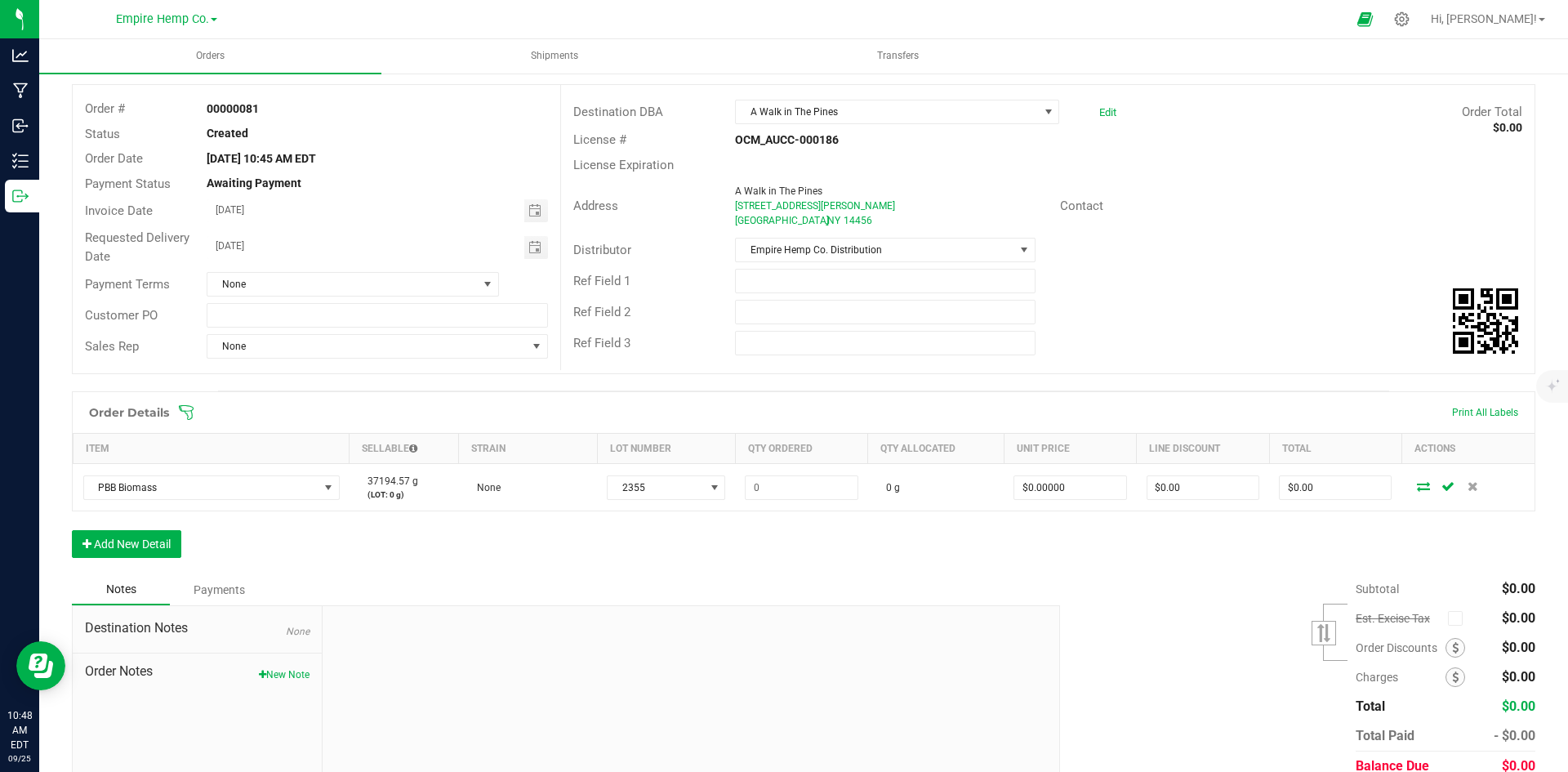
click at [1467, 486] on icon at bounding box center [1472, 486] width 11 height 10
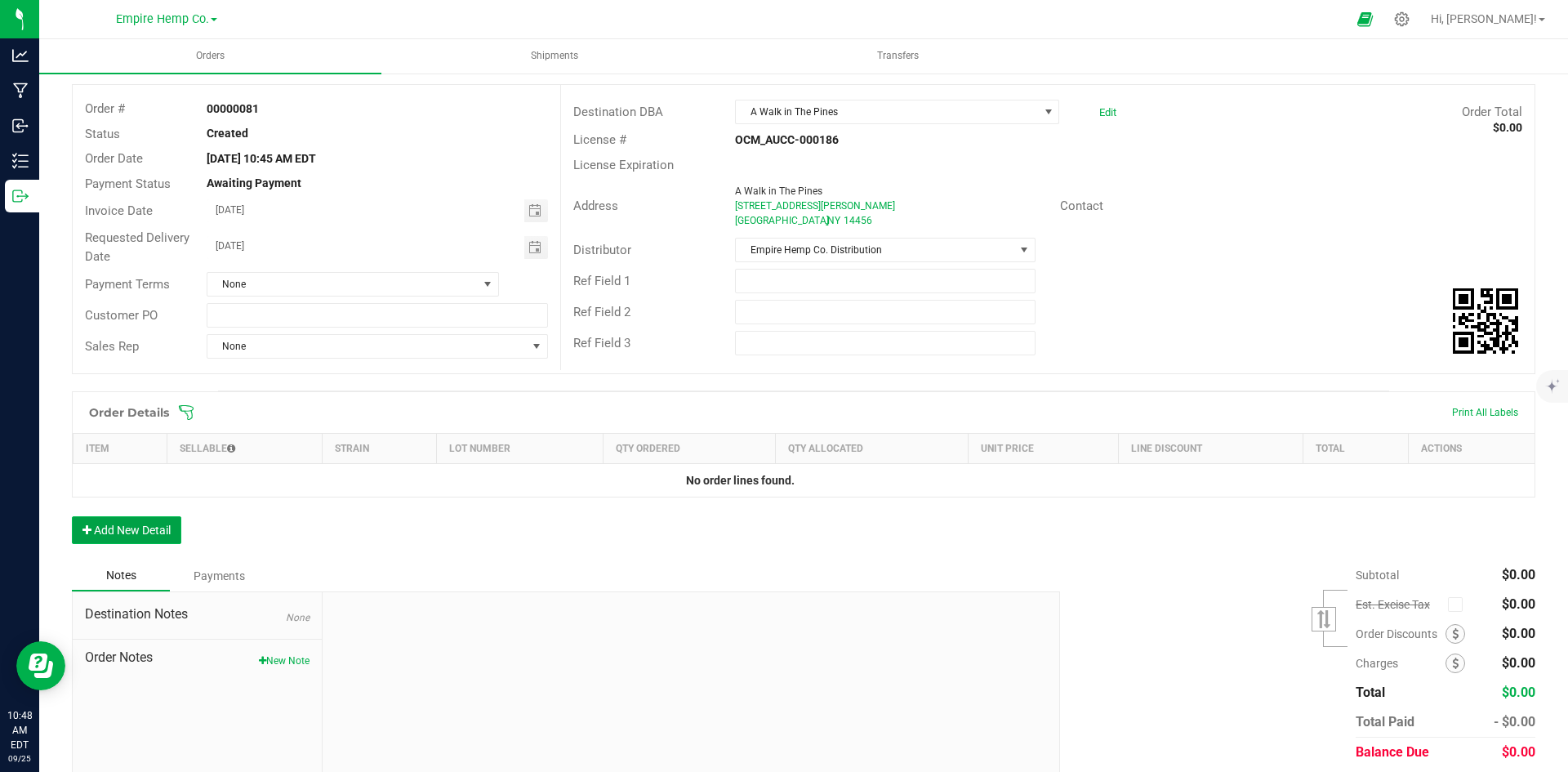
click at [165, 521] on button "Add New Detail" at bounding box center [127, 530] width 110 height 28
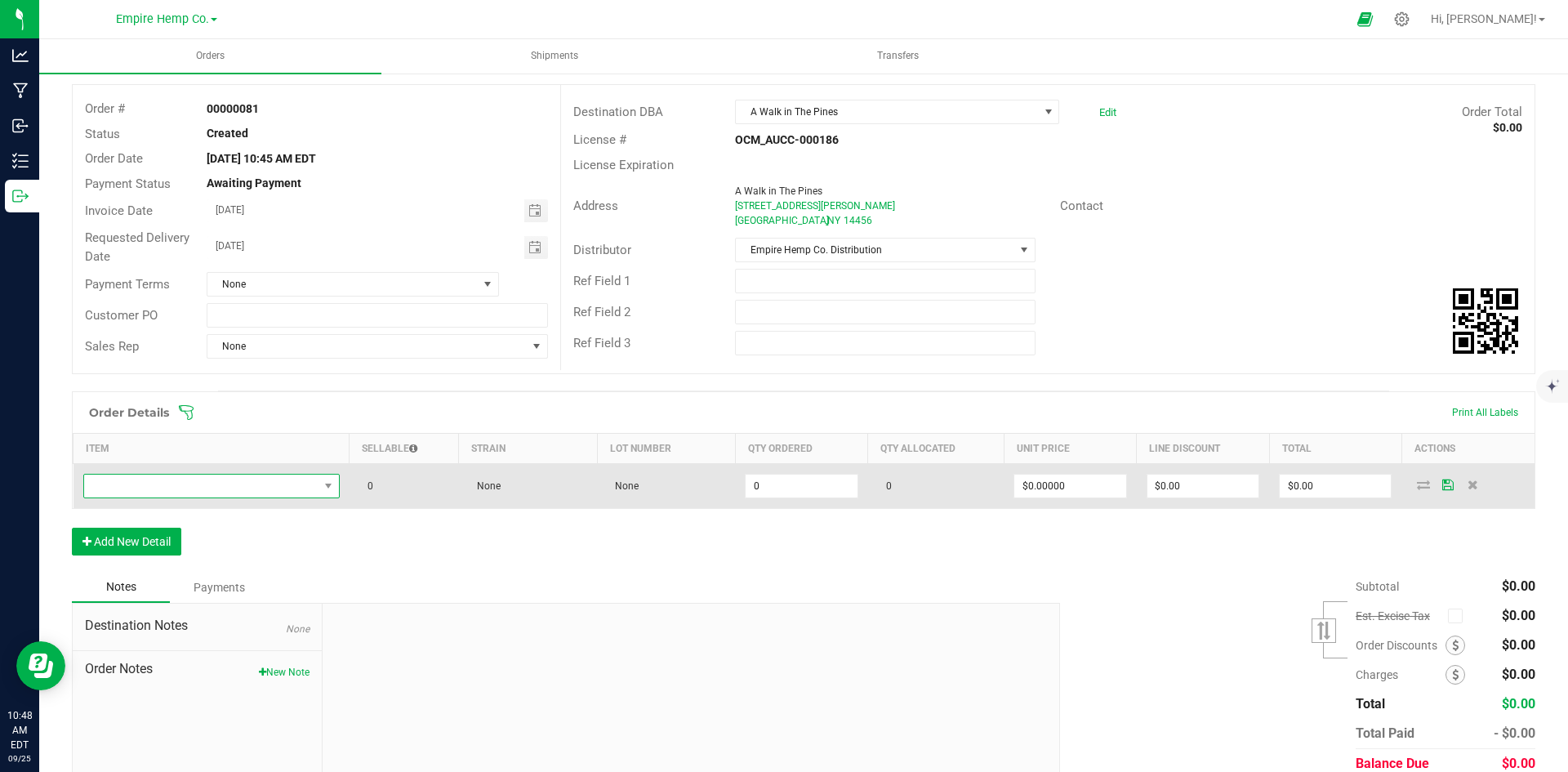
click at [170, 489] on span "NO DATA FOUND" at bounding box center [201, 486] width 235 height 23
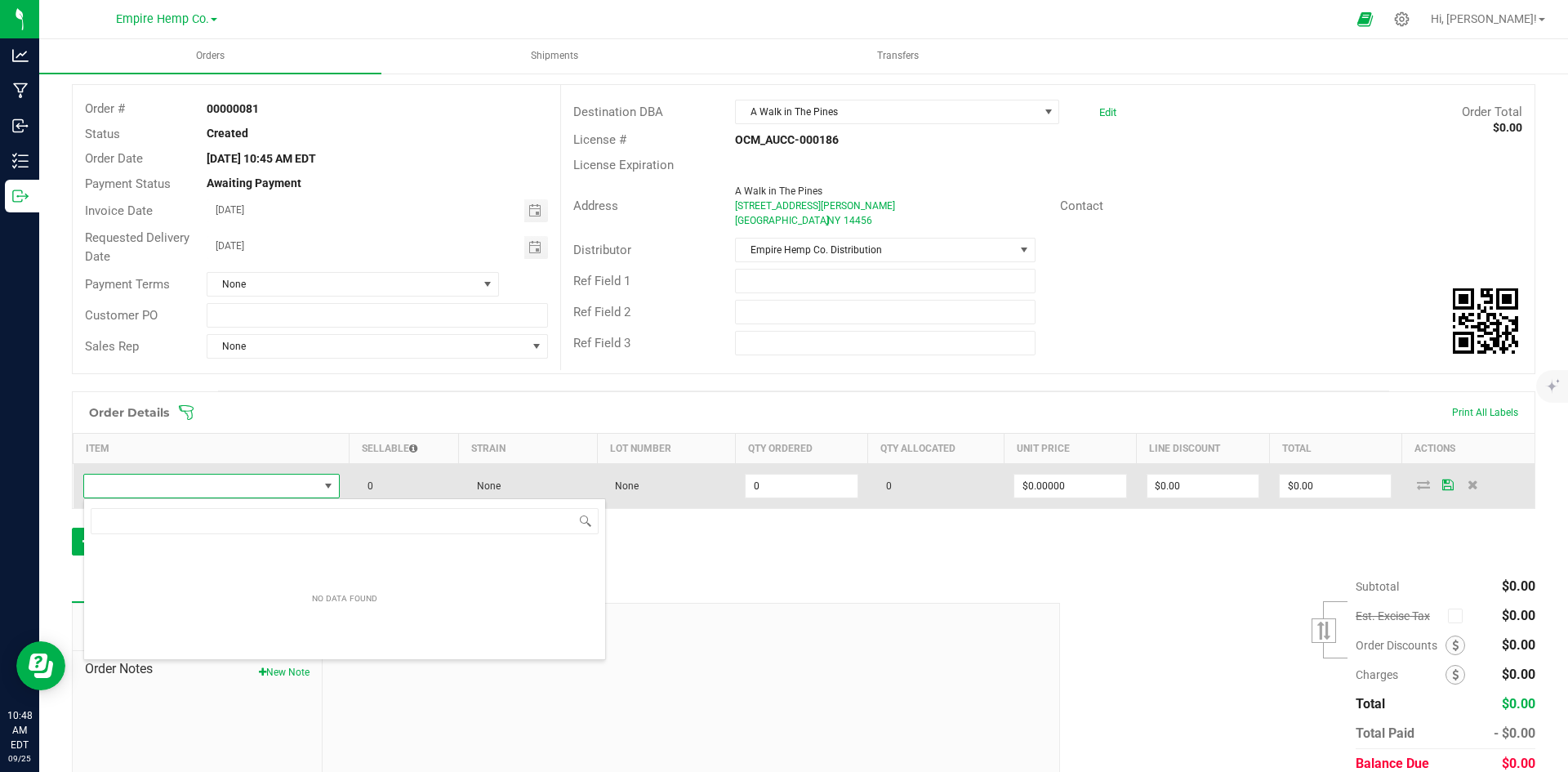
scroll to position [24, 252]
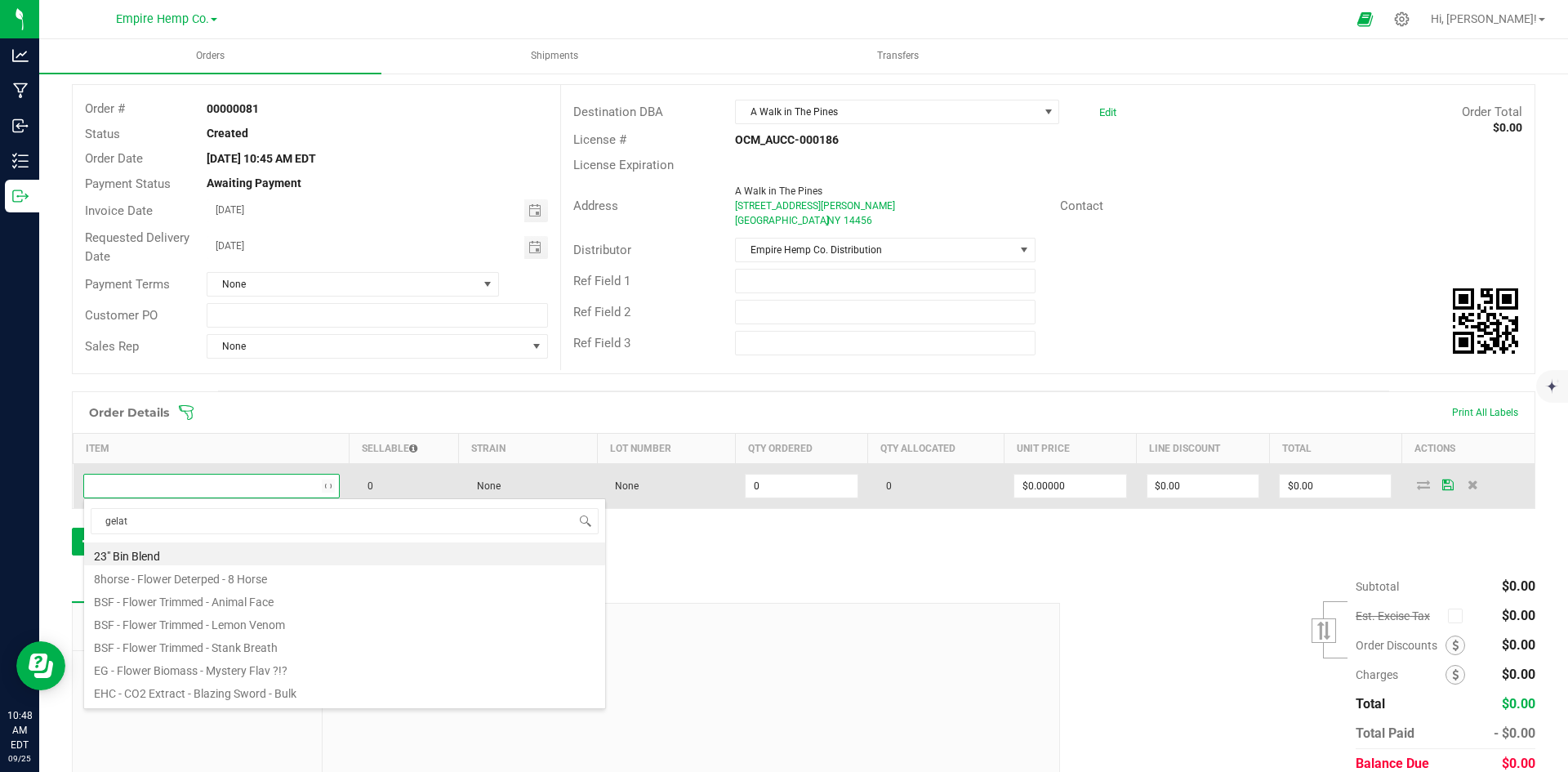
type input "gelato"
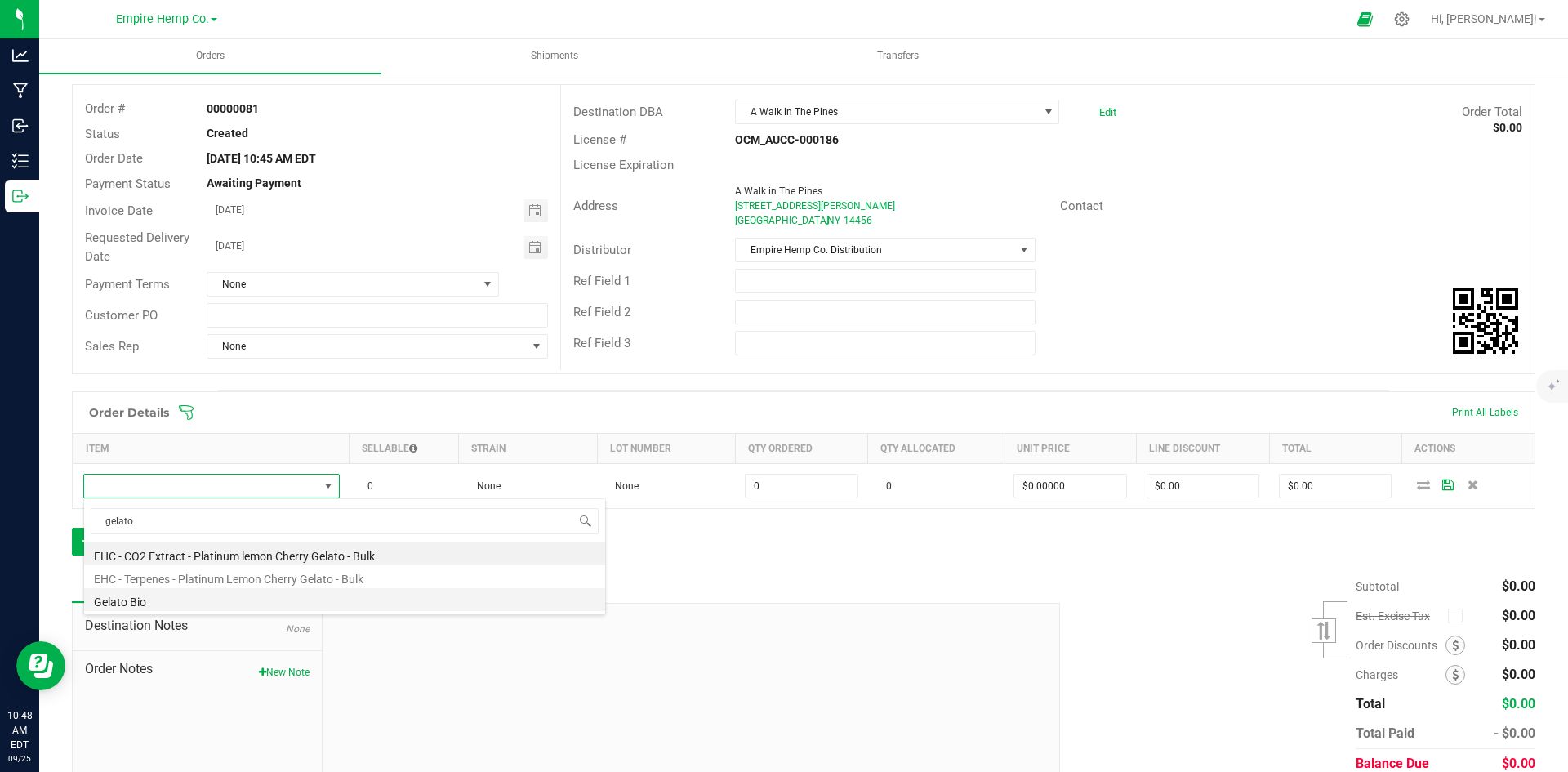
click at [193, 593] on li "Gelato Bio" at bounding box center [344, 600] width 521 height 23
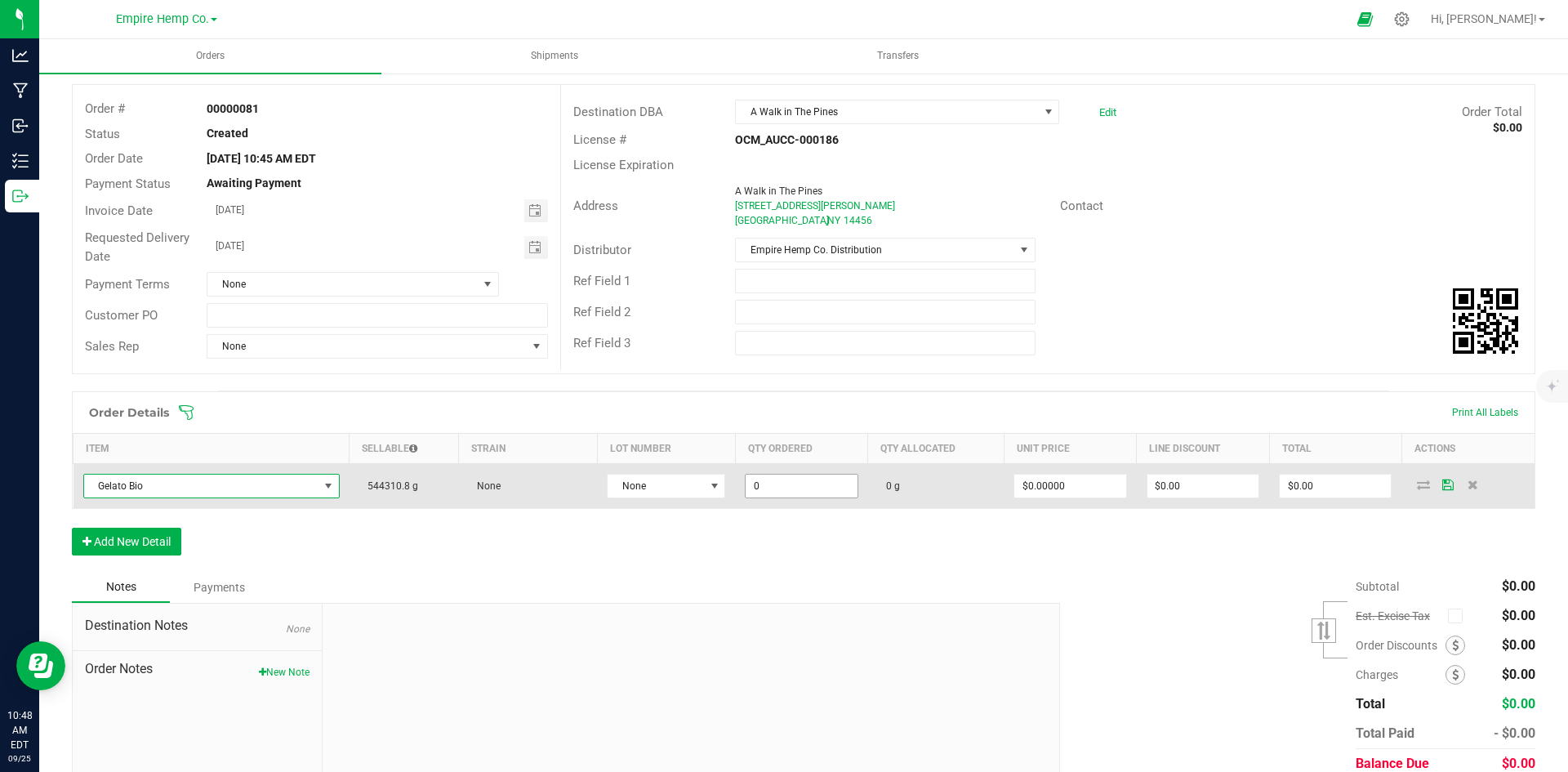
click at [778, 482] on input "0" at bounding box center [802, 486] width 112 height 23
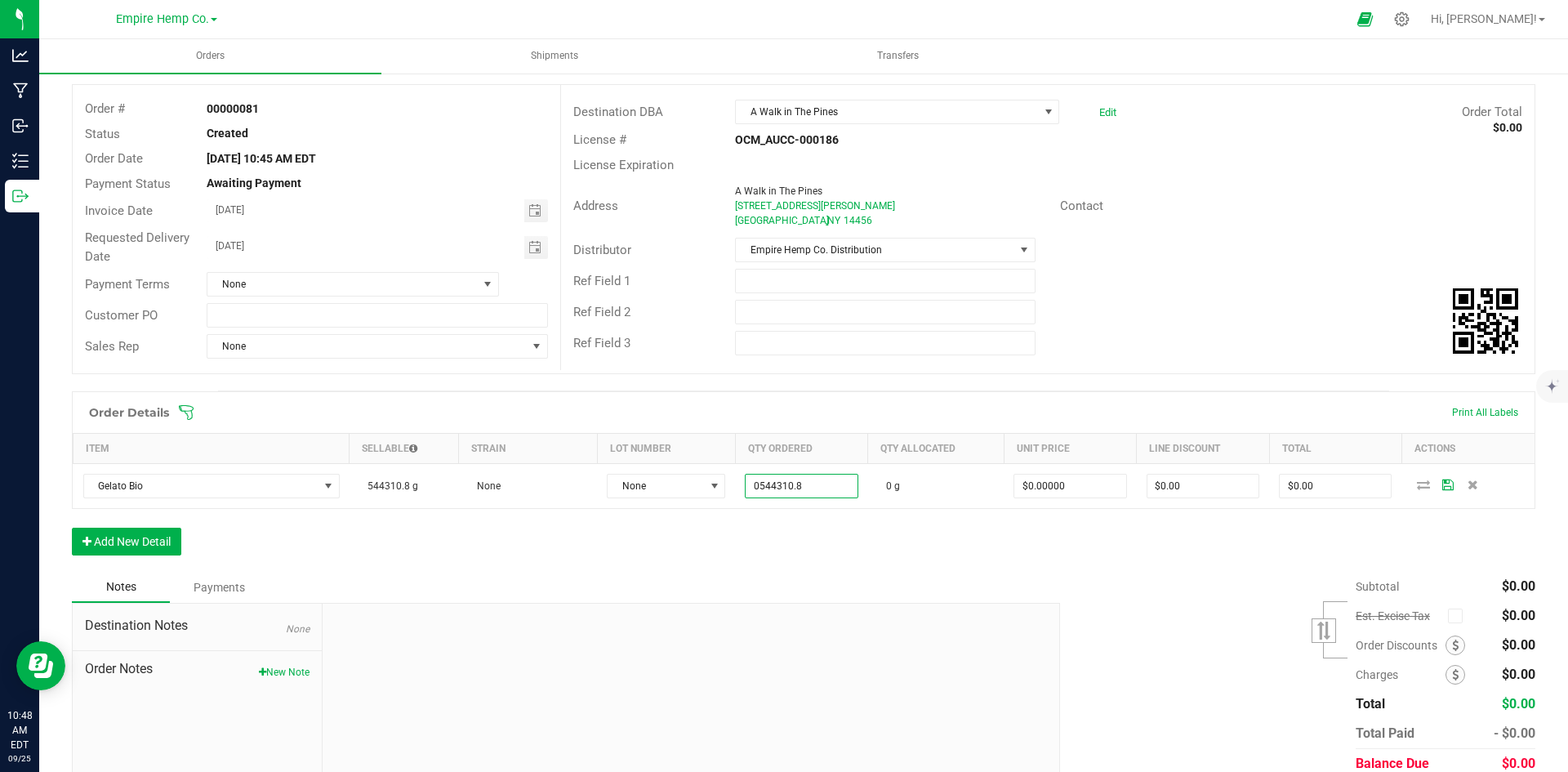
type input "544310.8000 g"
click at [730, 523] on div "Order Details Print All Labels Item Sellable Strain Lot Number Qty Ordered Qty …" at bounding box center [804, 482] width 1463 height 181
click at [678, 491] on span "None" at bounding box center [656, 486] width 96 height 23
click at [640, 573] on li "2419" at bounding box center [681, 584] width 153 height 28
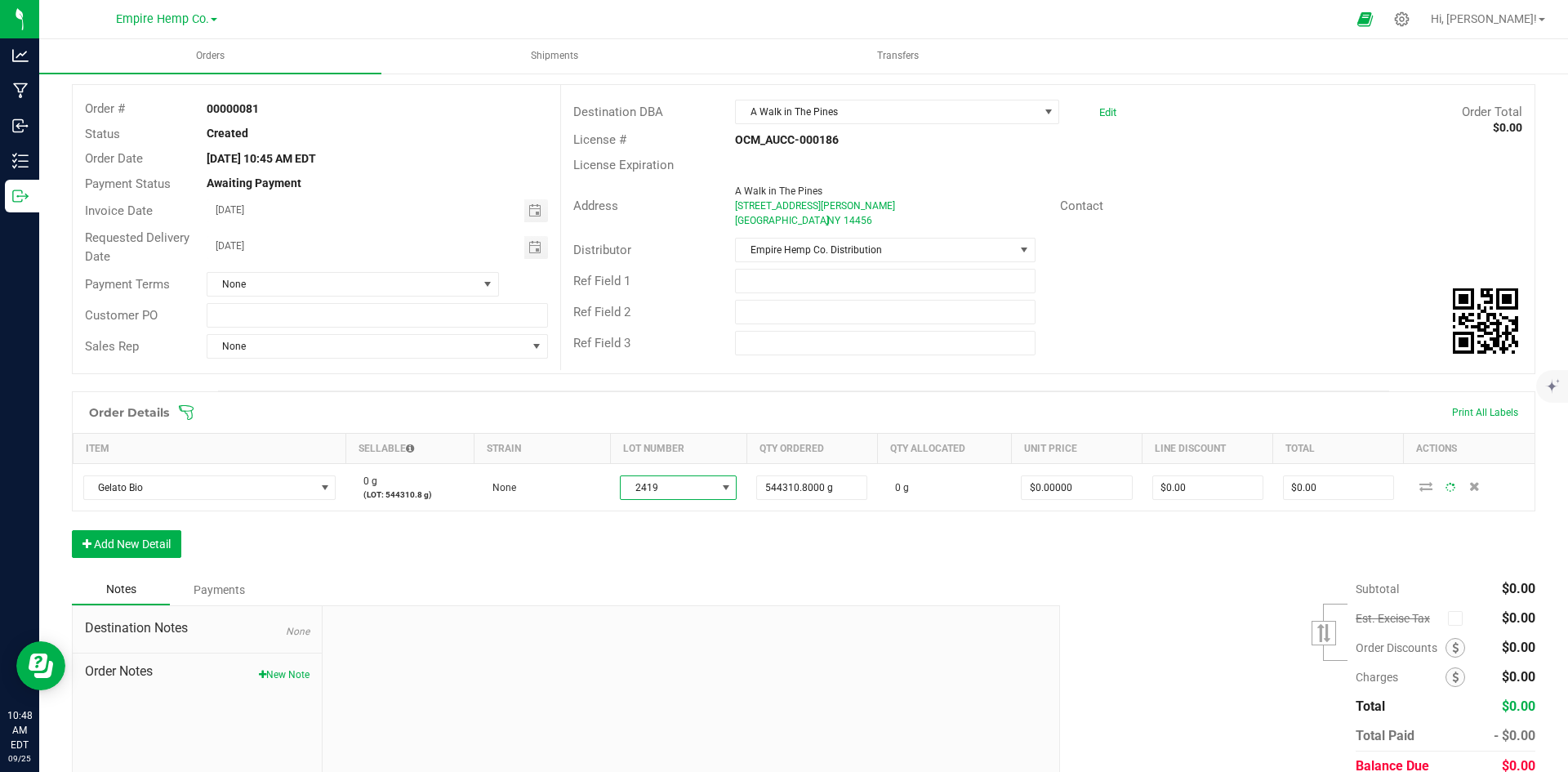
click at [640, 552] on div "Order Details Print All Labels Item Sellable Strain Lot Number Qty Ordered Qty …" at bounding box center [804, 483] width 1463 height 183
click at [118, 541] on button "Add New Detail" at bounding box center [127, 543] width 110 height 28
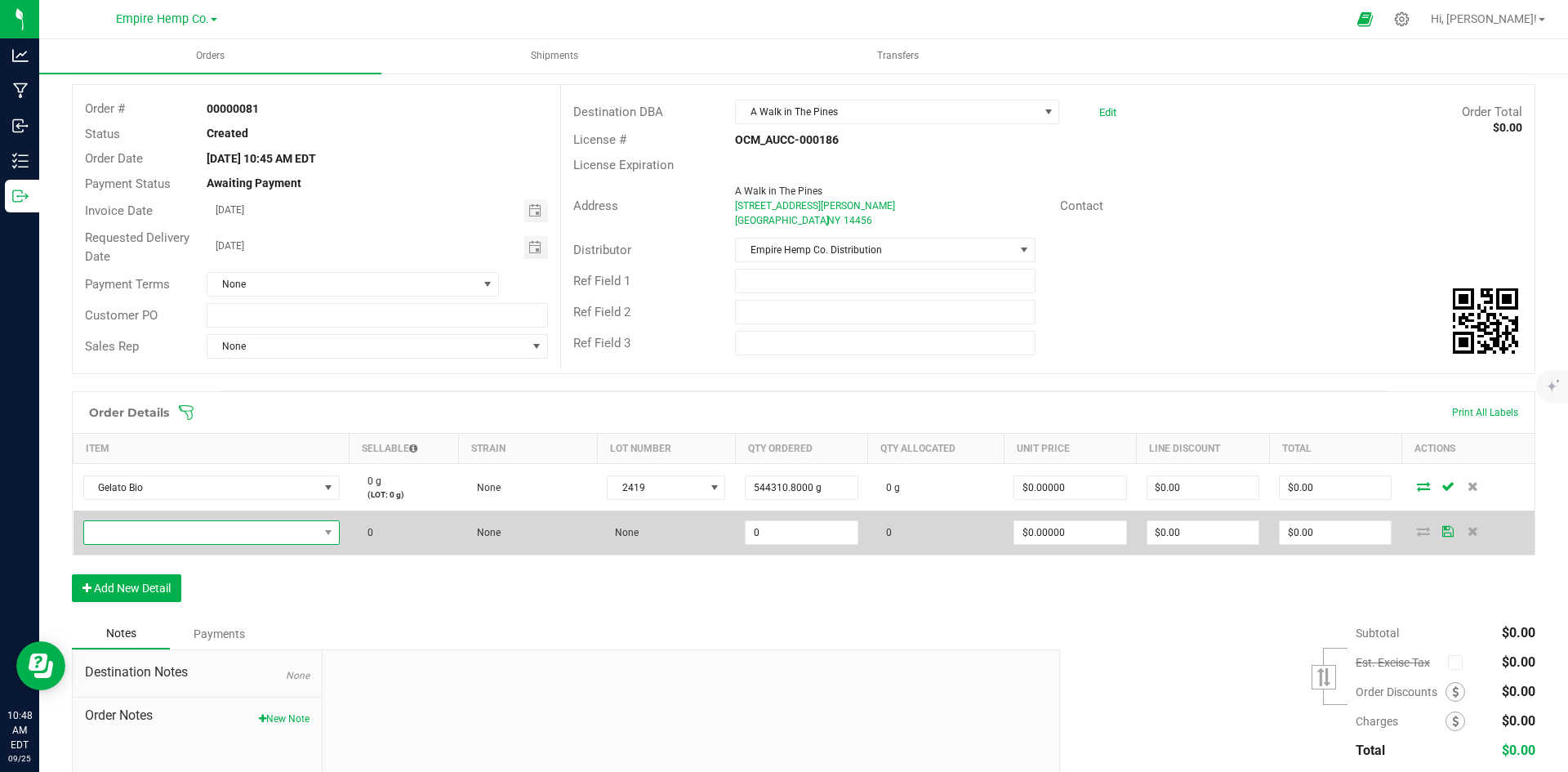
click at [133, 535] on span "NO DATA FOUND" at bounding box center [201, 533] width 235 height 23
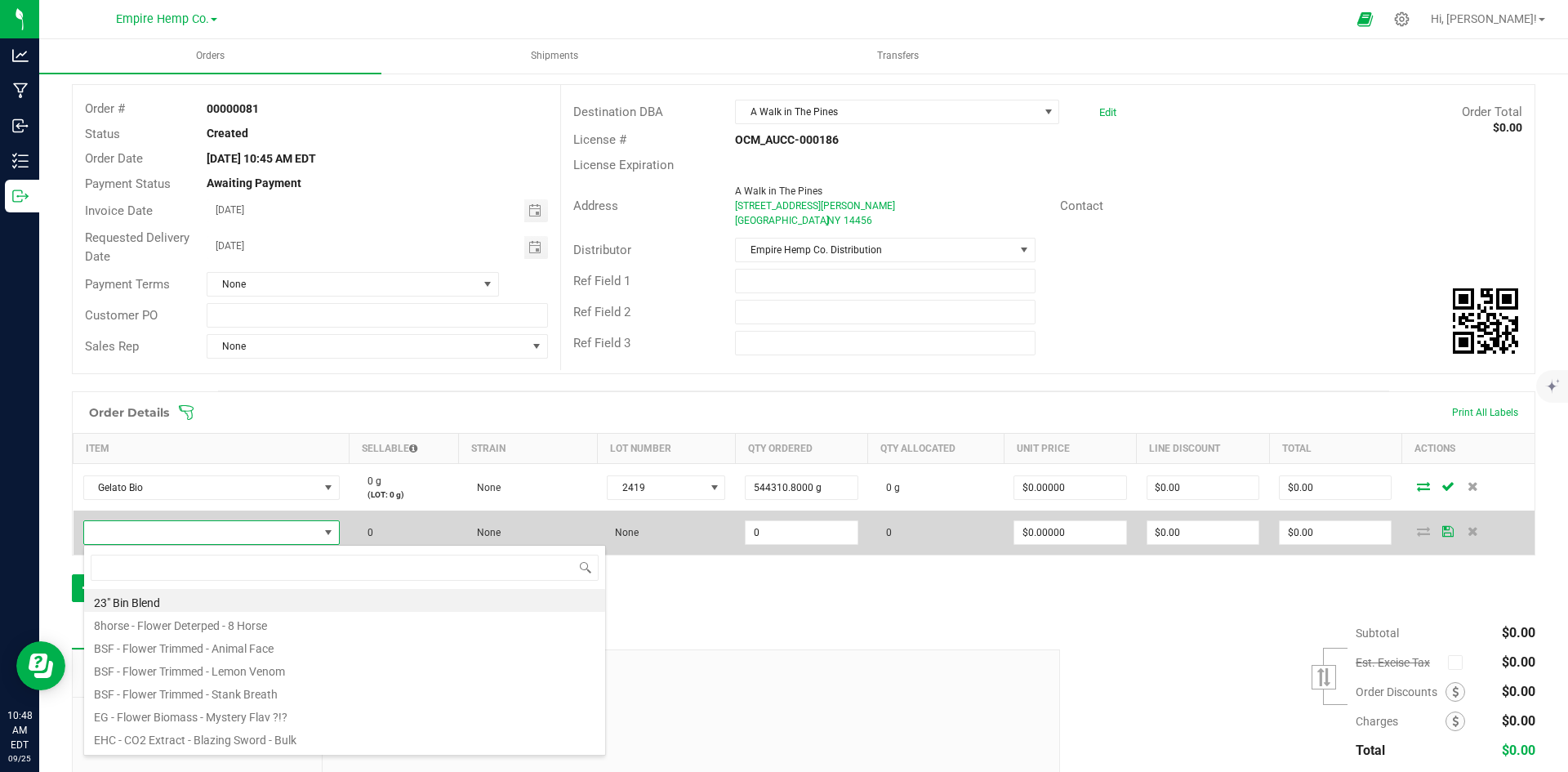
scroll to position [24, 252]
type input "runt"
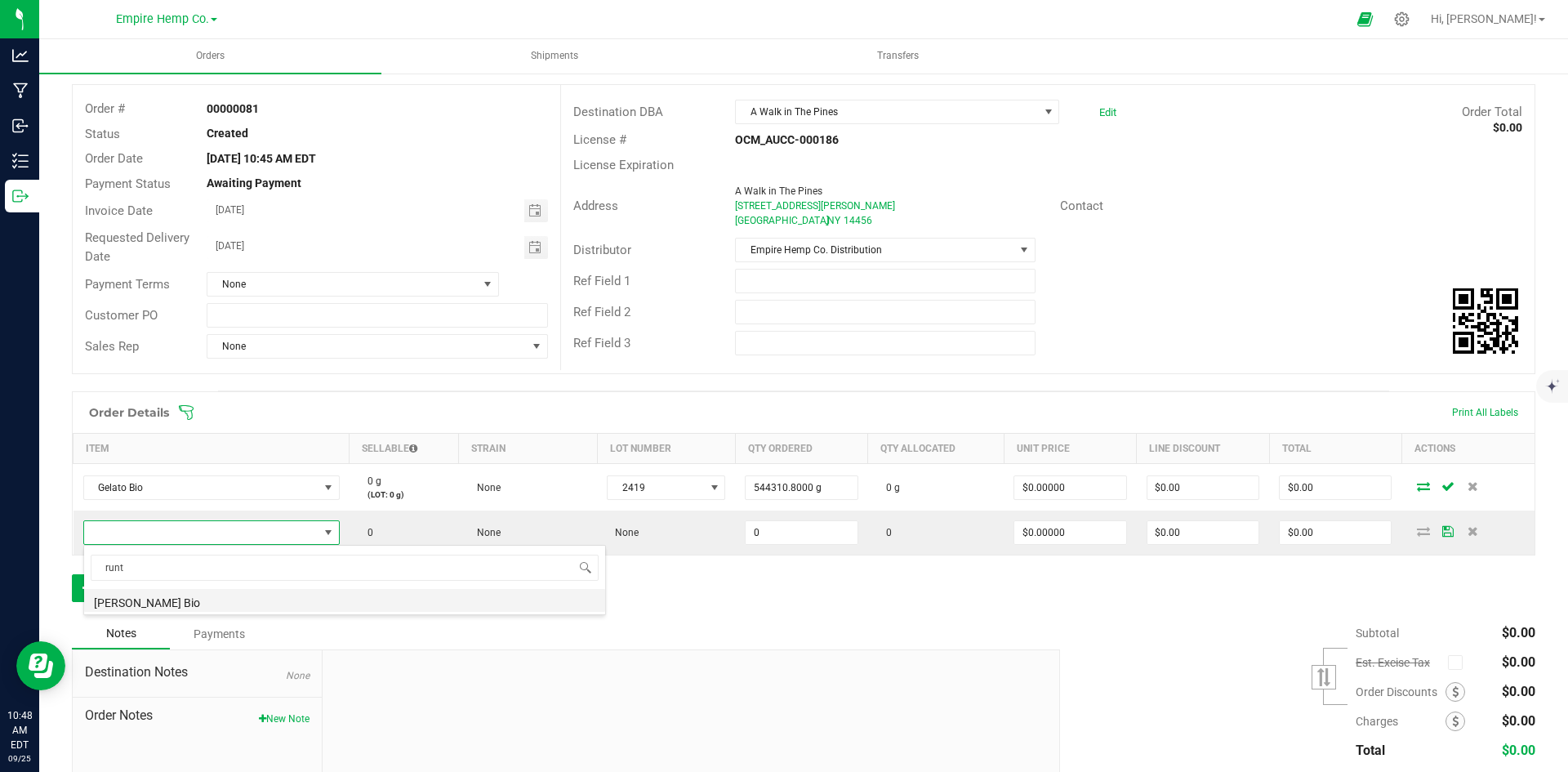
click at [172, 595] on li "[PERSON_NAME] Bio" at bounding box center [344, 600] width 521 height 23
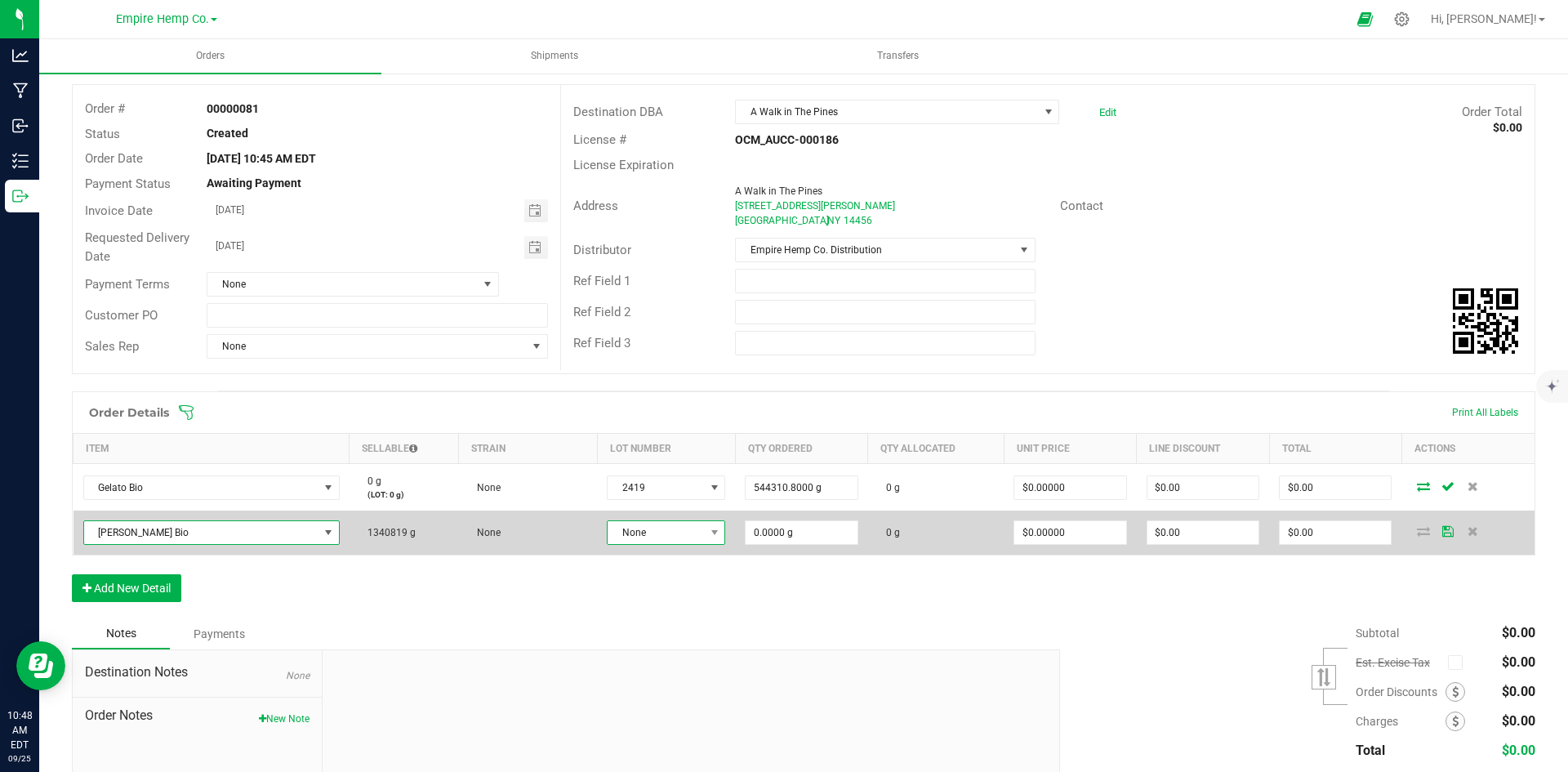
click at [638, 526] on span "None" at bounding box center [656, 533] width 96 height 23
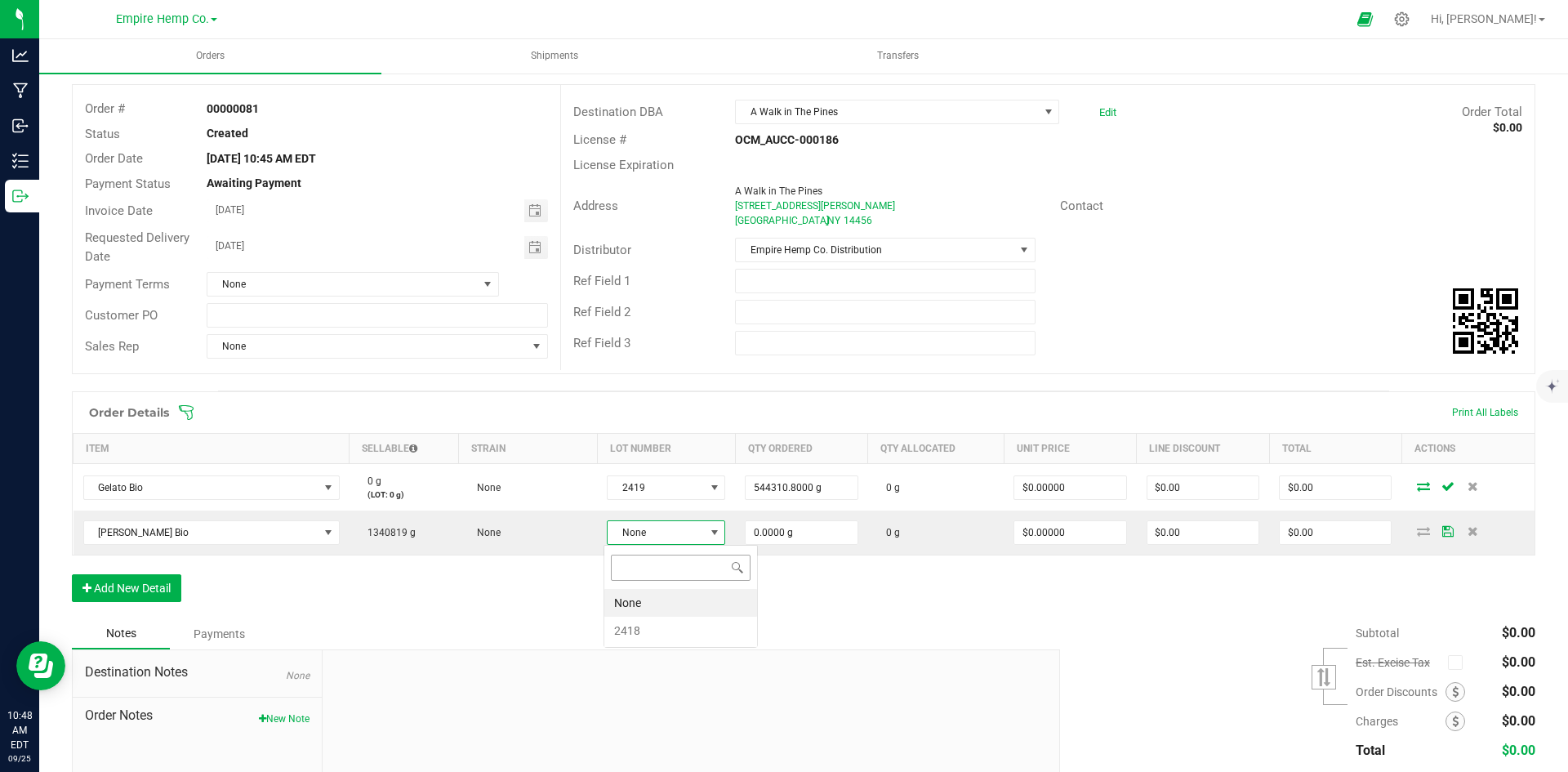
scroll to position [24, 116]
click at [626, 623] on li "2418" at bounding box center [681, 630] width 153 height 28
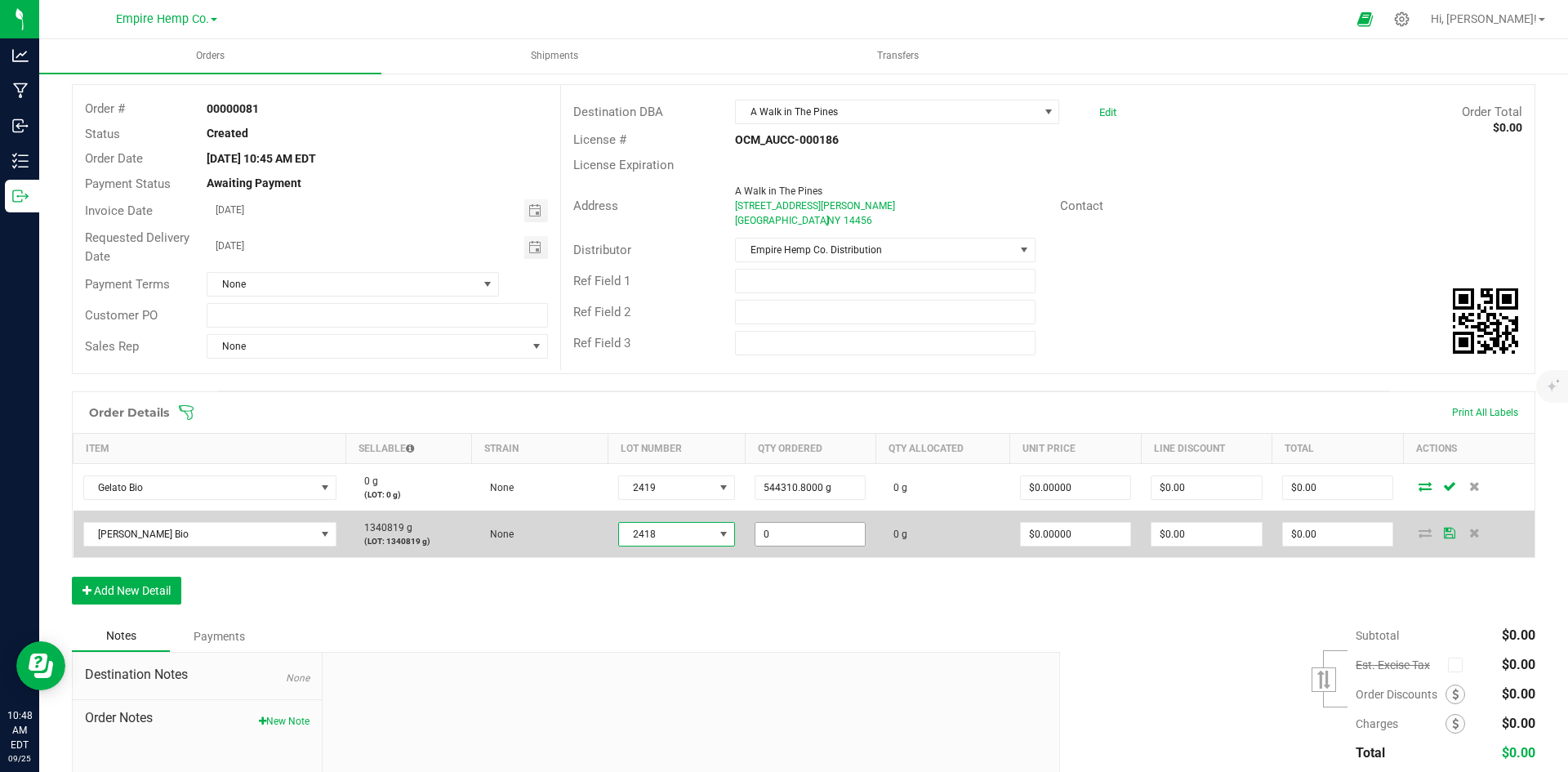
click at [784, 529] on input "0" at bounding box center [810, 535] width 110 height 23
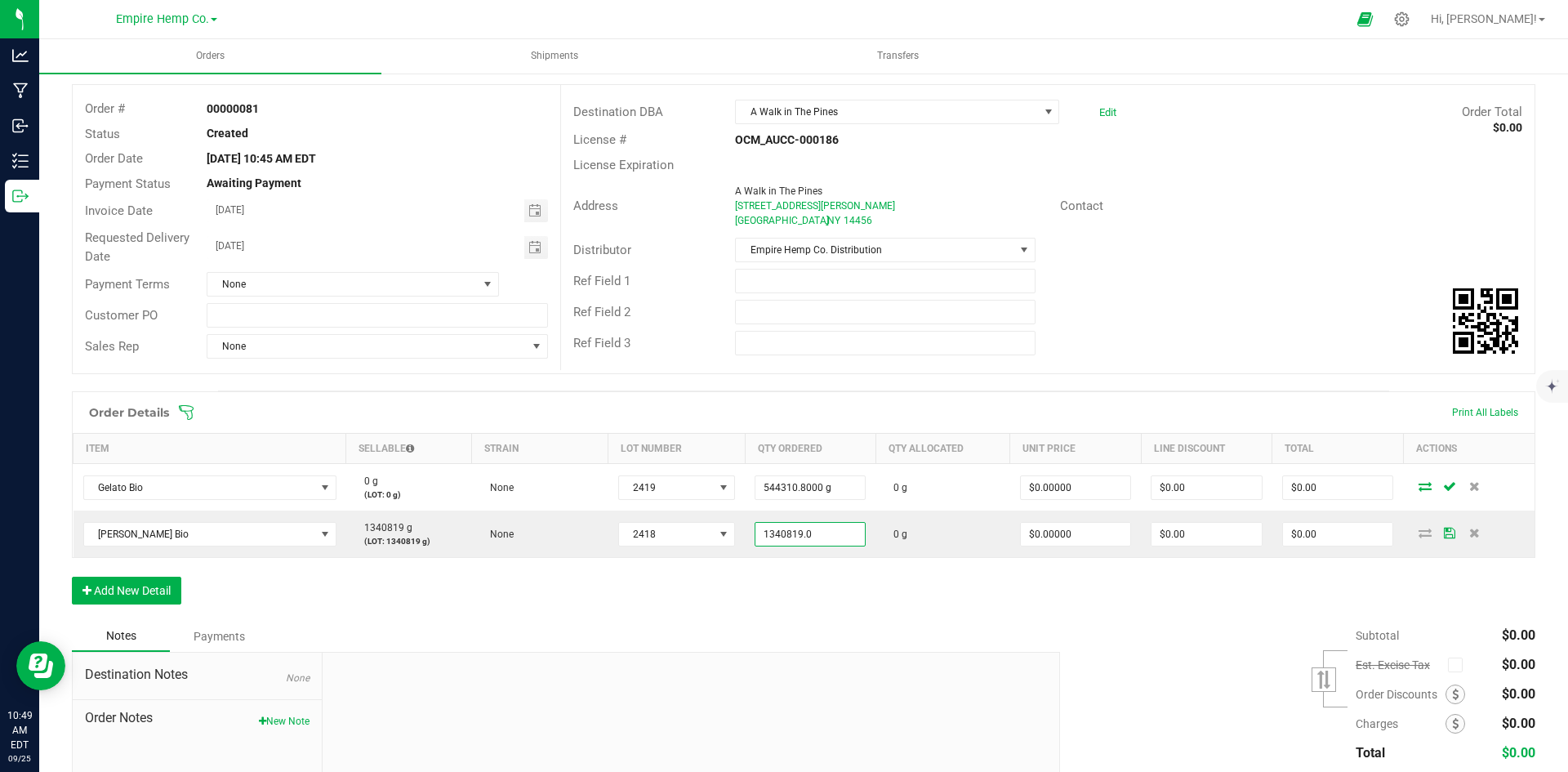
type input "1340819.0000 g"
click at [769, 594] on div "Order Details Print All Labels Item Sellable Strain Lot Number Qty Ordered Qty …" at bounding box center [804, 506] width 1463 height 230
click at [176, 584] on button "Add New Detail" at bounding box center [127, 590] width 110 height 28
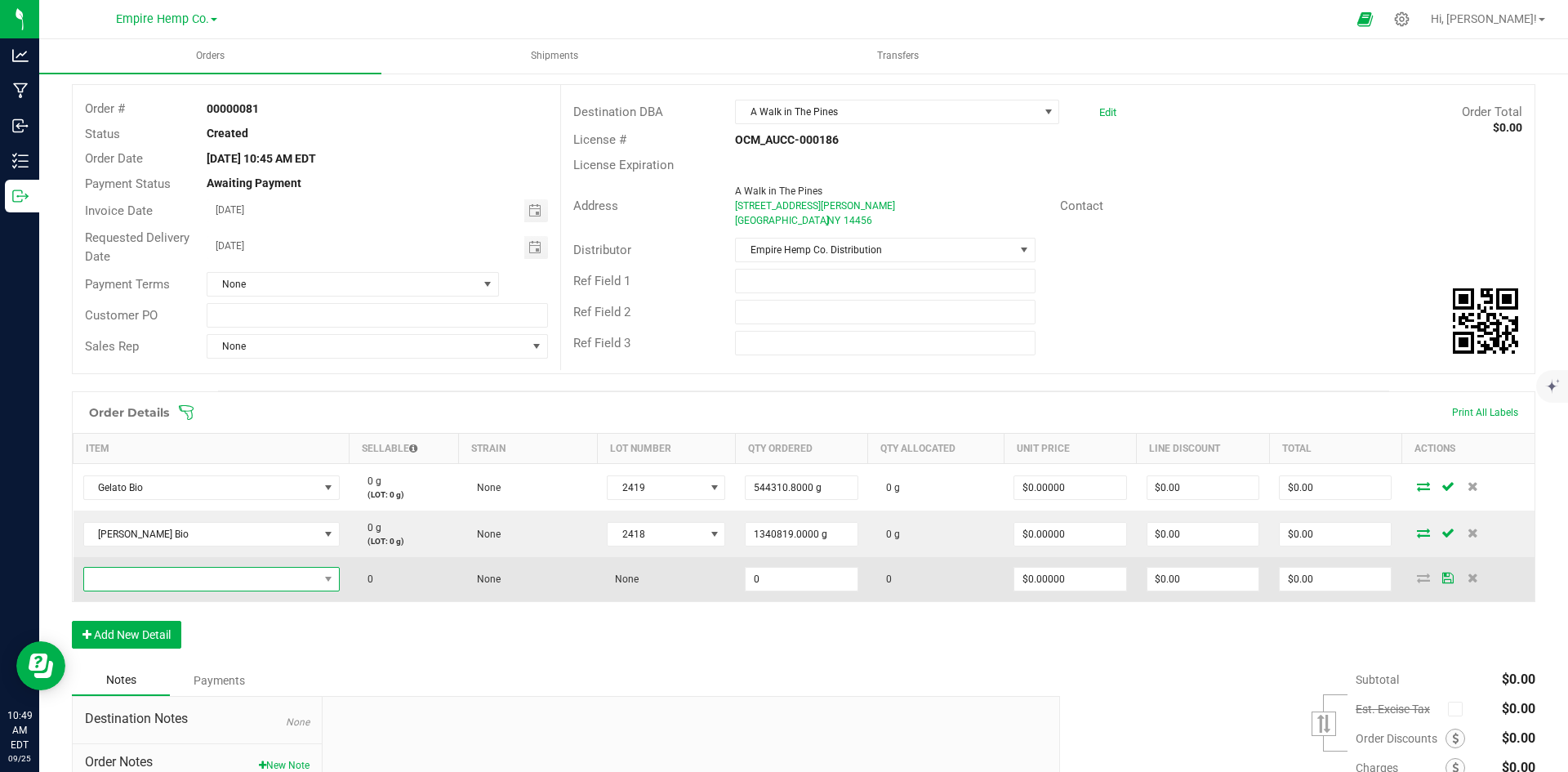
click at [173, 584] on span "NO DATA FOUND" at bounding box center [201, 579] width 235 height 23
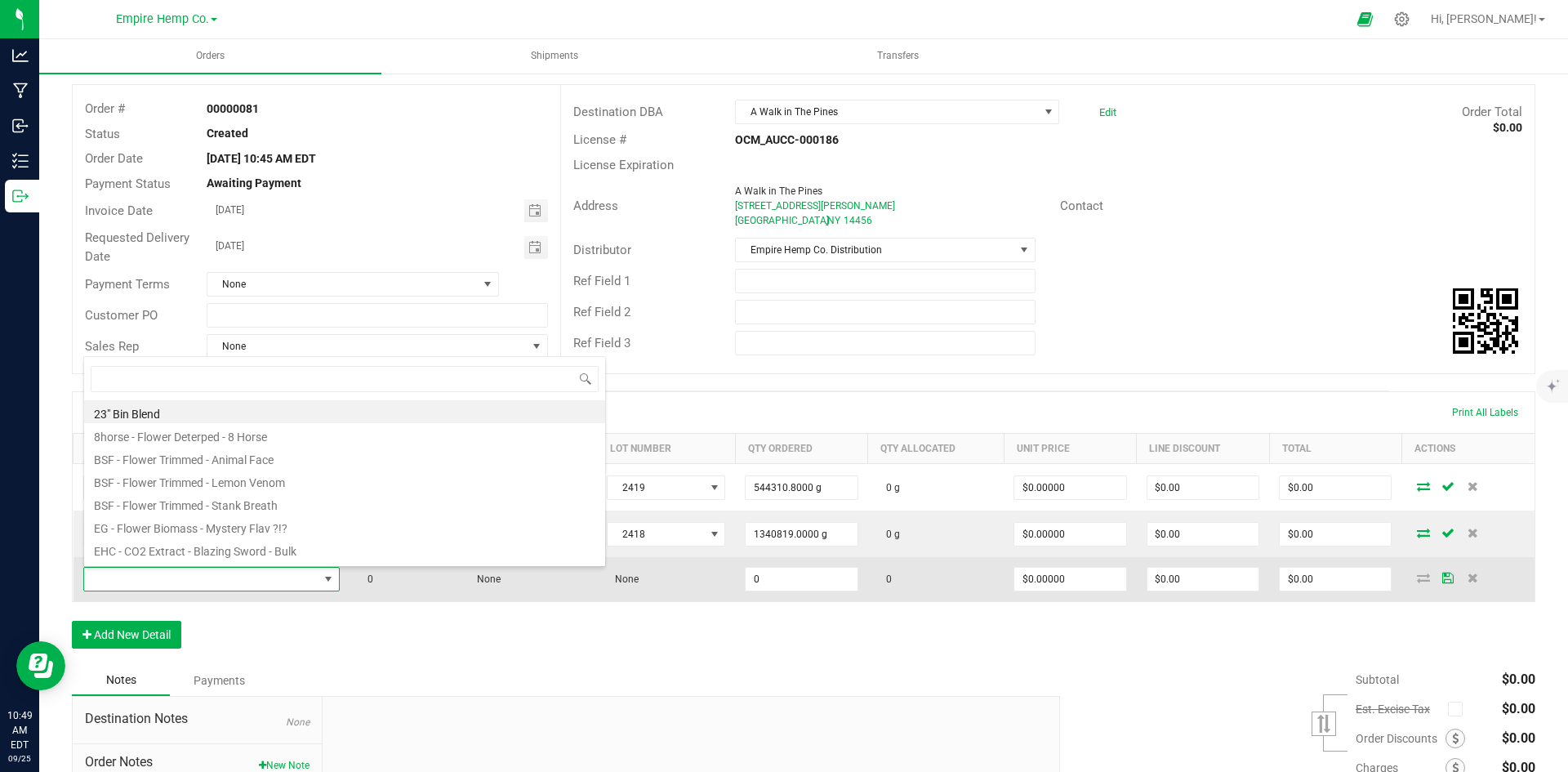
scroll to position [24, 252]
type input "pbb"
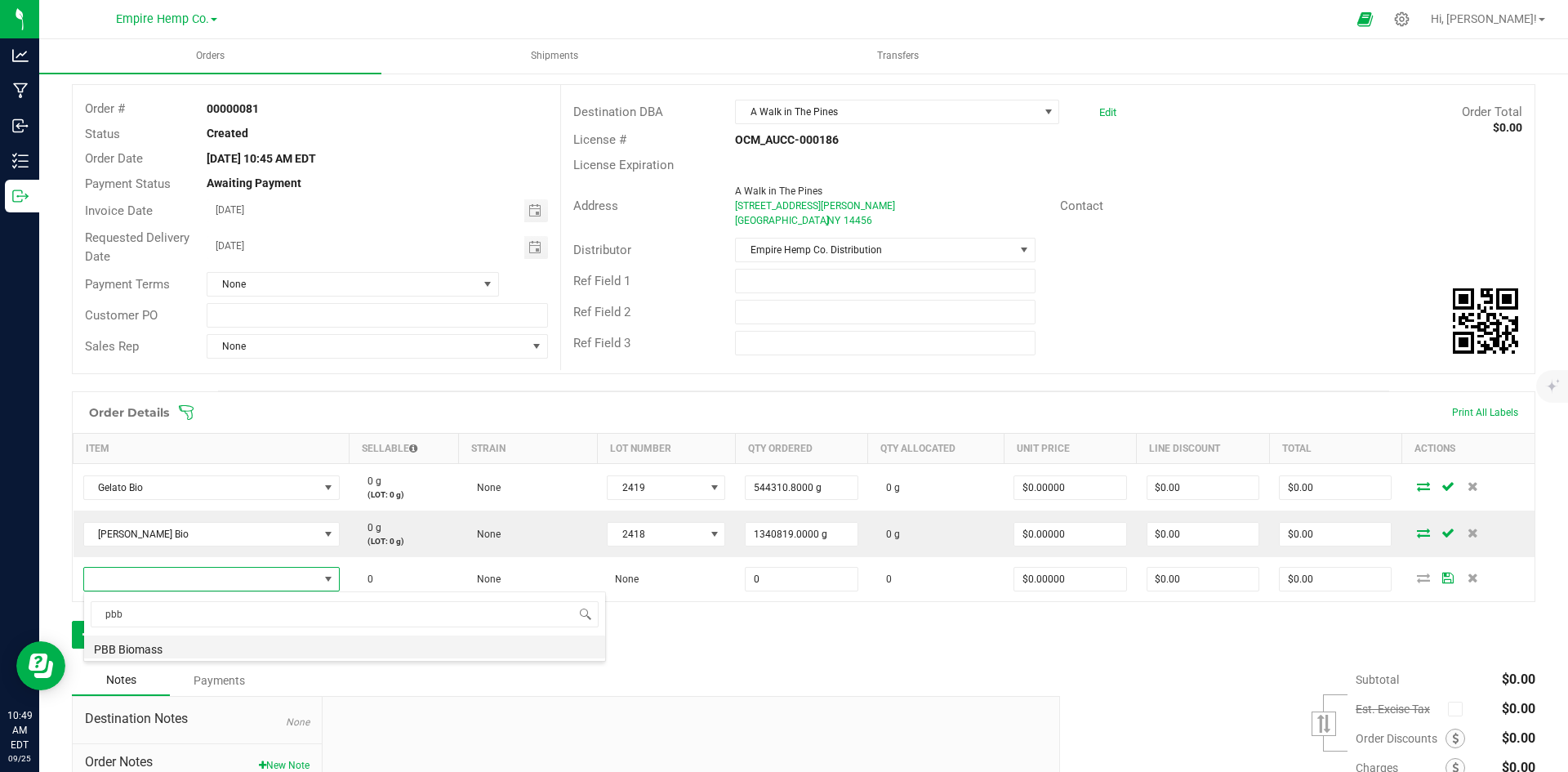
click at [182, 646] on li "PBB Biomass" at bounding box center [344, 647] width 521 height 23
click at [484, 611] on div "Order Details Print All Labels Item Sellable Strain Lot Number Qty Ordered Qty …" at bounding box center [804, 528] width 1463 height 274
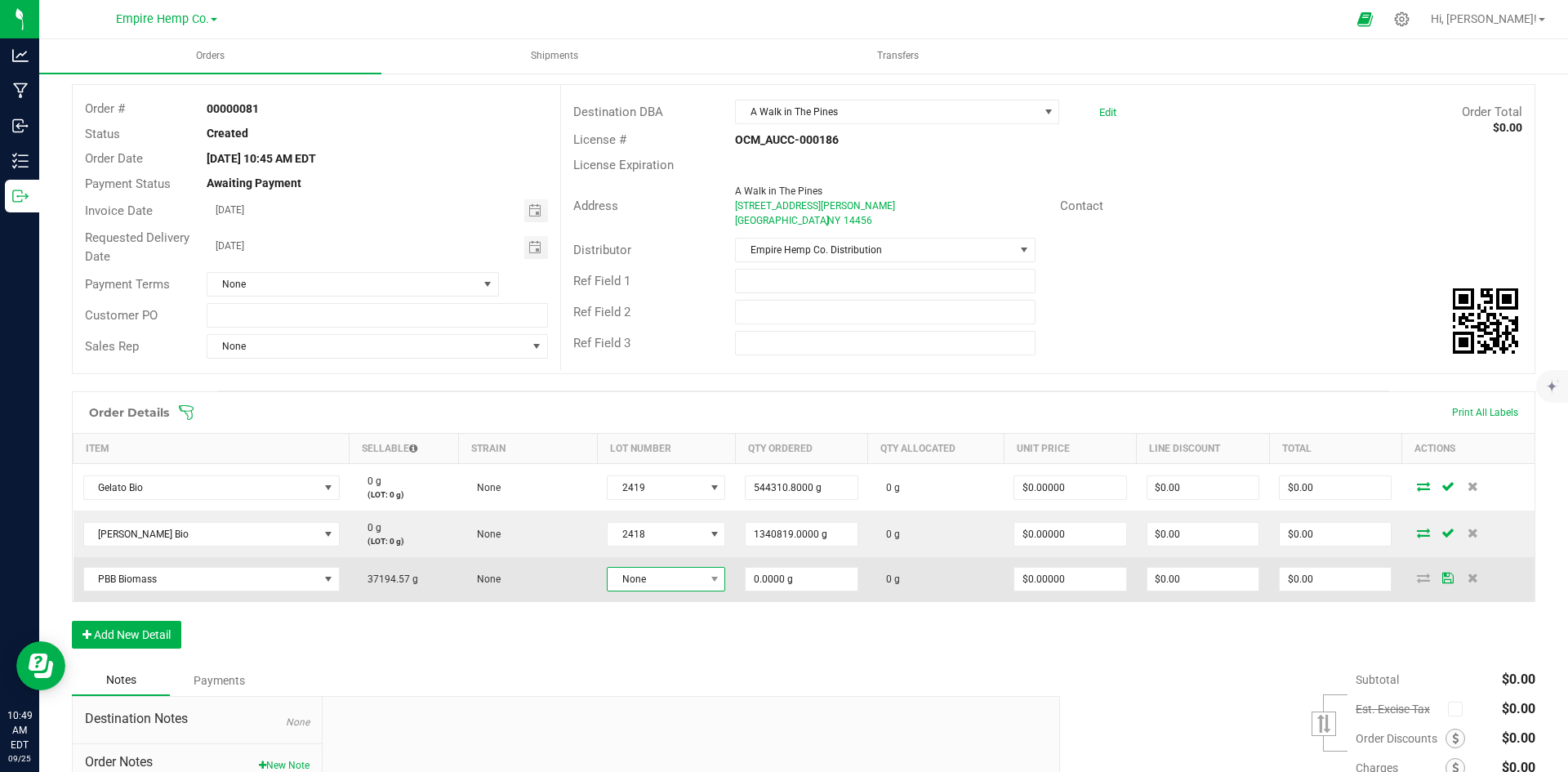
click at [648, 577] on span "None" at bounding box center [656, 579] width 96 height 23
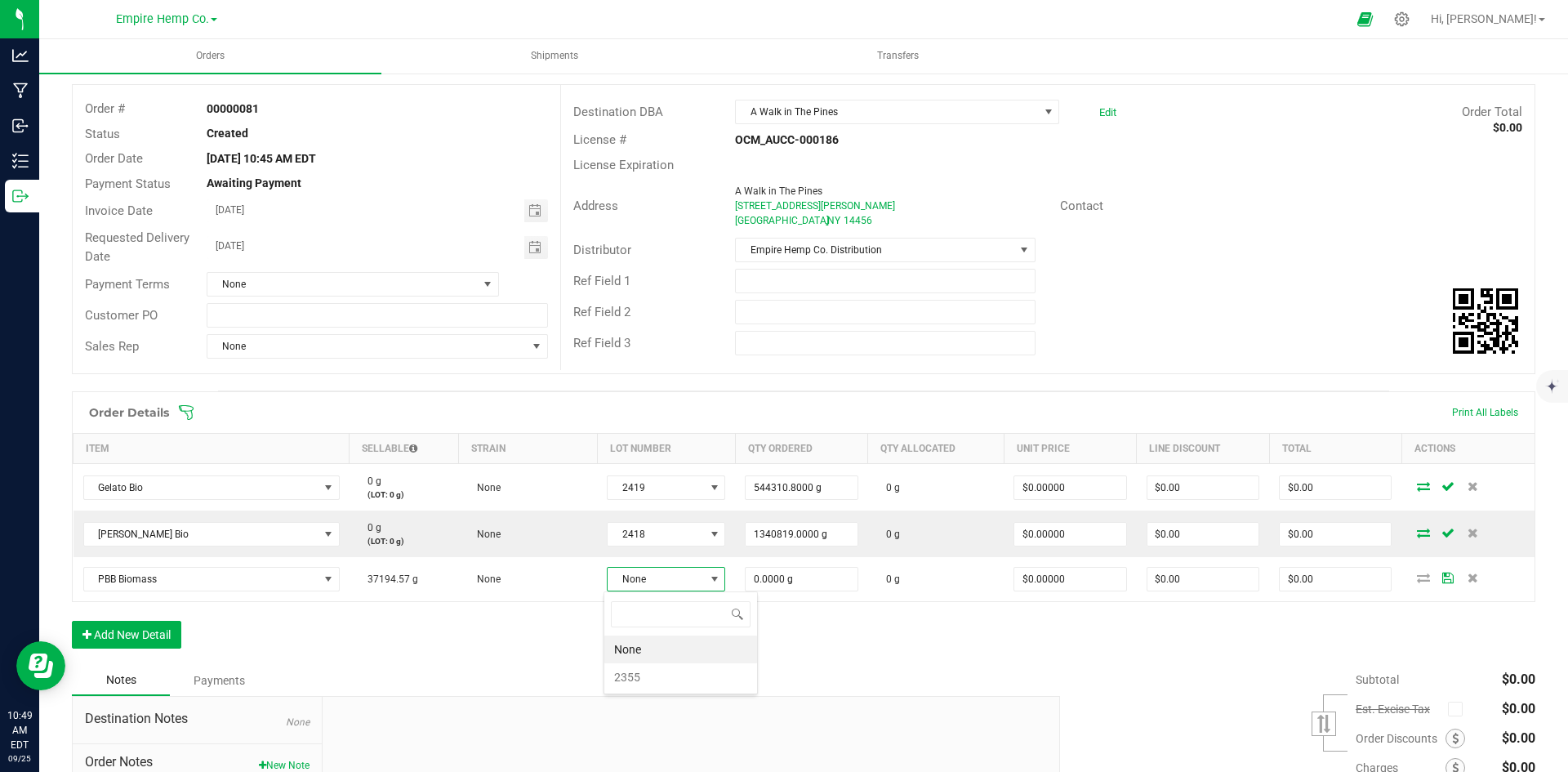
scroll to position [24, 116]
click at [640, 676] on li "2355" at bounding box center [681, 677] width 153 height 28
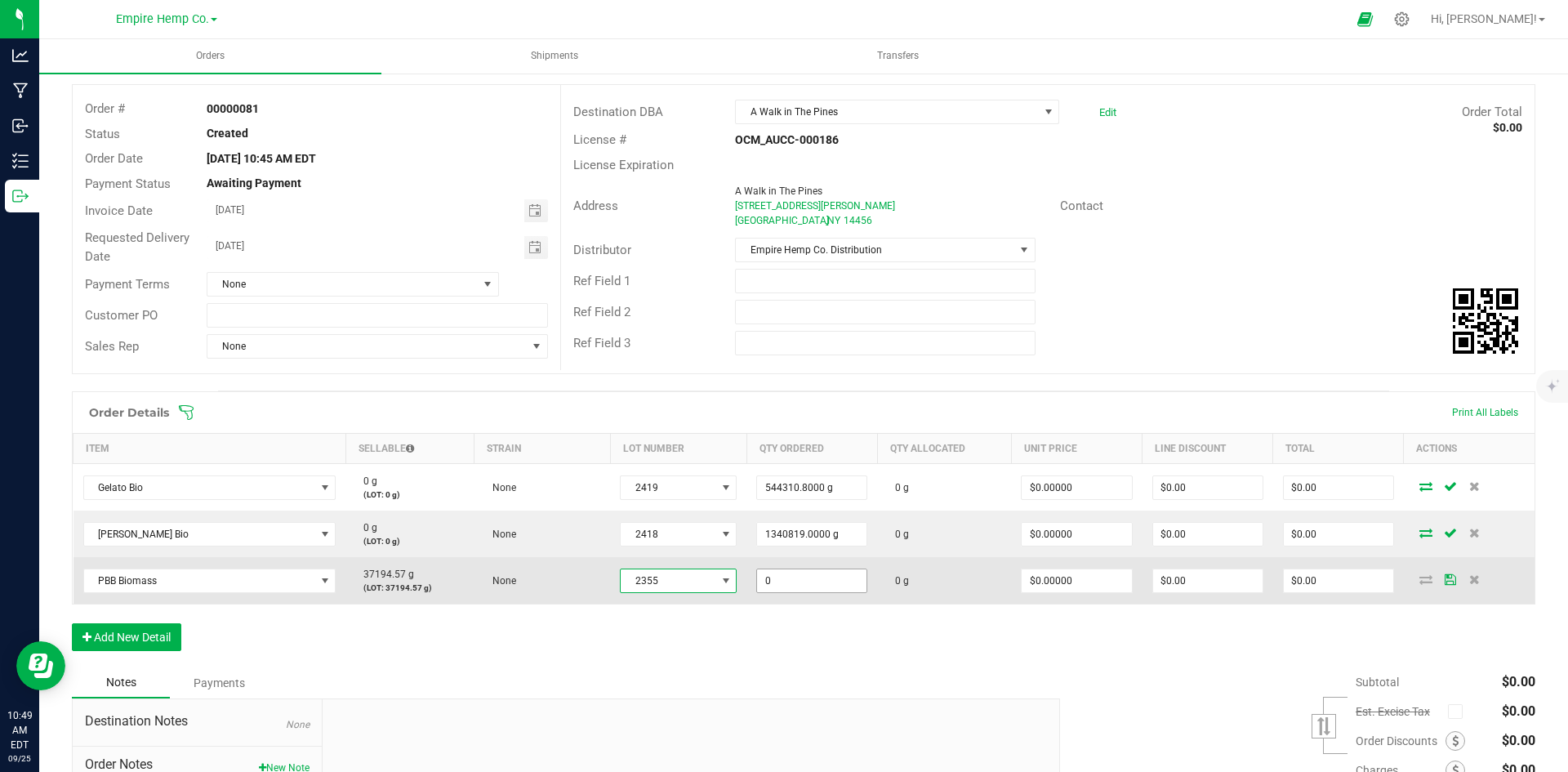
click at [800, 578] on input "0" at bounding box center [811, 581] width 110 height 23
type input "37194.5700 g"
click at [764, 603] on td "37194.5700 g" at bounding box center [811, 580] width 131 height 46
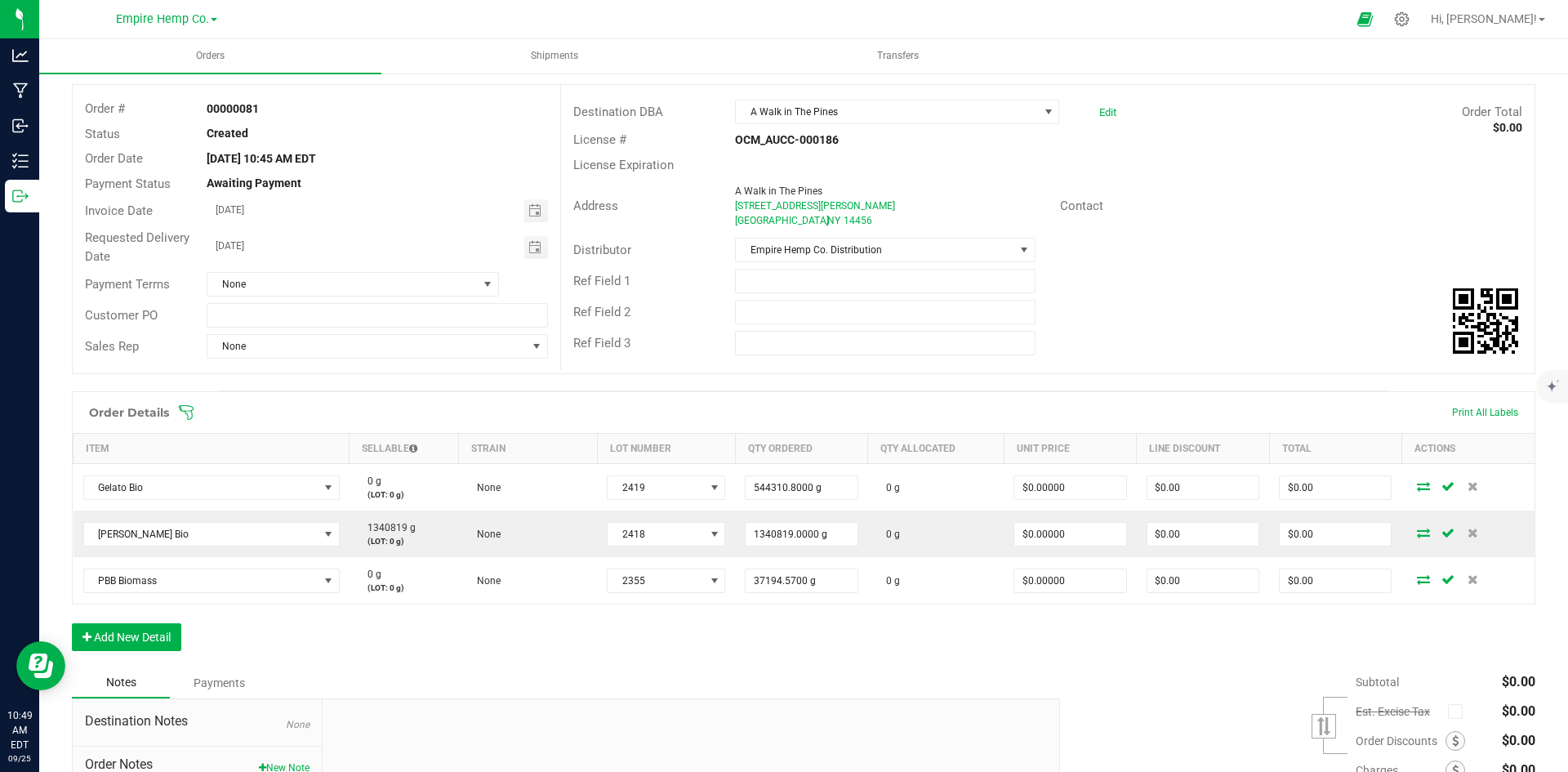
click at [610, 632] on div "Order Details Print All Labels Item Sellable Strain Lot Number Qty Ordered Qty …" at bounding box center [804, 529] width 1463 height 276
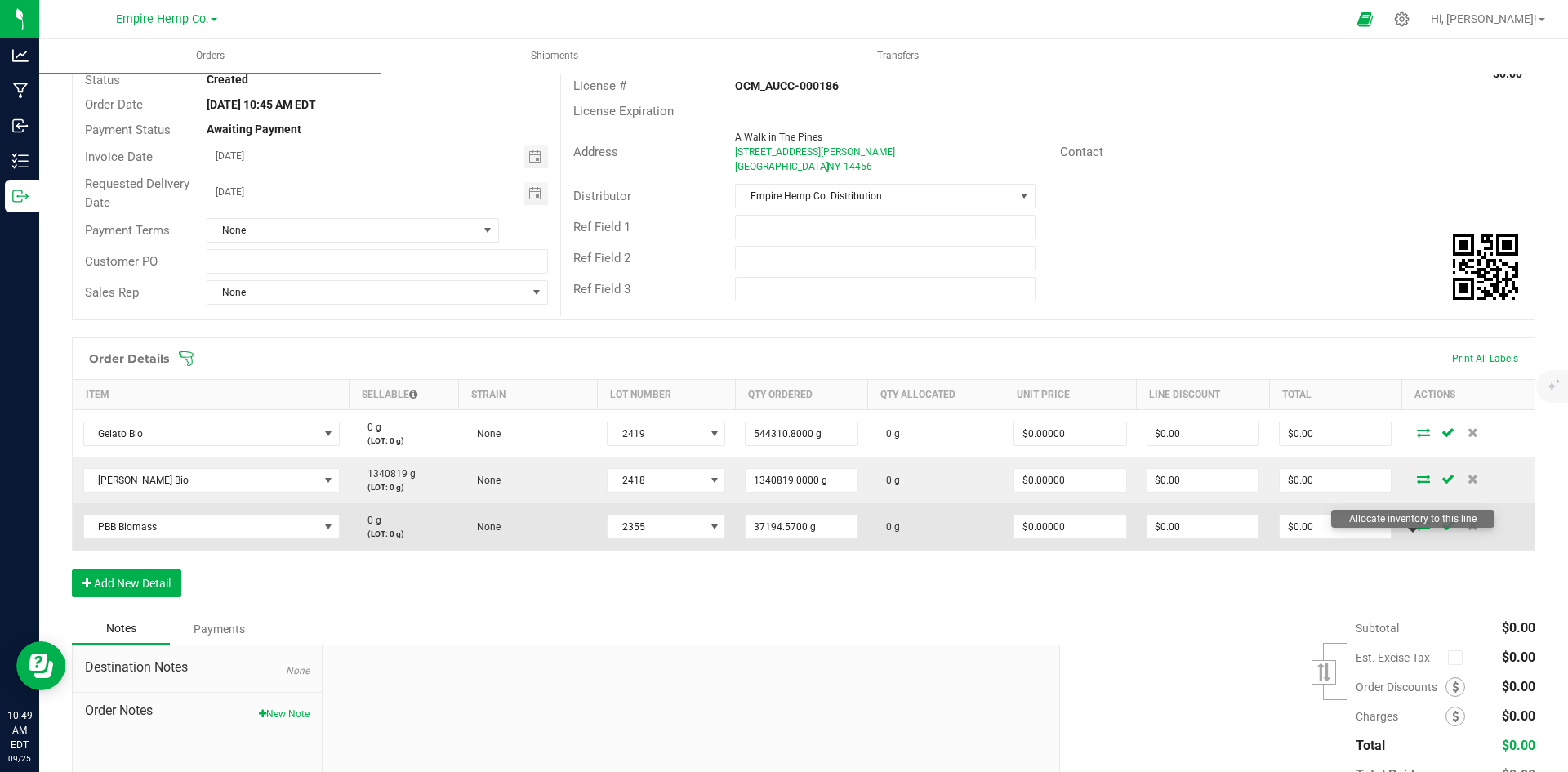
scroll to position [242, 0]
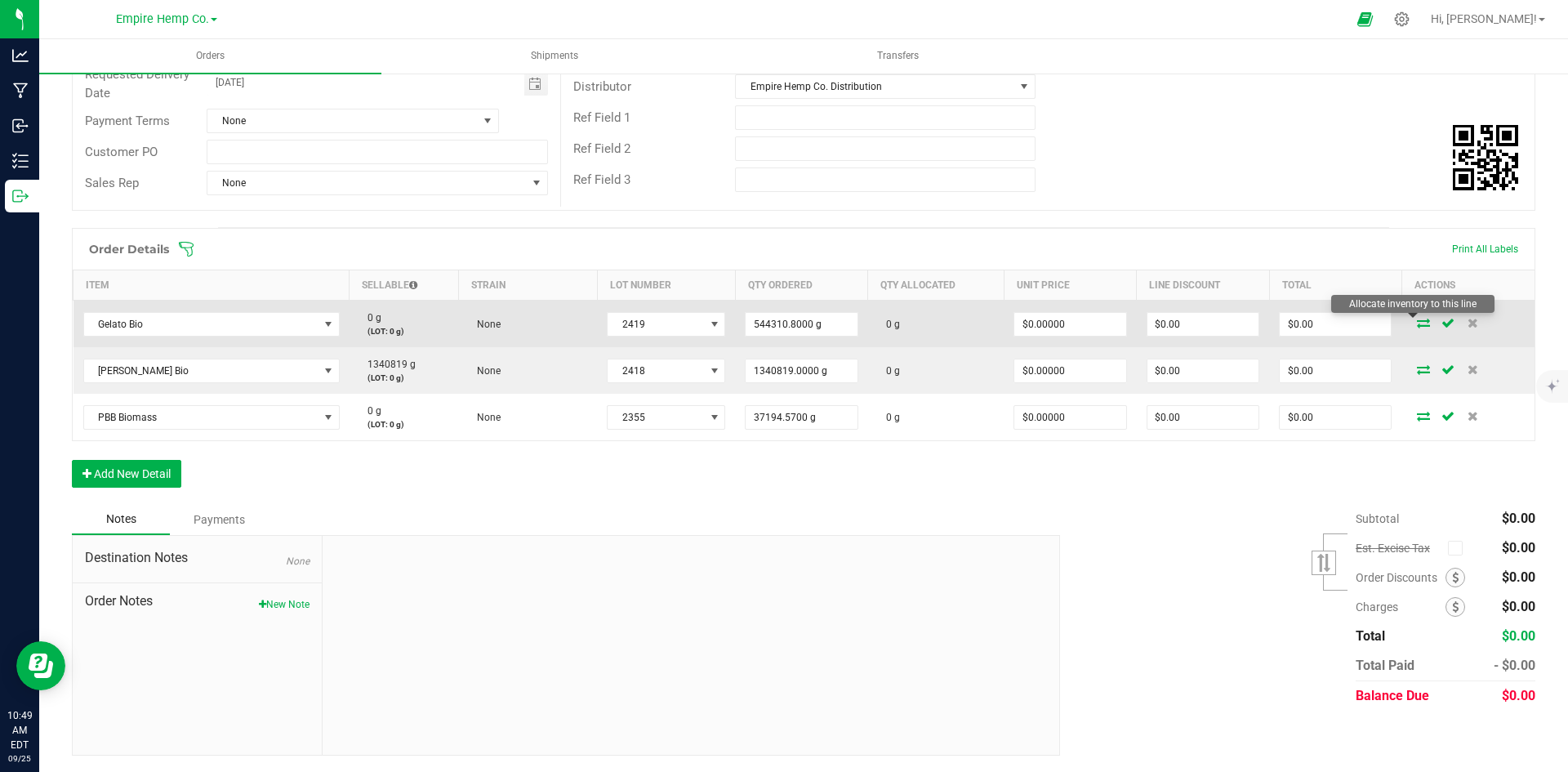
click at [1417, 322] on icon at bounding box center [1424, 322] width 13 height 10
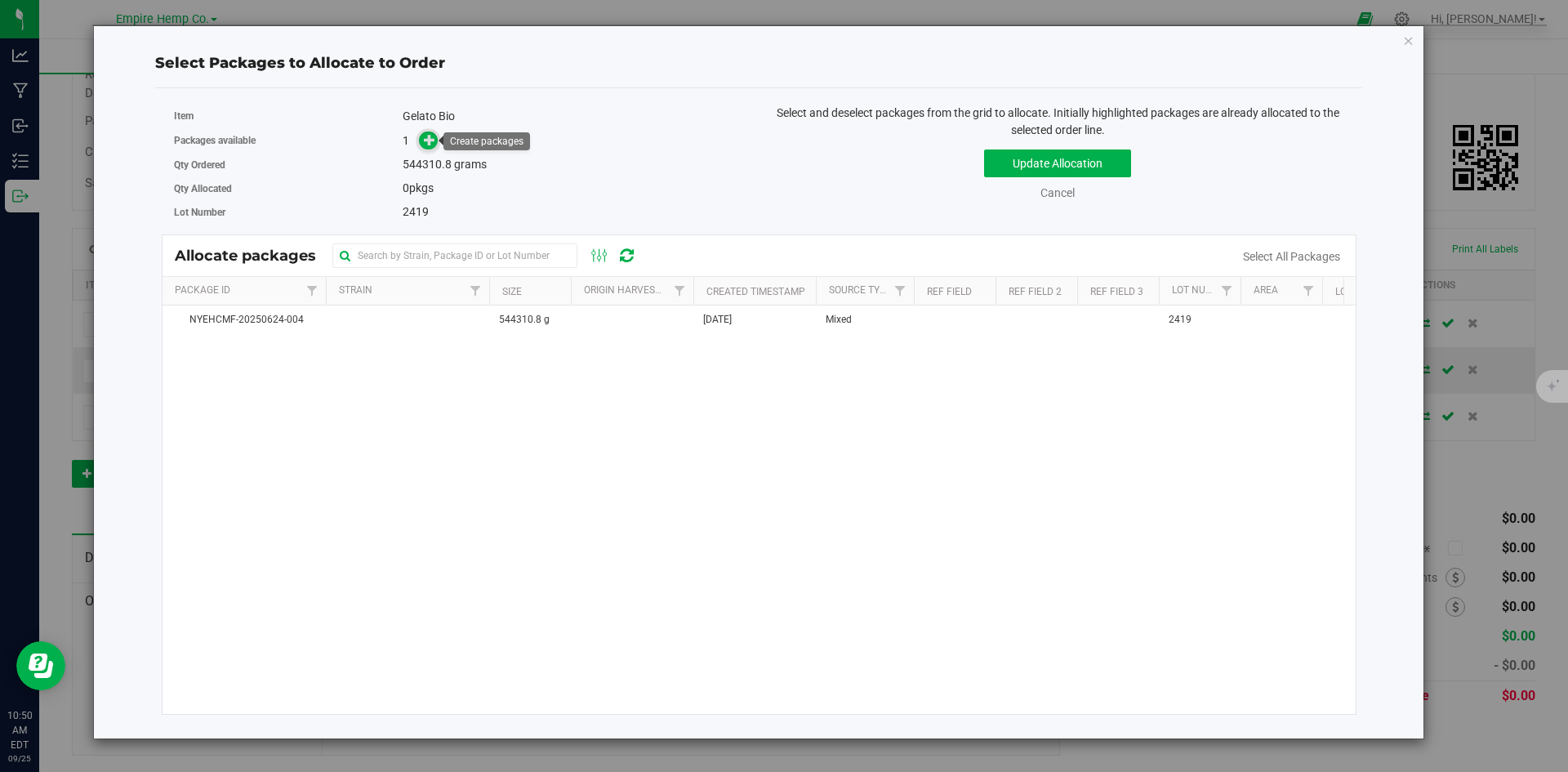
click at [424, 145] on icon at bounding box center [430, 139] width 12 height 12
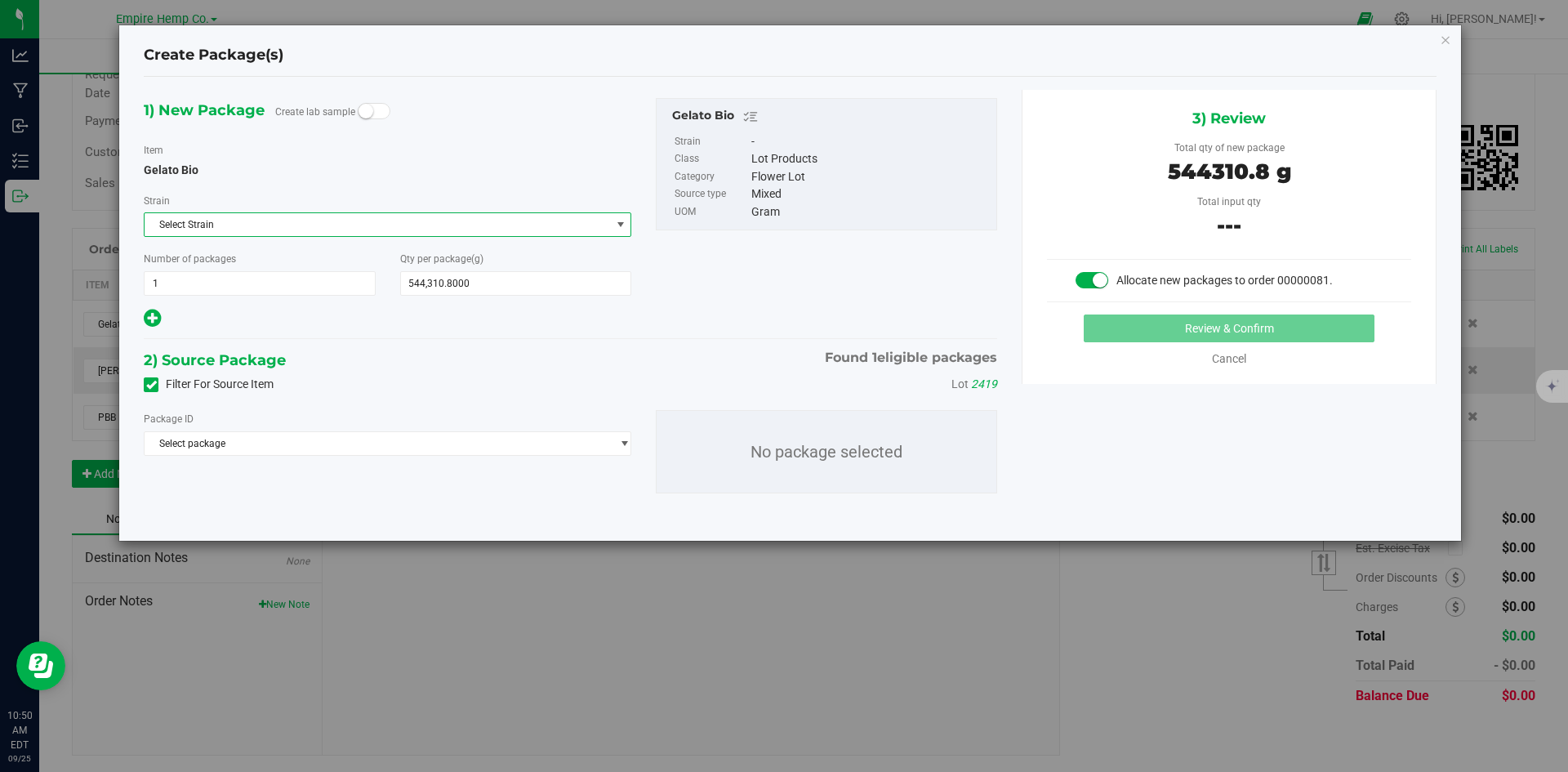
click at [295, 227] on span "Select Strain" at bounding box center [377, 225] width 465 height 23
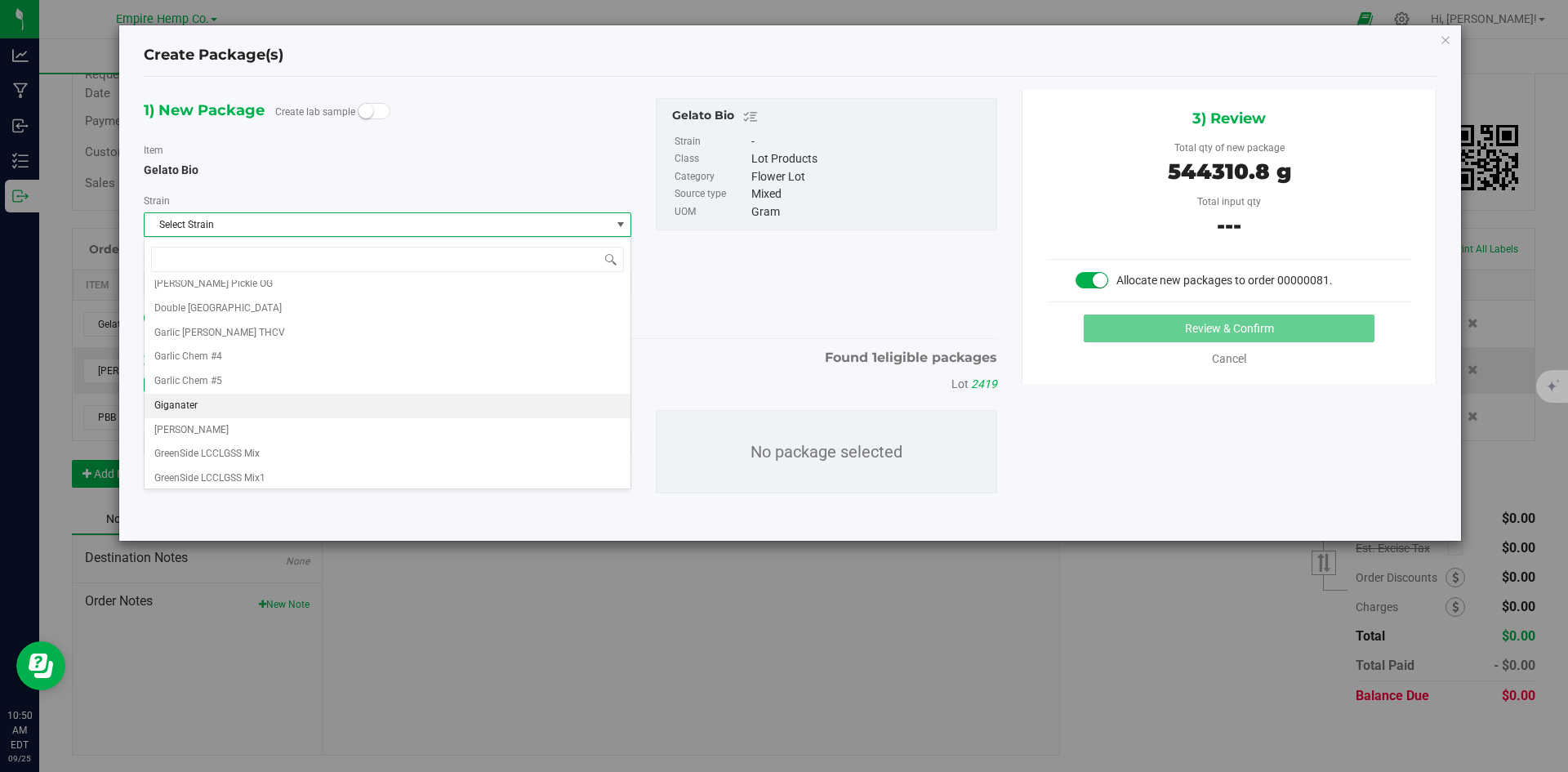
scroll to position [327, 0]
click at [327, 160] on div "Item Gelato Bio" at bounding box center [386, 160] width 487 height 37
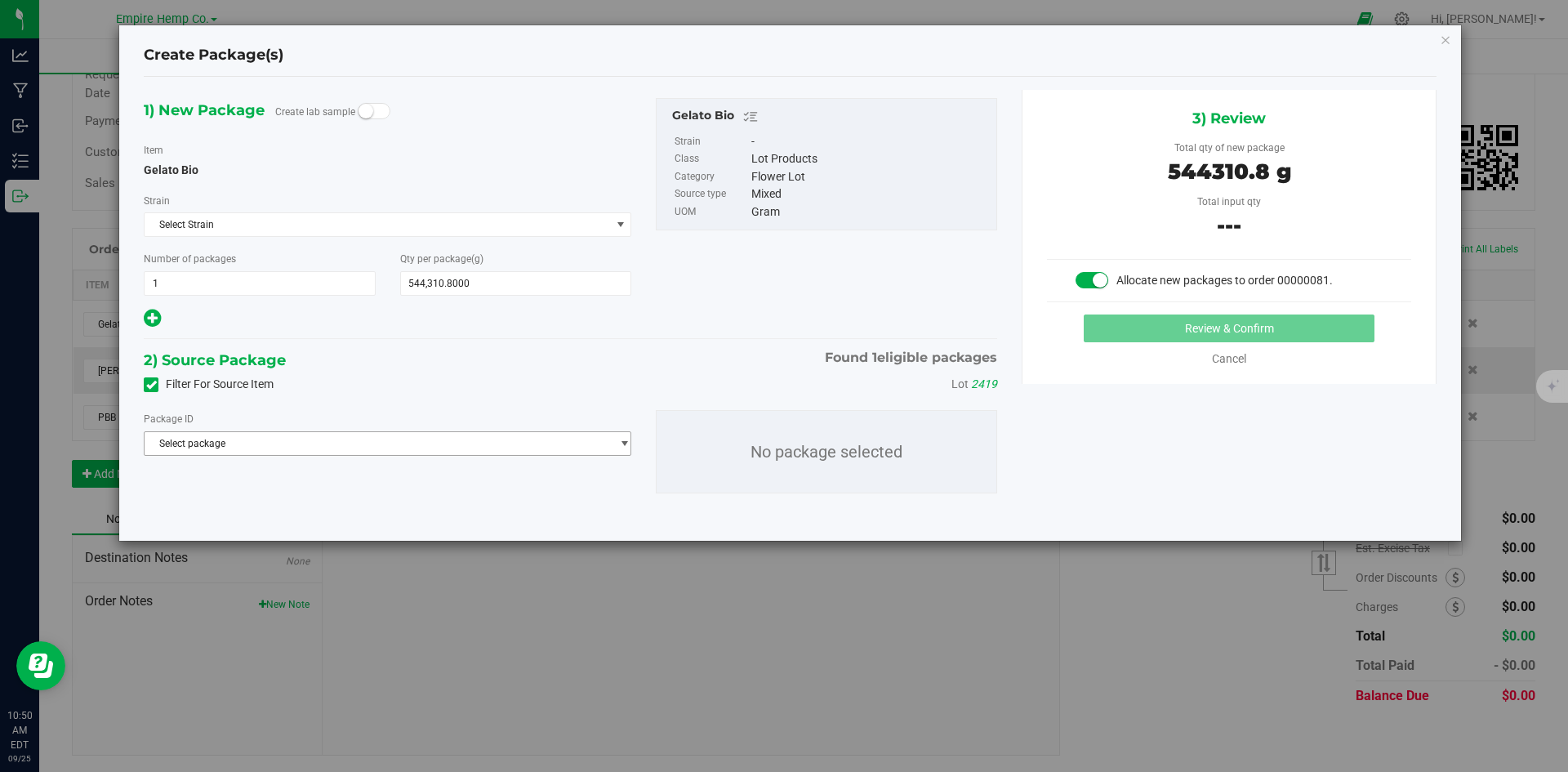
click at [277, 445] on span "Select package" at bounding box center [377, 443] width 465 height 23
click at [271, 510] on span "( Gelato Bio )" at bounding box center [299, 511] width 57 height 12
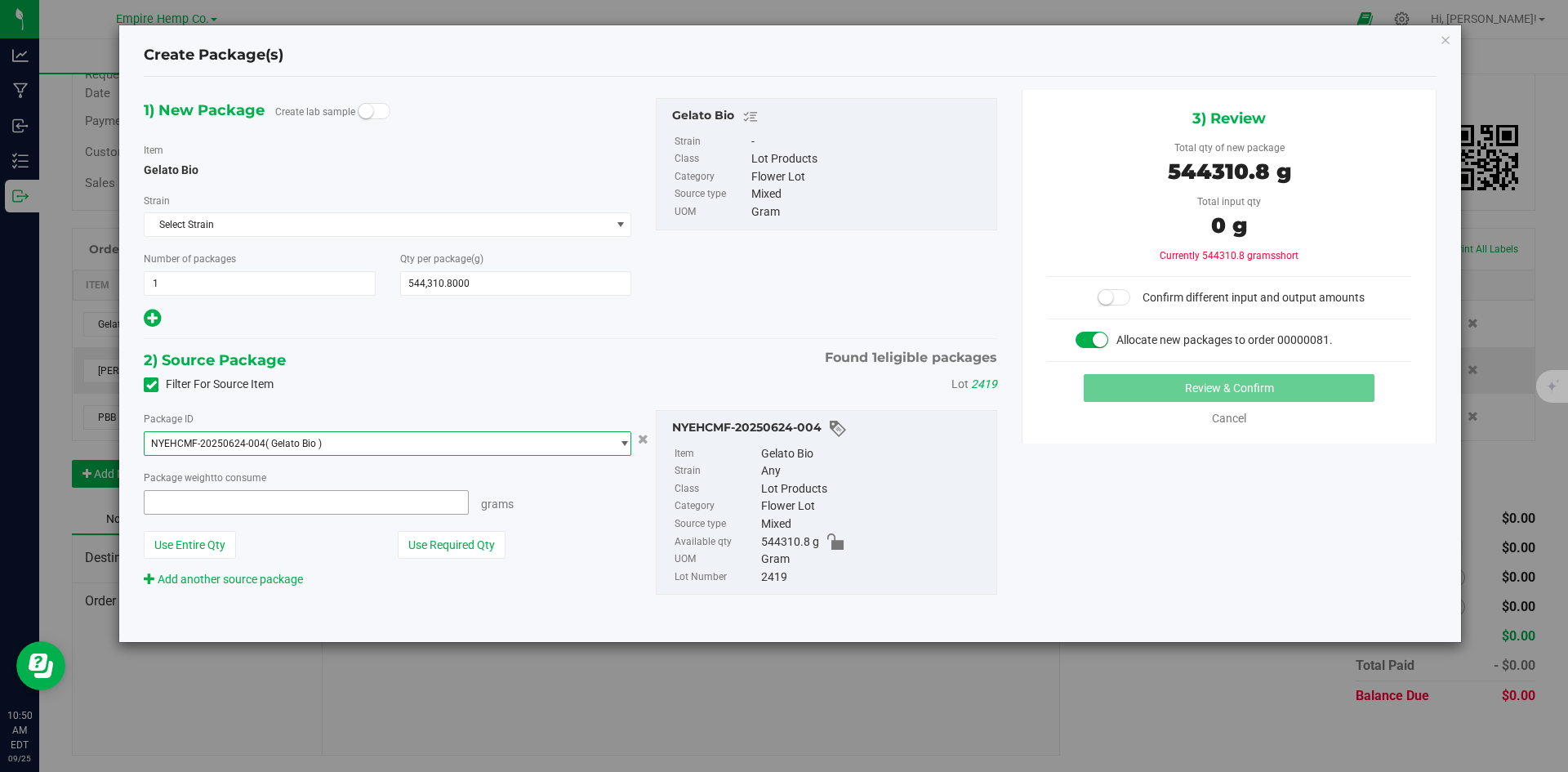
click at [364, 501] on span at bounding box center [306, 502] width 325 height 24
type input "544310.8"
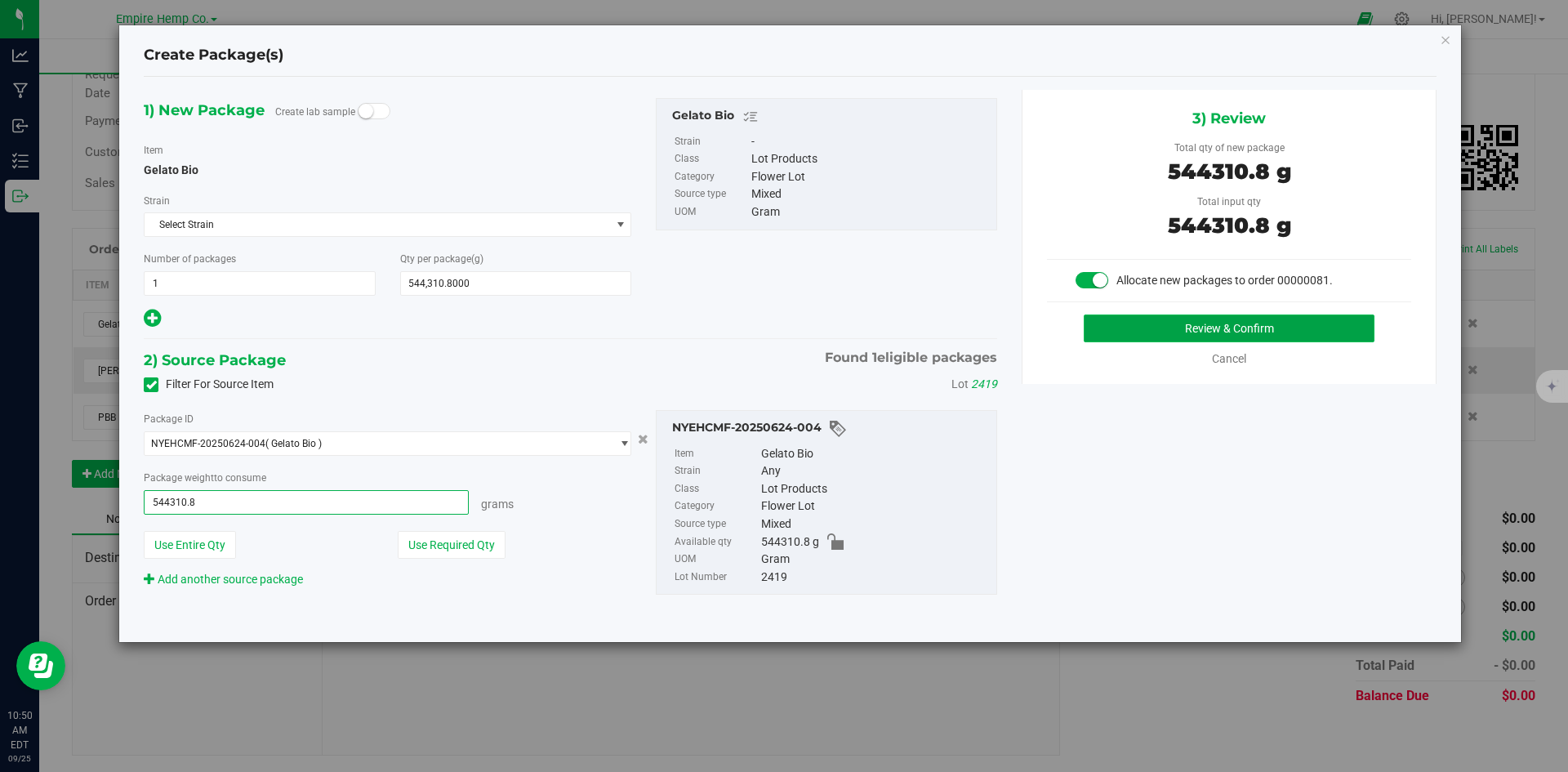
type input "544310.8000 g"
click at [1207, 315] on button "Review & Confirm" at bounding box center [1229, 328] width 290 height 28
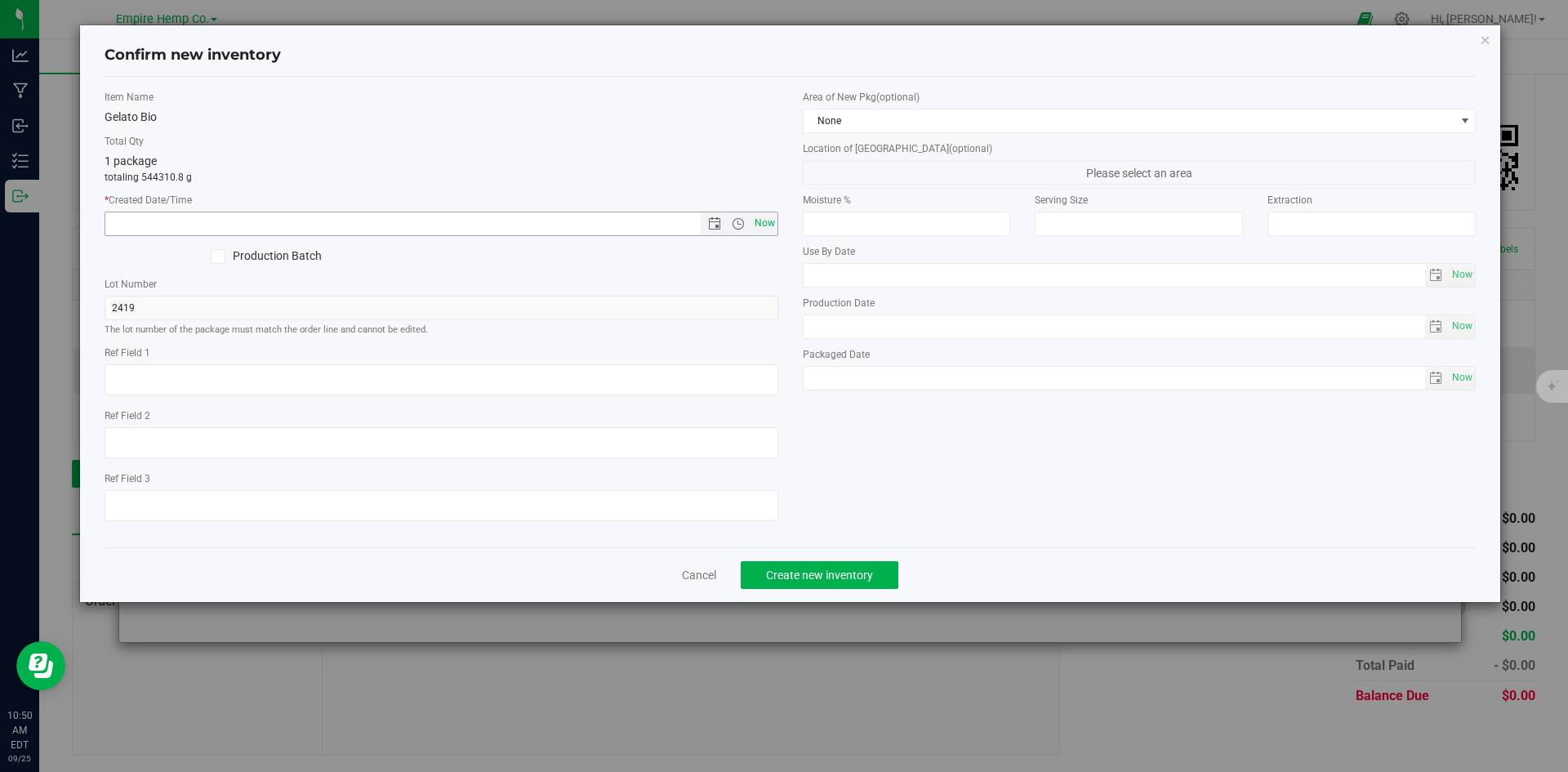
click at [766, 219] on span "Now" at bounding box center [764, 223] width 28 height 24
type input "[DATE] 10:50 AM"
click at [778, 562] on button "Create new inventory" at bounding box center [819, 575] width 158 height 28
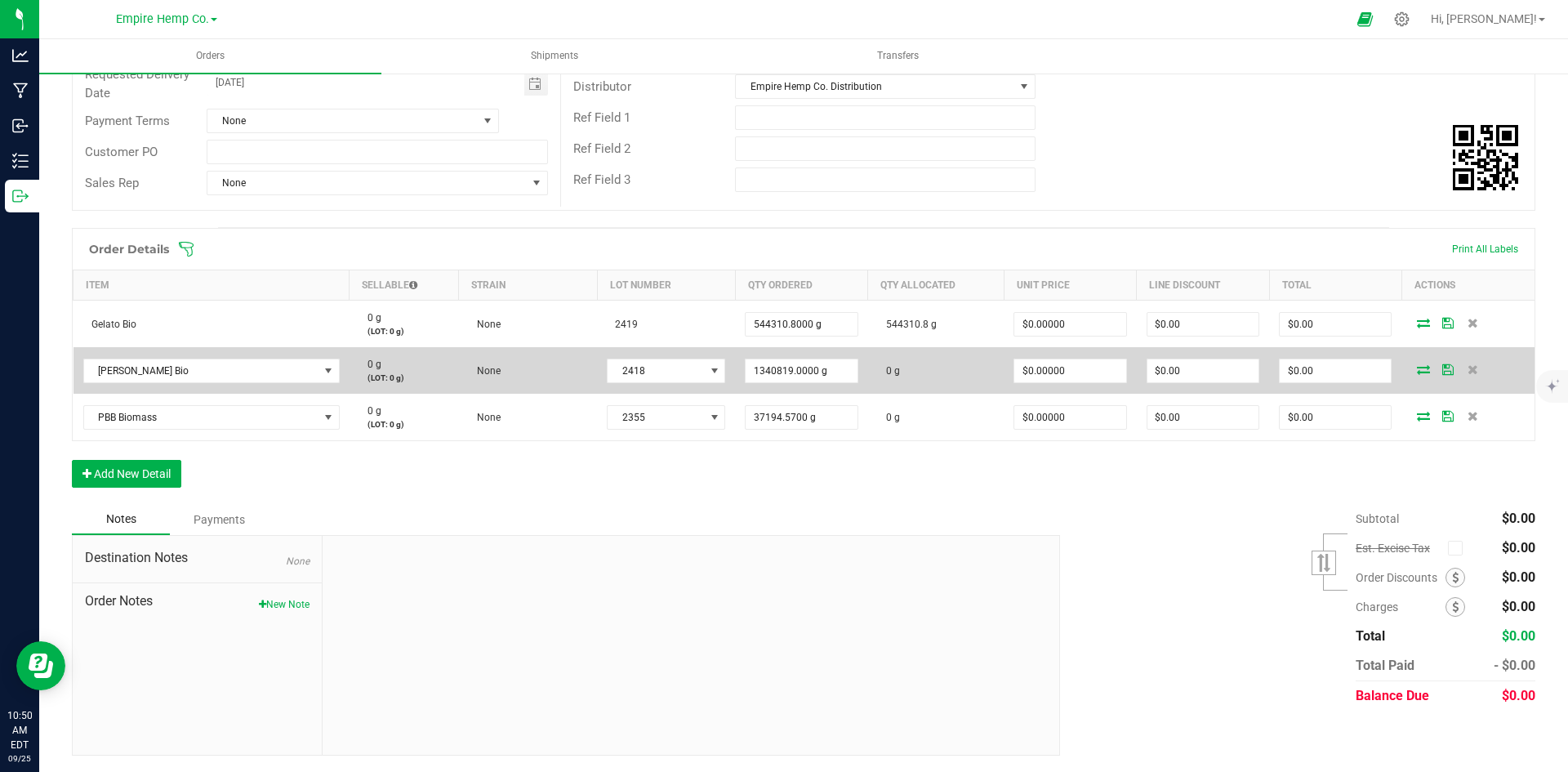
click at [1417, 368] on icon at bounding box center [1424, 369] width 13 height 10
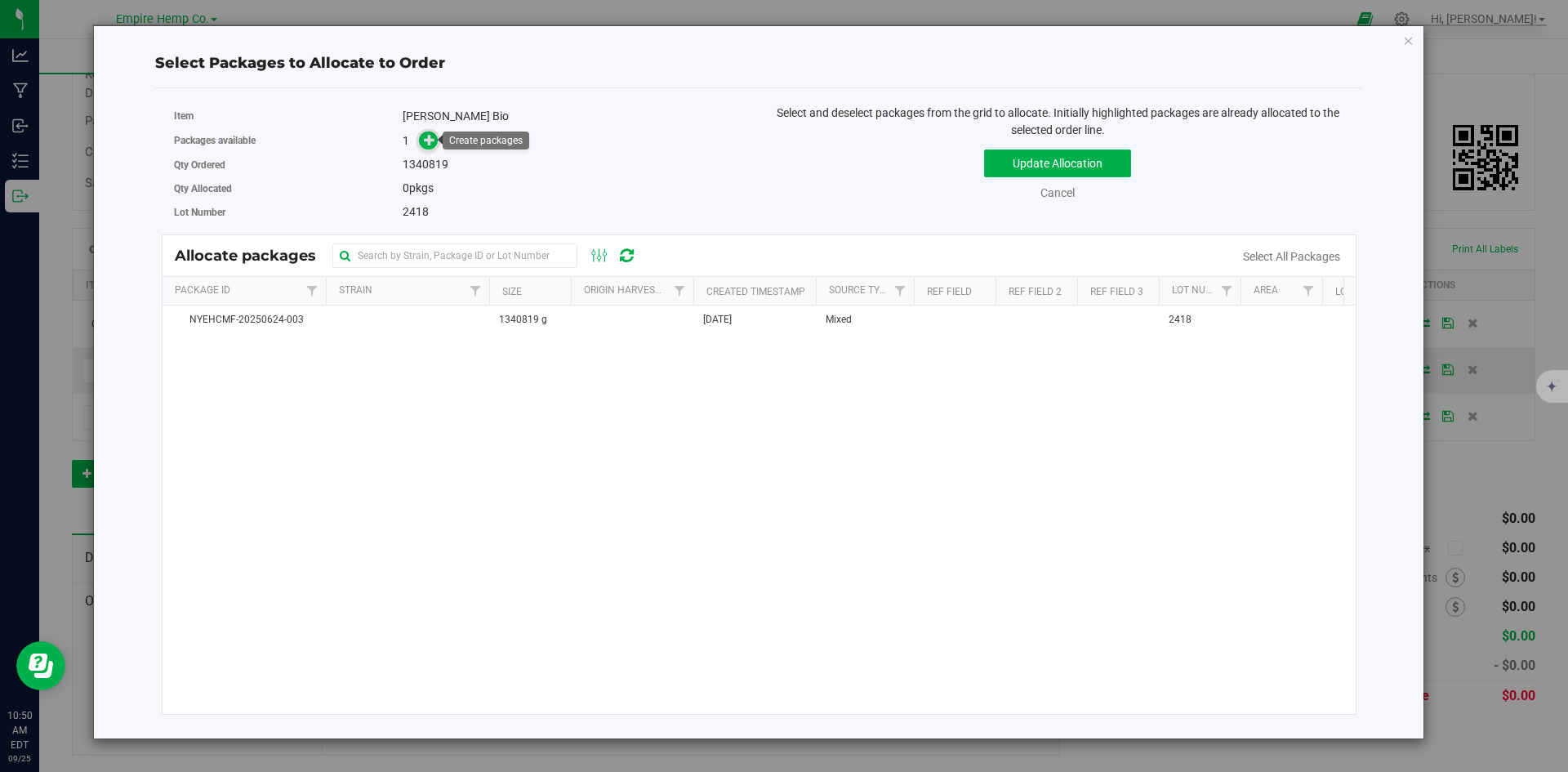
click at [436, 142] on icon at bounding box center [430, 139] width 12 height 12
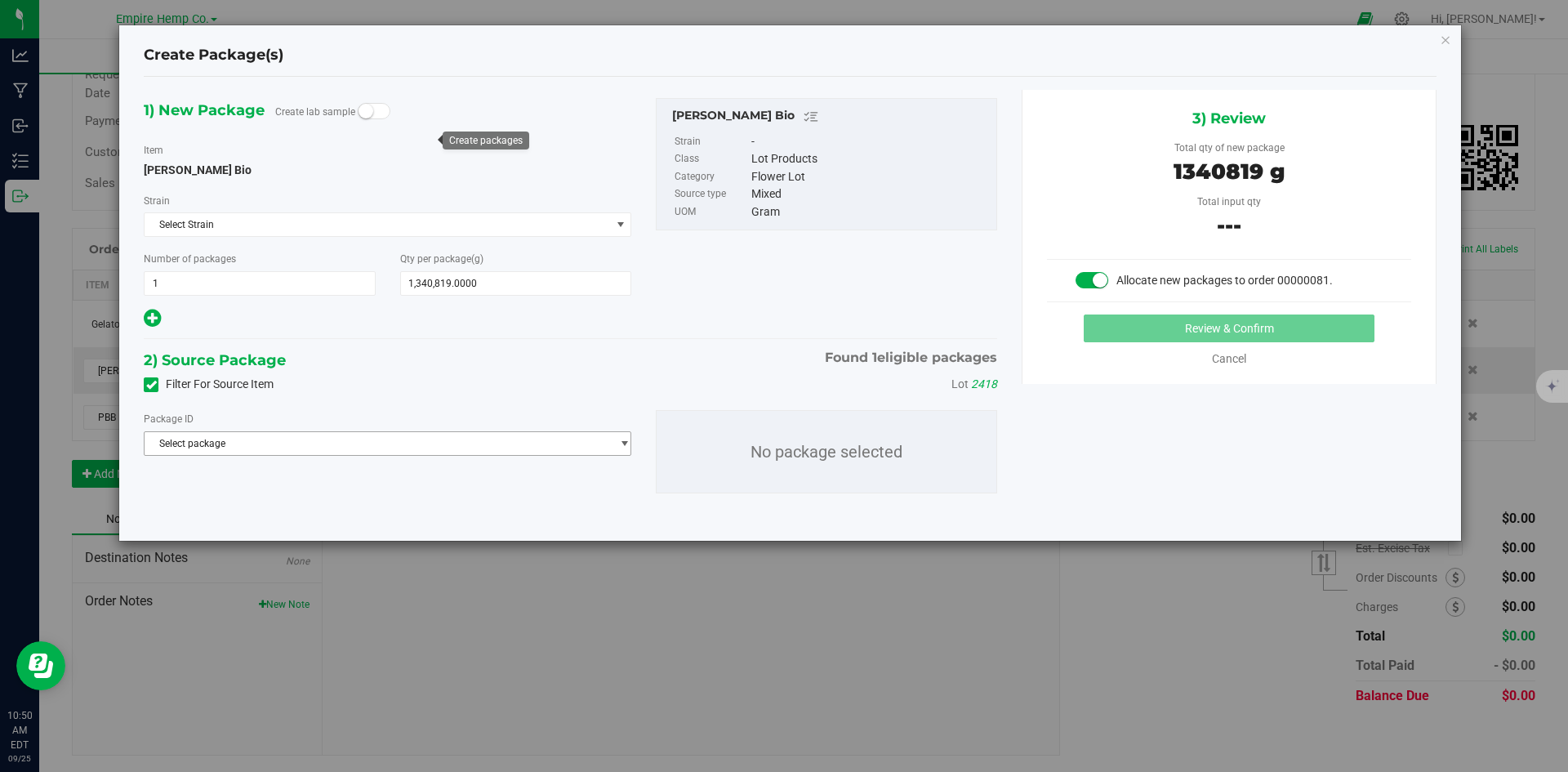
click at [435, 442] on span "Select package" at bounding box center [377, 443] width 465 height 23
click at [420, 503] on li "NYEHCMF-20250624-003 ( [PERSON_NAME] Bio )" at bounding box center [386, 511] width 485 height 23
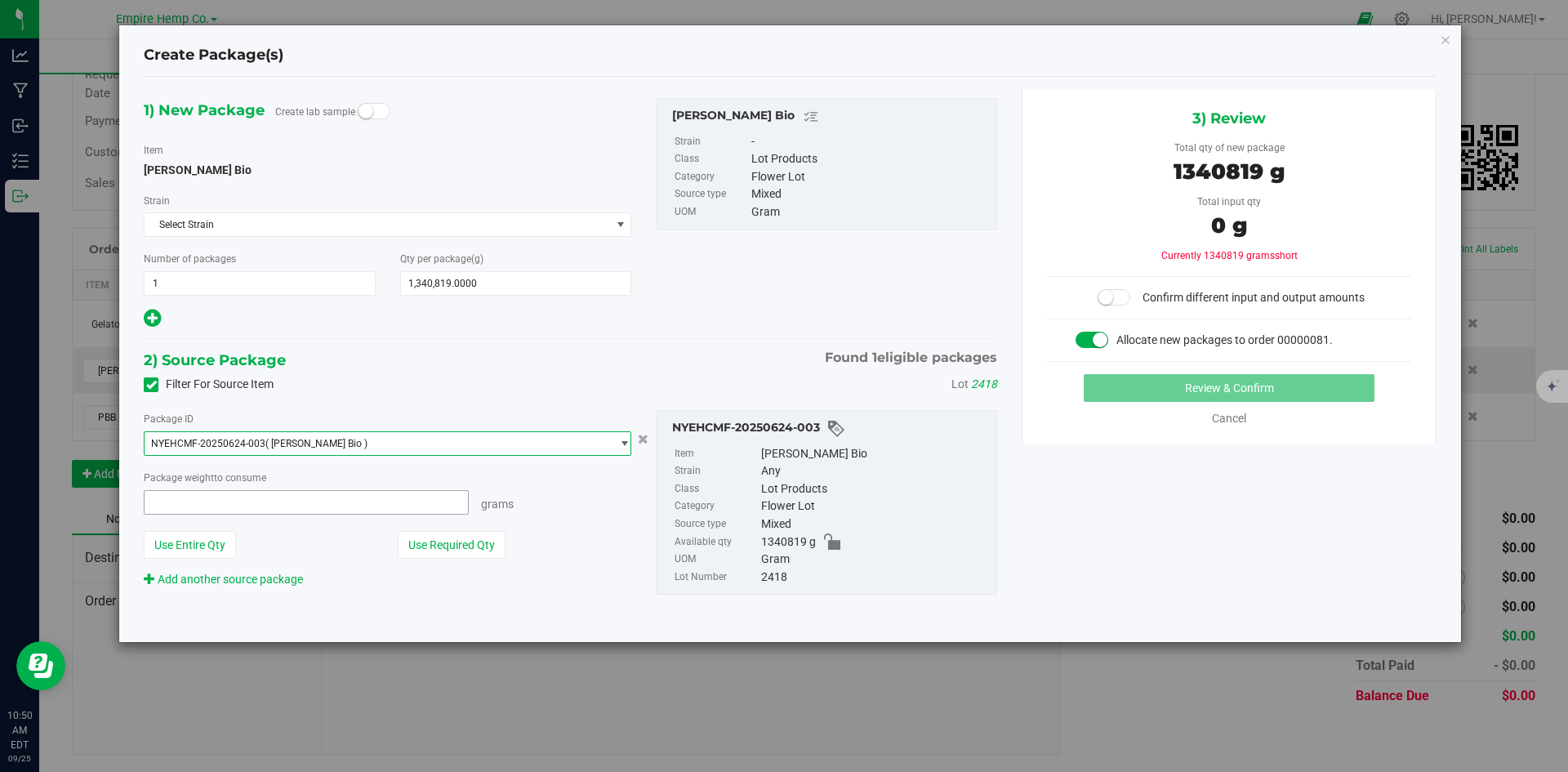
click at [258, 503] on span at bounding box center [306, 502] width 325 height 24
click at [190, 549] on button "Use Entire Qty" at bounding box center [189, 544] width 92 height 28
type input "1340819.0000 g"
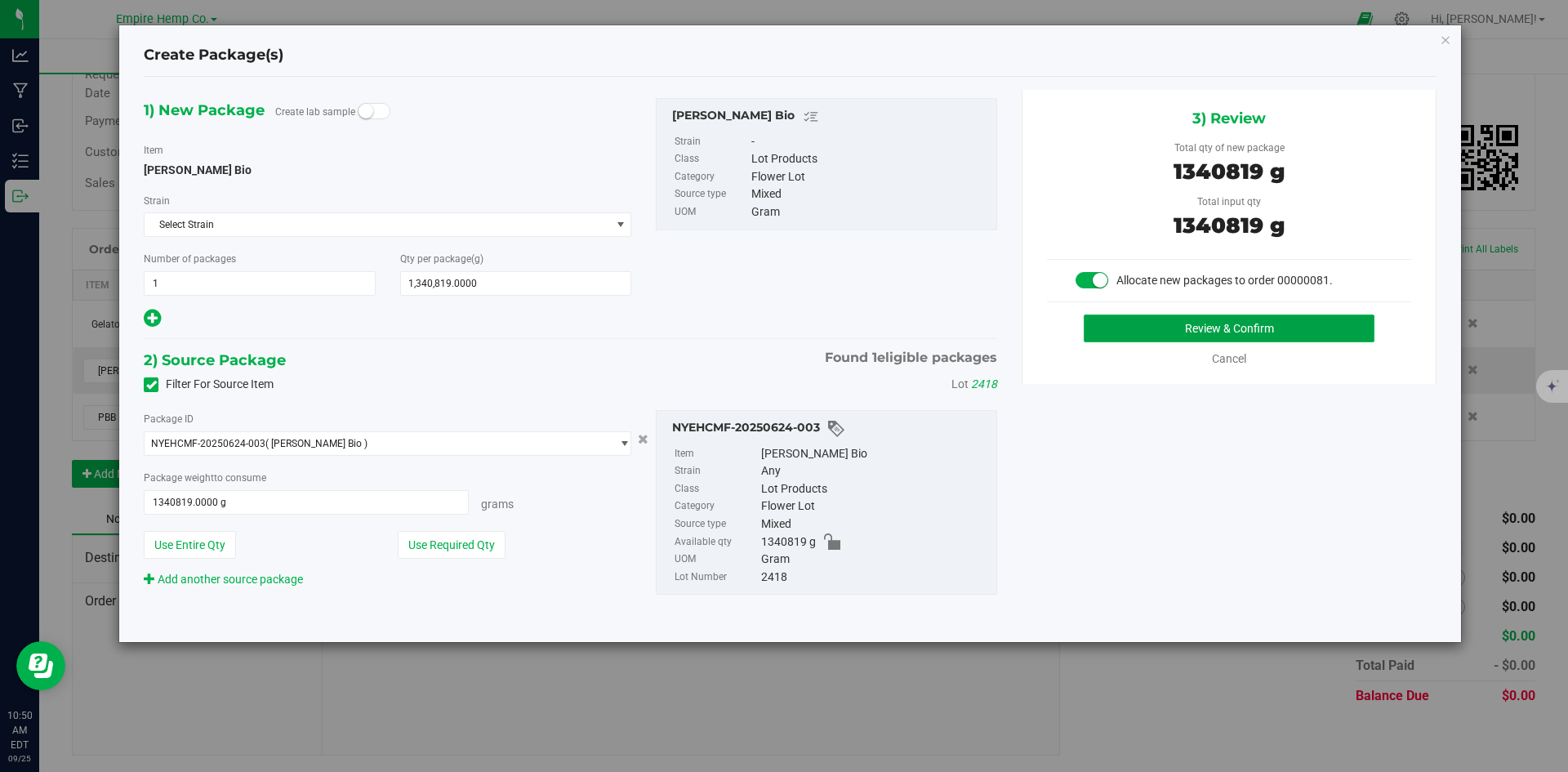
click at [1108, 330] on button "Review & Confirm" at bounding box center [1229, 328] width 290 height 28
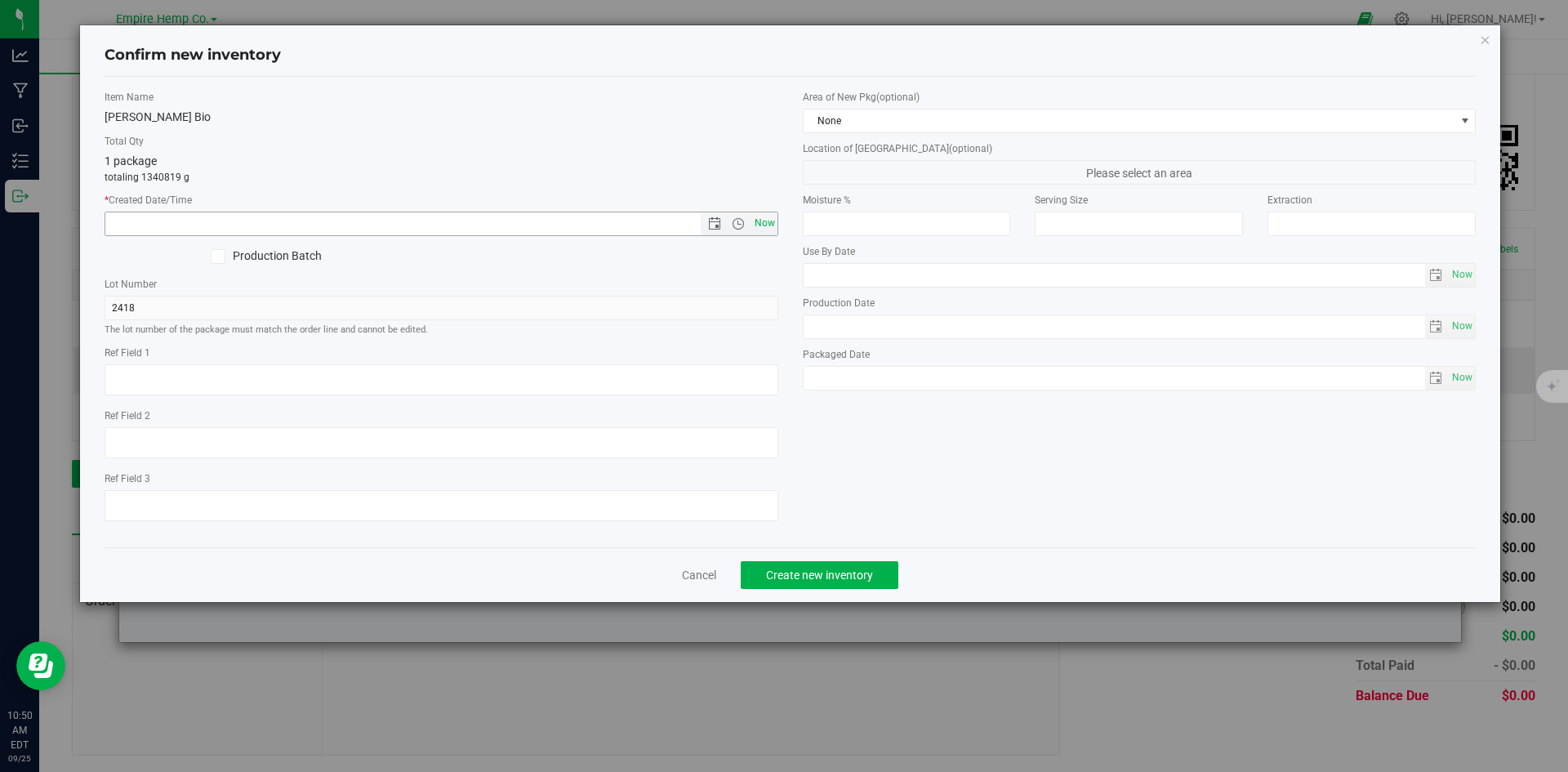
click at [762, 223] on span "Now" at bounding box center [764, 223] width 28 height 24
type input "[DATE] 10:50 AM"
click at [800, 580] on span "Create new inventory" at bounding box center [819, 575] width 107 height 13
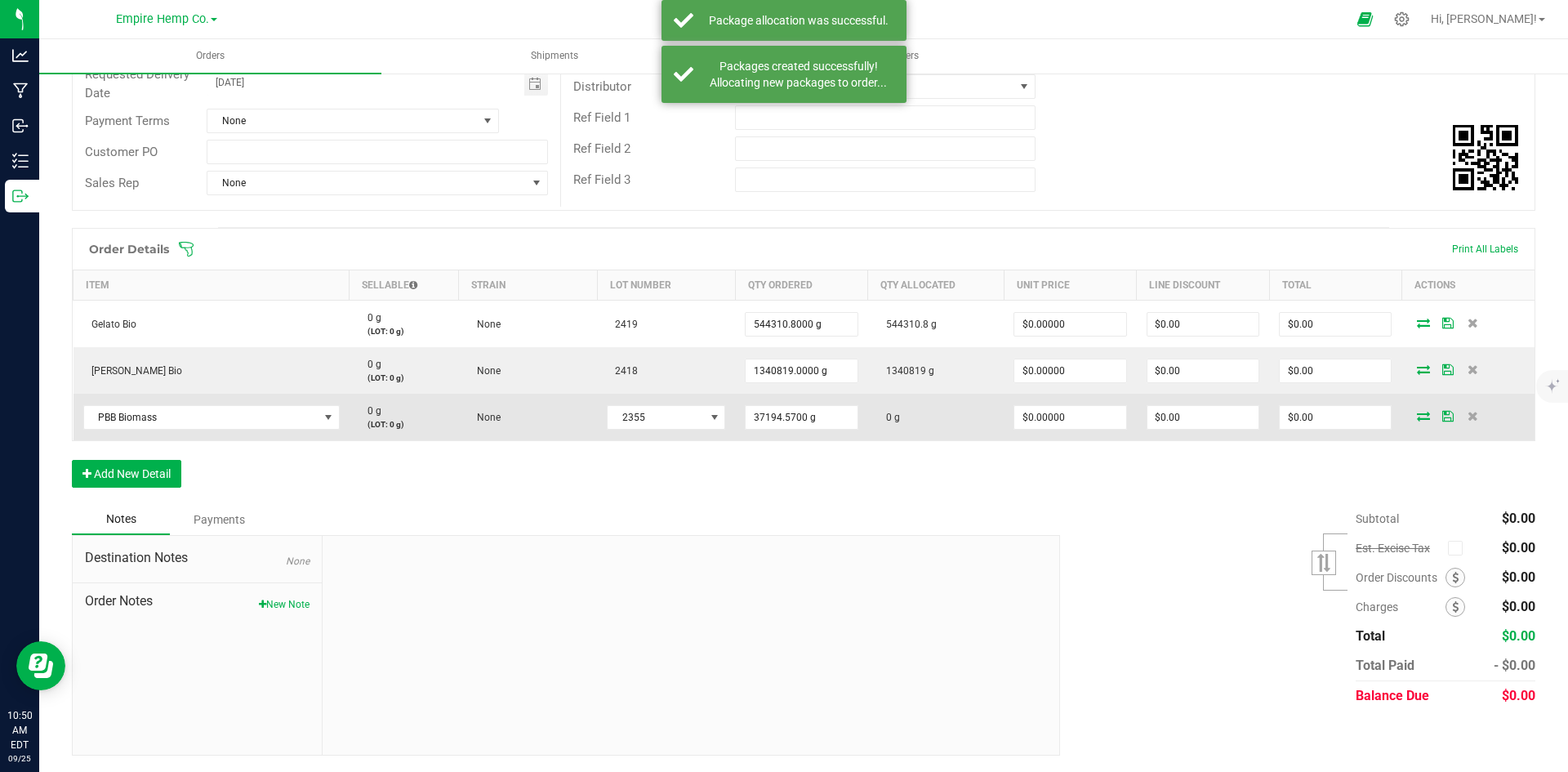
click at [1424, 417] on span at bounding box center [1423, 415] width 24 height 10
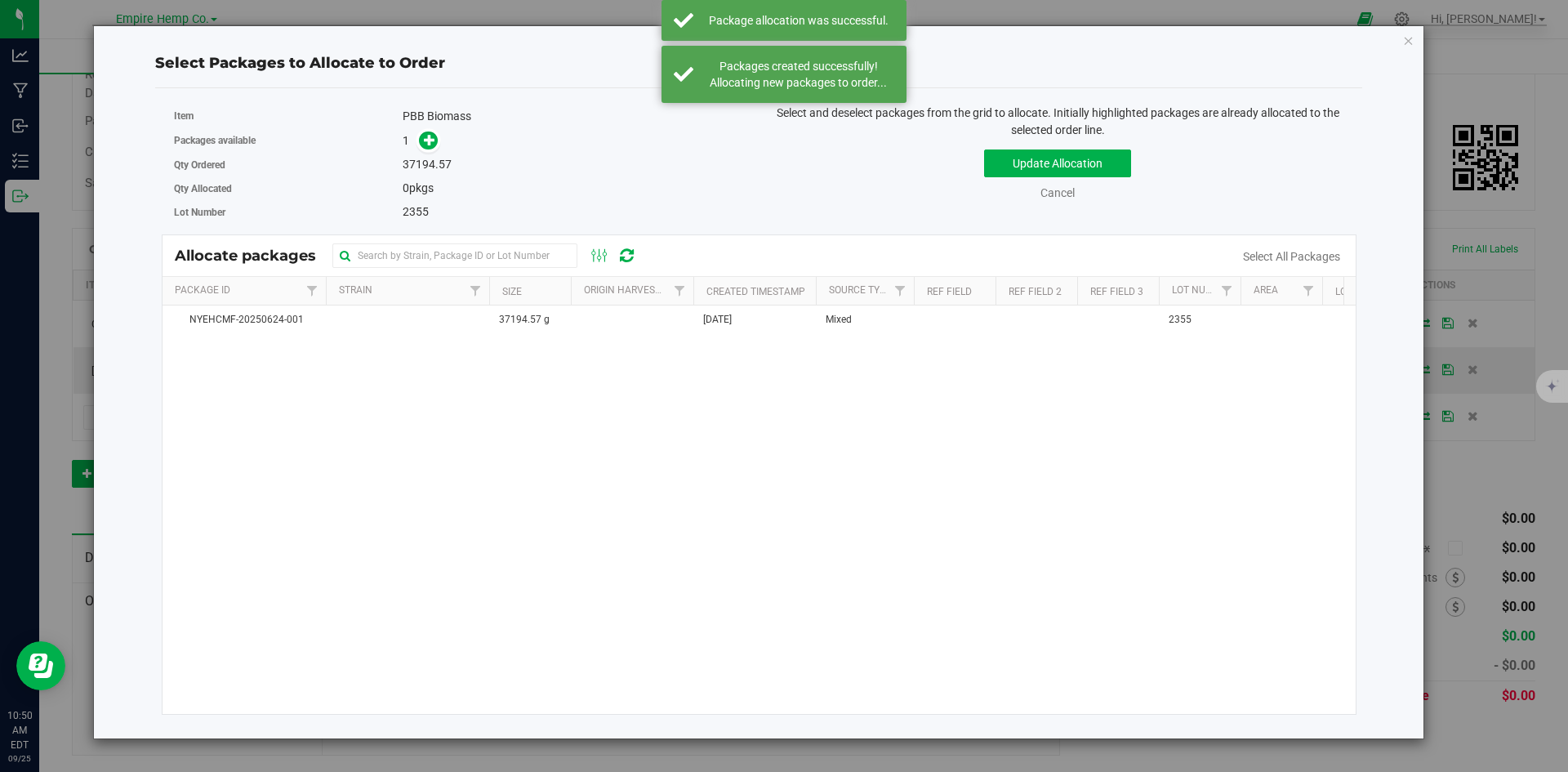
click at [398, 141] on label "Packages available" at bounding box center [288, 139] width 230 height 14
click at [431, 138] on icon at bounding box center [430, 139] width 12 height 12
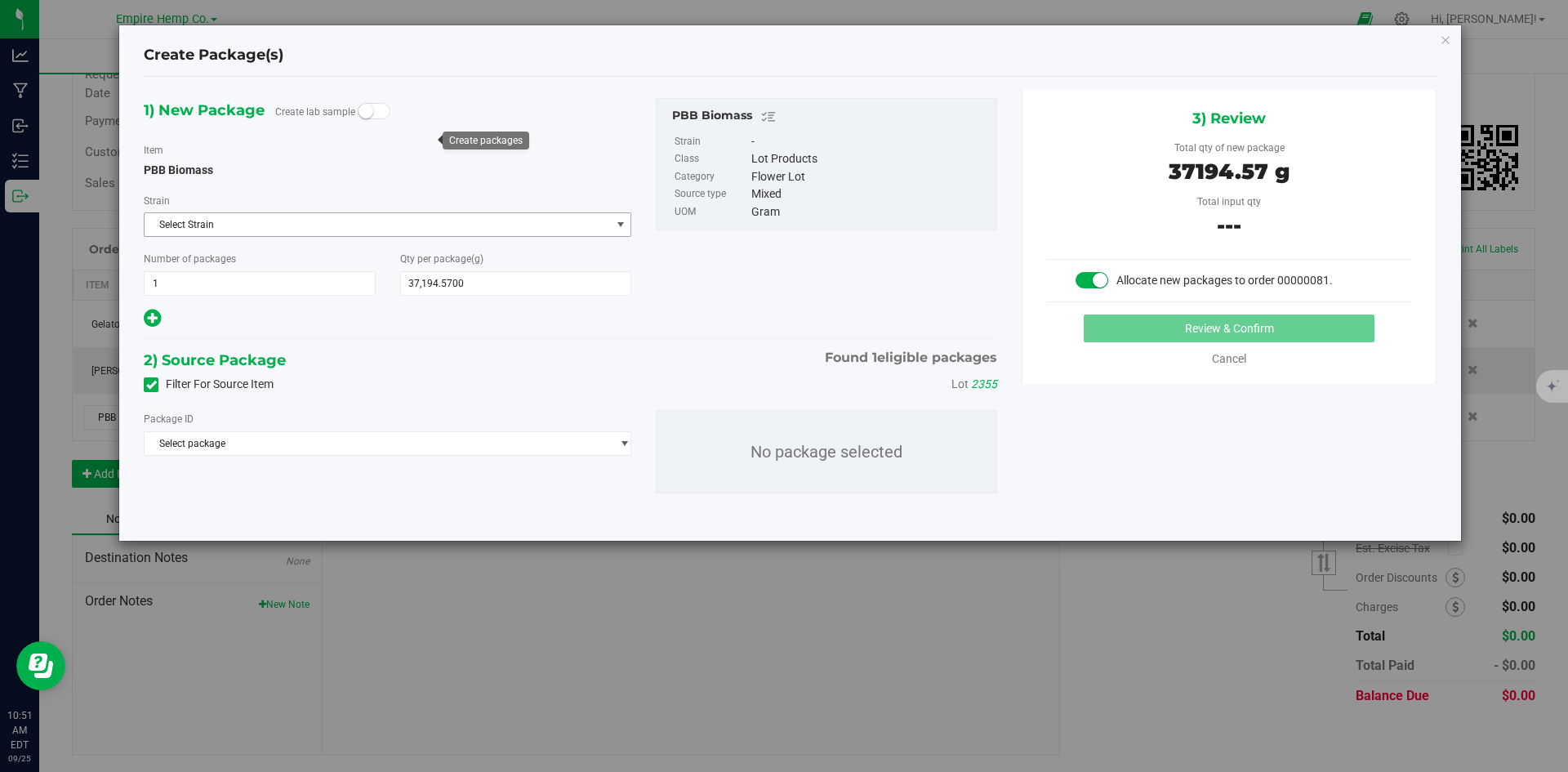
click at [323, 225] on span "Select Strain" at bounding box center [377, 225] width 465 height 23
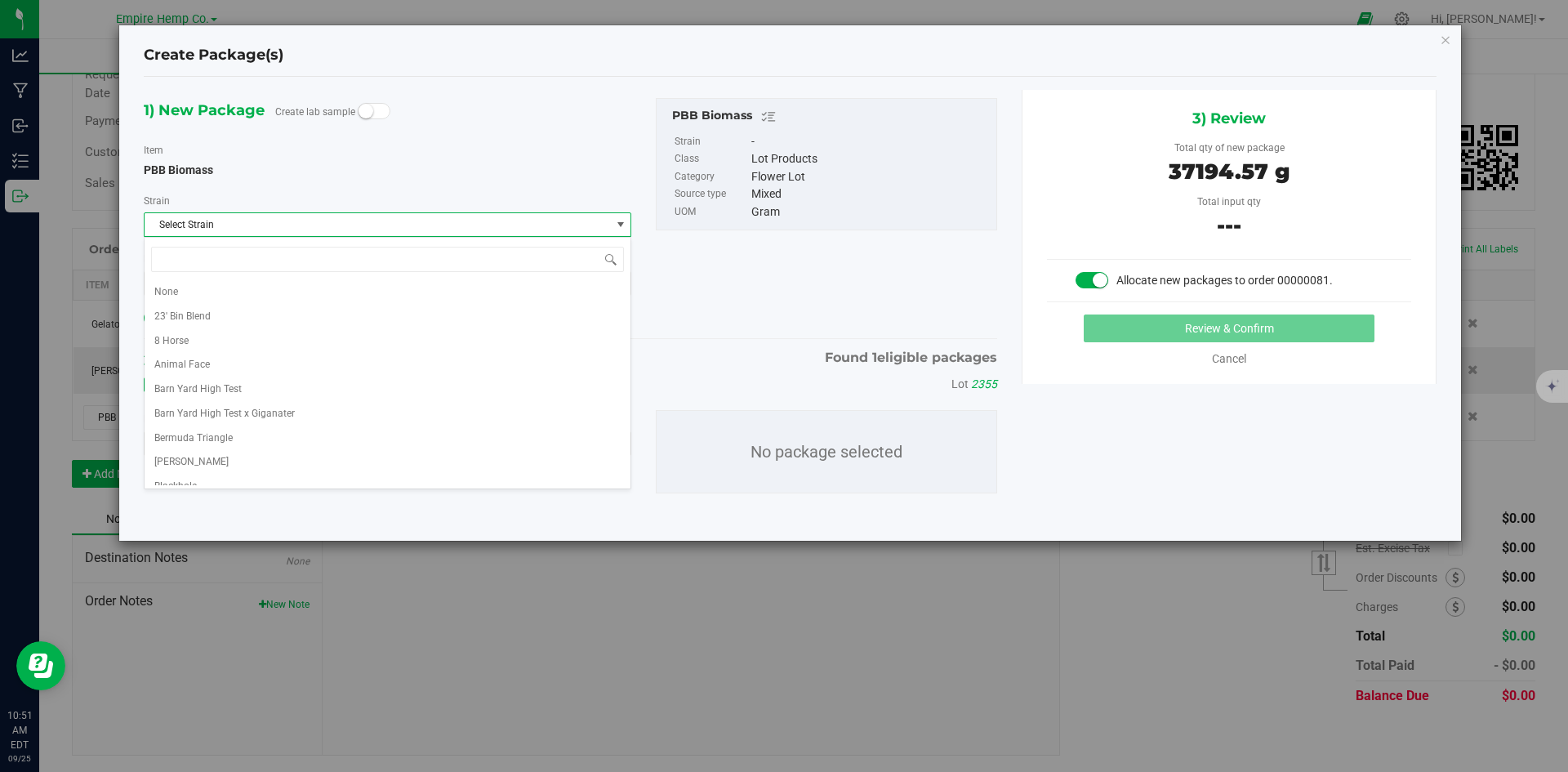
click at [328, 182] on div "1) New Package Create lab sample Item PBB Biomass [GEOGRAPHIC_DATA] Select Stra…" at bounding box center [387, 213] width 512 height 232
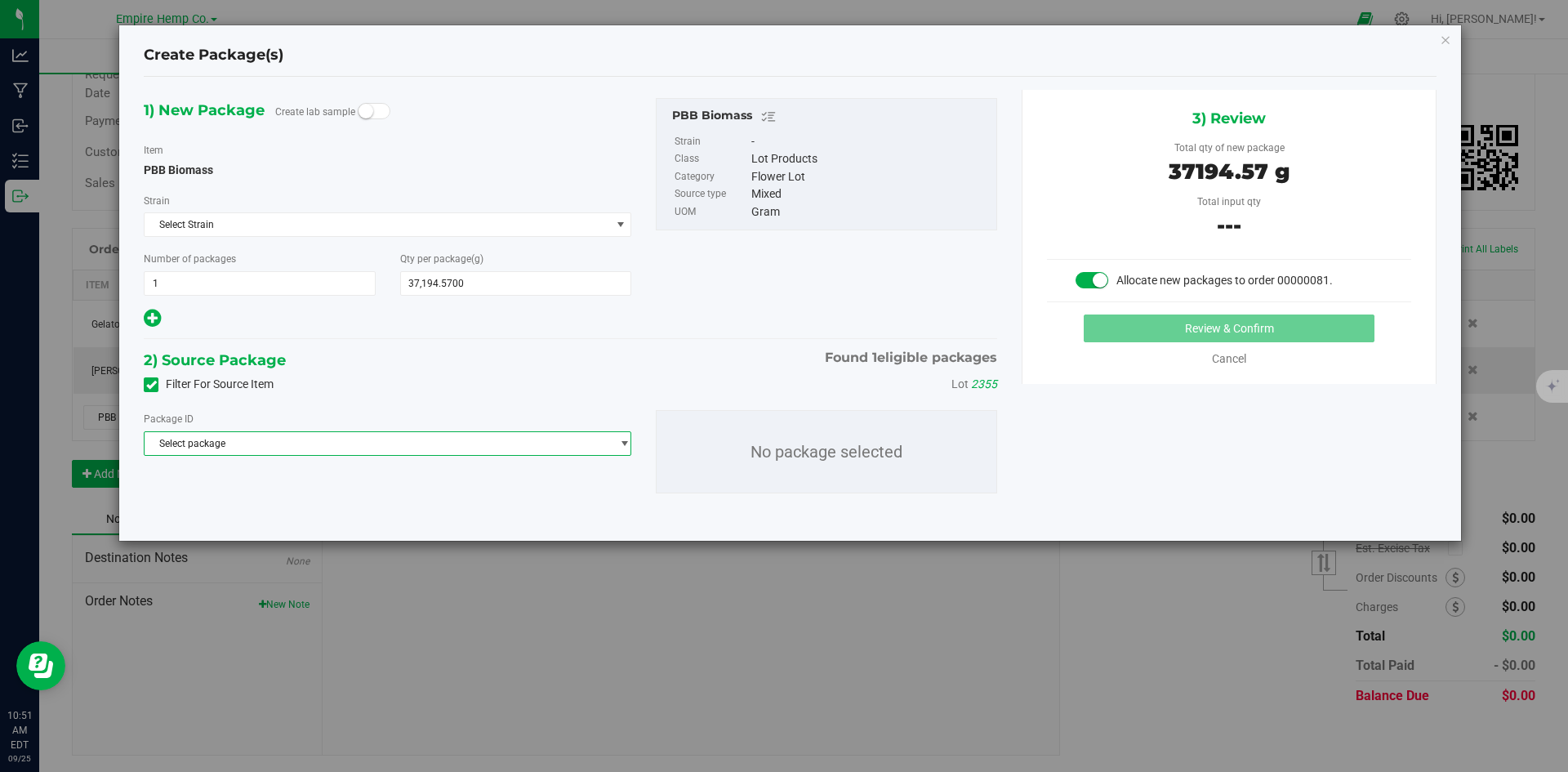
click at [300, 449] on span "Select package" at bounding box center [377, 443] width 465 height 23
click at [316, 518] on li "NYEHCMF-20250624-001 ( PBB Biomass )" at bounding box center [386, 511] width 485 height 23
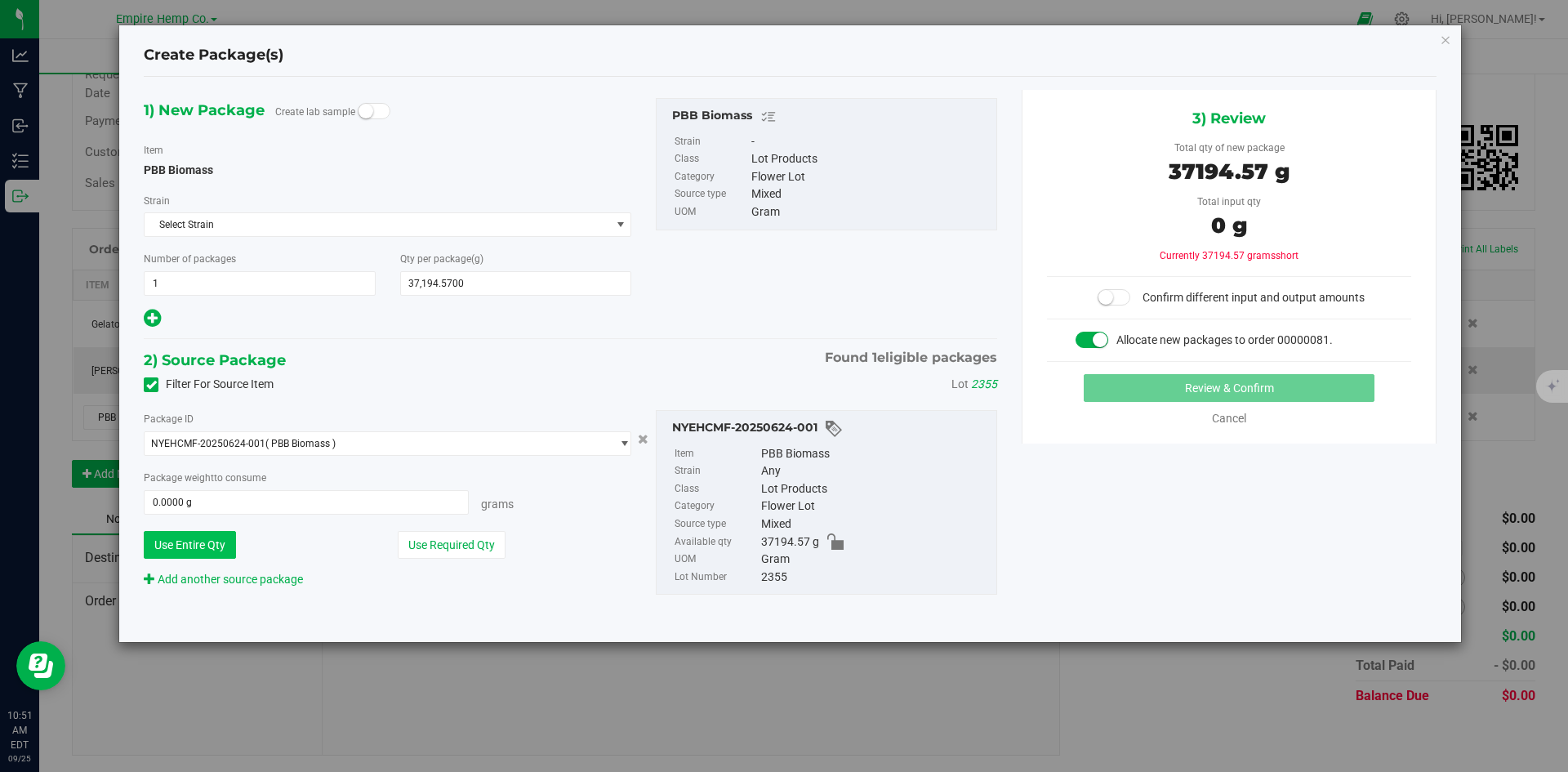
click at [225, 553] on button "Use Entire Qty" at bounding box center [189, 544] width 92 height 28
type input "37194.5700 g"
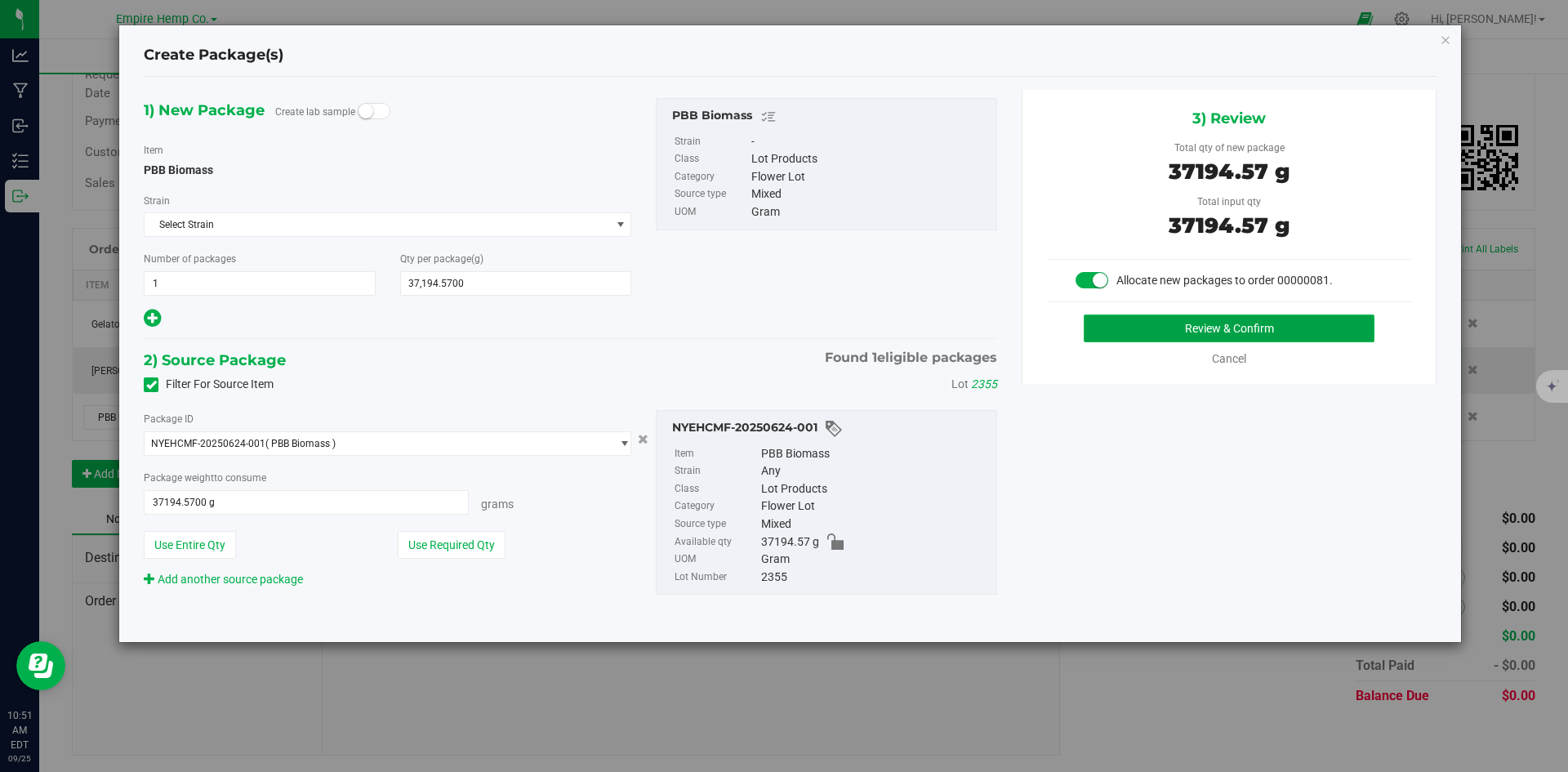
click at [1325, 318] on button "Review & Confirm" at bounding box center [1229, 328] width 290 height 28
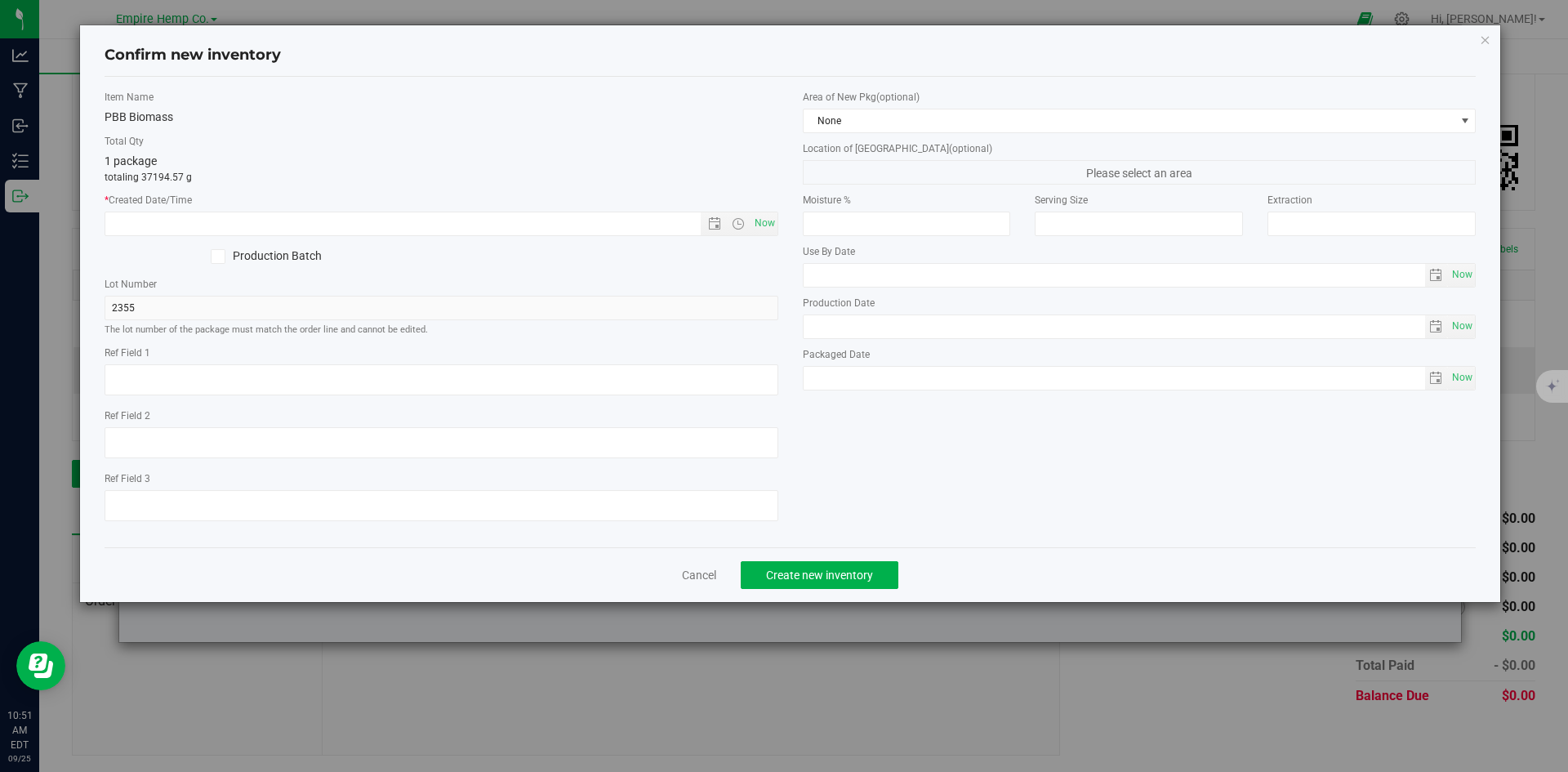
click at [784, 222] on div "Item Name PBB Biomass Total Qty 1 package totaling 37194.57 g * Created Date/Ti…" at bounding box center [441, 311] width 698 height 444
click at [778, 224] on span "Now" at bounding box center [441, 223] width 674 height 24
click at [775, 225] on span "Now" at bounding box center [764, 223] width 28 height 24
type input "[DATE] 10:51 AM"
click at [843, 491] on div "Item Name PBB Biomass Total Qty 1 package totaling 37194.57 g * Created Date/Ti…" at bounding box center [790, 311] width 1397 height 444
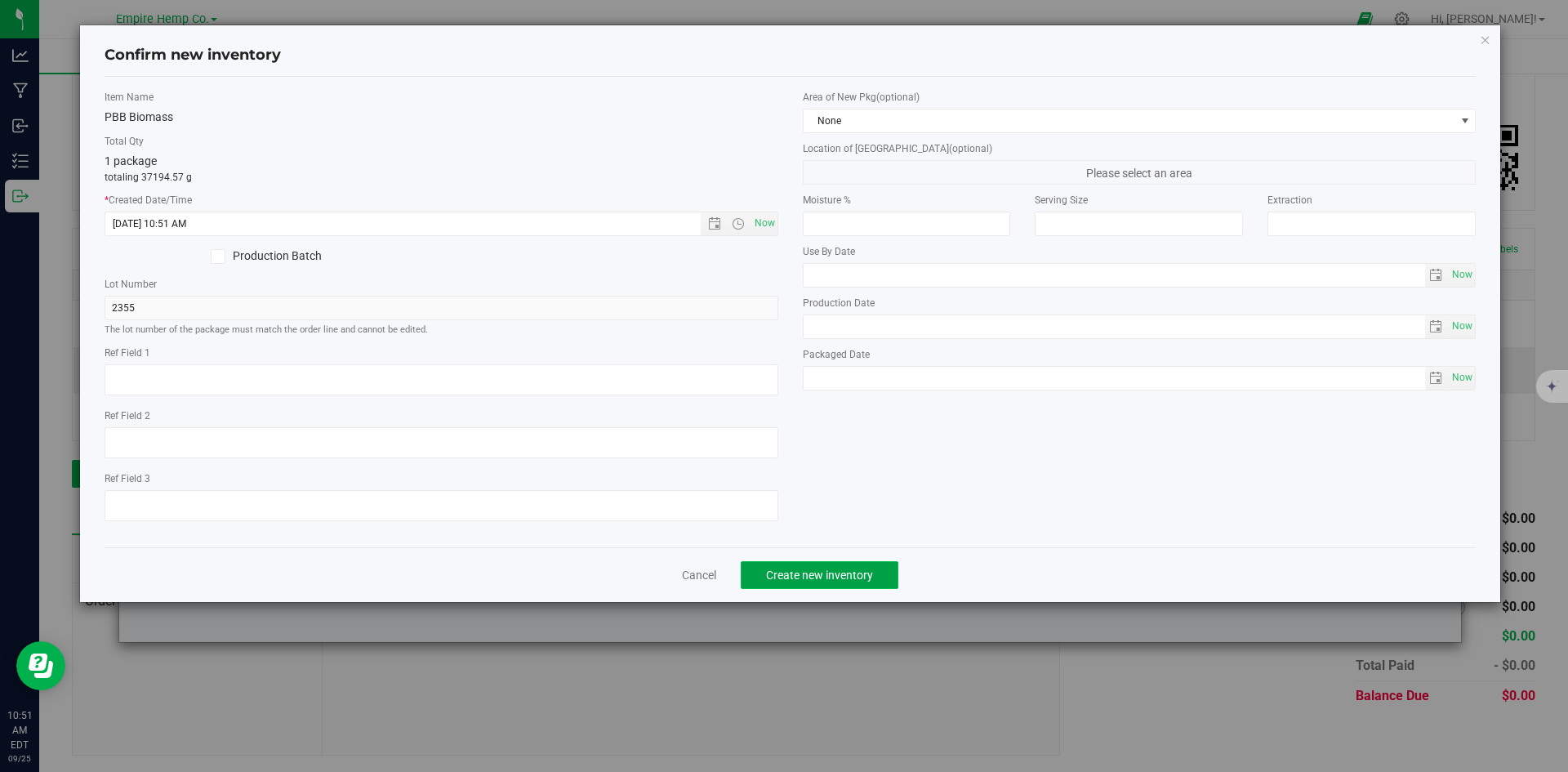
click at [831, 566] on button "Create new inventory" at bounding box center [819, 575] width 158 height 28
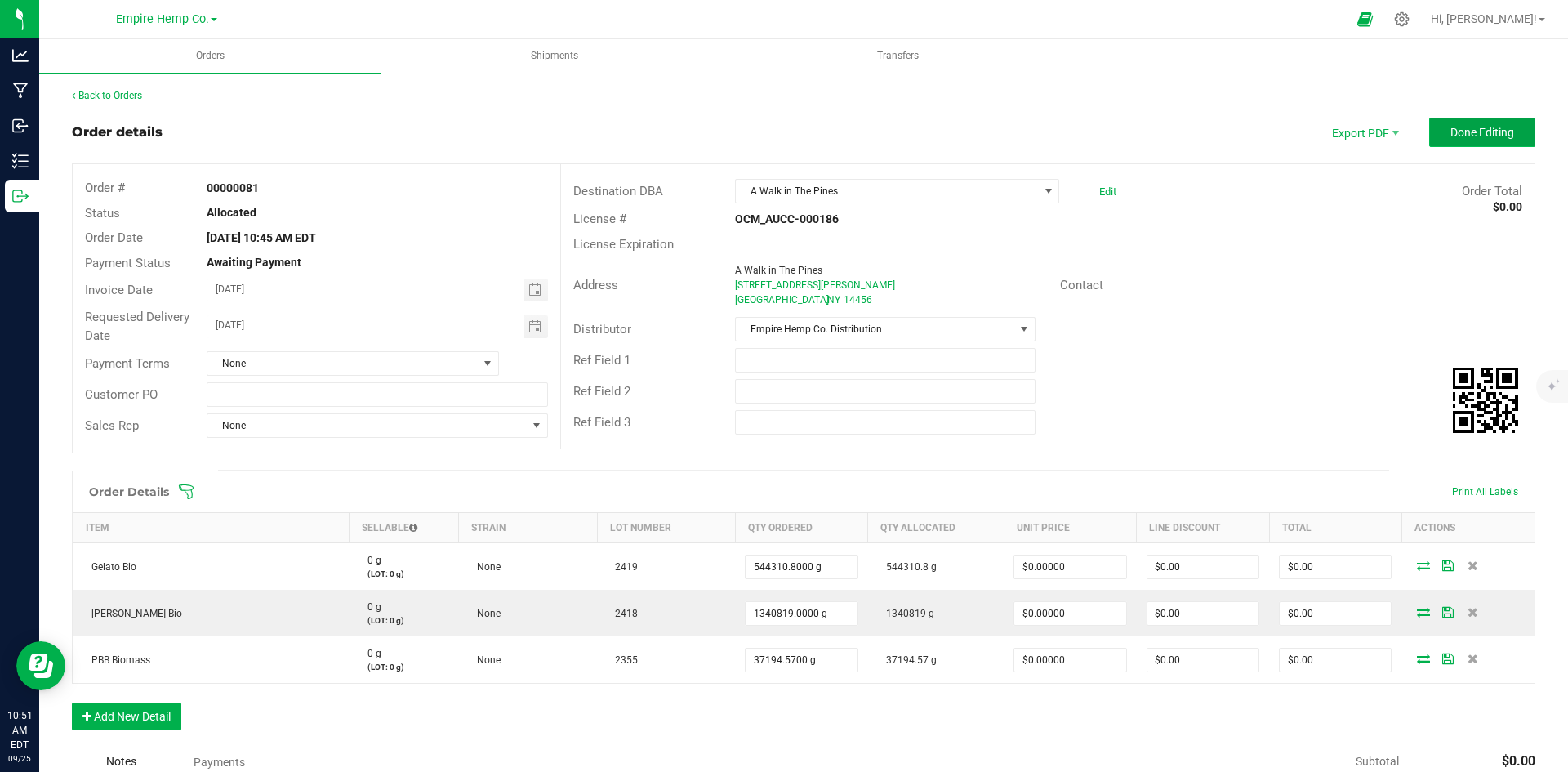
click at [1451, 128] on span "Done Editing" at bounding box center [1482, 133] width 63 height 13
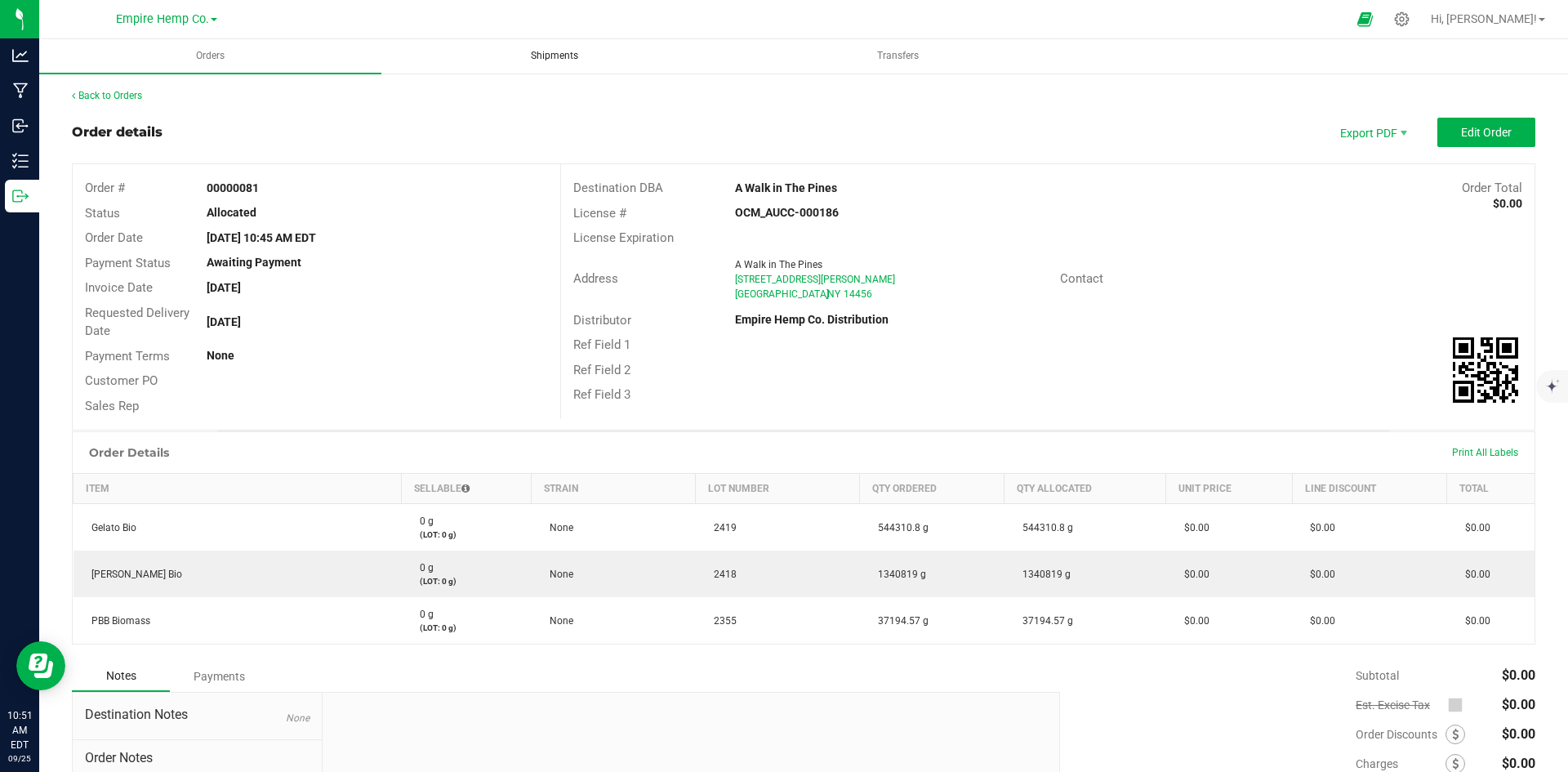
click at [587, 50] on span "Shipments" at bounding box center [554, 56] width 91 height 13
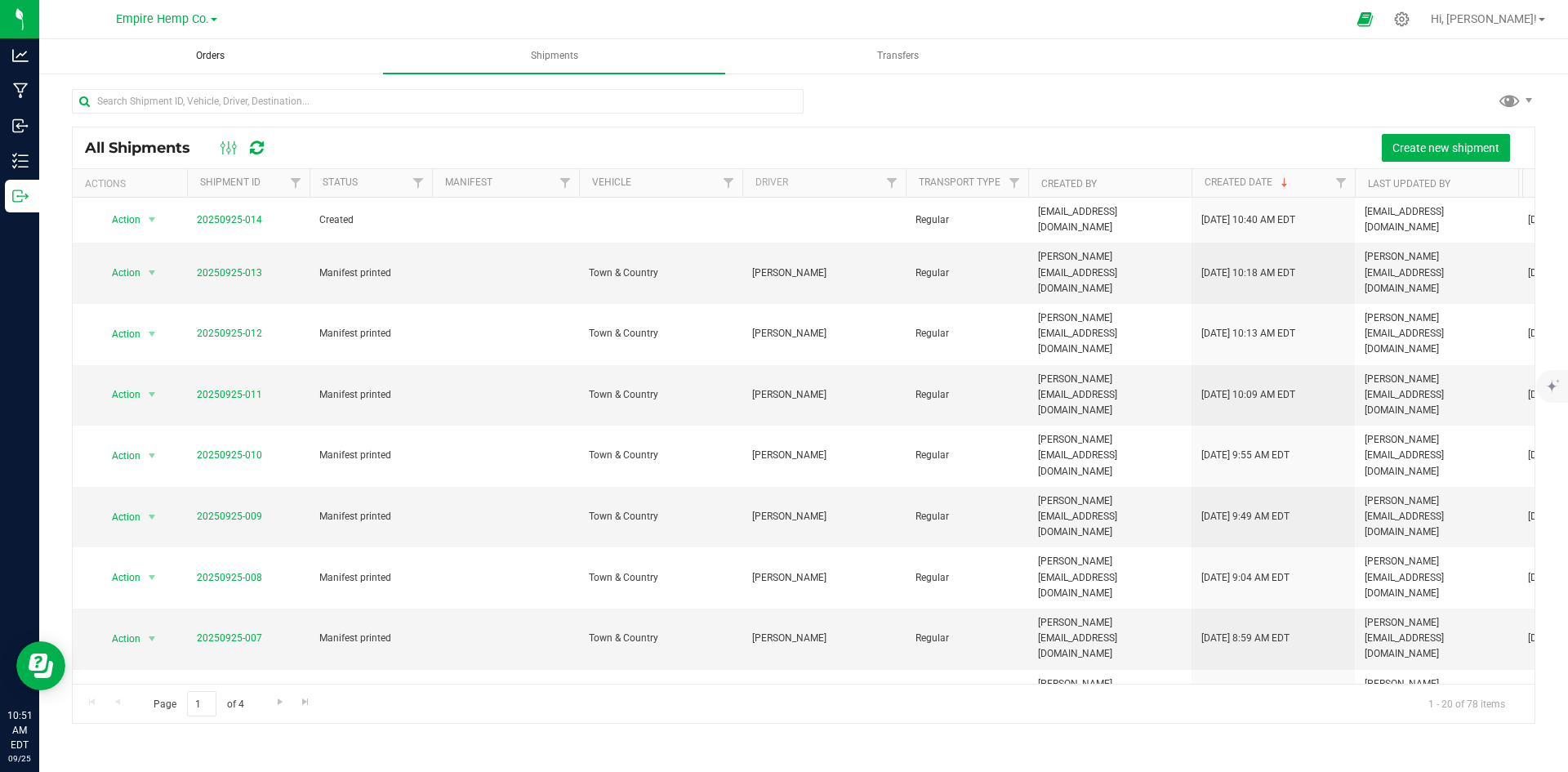
click at [251, 71] on uib-tab-heading "Orders" at bounding box center [211, 57] width 340 height 33
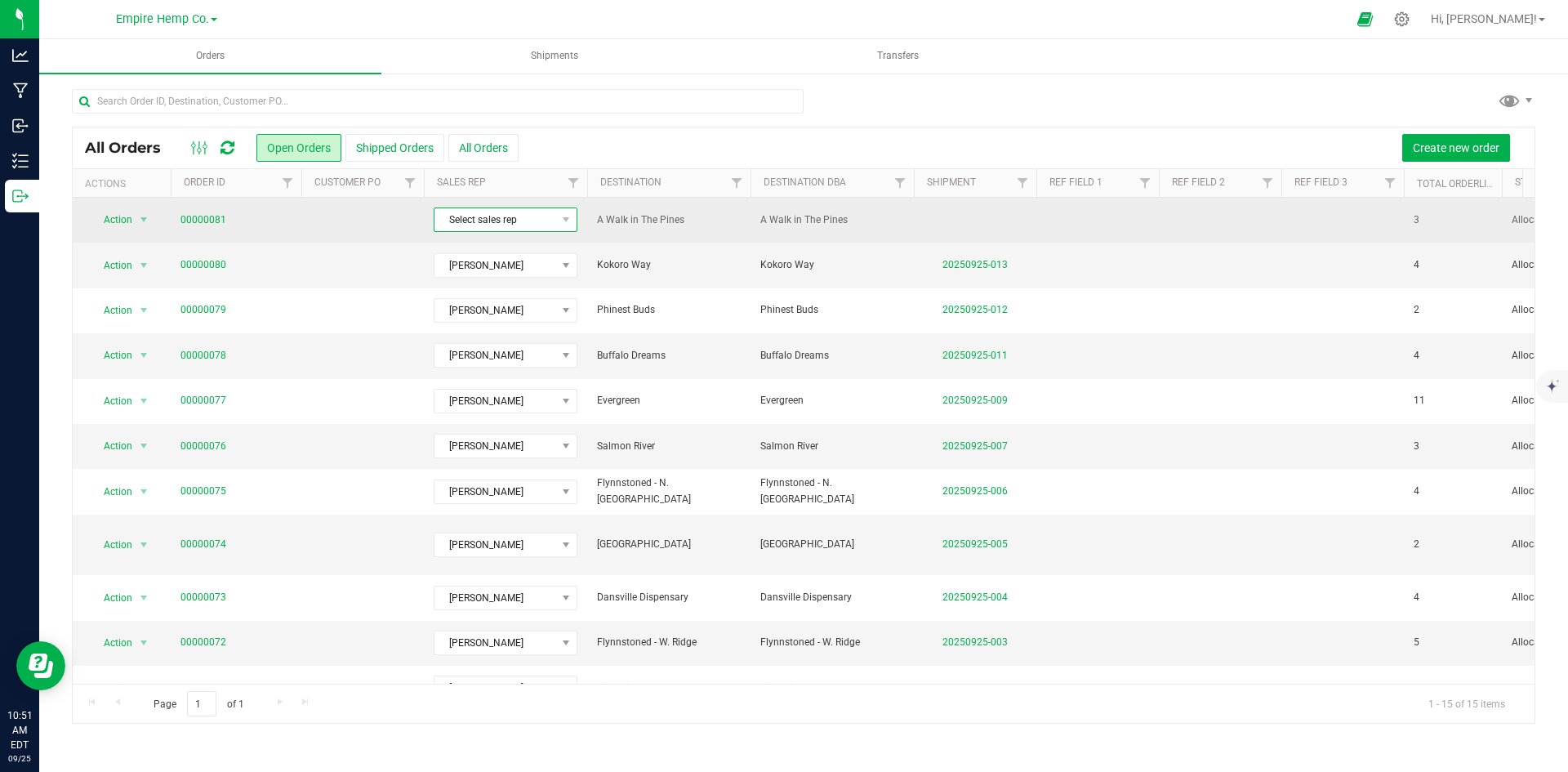
click at [553, 220] on span "Select sales rep" at bounding box center [495, 220] width 122 height 23
click at [382, 212] on td at bounding box center [361, 220] width 122 height 45
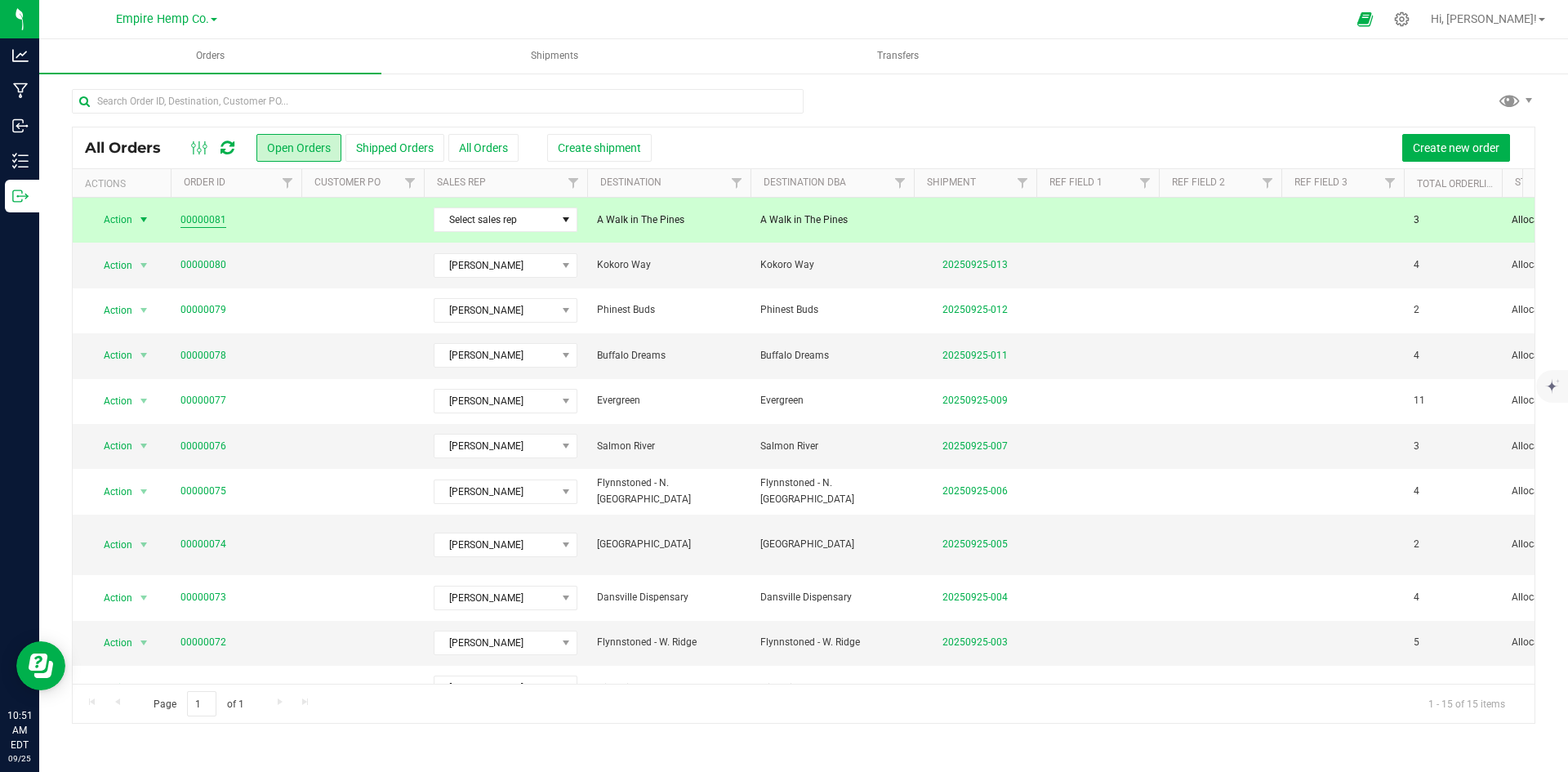
click at [212, 221] on link "00000081" at bounding box center [204, 220] width 46 height 15
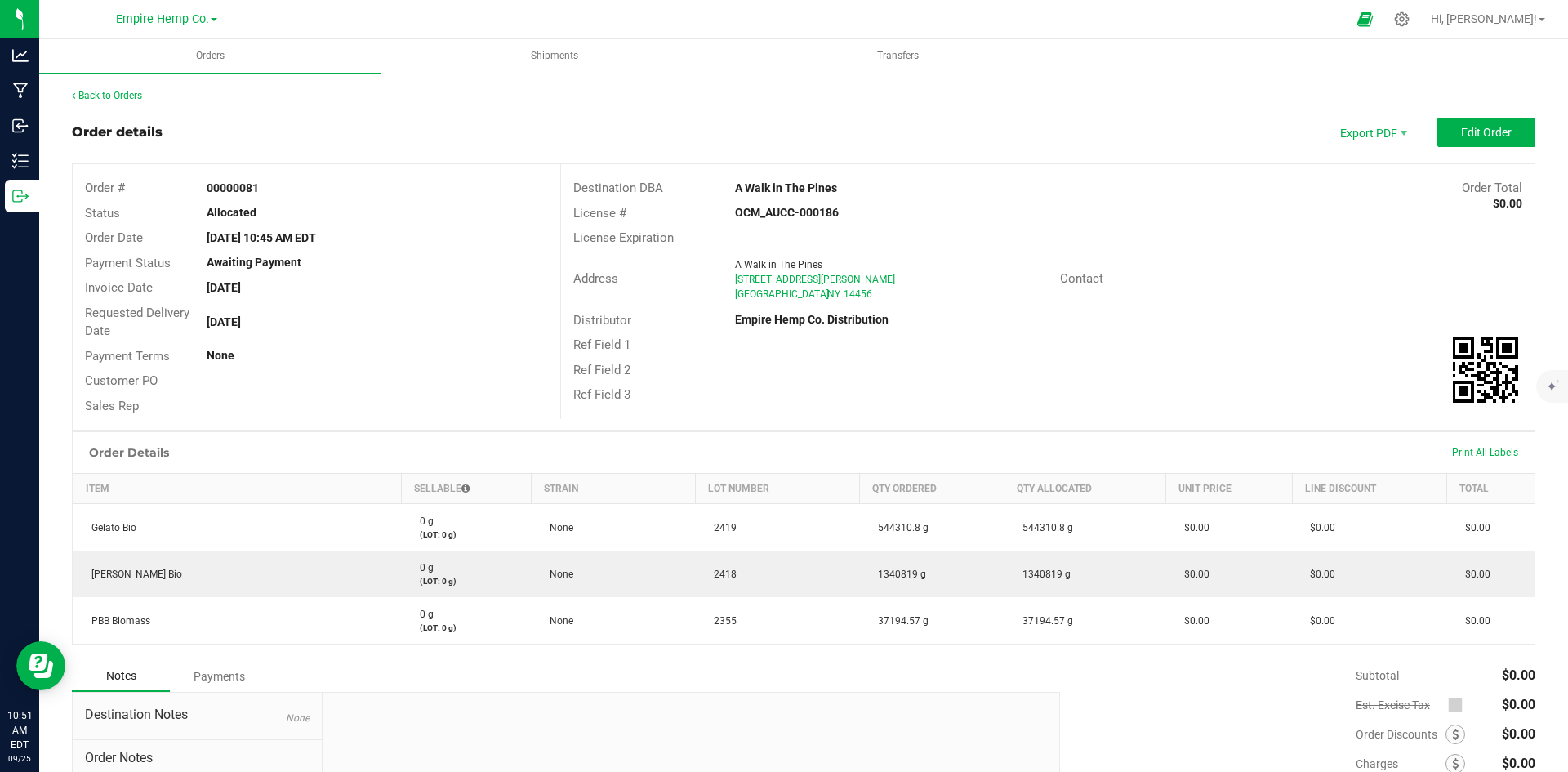
click at [100, 94] on link "Back to Orders" at bounding box center [107, 95] width 70 height 12
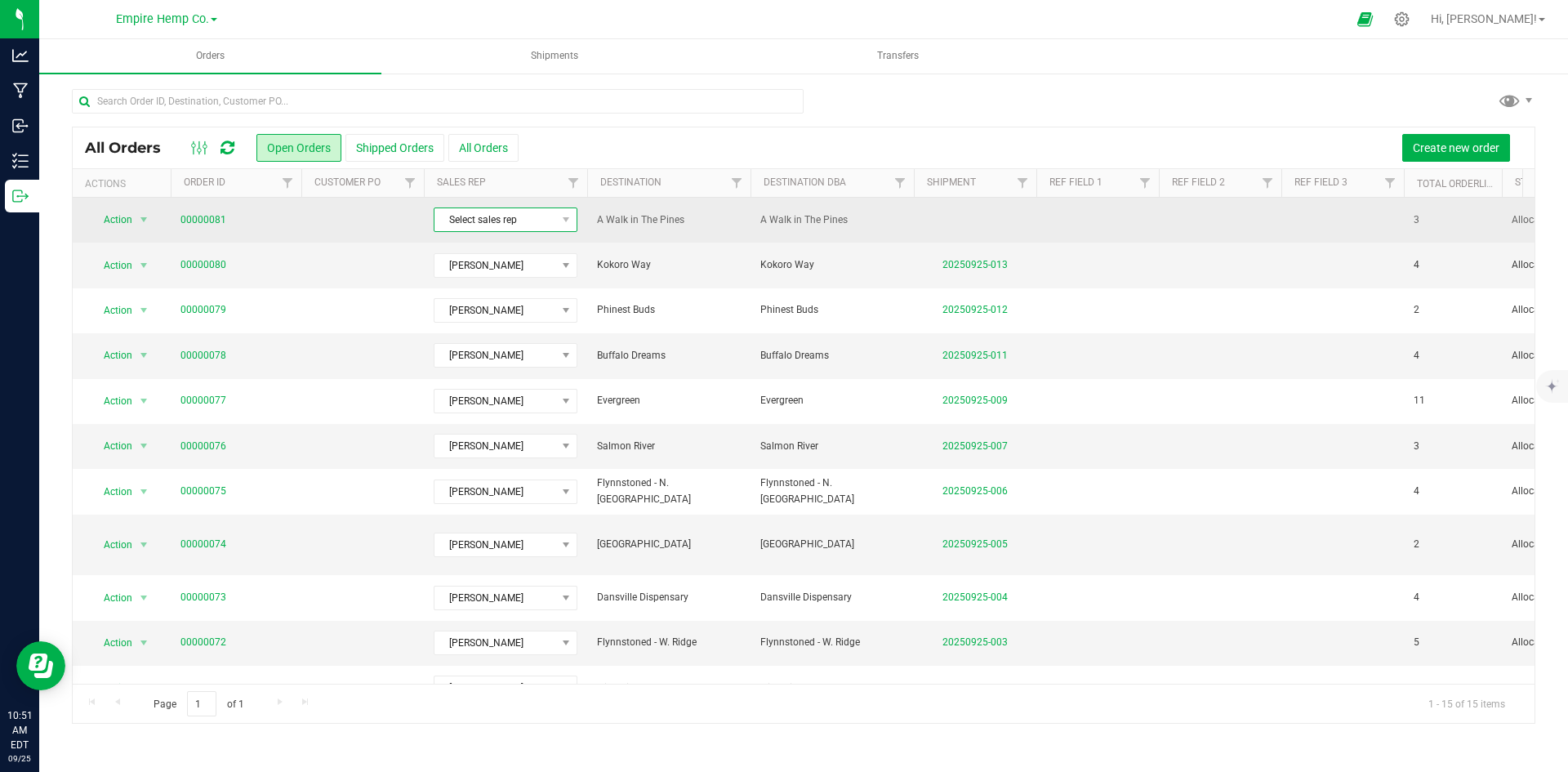
click at [495, 213] on span "Select sales rep" at bounding box center [495, 220] width 122 height 23
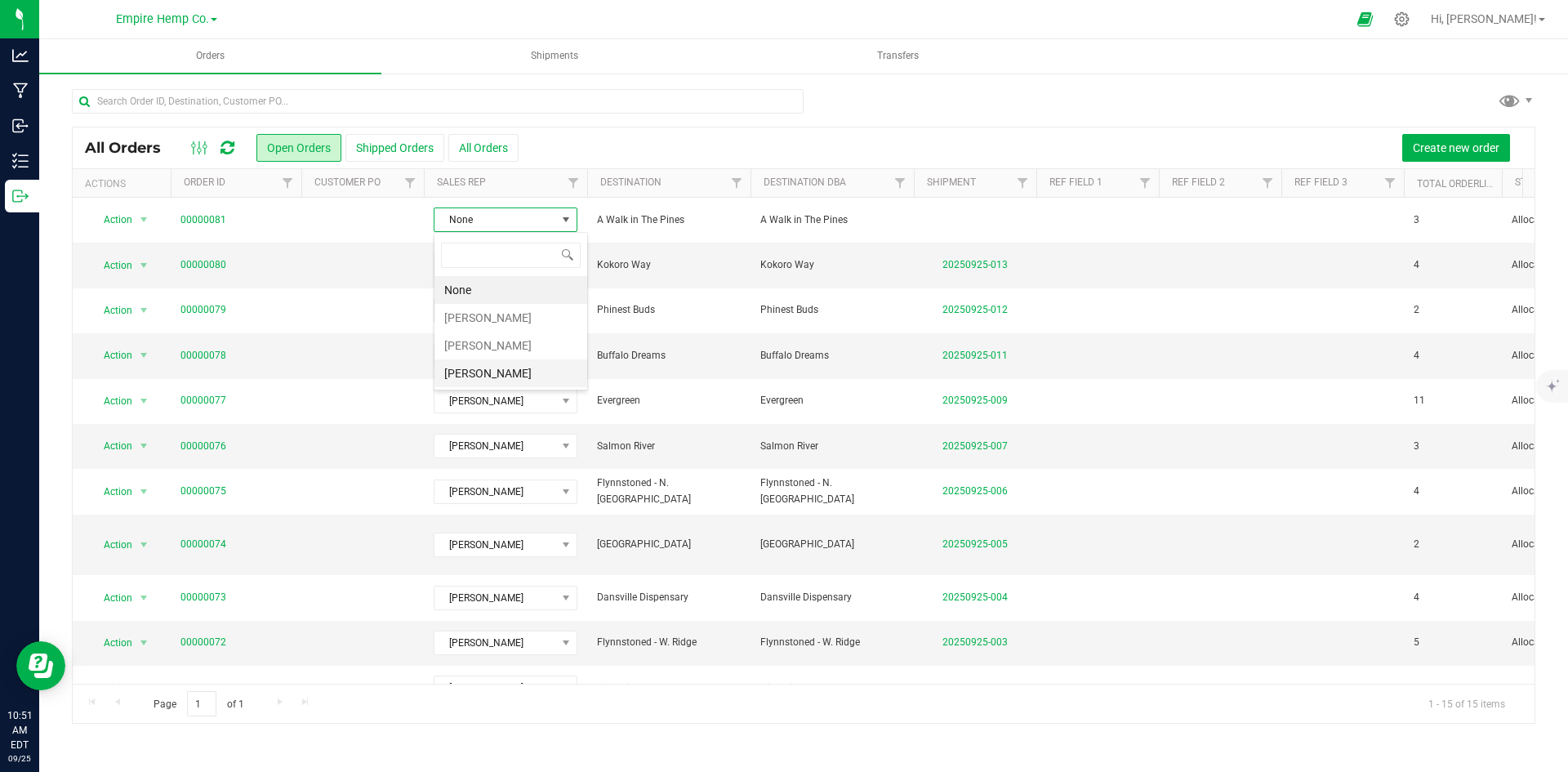
click at [512, 368] on li "[PERSON_NAME]" at bounding box center [510, 373] width 153 height 28
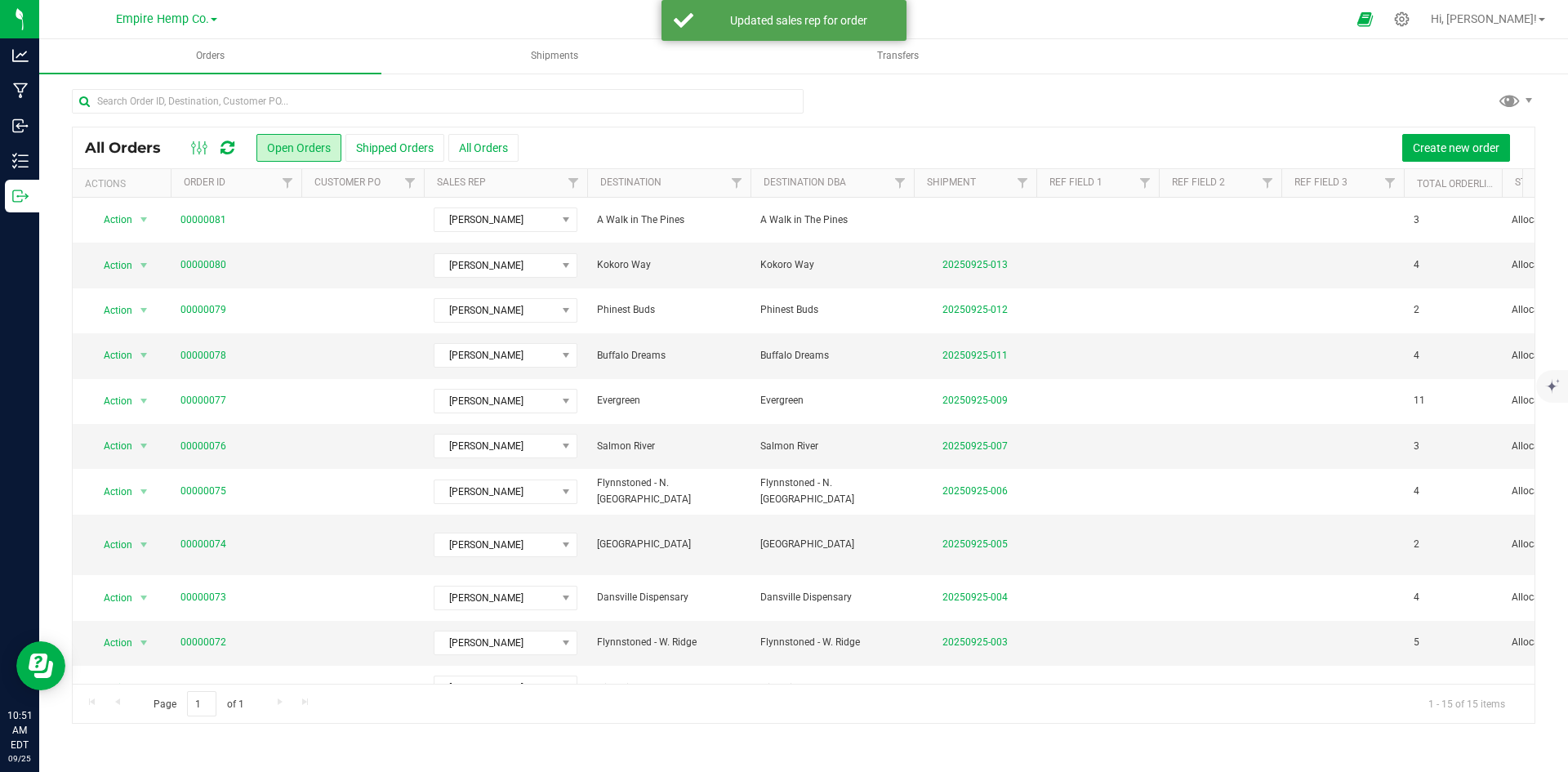
click at [613, 137] on div "Create new order" at bounding box center [1020, 147] width 1004 height 28
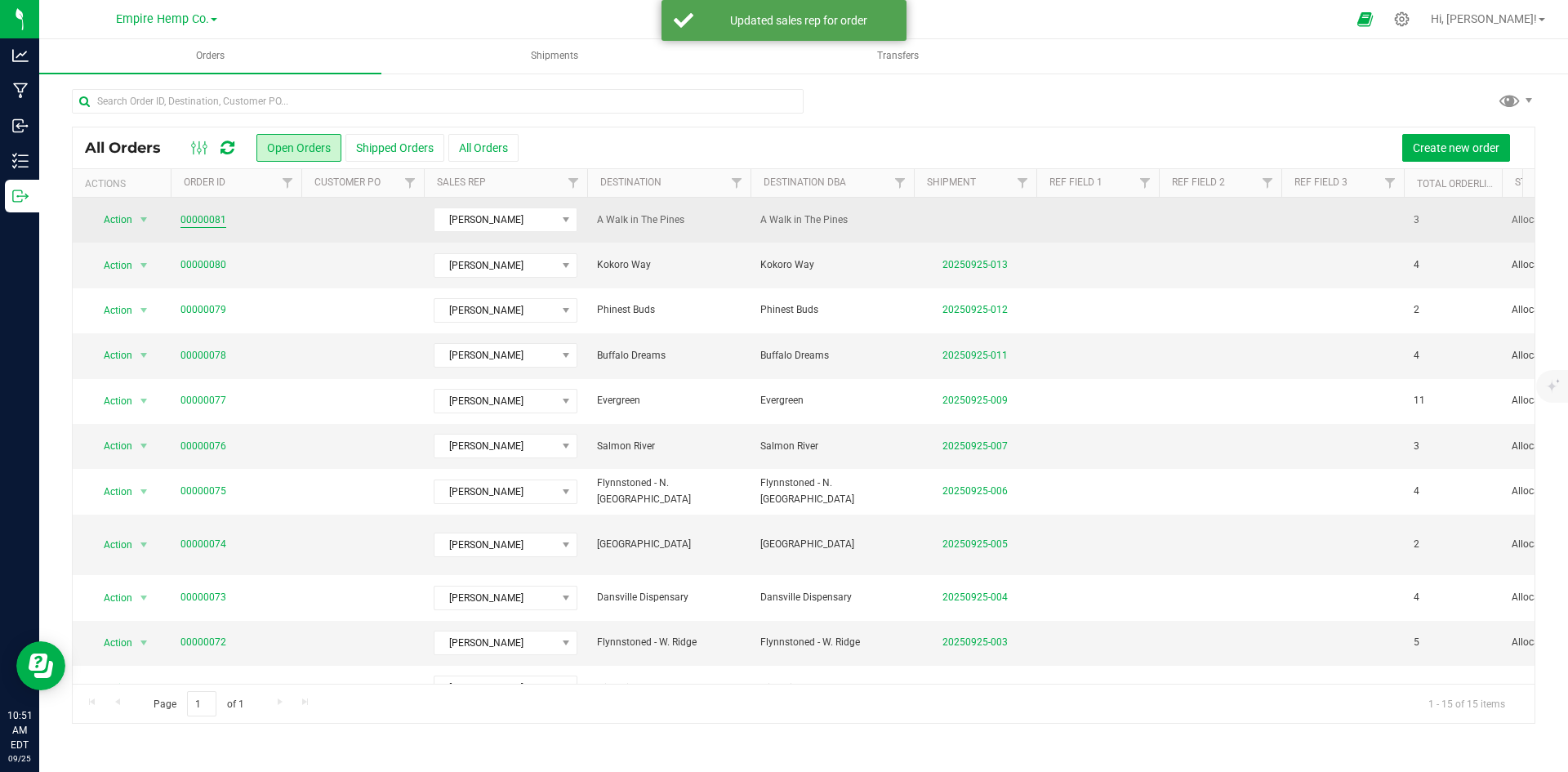
click at [206, 224] on link "00000081" at bounding box center [204, 220] width 46 height 15
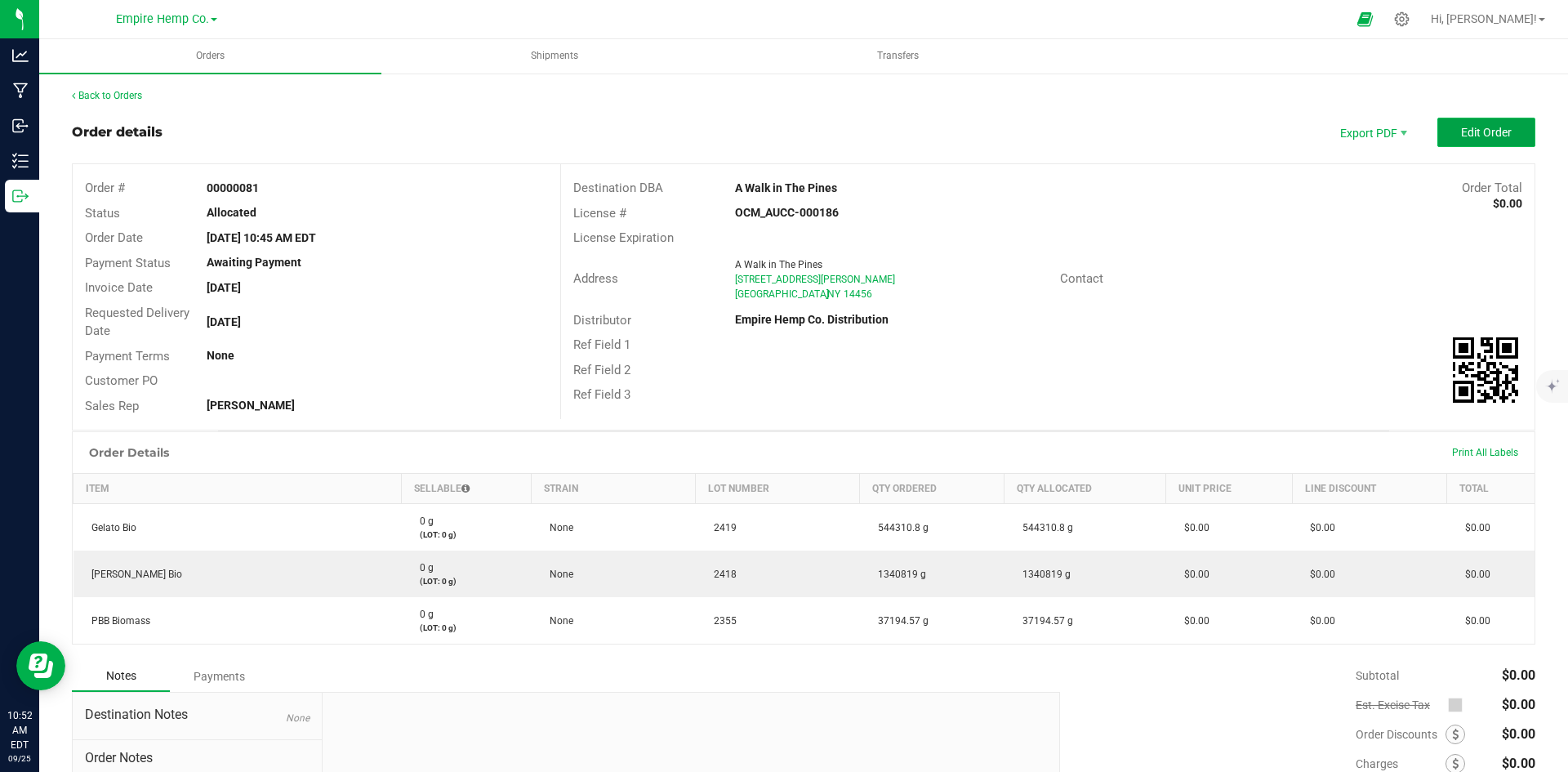
click at [1461, 129] on span "Edit Order" at bounding box center [1486, 133] width 51 height 13
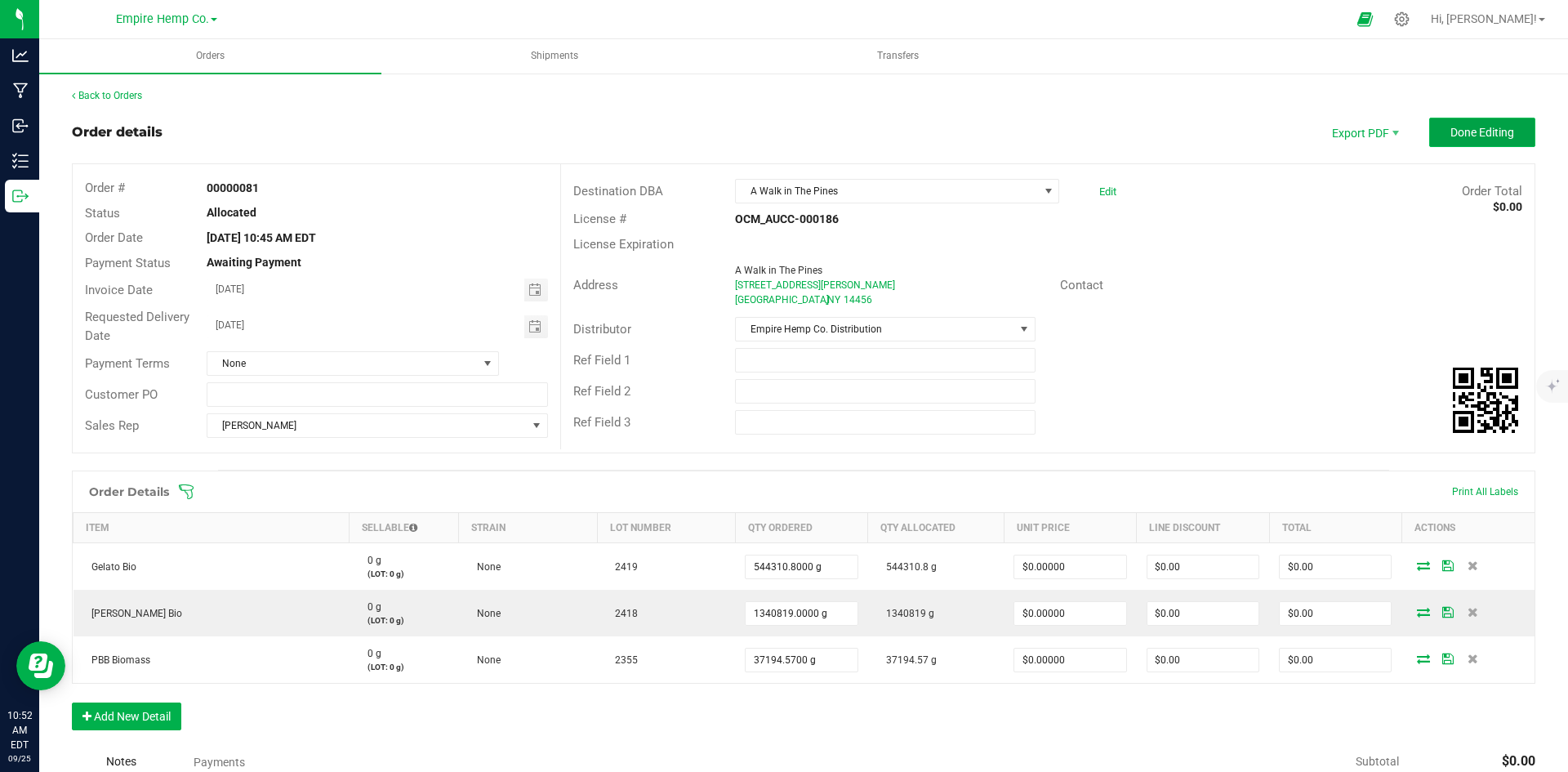
click at [1462, 134] on span "Done Editing" at bounding box center [1482, 133] width 63 height 13
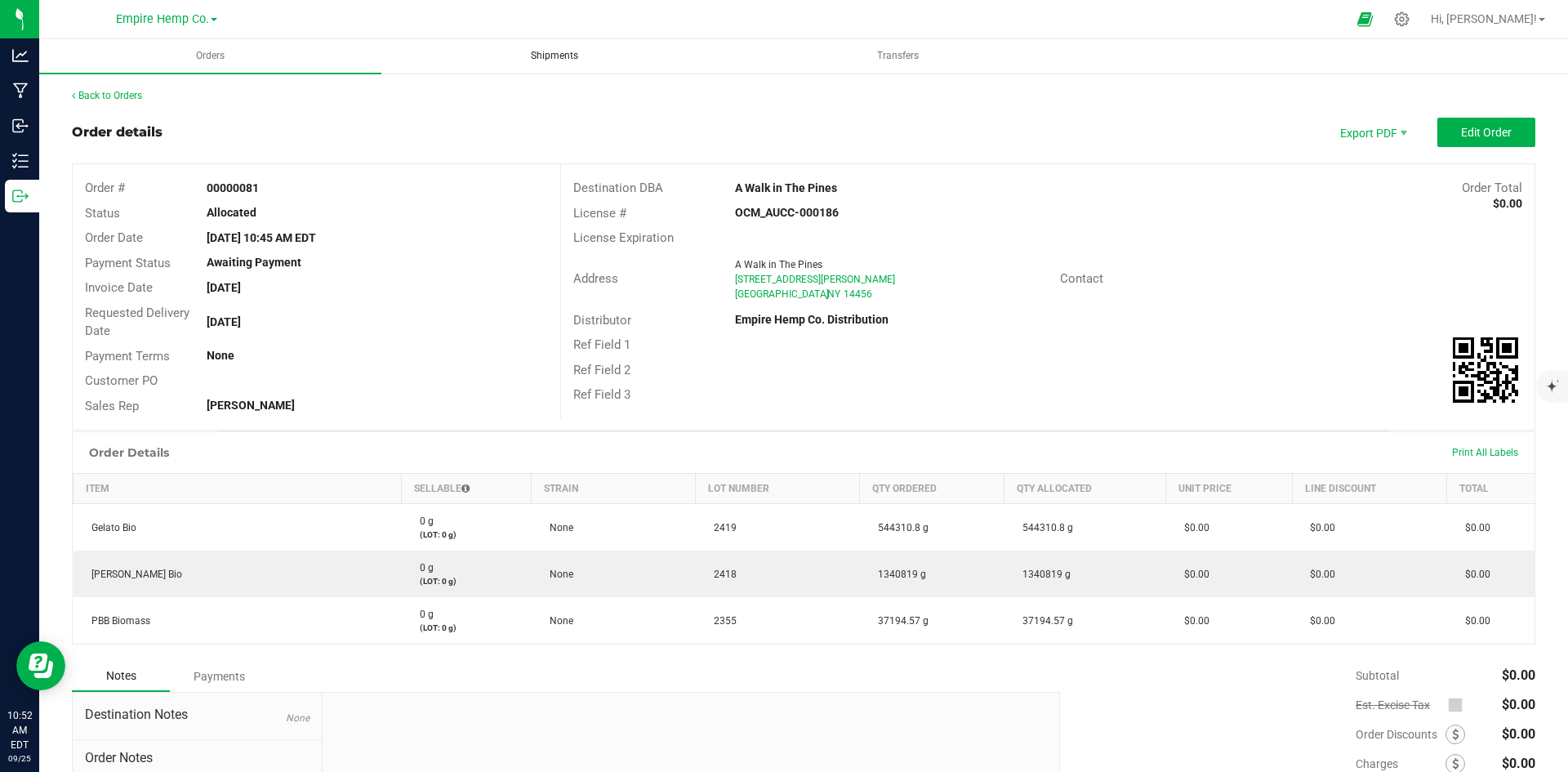
click at [572, 57] on span "Shipments" at bounding box center [554, 56] width 91 height 13
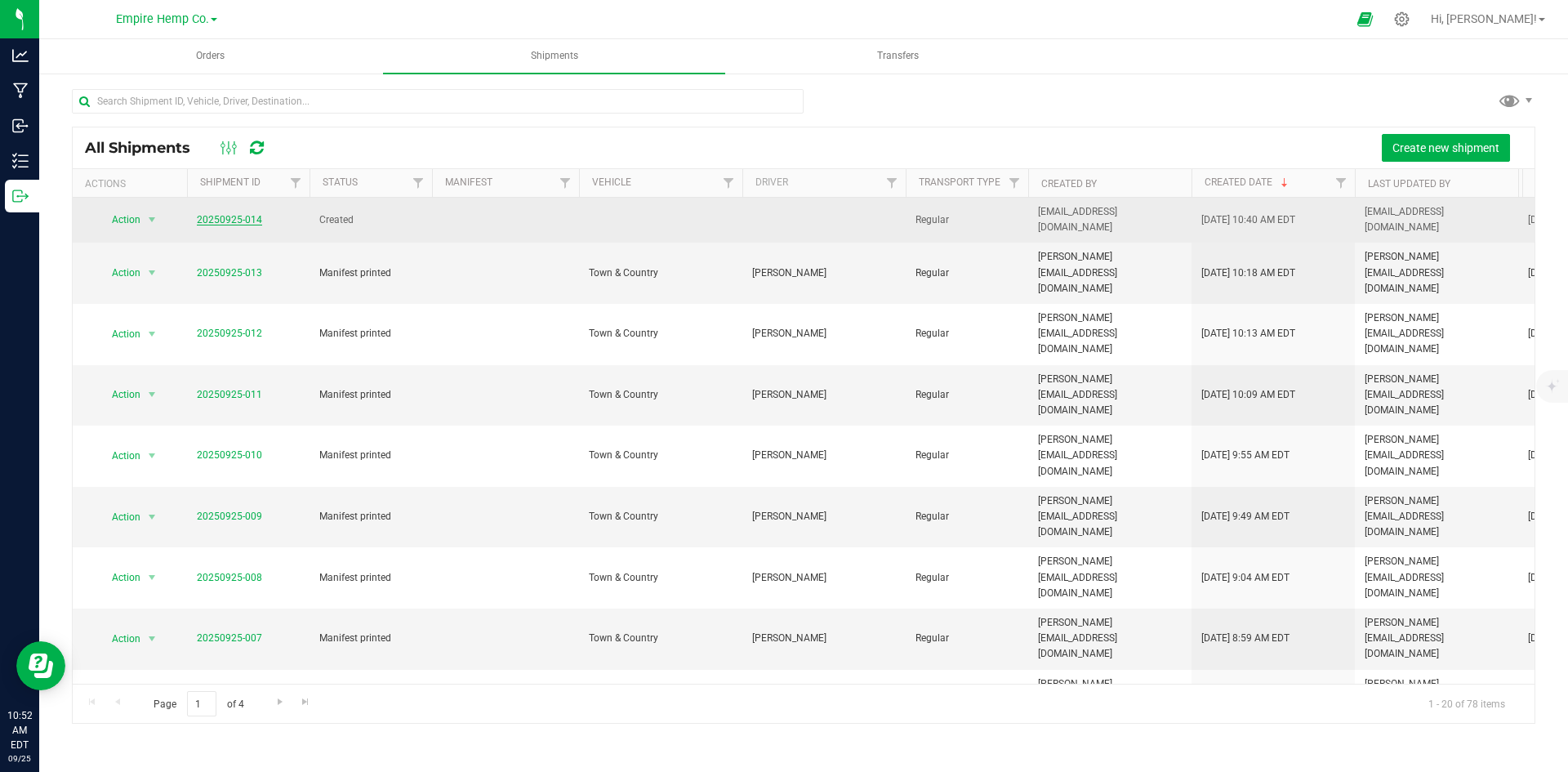
click at [231, 214] on link "20250925-014" at bounding box center [230, 220] width 65 height 12
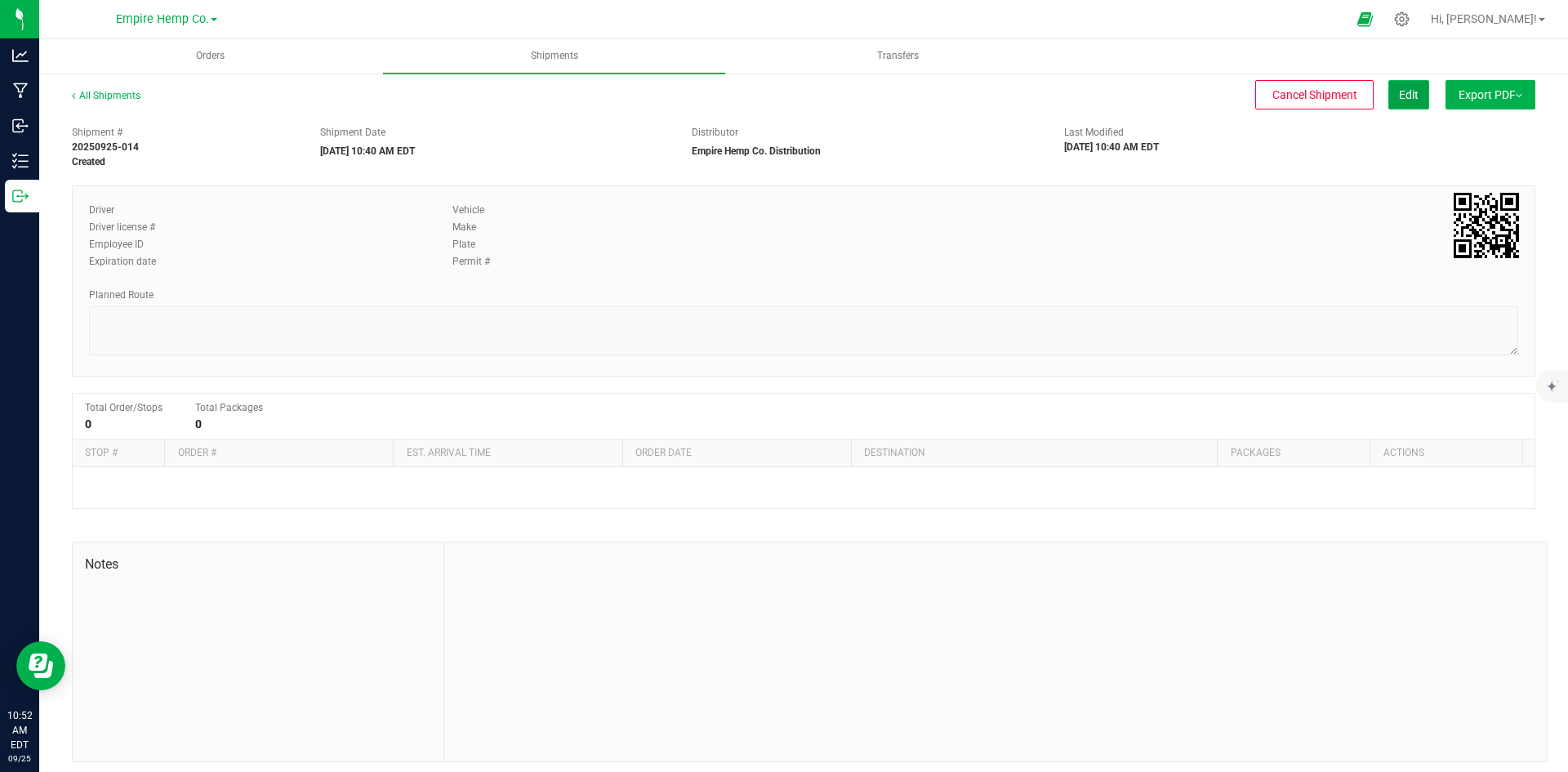
click at [1388, 92] on button "Edit" at bounding box center [1408, 94] width 40 height 30
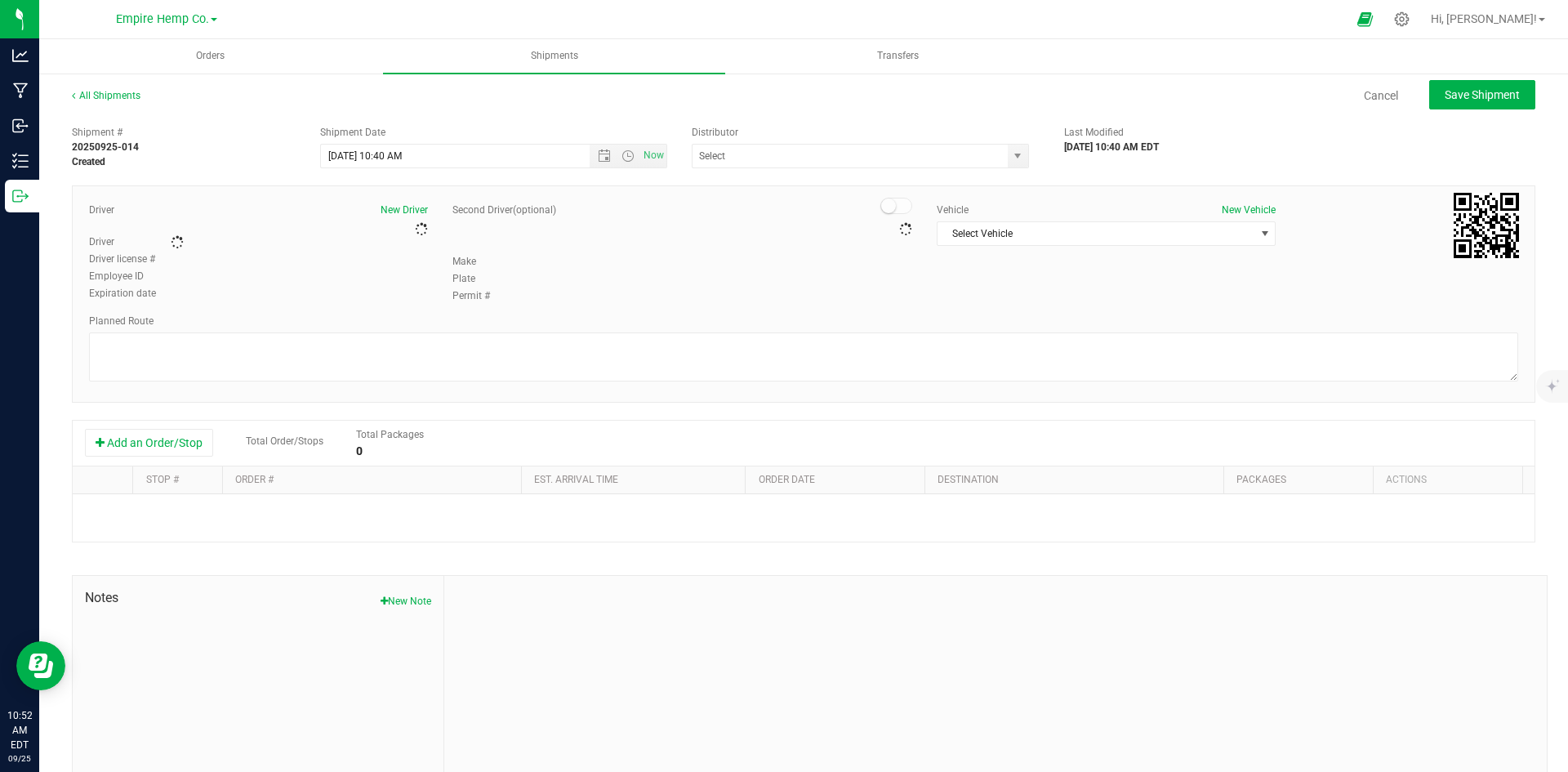
type input "Empire Hemp Co. Distribution"
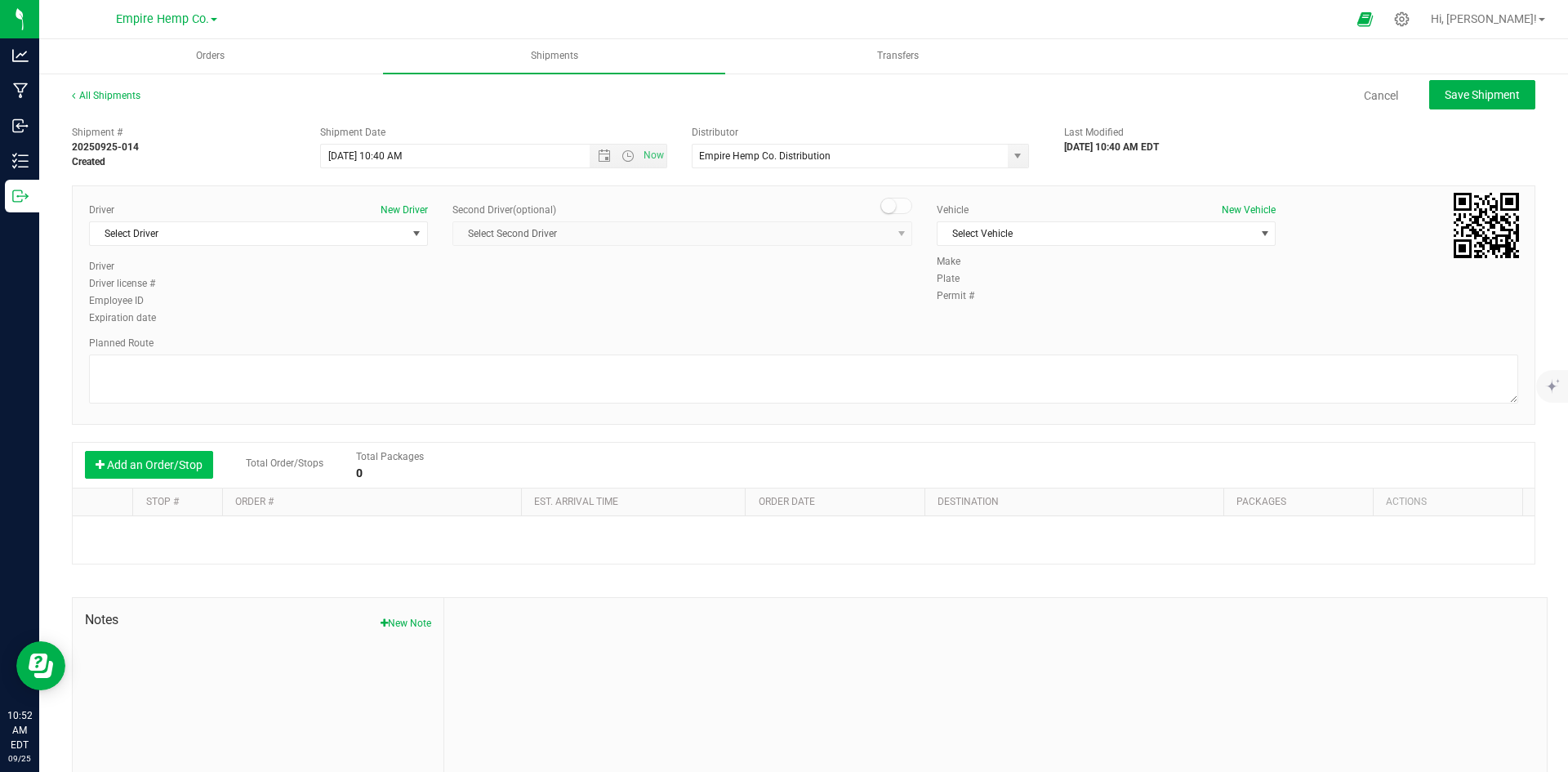
click at [149, 461] on button "Add an Order/Stop" at bounding box center [148, 464] width 128 height 28
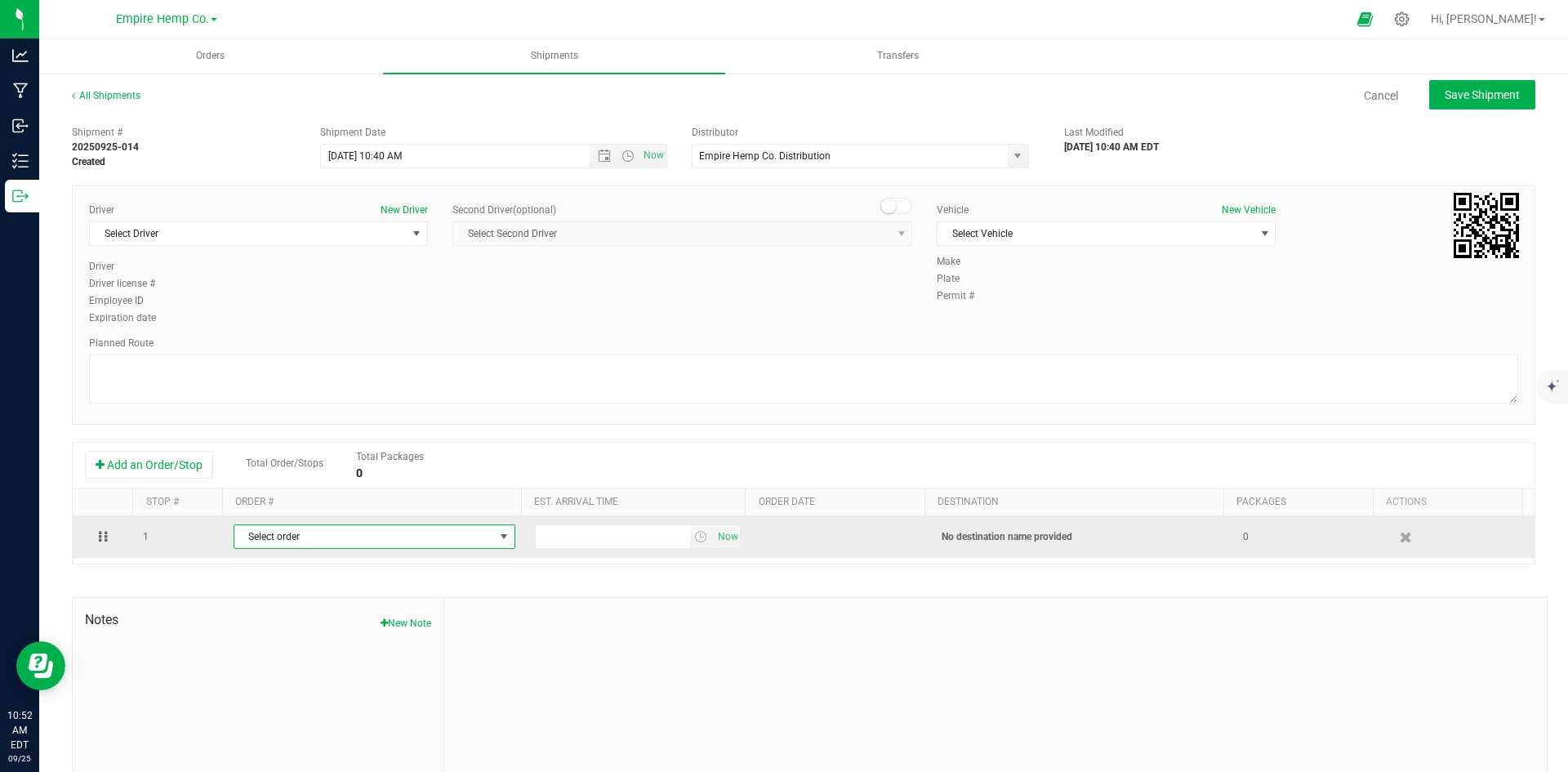
click at [302, 543] on span "Select order" at bounding box center [364, 536] width 260 height 23
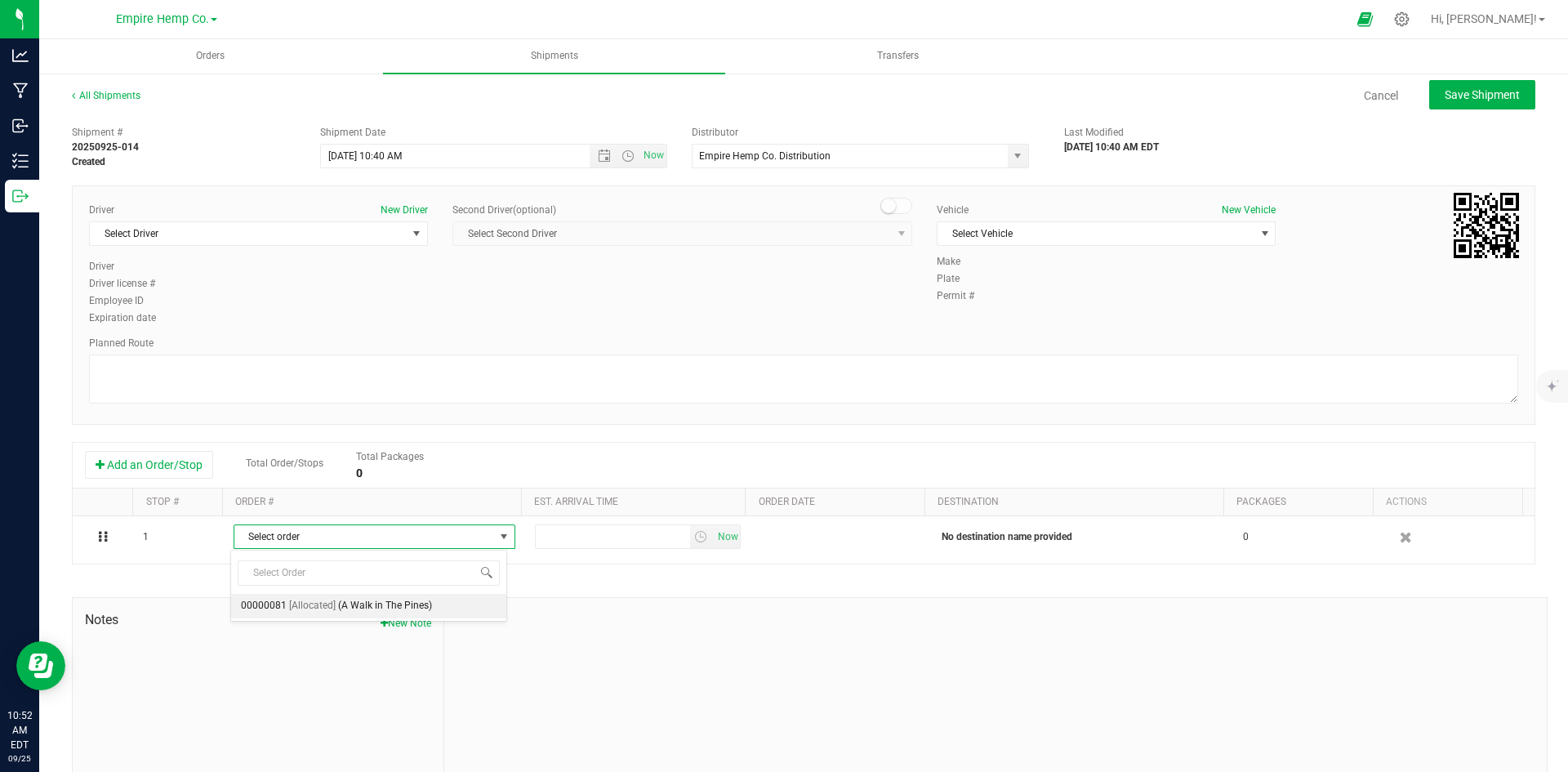
click at [317, 607] on span "[Allocated]" at bounding box center [312, 606] width 46 height 21
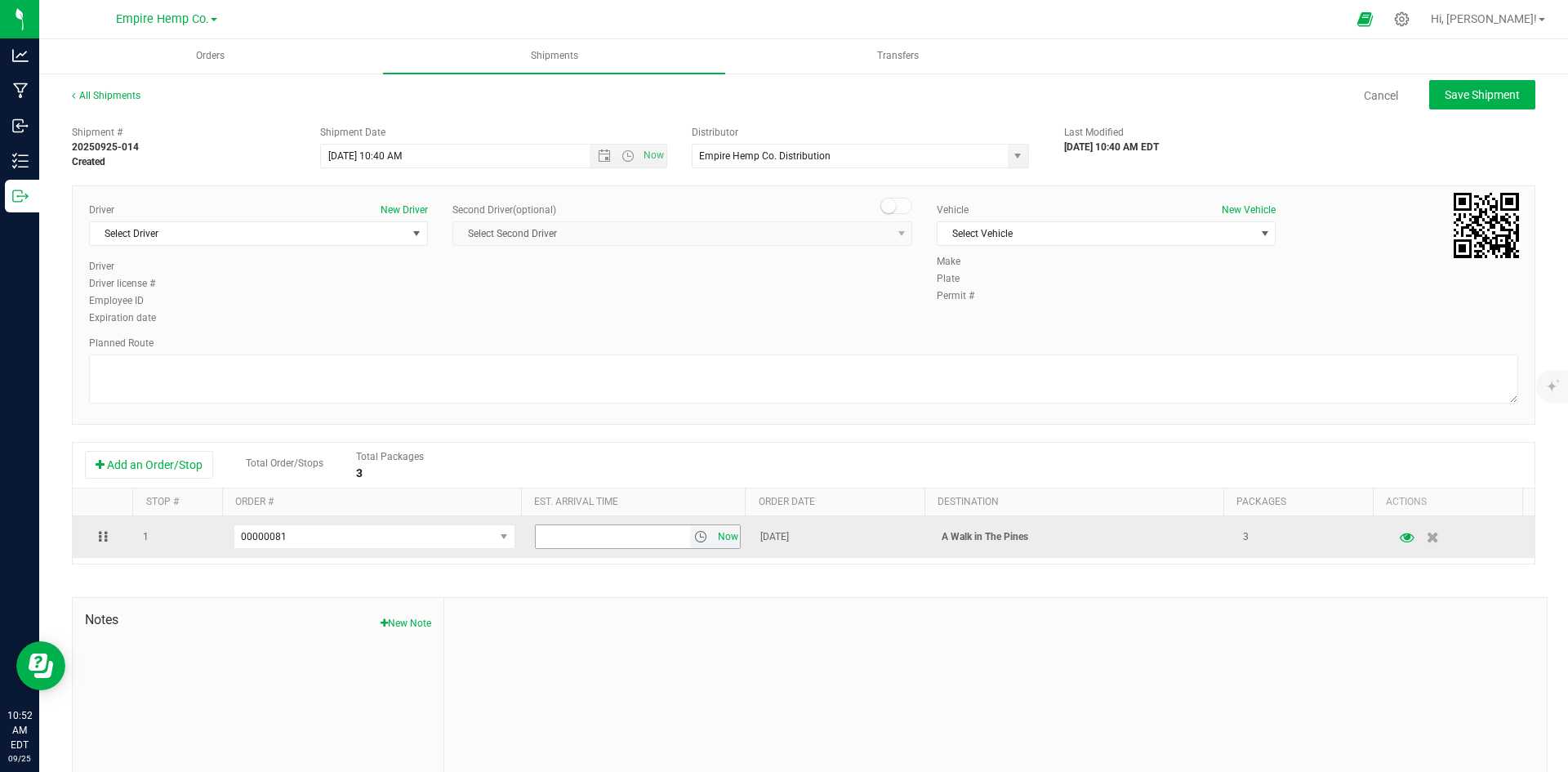
click at [715, 539] on span "Now" at bounding box center [727, 536] width 28 height 24
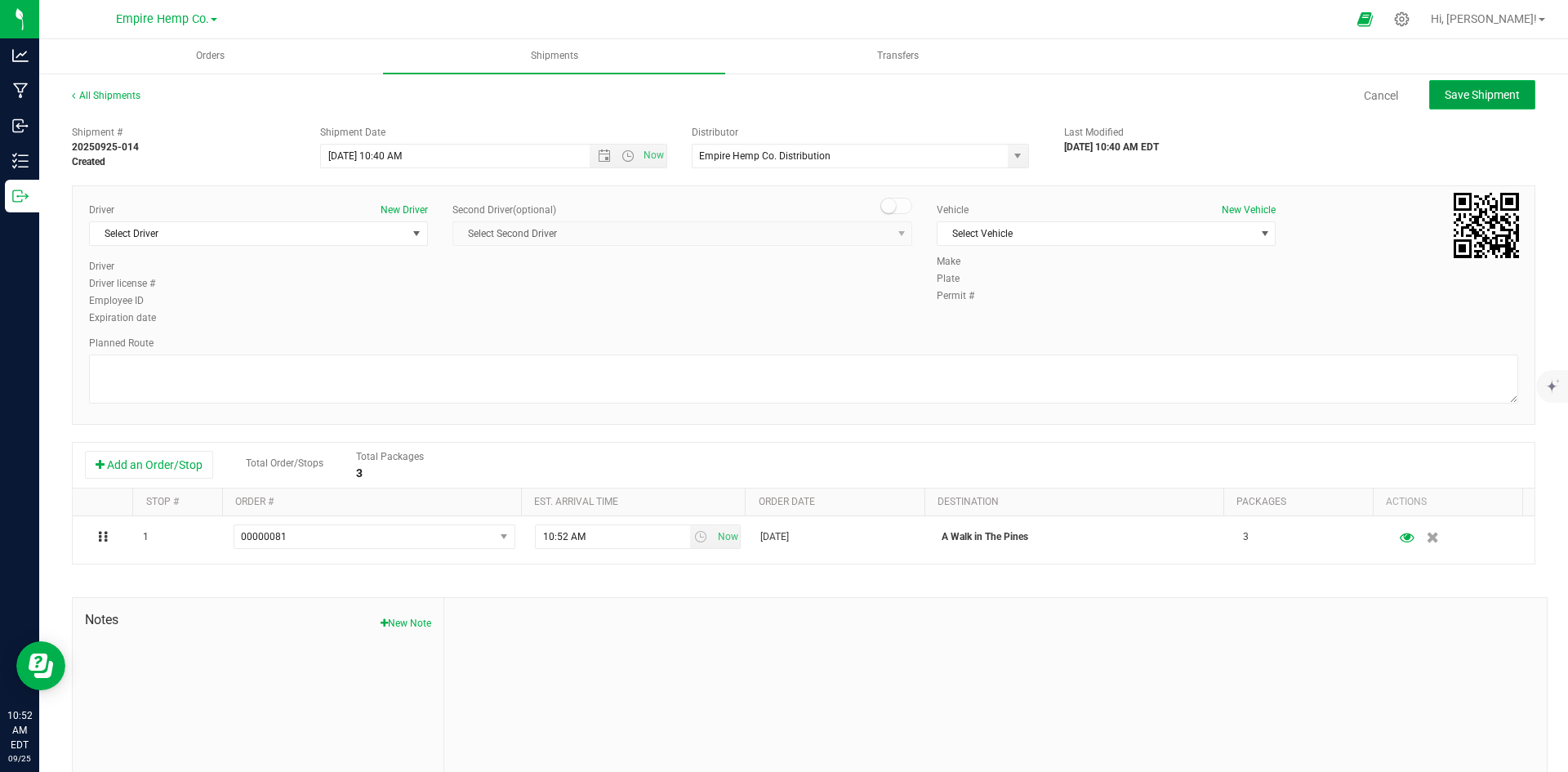
click at [1455, 100] on span "Save Shipment" at bounding box center [1482, 95] width 75 height 13
type input "[DATE] 2:40 PM"
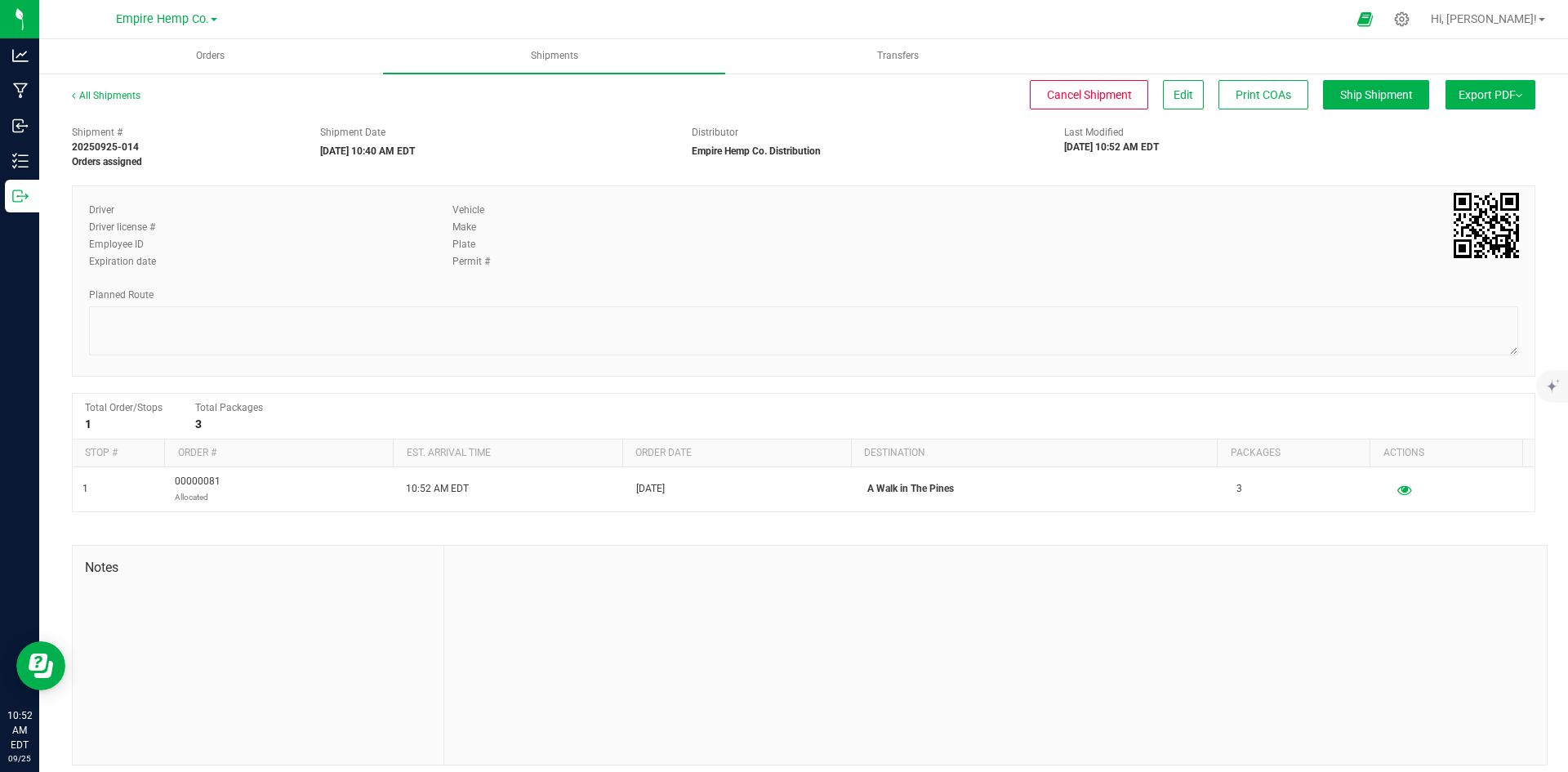
click at [1481, 101] on button "Export PDF" at bounding box center [1489, 94] width 89 height 30
click at [1463, 148] on li "Manifest by Lot" at bounding box center [1485, 155] width 165 height 24
